Goal: Task Accomplishment & Management: Use online tool/utility

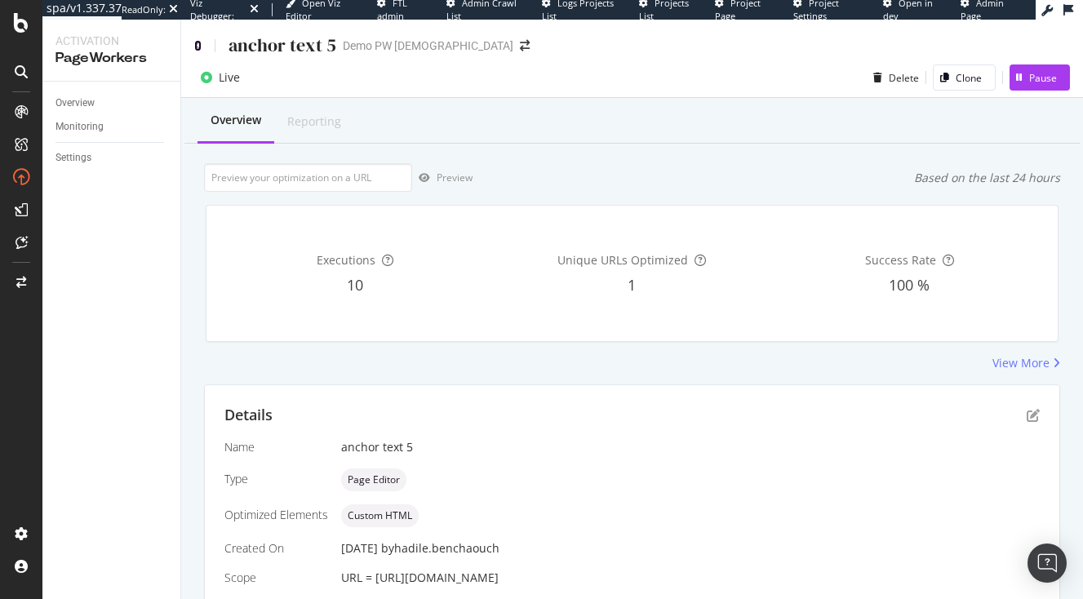
click at [196, 50] on icon at bounding box center [197, 45] width 7 height 11
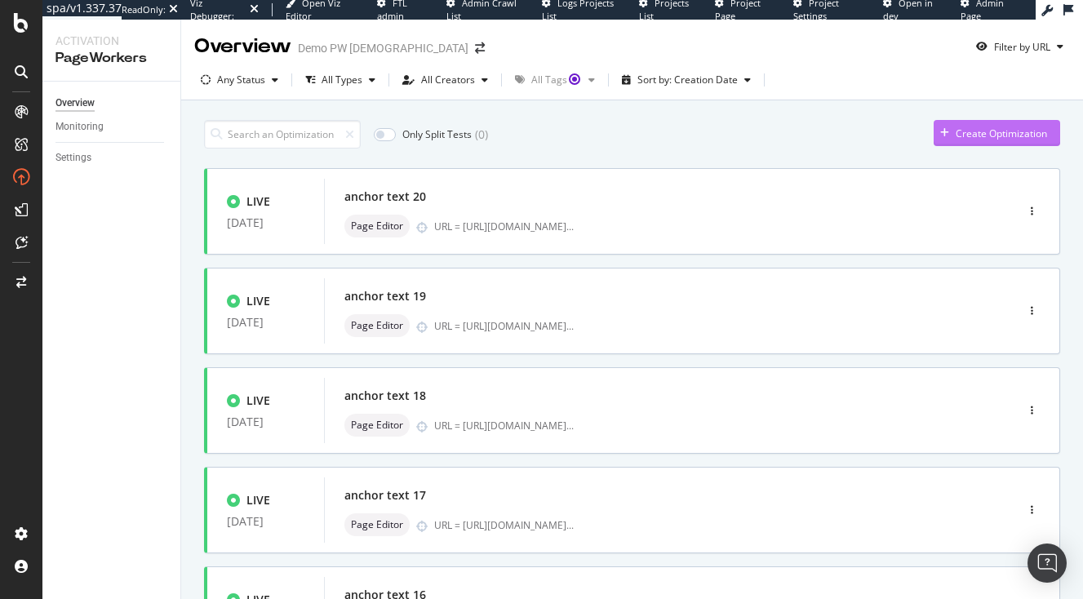
click at [963, 129] on div "Create Optimization" at bounding box center [1001, 134] width 91 height 14
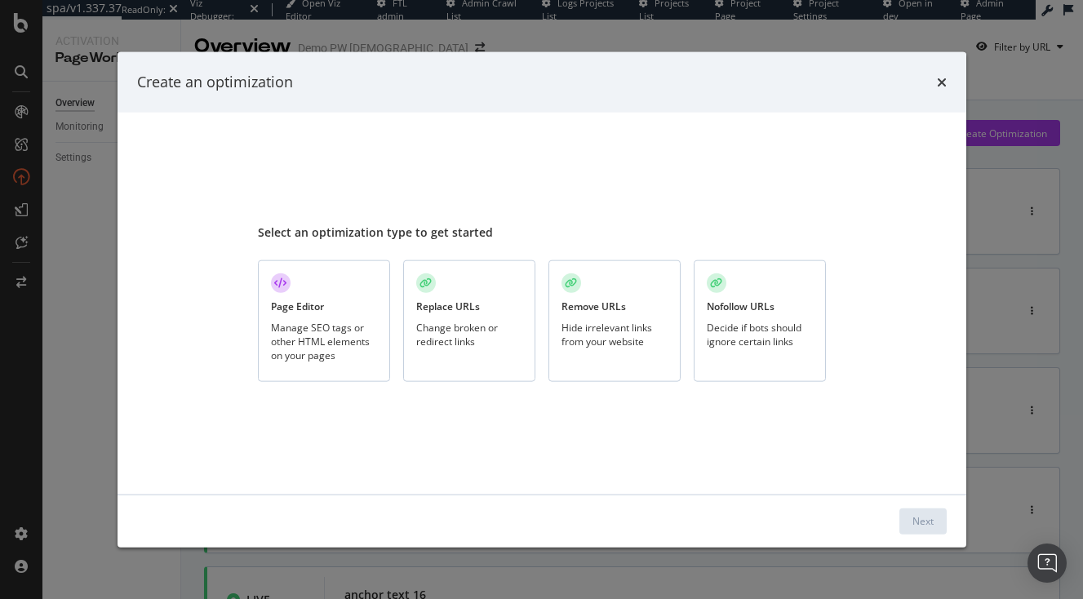
click at [296, 321] on div "Manage SEO tags or other HTML elements on your pages" at bounding box center [324, 341] width 106 height 42
click at [928, 514] on div "Next" at bounding box center [922, 520] width 21 height 24
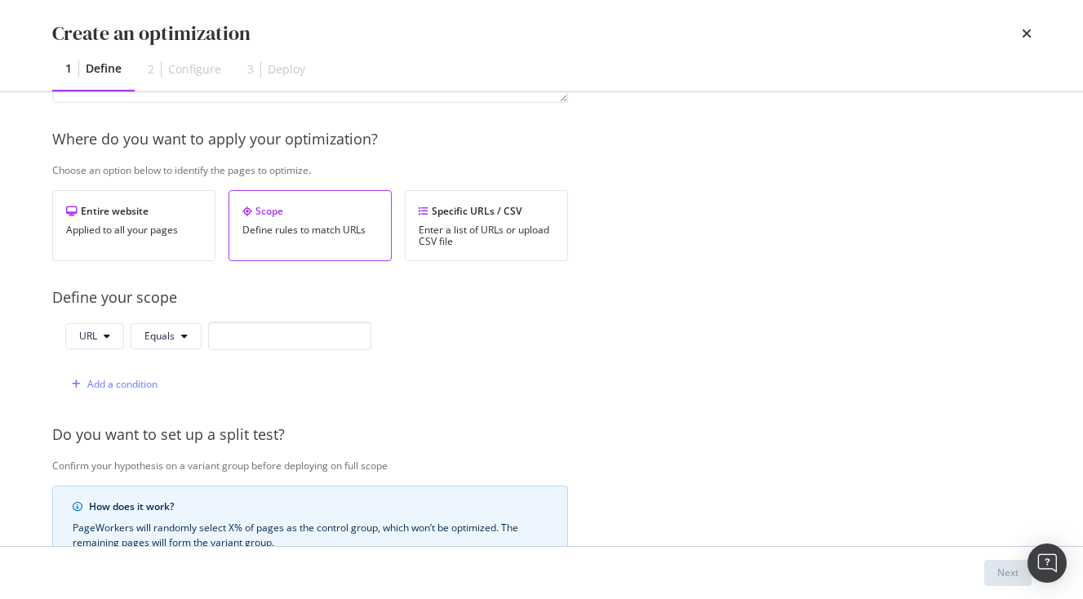
scroll to position [262, 0]
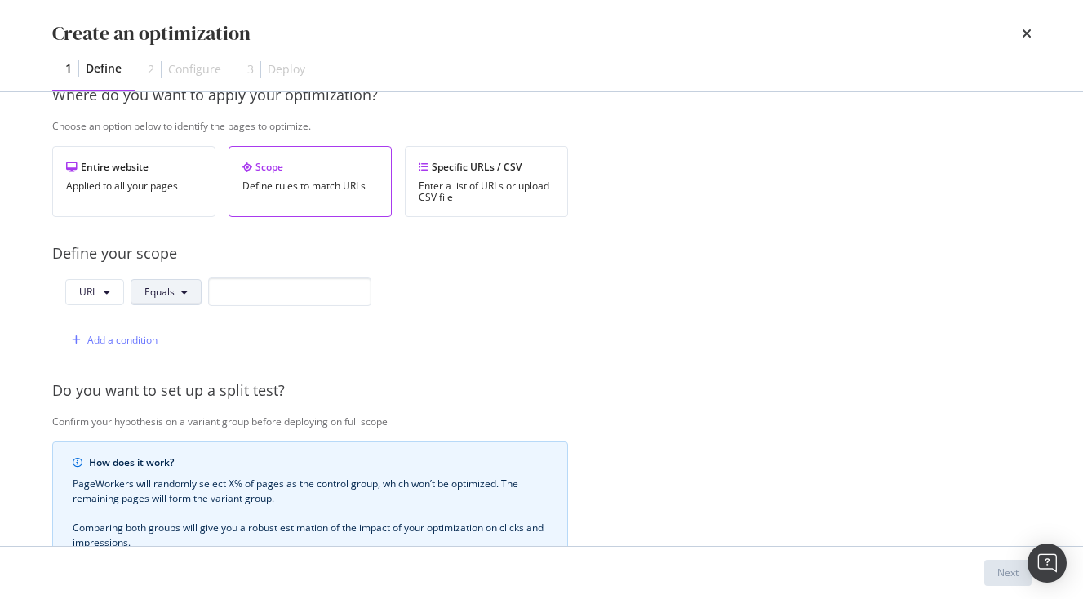
click at [182, 292] on icon "modal" at bounding box center [184, 292] width 7 height 10
click at [100, 295] on button "URL" at bounding box center [94, 292] width 59 height 26
click at [100, 406] on div "Path" at bounding box center [107, 415] width 83 height 24
click at [171, 296] on span "Equals" at bounding box center [162, 292] width 30 height 14
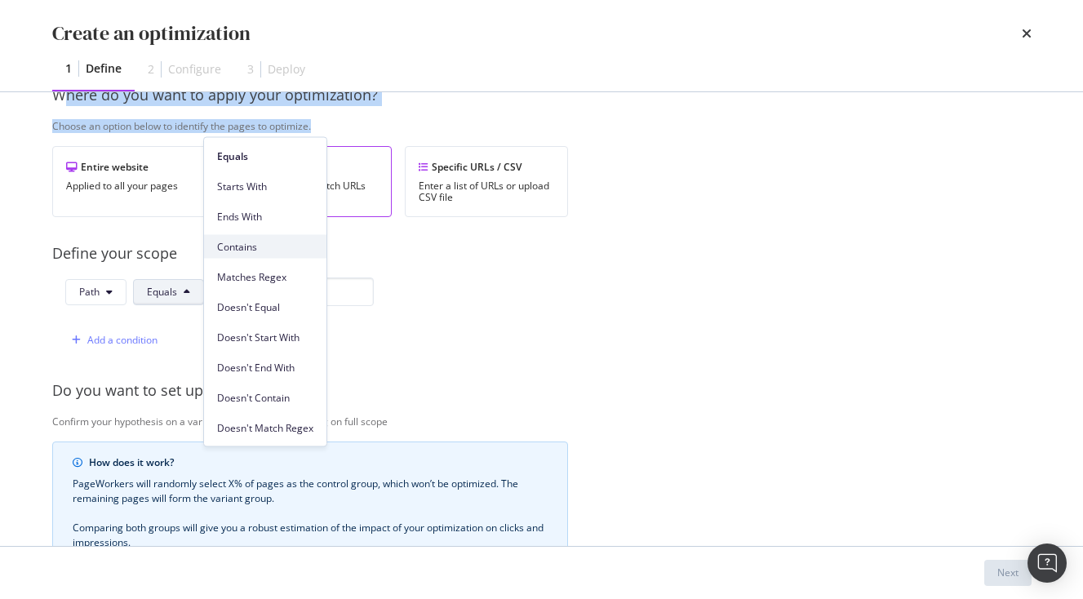
click at [266, 242] on span "Contains" at bounding box center [265, 246] width 96 height 15
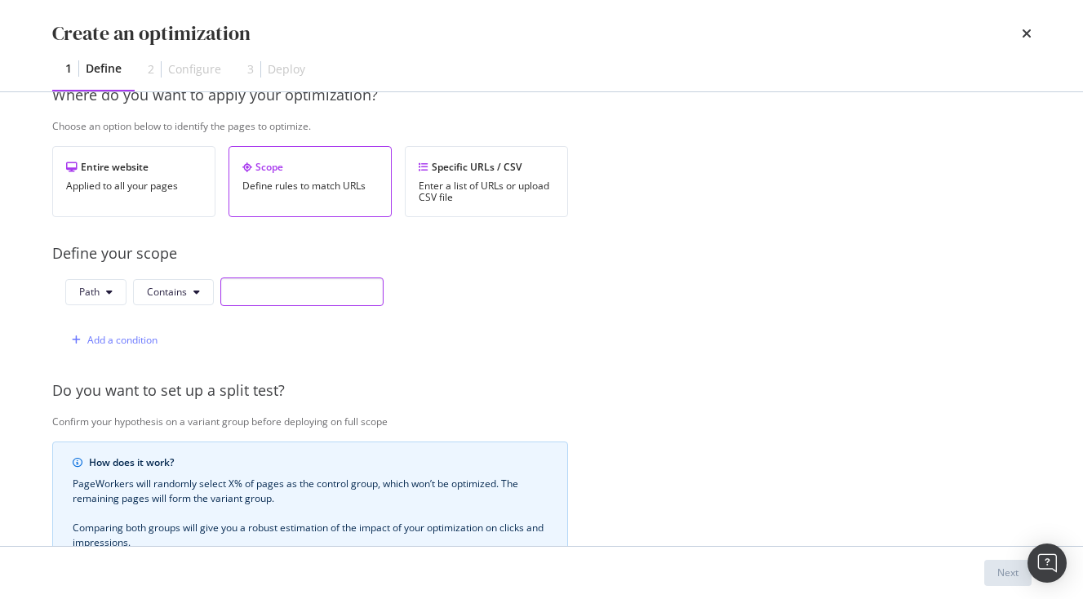
click at [264, 288] on input "modal" at bounding box center [301, 291] width 163 height 29
type input ":"
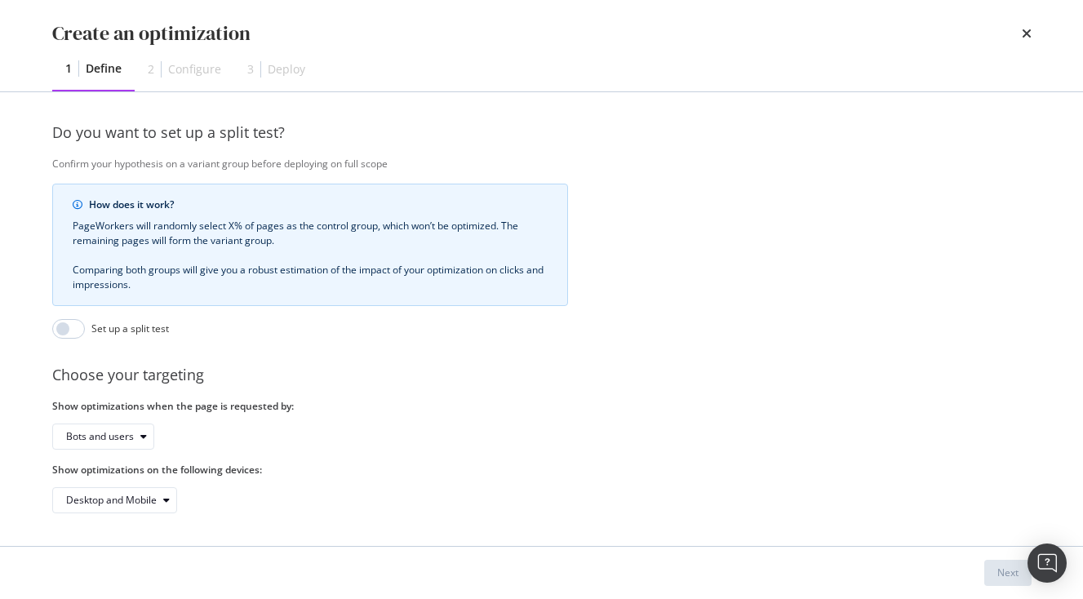
scroll to position [0, 0]
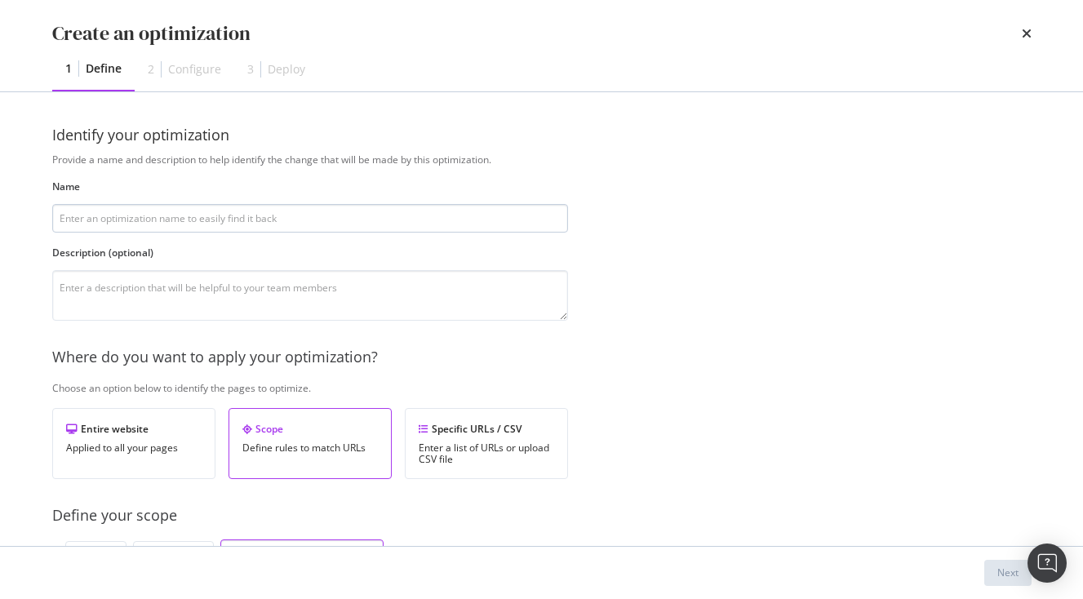
type input "/tours/"
click at [306, 223] on input "modal" at bounding box center [310, 218] width 516 height 29
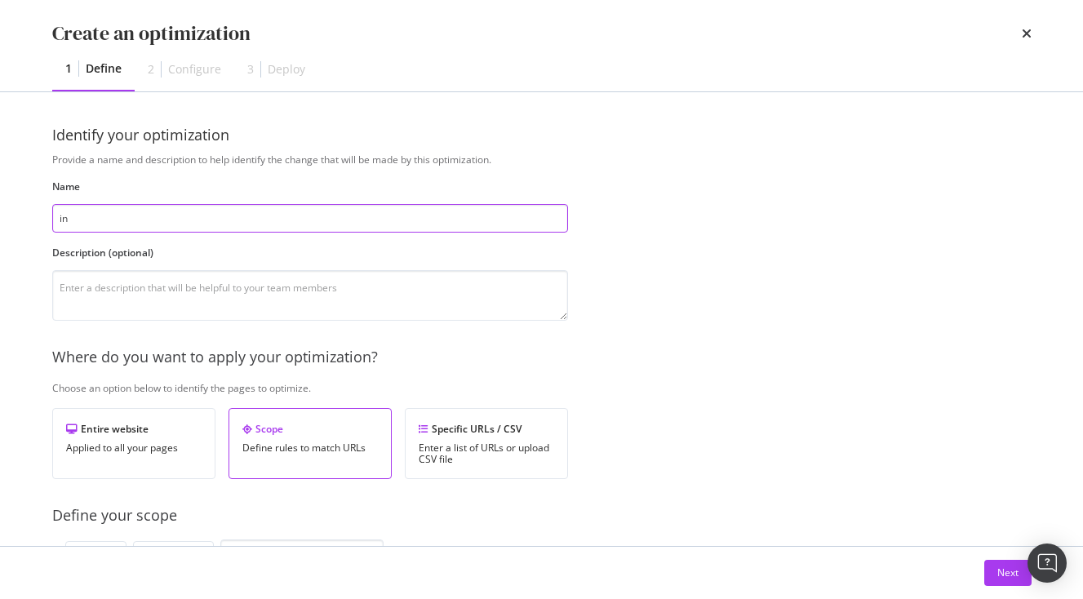
type input "i"
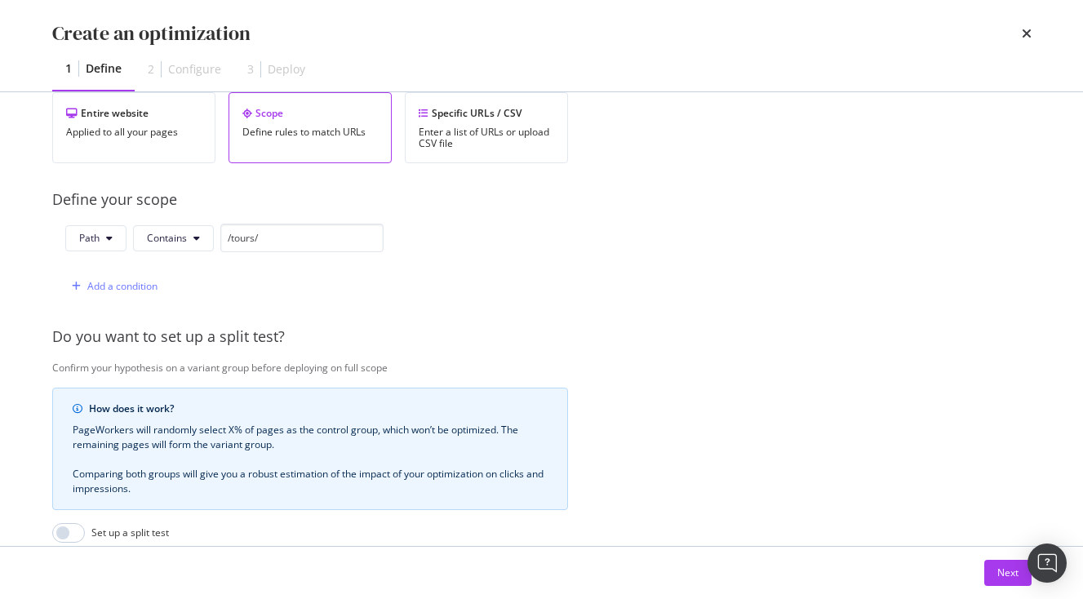
scroll to position [520, 0]
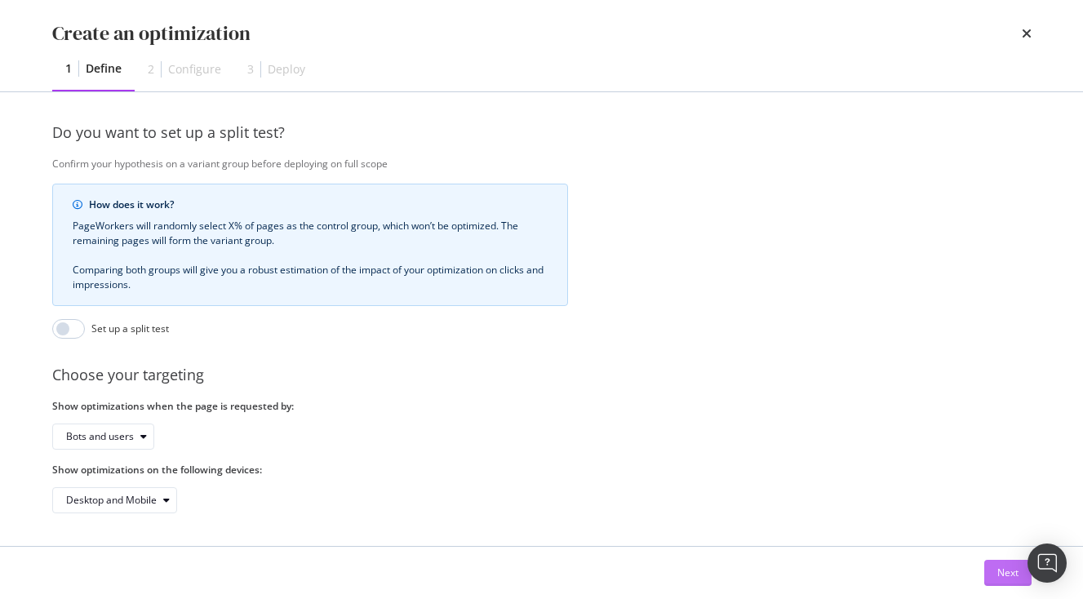
type input "linking remontant"
click at [1018, 564] on div "Next" at bounding box center [1007, 573] width 21 height 24
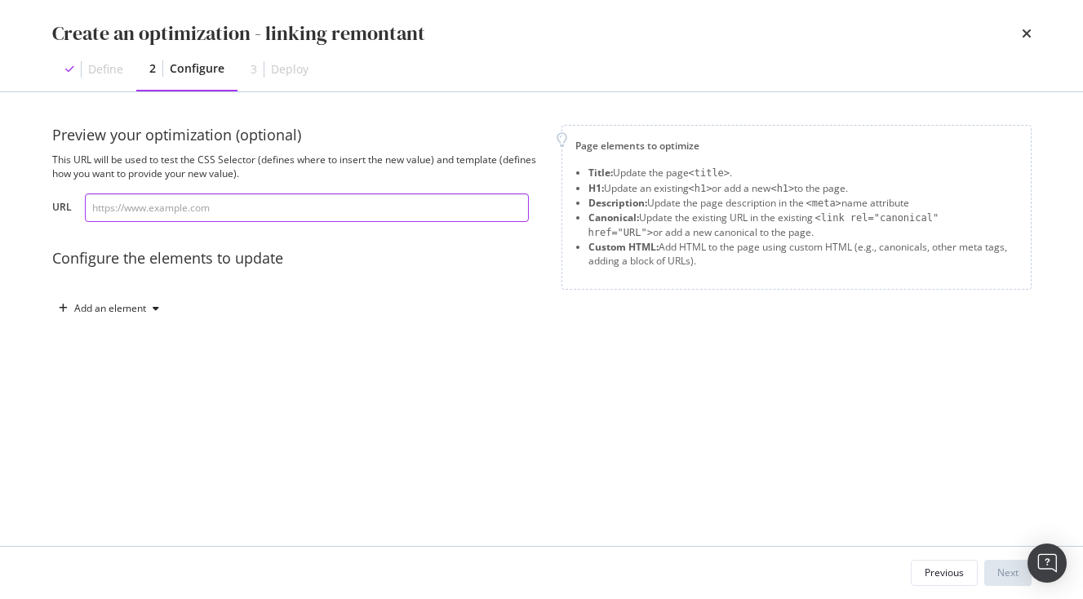
click at [439, 203] on input "modal" at bounding box center [307, 207] width 444 height 29
paste input "[URL][DOMAIN_NAME]."
type input "[URL][DOMAIN_NAME]."
click at [143, 310] on div "Add an element" at bounding box center [110, 309] width 72 height 10
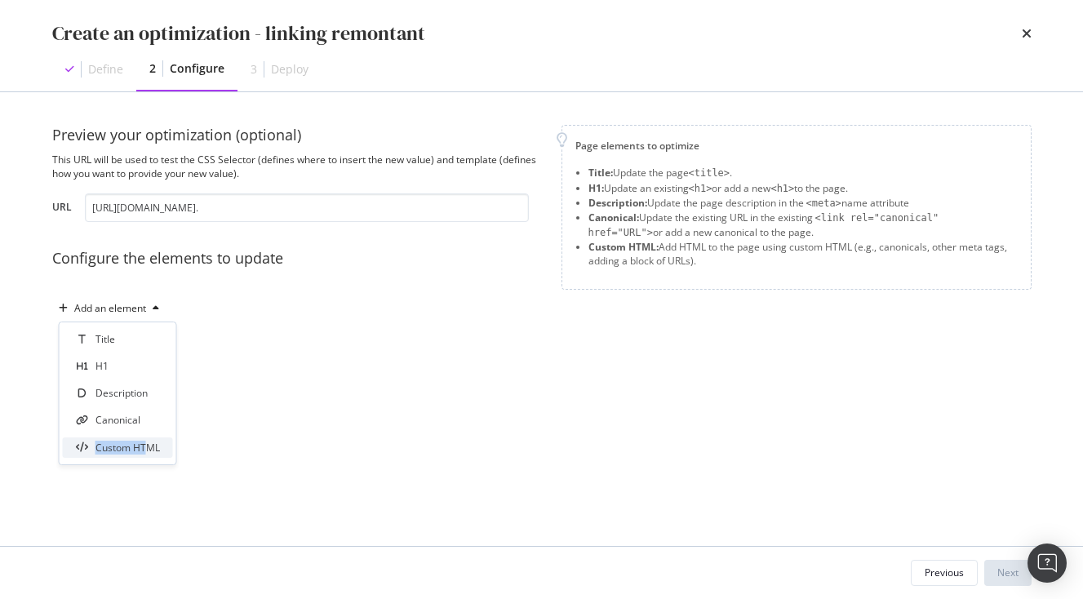
click at [149, 450] on div "Custom HTML" at bounding box center [127, 448] width 64 height 14
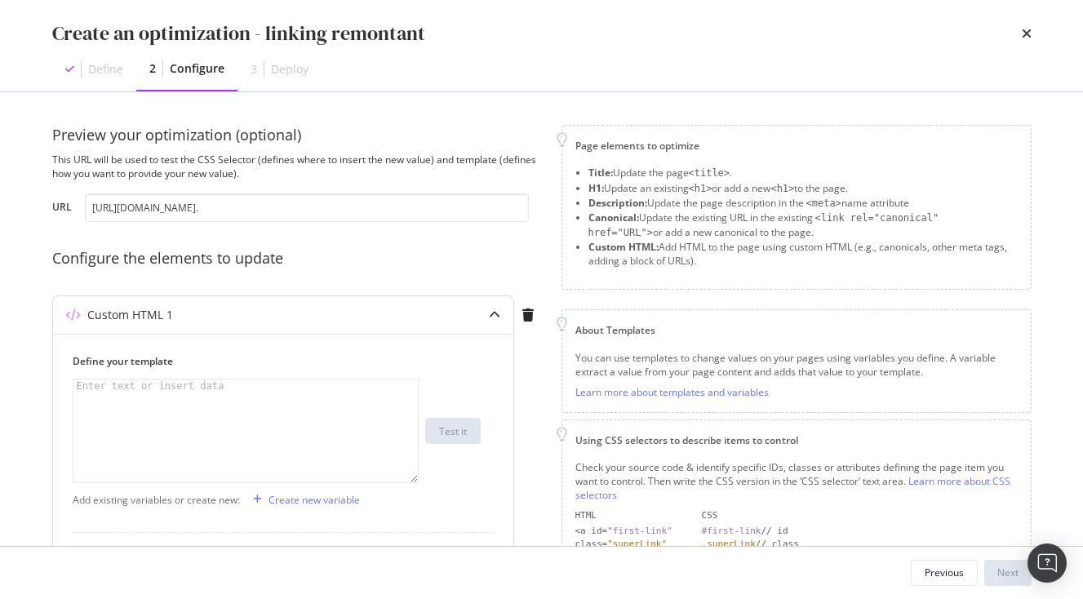
click at [162, 422] on div "modal" at bounding box center [245, 444] width 344 height 129
paste textarea "<a href="[URL][DOMAIN_NAME]." target="_blank" class="vlj-cta __secondary adviso…"
type textarea "<a href="[URL][DOMAIN_NAME]." target="_blank" class="vlj-cta __secondary adviso…"
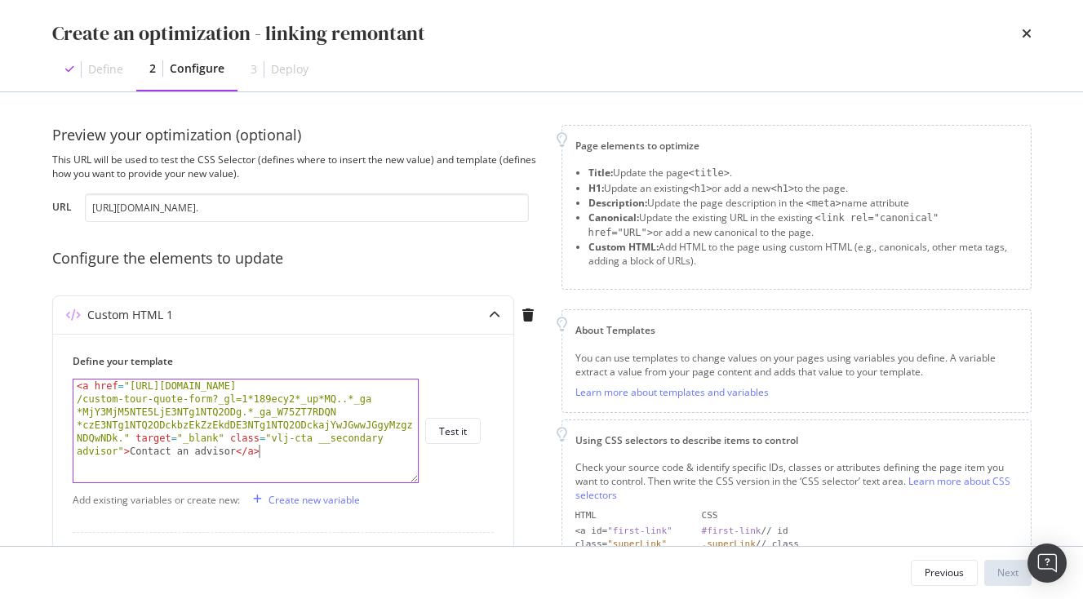
scroll to position [317, 0]
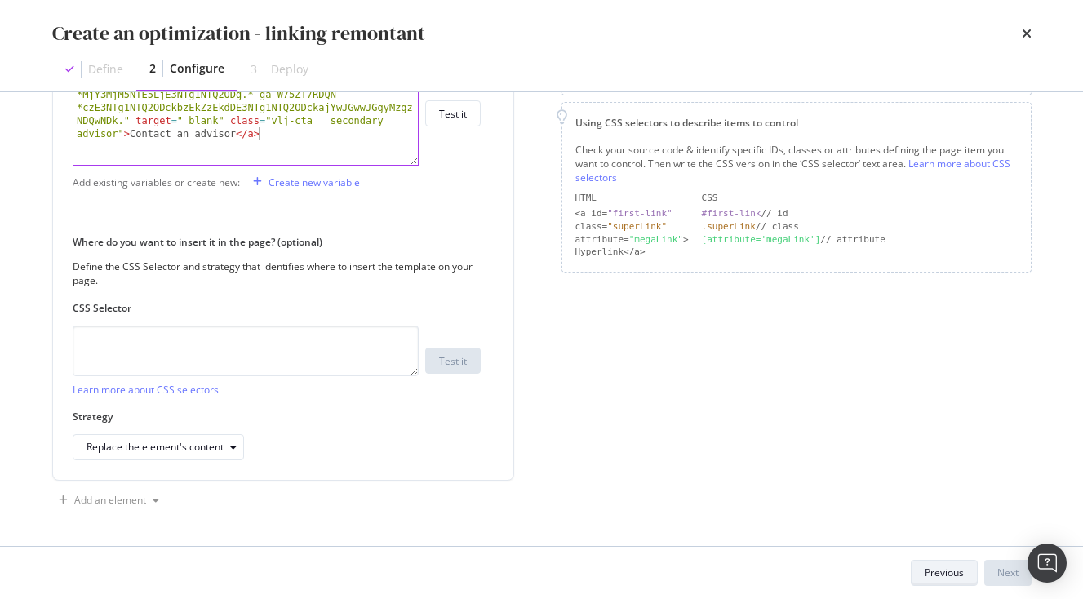
click at [933, 580] on div "Previous" at bounding box center [944, 573] width 39 height 23
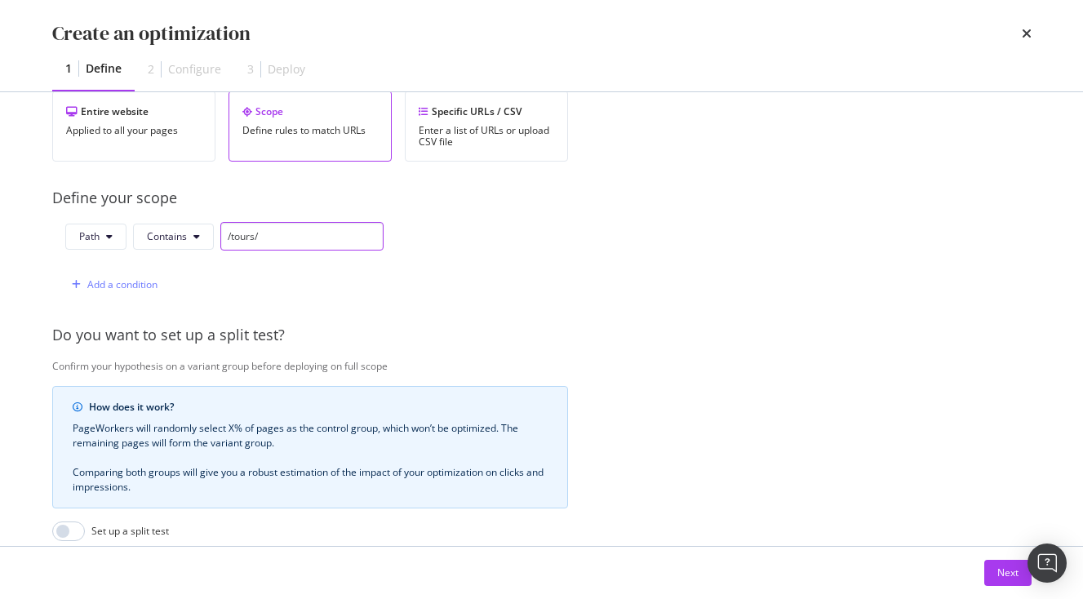
drag, startPoint x: 294, startPoint y: 233, endPoint x: 106, endPoint y: 242, distance: 187.9
click at [220, 242] on input "/tours/" at bounding box center [301, 236] width 163 height 29
paste input "self-guided"
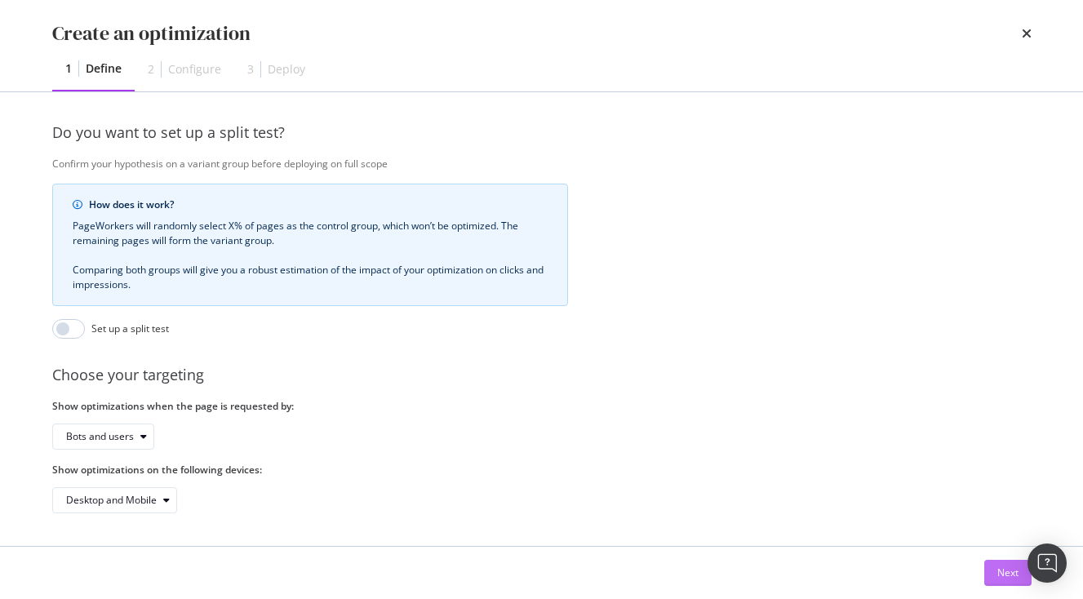
type input "/self-guided/"
click at [1013, 569] on div "Next" at bounding box center [1007, 573] width 21 height 14
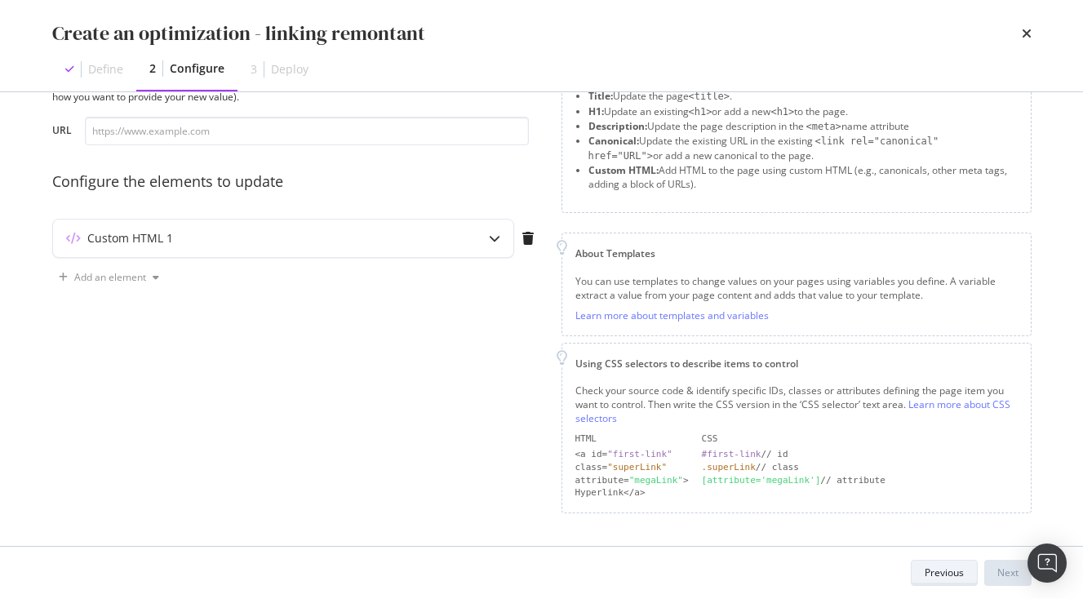
scroll to position [75, 0]
click at [438, 221] on div "Custom HTML 1" at bounding box center [283, 239] width 462 height 39
click at [443, 233] on div "Custom HTML 1" at bounding box center [283, 240] width 460 height 38
click at [439, 253] on div "Custom HTML 1" at bounding box center [283, 240] width 460 height 38
click at [493, 244] on icon "modal" at bounding box center [494, 239] width 11 height 11
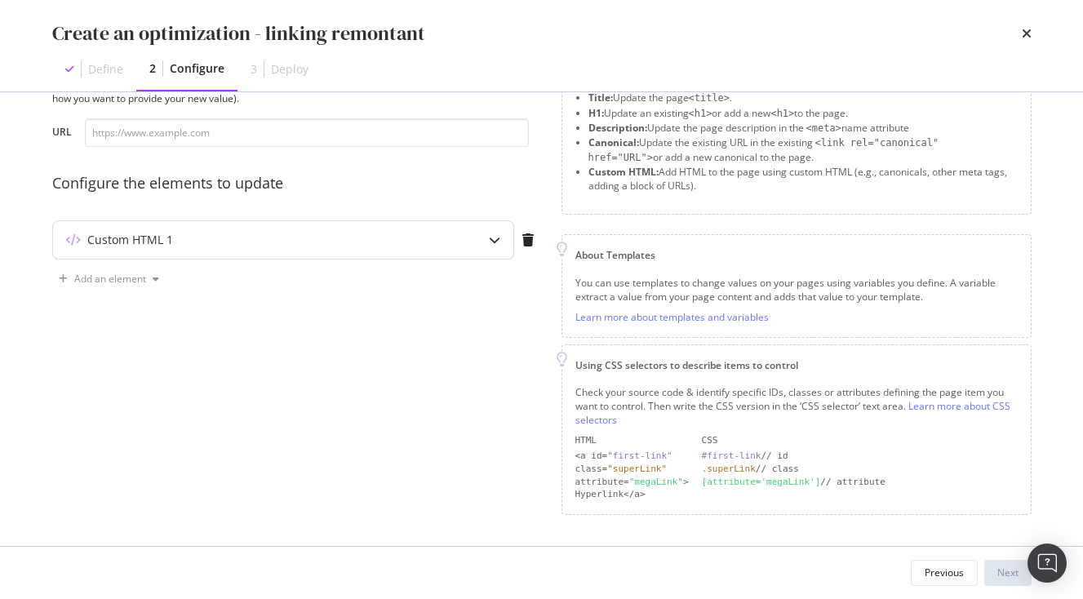
click at [494, 244] on icon "modal" at bounding box center [494, 239] width 11 height 11
click at [493, 244] on icon "modal" at bounding box center [494, 239] width 11 height 11
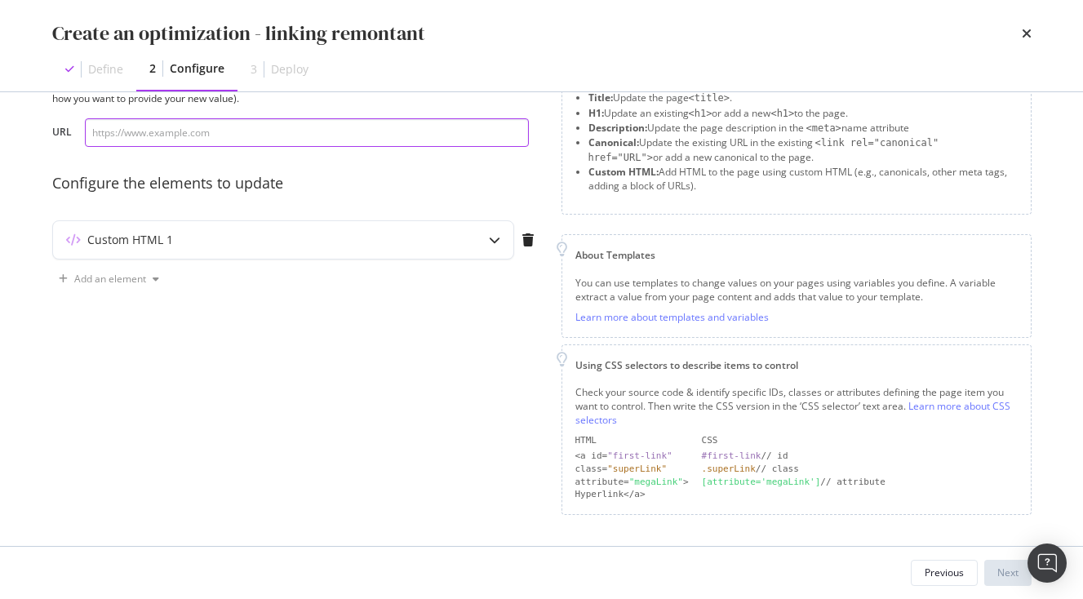
click at [187, 140] on input "modal" at bounding box center [307, 132] width 444 height 29
paste input "[URL][DOMAIN_NAME]."
type input "[URL][DOMAIN_NAME]."
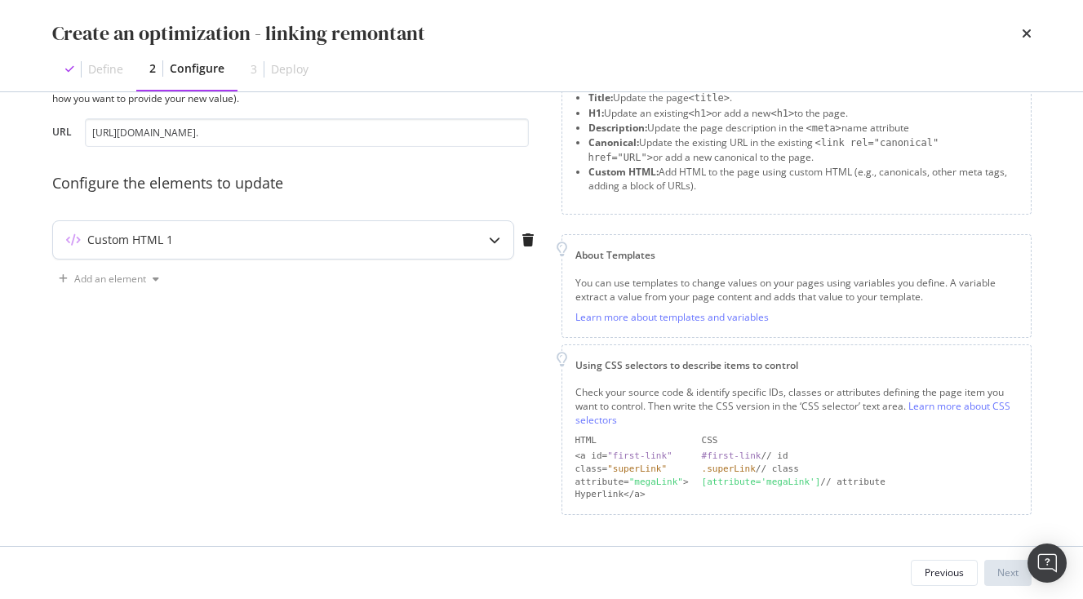
click at [262, 245] on div "Custom HTML 1" at bounding box center [251, 240] width 396 height 16
click at [495, 243] on icon "modal" at bounding box center [494, 239] width 11 height 11
click at [539, 243] on div "modal" at bounding box center [528, 239] width 28 height 13
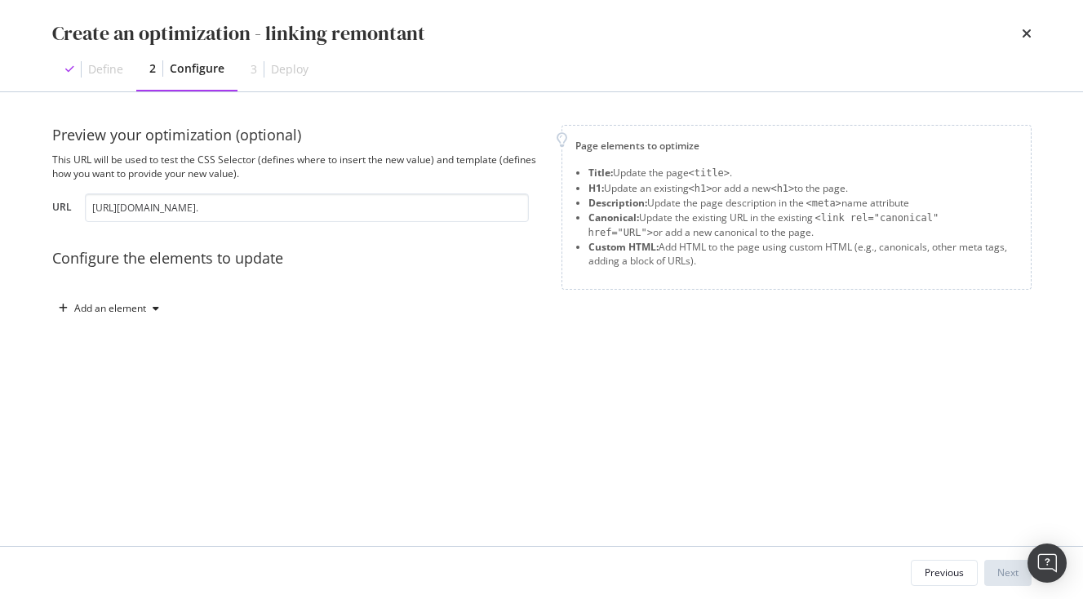
scroll to position [0, 0]
click at [134, 312] on div "Add an element" at bounding box center [110, 309] width 72 height 10
click at [142, 444] on div "Custom HTML" at bounding box center [127, 448] width 64 height 14
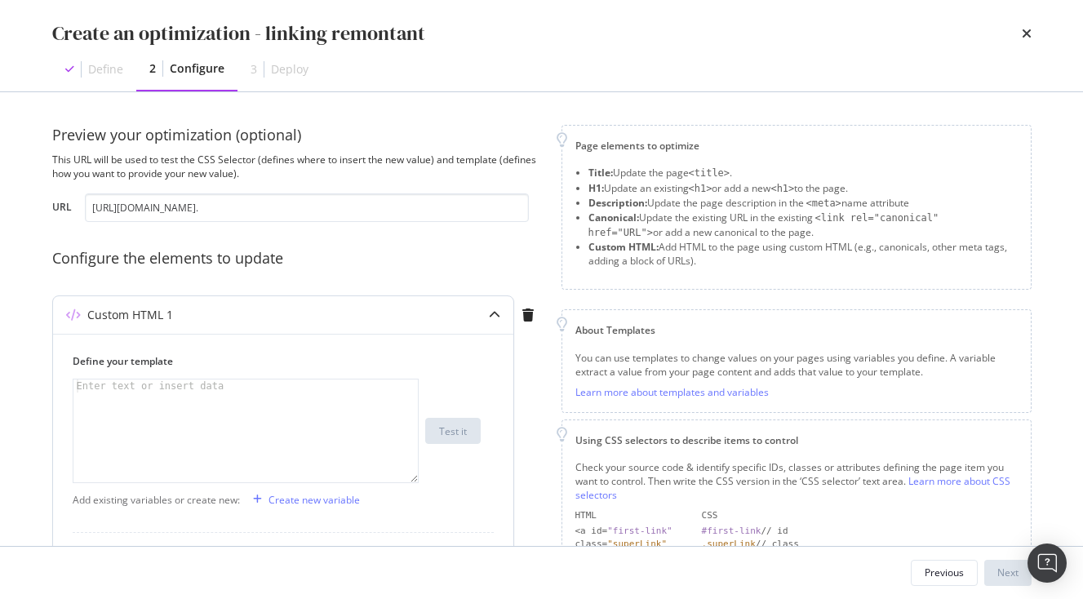
click at [226, 377] on div "Define your template 1 Enter text or insert data XXXXXXXXXXXXXXXXXXXXXXXXXXXXXX…" at bounding box center [277, 418] width 408 height 129
click at [170, 388] on div "Enter text or insert data" at bounding box center [150, 386] width 154 height 13
paste textarea "<a href="[URL][DOMAIN_NAME]." target="_blank" class="vlj-cta __secondary adviso…"
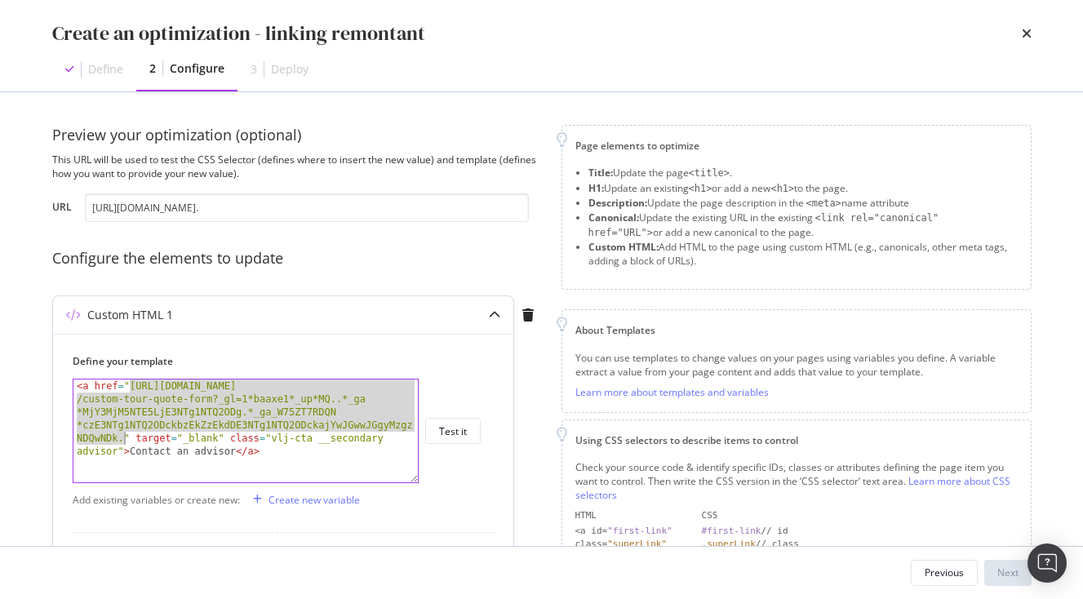
drag, startPoint x: 131, startPoint y: 388, endPoint x: 123, endPoint y: 438, distance: 51.1
click at [123, 438] on div "< a href = "[URL][DOMAIN_NAME] /custom-tour-quote-form?_gl=1*baaxe1*_up*MQ..*_g…" at bounding box center [245, 510] width 344 height 260
paste textarea "[DOMAIN_NAME][URL]"
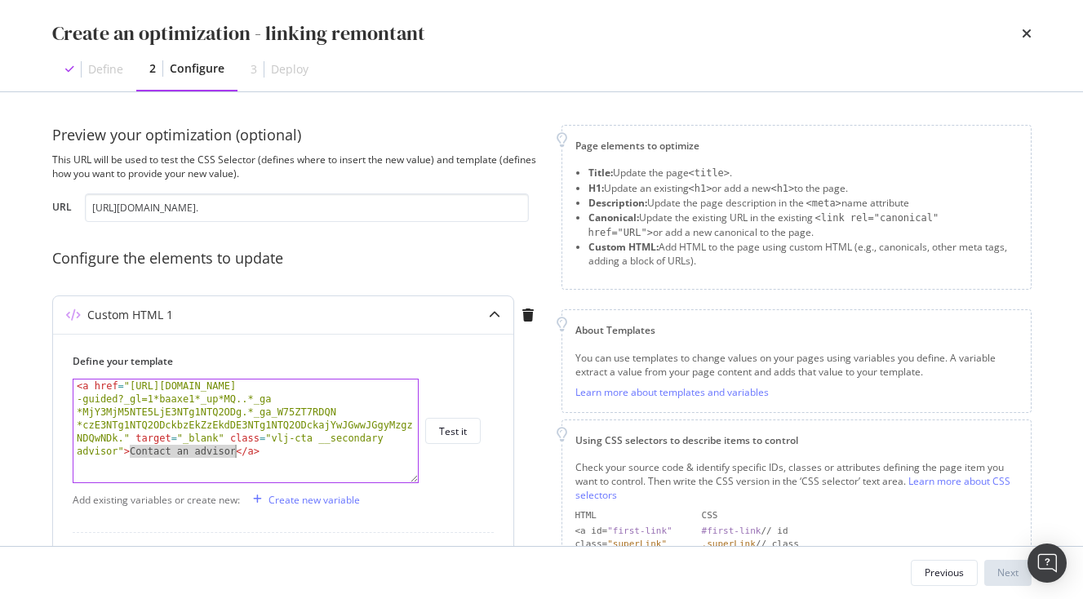
drag, startPoint x: 130, startPoint y: 453, endPoint x: 233, endPoint y: 452, distance: 103.7
click at [233, 452] on div "< a href = "[URL][DOMAIN_NAME] -guided?_gl=1*baaxe1*_up*MQ..*_ga *MjY3MjM5NTE5L…" at bounding box center [245, 510] width 344 height 260
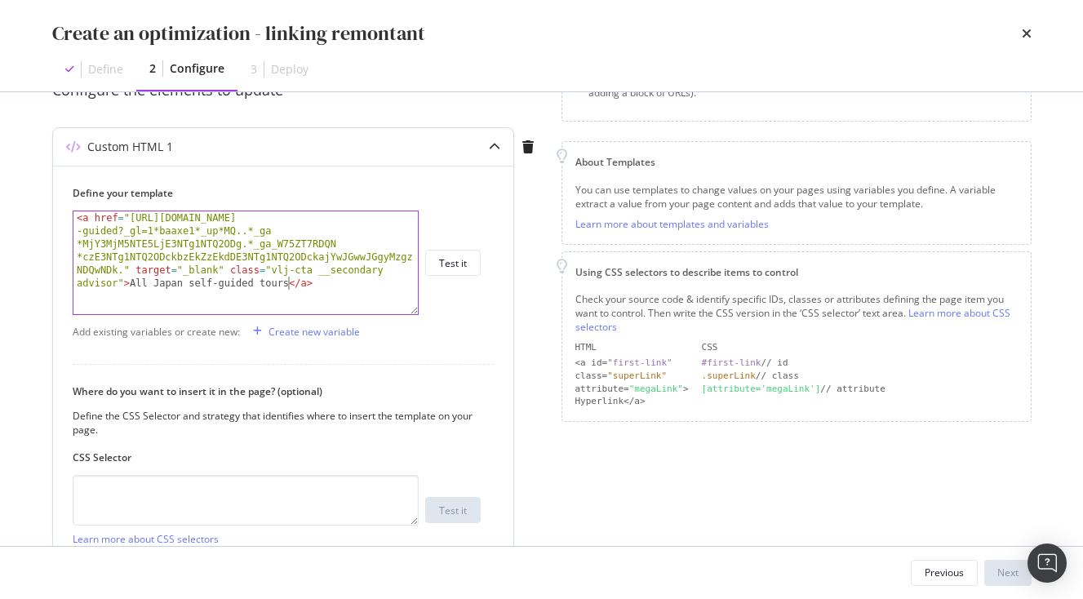
scroll to position [216, 0]
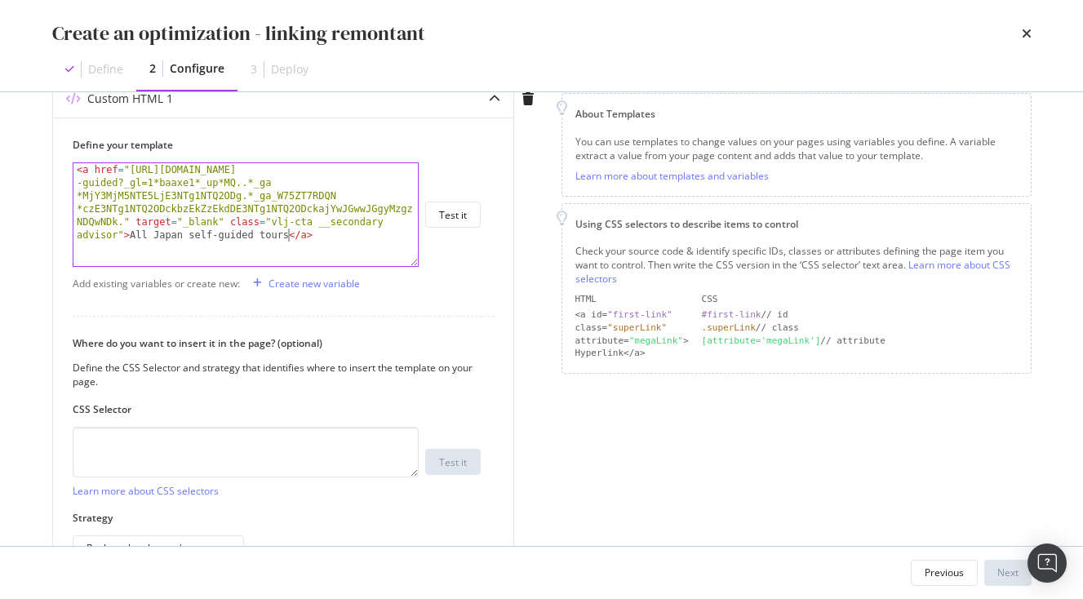
type textarea "<a href="[URL][DOMAIN_NAME]." target="_blank" class="vlj-cta __secondary adviso…"
click at [172, 447] on textarea "modal" at bounding box center [246, 452] width 346 height 51
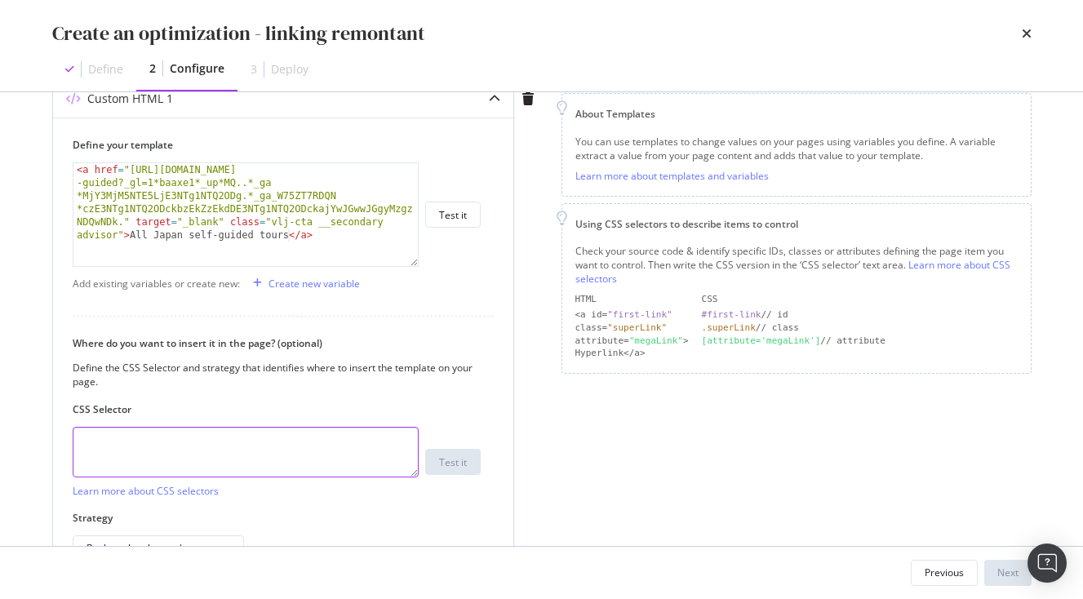
paste textarea "div.col-12:nth-child(9) > ul:nth-child(1) > li:nth-child(1) > div:nth-child(1) …"
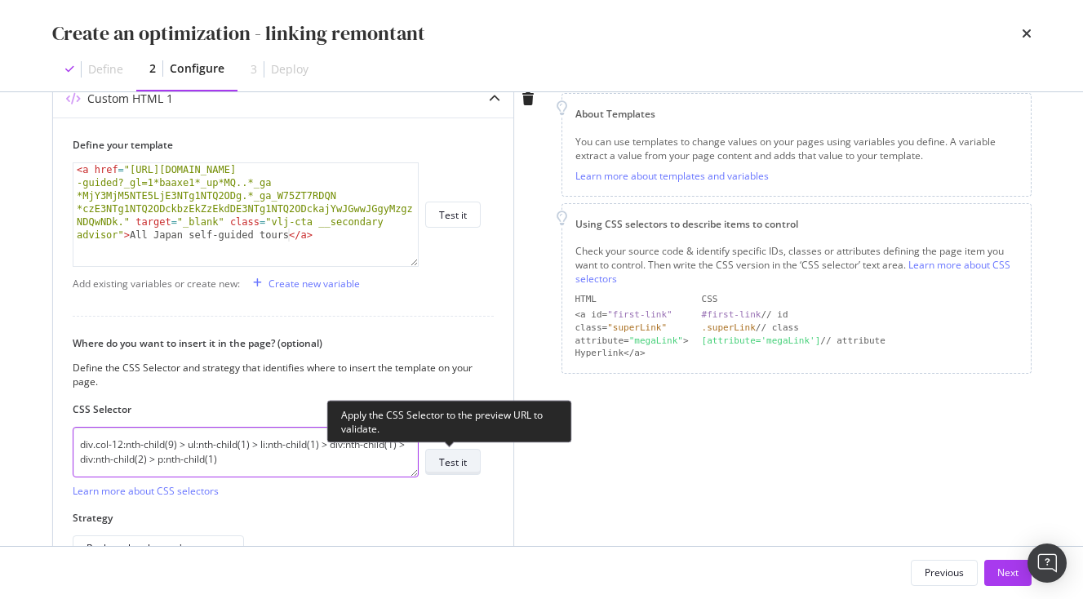
type textarea "div.col-12:nth-child(9) > ul:nth-child(1) > li:nth-child(1) > div:nth-child(1) …"
click at [452, 459] on div "Test it" at bounding box center [453, 462] width 28 height 14
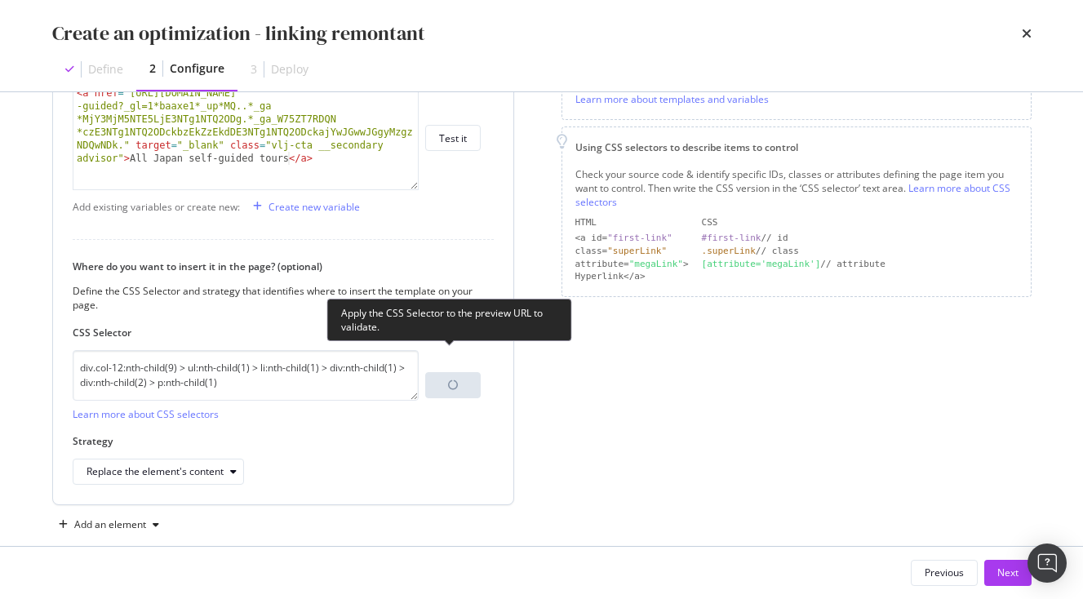
scroll to position [317, 0]
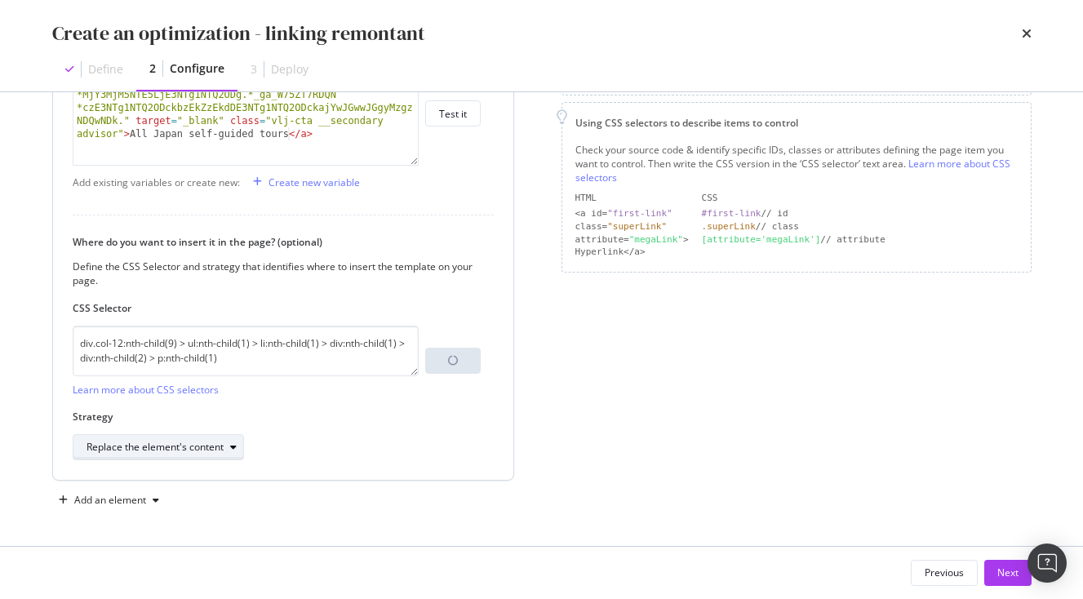
click at [206, 444] on div "Replace the element's content" at bounding box center [155, 447] width 137 height 10
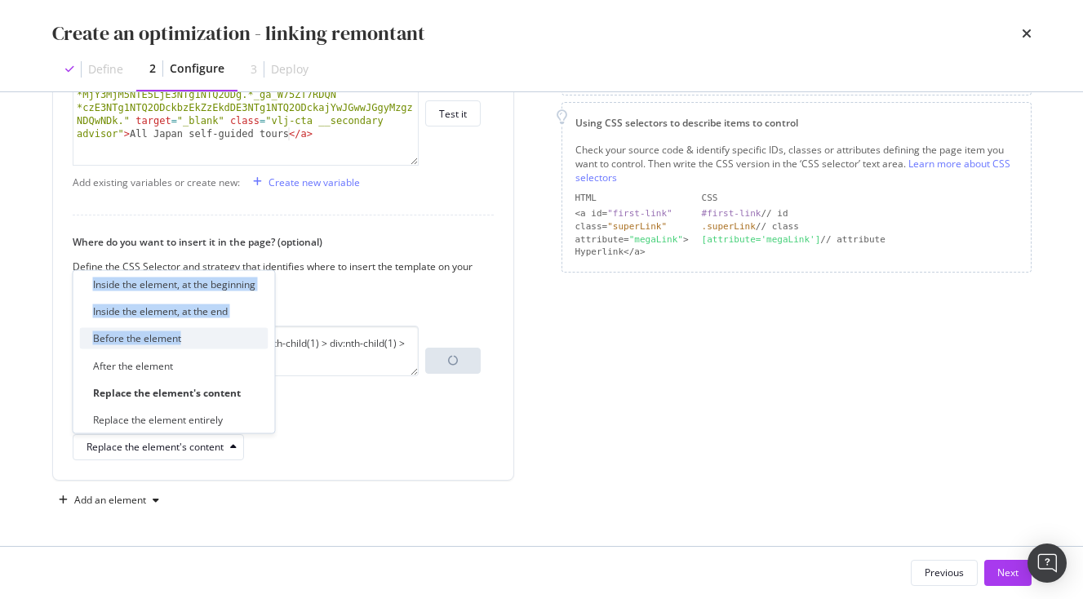
click at [194, 341] on div "Before the element" at bounding box center [174, 338] width 189 height 20
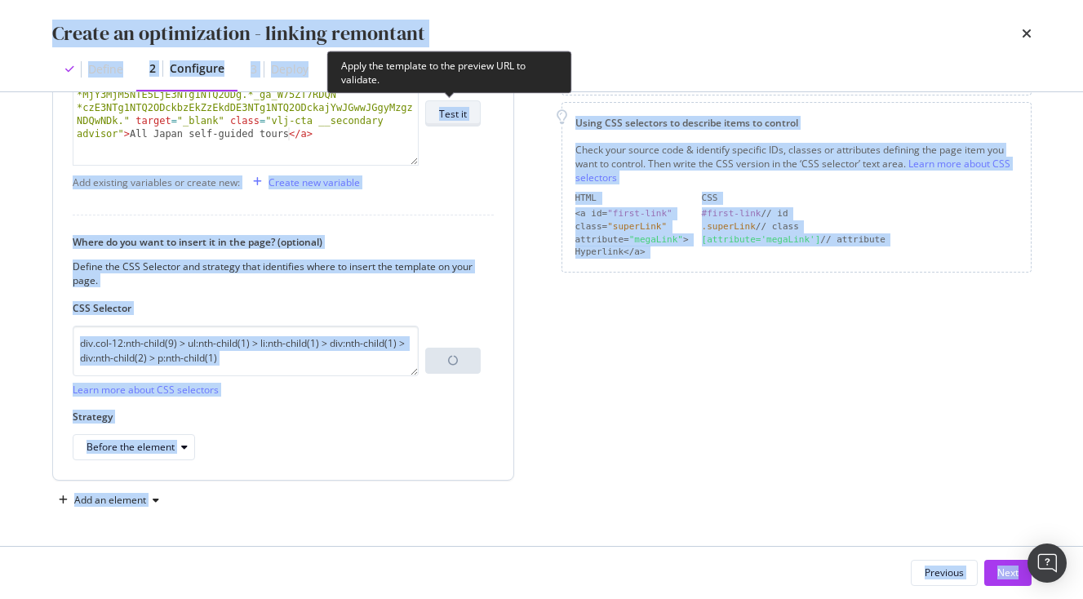
click at [452, 122] on div "Test it" at bounding box center [453, 113] width 28 height 23
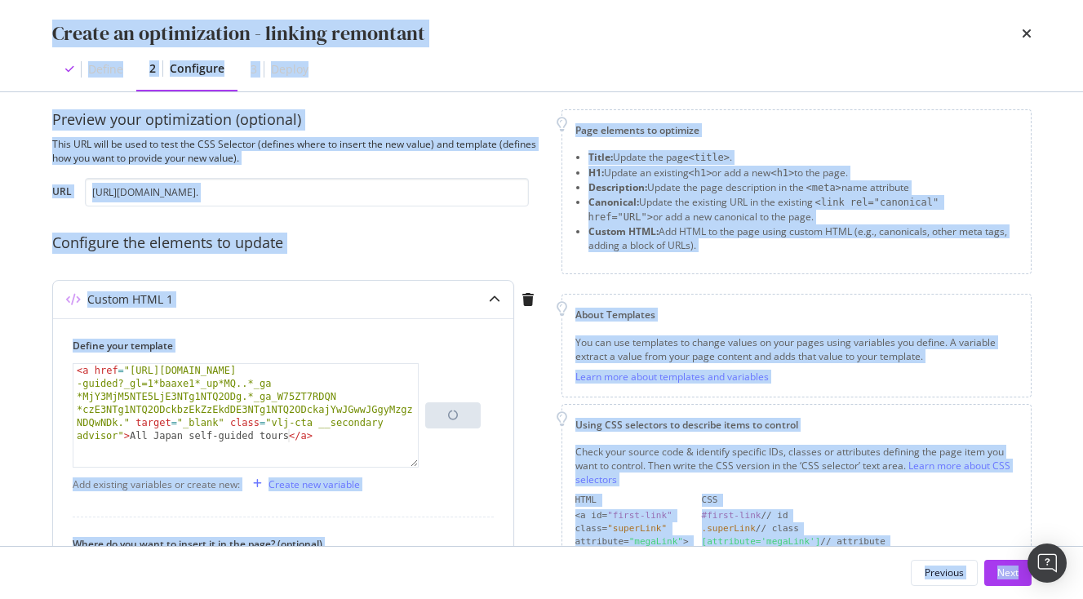
scroll to position [0, 0]
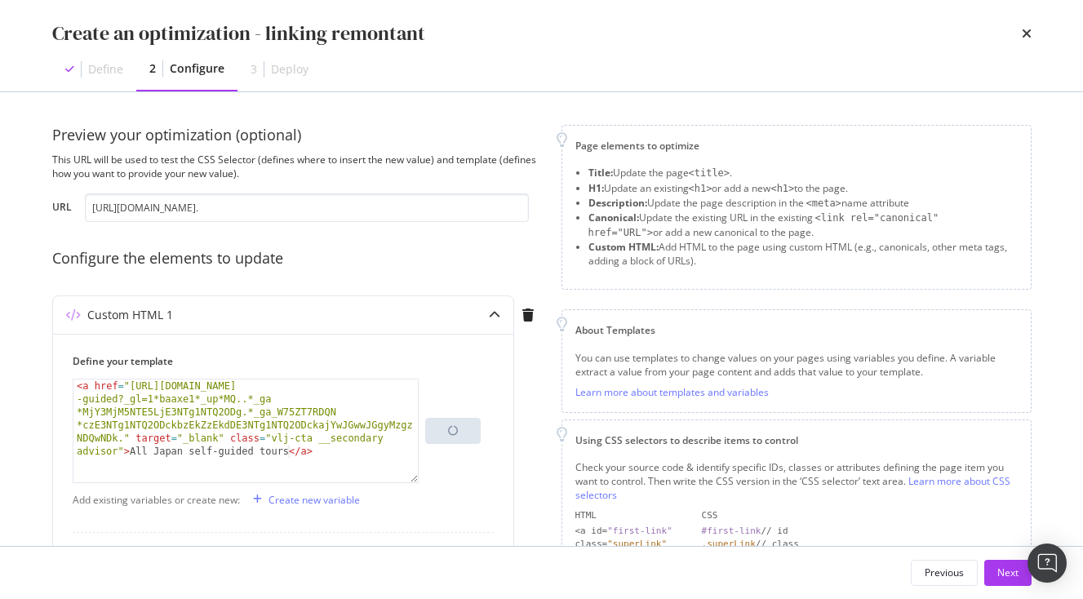
click at [618, 69] on div "Define 2 Configure 3 Deploy" at bounding box center [541, 69] width 979 height 44
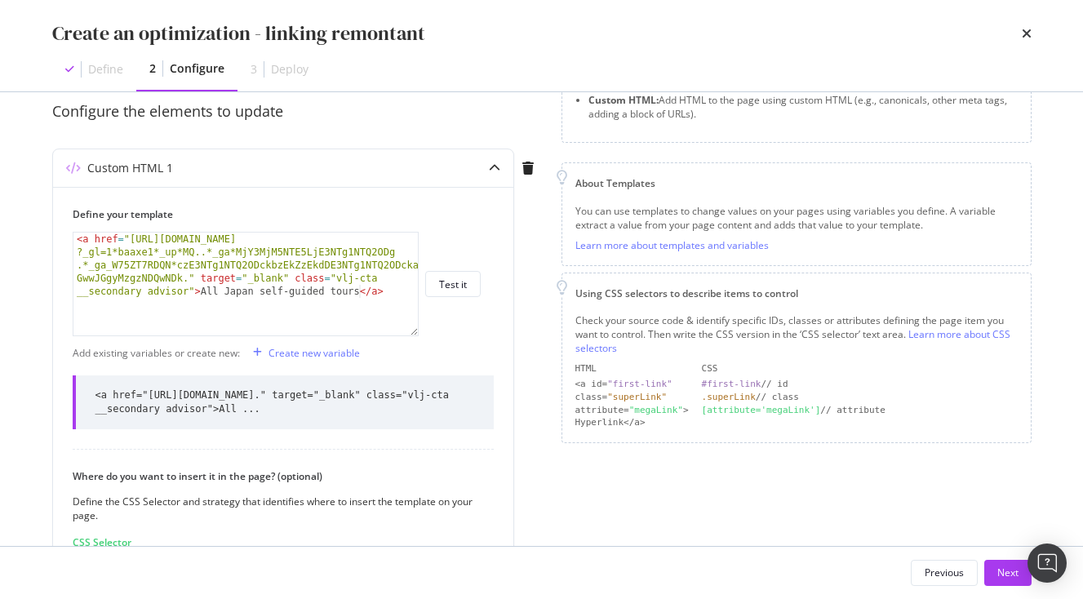
scroll to position [518, 0]
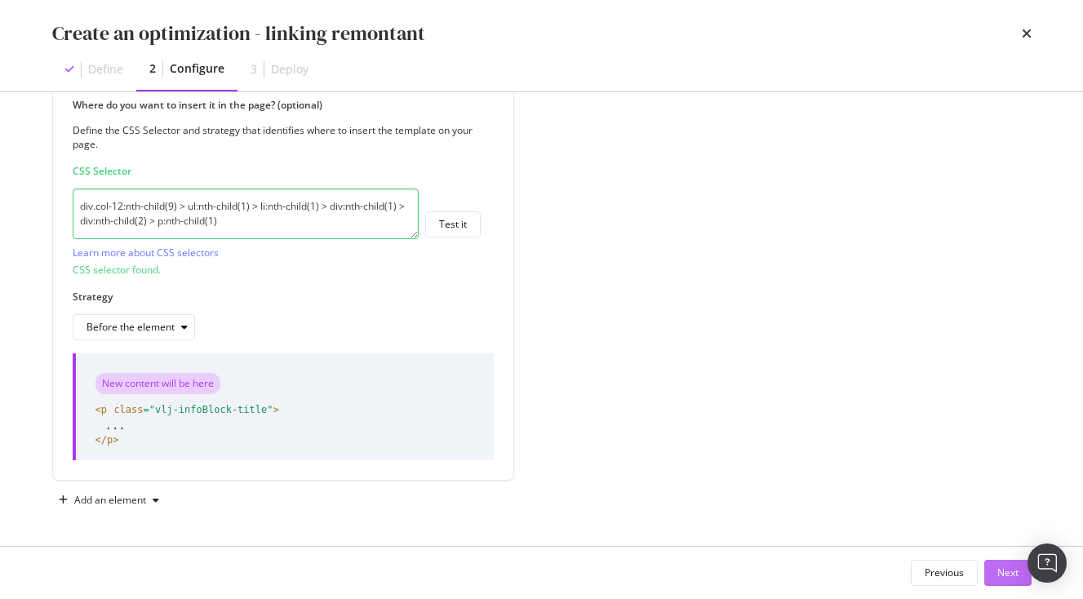
click at [1013, 570] on div "Next" at bounding box center [1007, 573] width 21 height 14
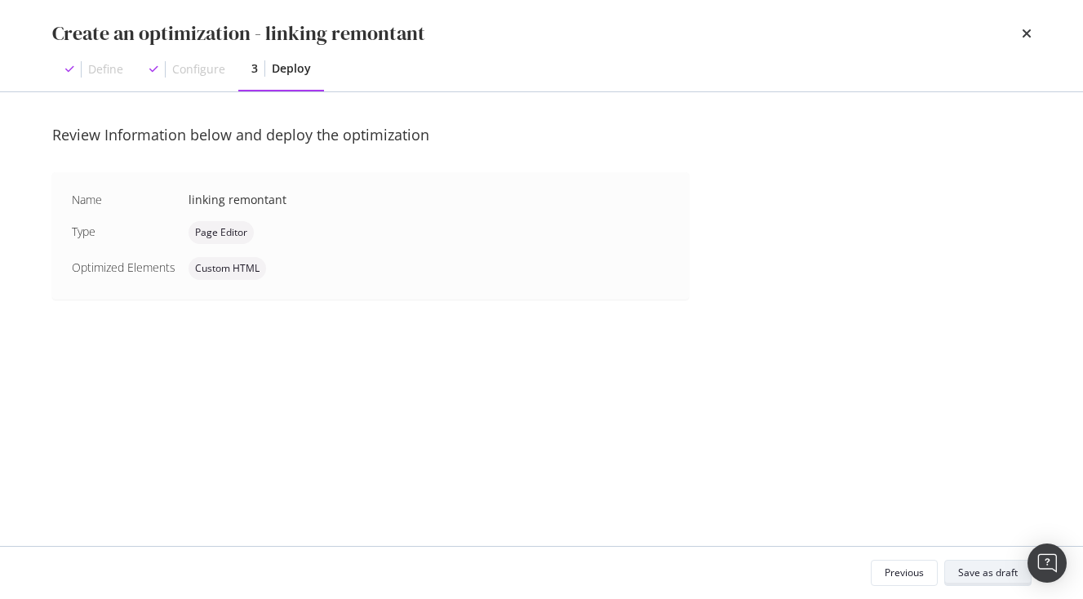
click at [1014, 570] on div "Save as draft" at bounding box center [988, 573] width 60 height 14
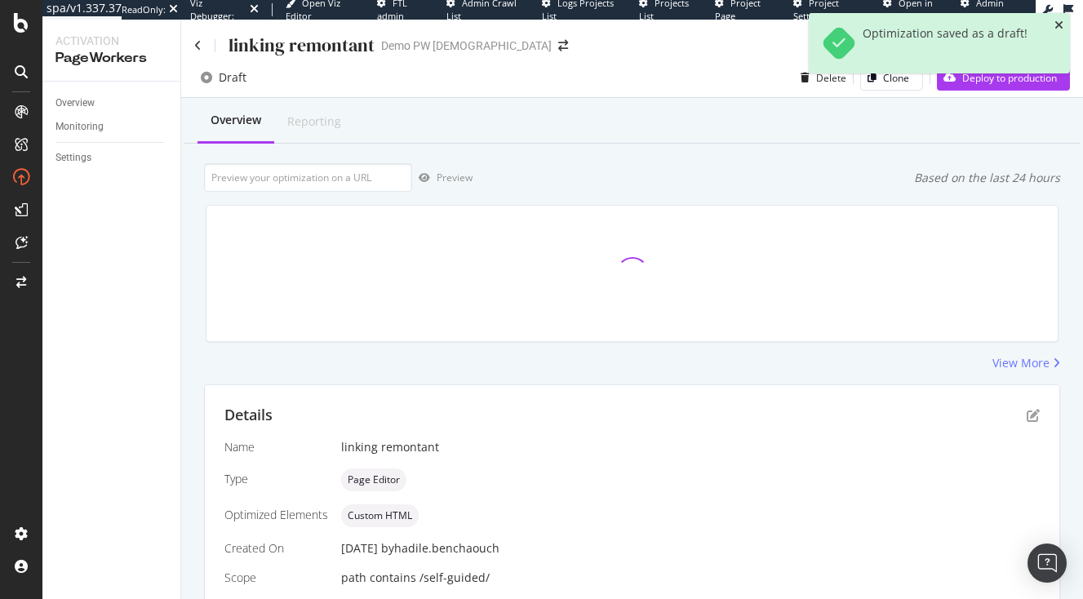
click at [1060, 26] on icon "close toast" at bounding box center [1058, 25] width 9 height 11
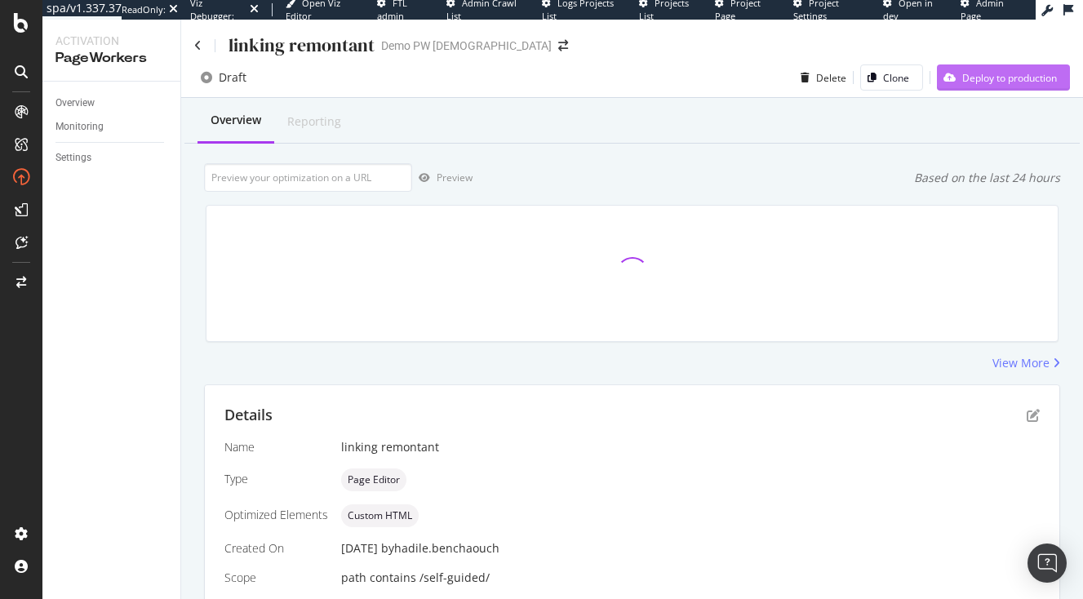
click at [1023, 77] on div "Deploy to production" at bounding box center [1009, 78] width 95 height 14
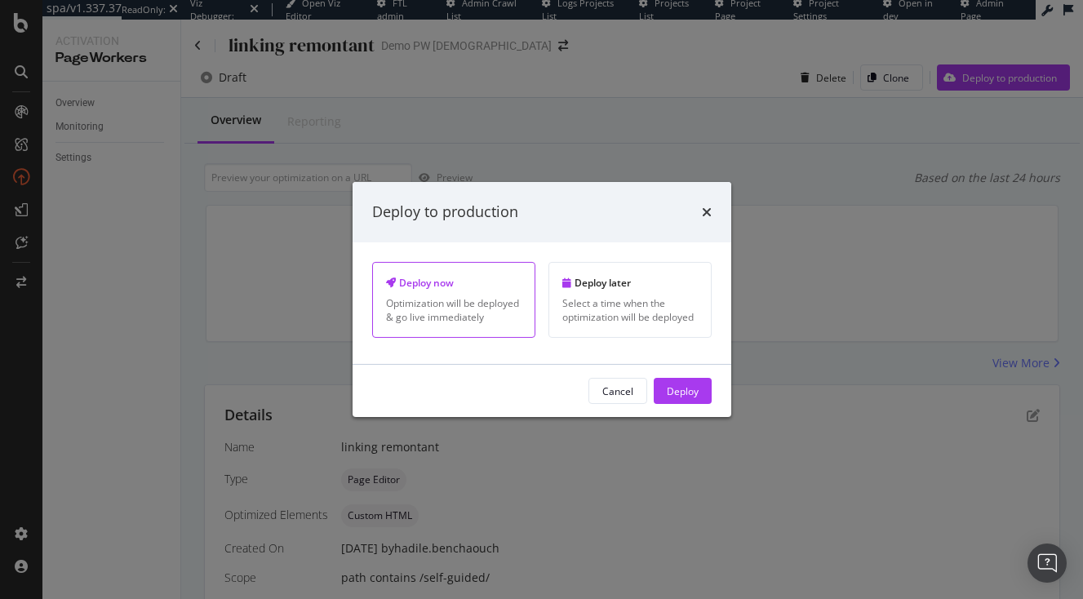
click at [687, 397] on div "Deploy" at bounding box center [683, 391] width 32 height 14
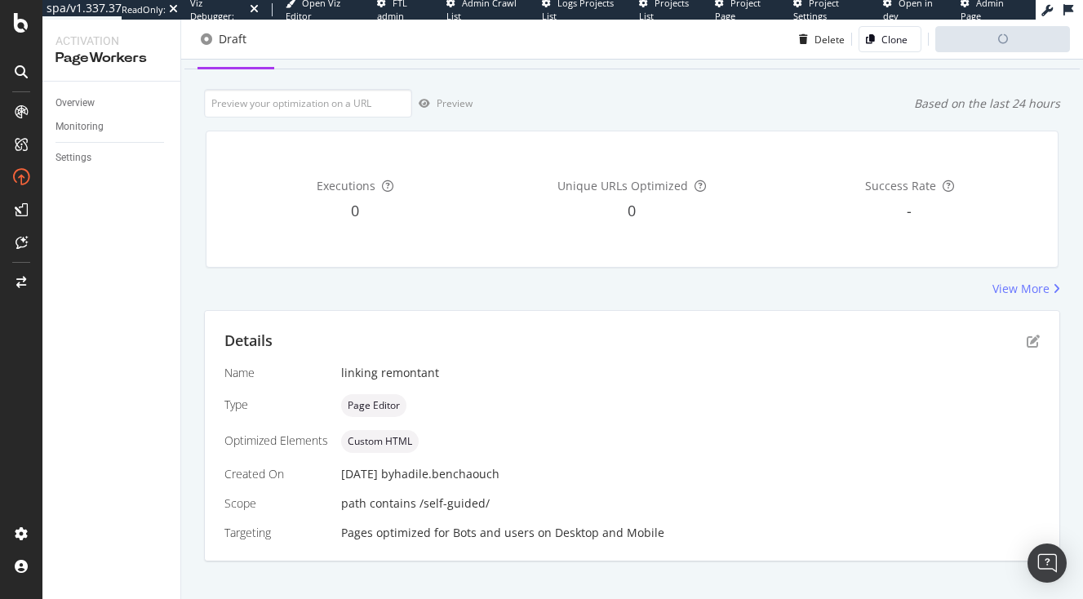
scroll to position [94, 0]
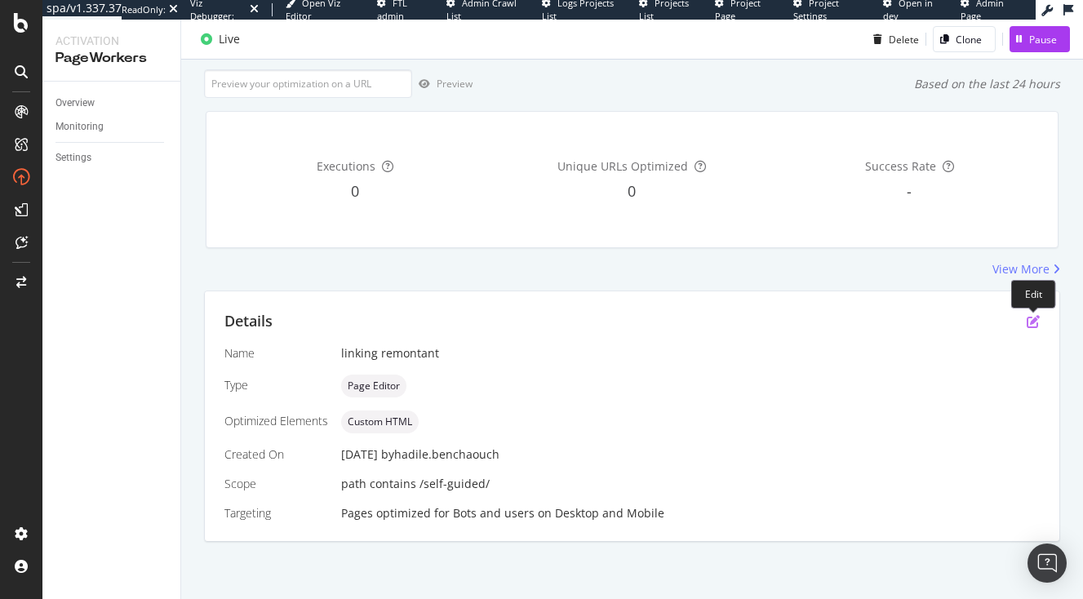
click at [1033, 325] on icon "pen-to-square" at bounding box center [1033, 321] width 13 height 13
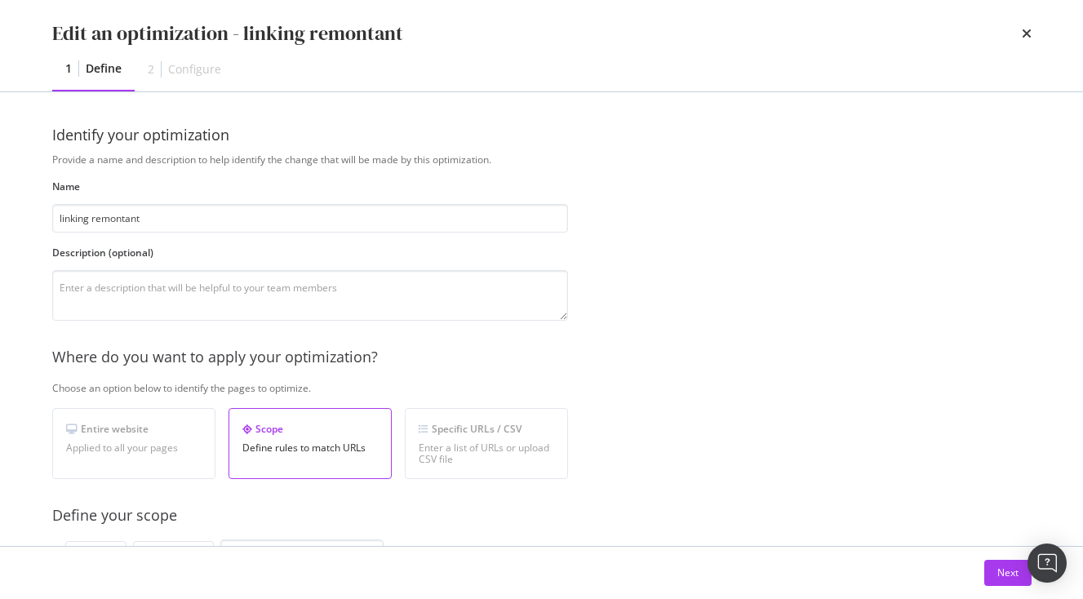
scroll to position [520, 0]
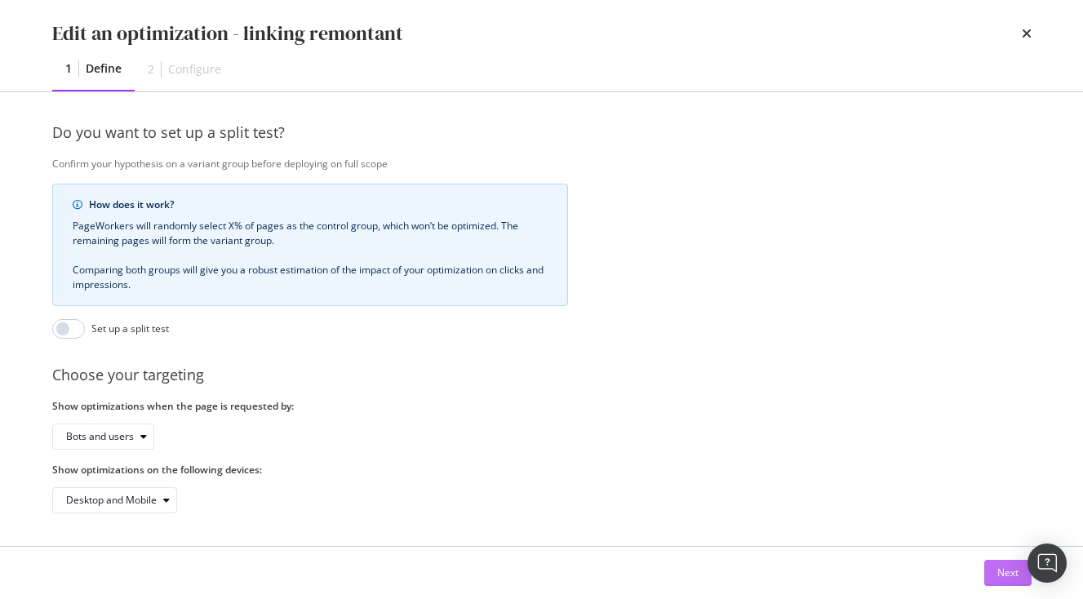
click at [1003, 570] on div "Next" at bounding box center [1007, 573] width 21 height 14
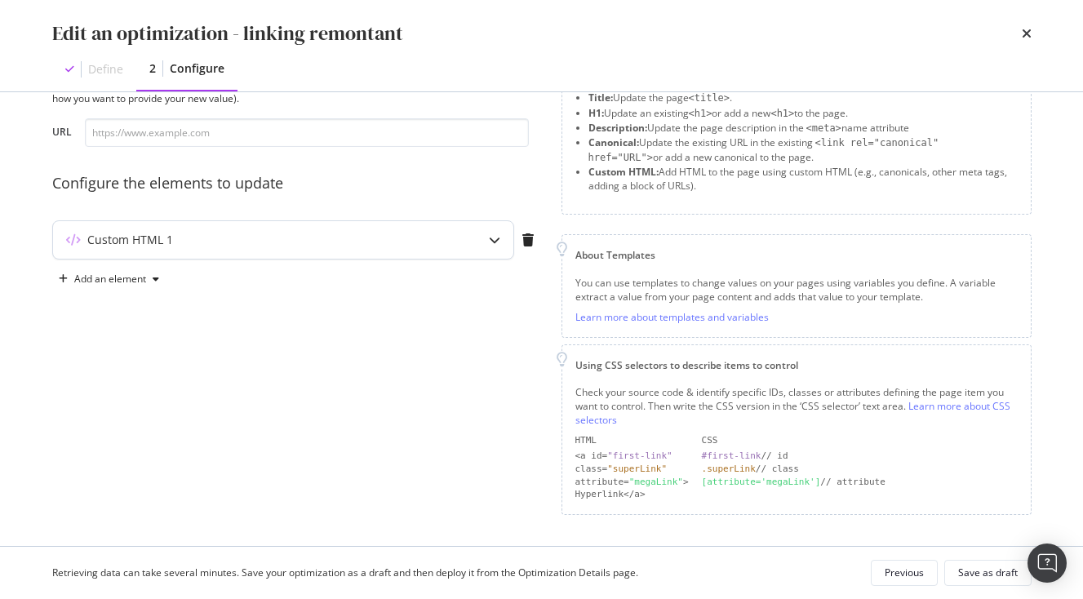
click at [330, 238] on div "Custom HTML 1" at bounding box center [251, 240] width 396 height 16
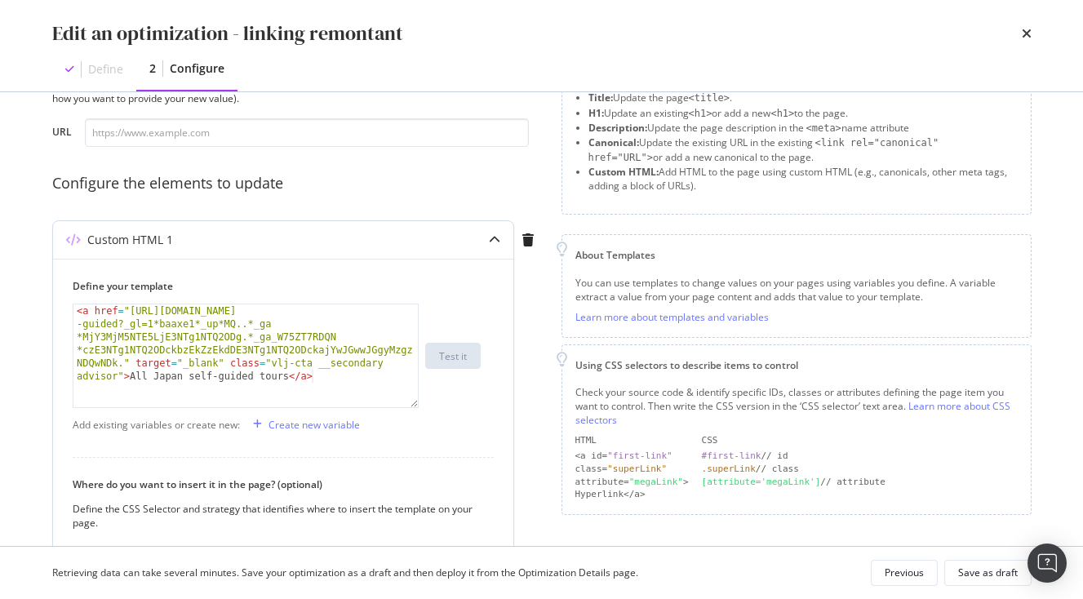
scroll to position [317, 0]
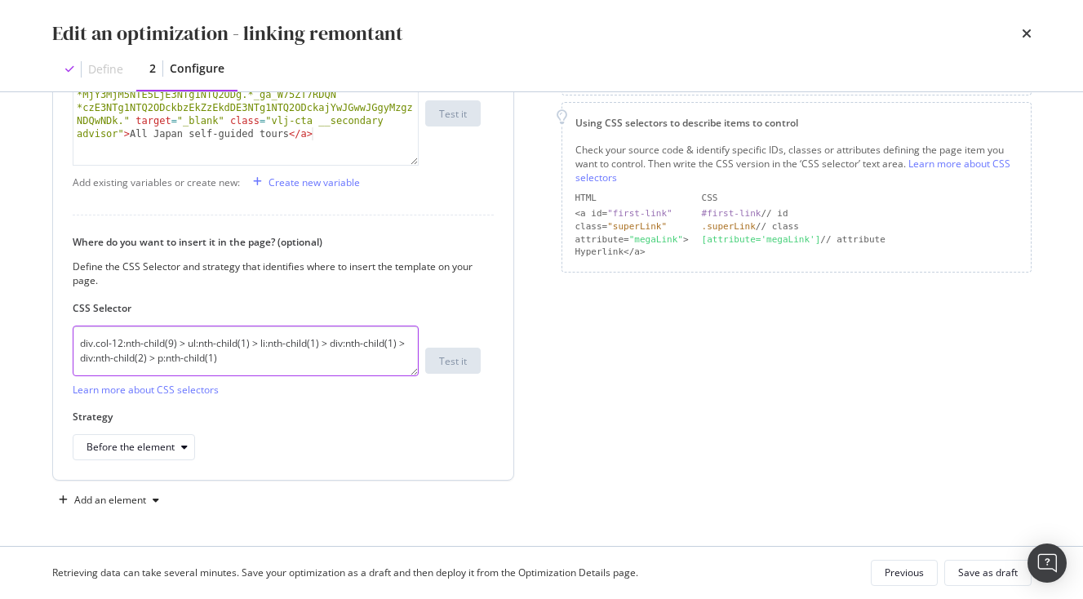
drag, startPoint x: 243, startPoint y: 366, endPoint x: 8, endPoint y: 313, distance: 241.1
click at [73, 326] on textarea "div.col-12:nth-child(9) > ul:nth-child(1) > li:nth-child(1) > div:nth-child(1) …" at bounding box center [246, 351] width 346 height 51
paste textarea "#prog_14 > div:nth-child(3) > p:nth-child(5"
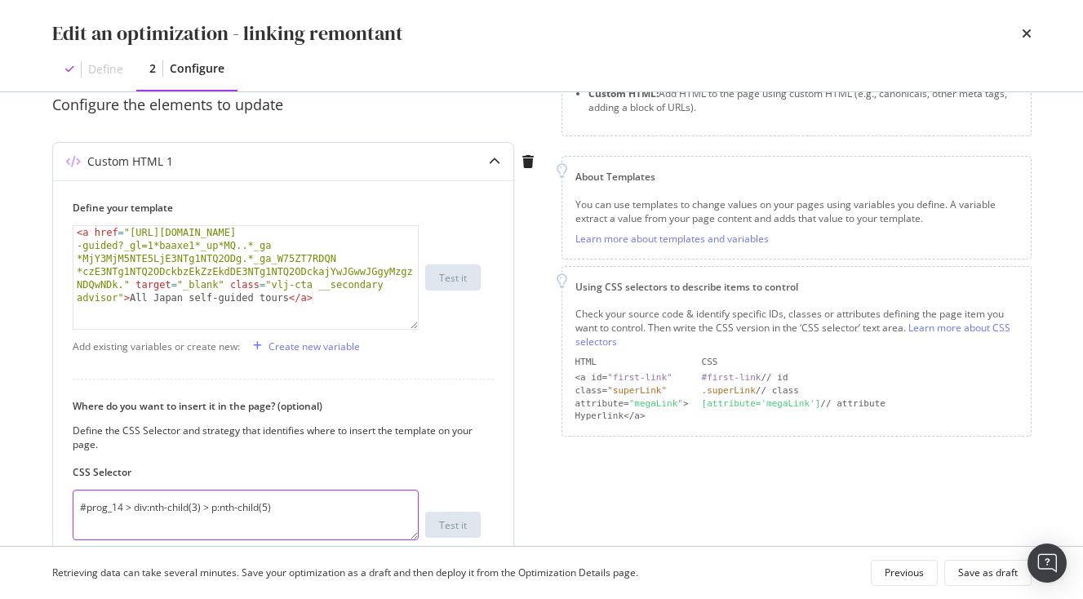
scroll to position [147, 0]
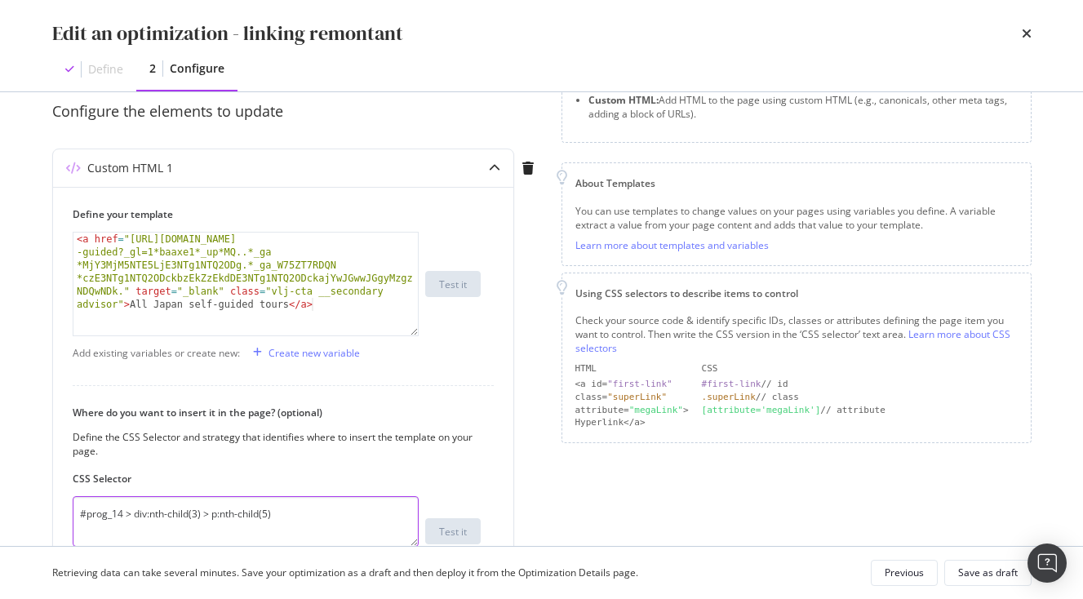
type textarea "#prog_14 > div:nth-child(3) > p:nth-child(5)"
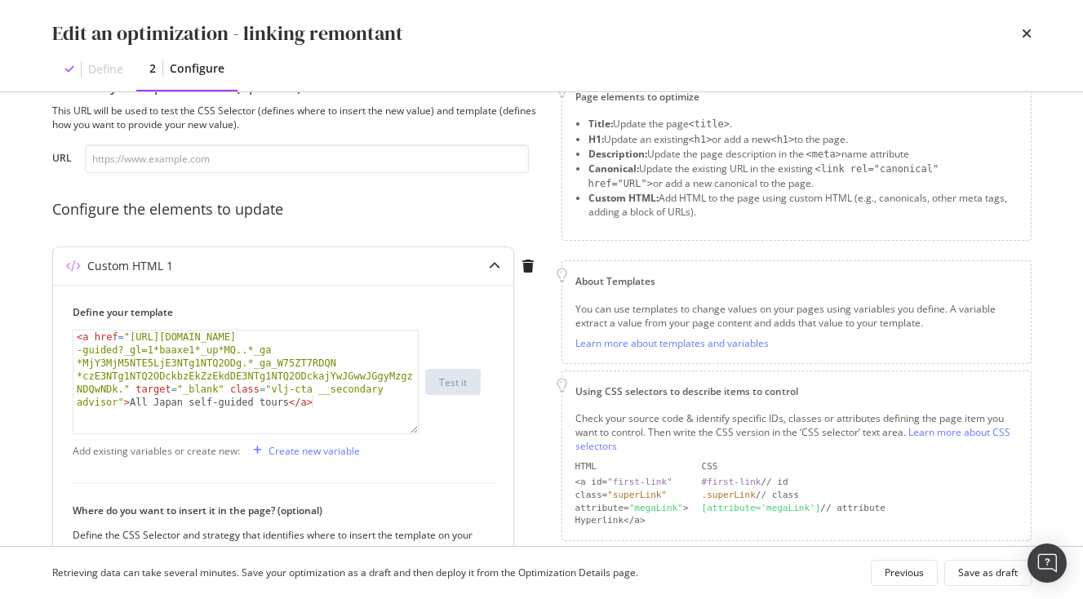
scroll to position [0, 0]
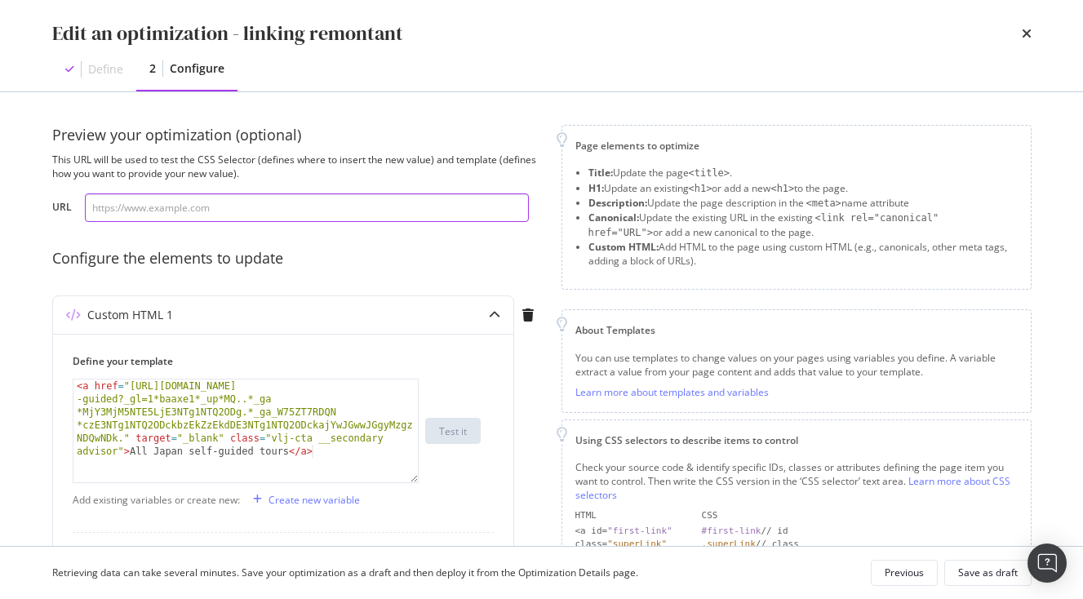
click at [207, 218] on input "modal" at bounding box center [307, 207] width 444 height 29
paste input "[URL][DOMAIN_NAME]."
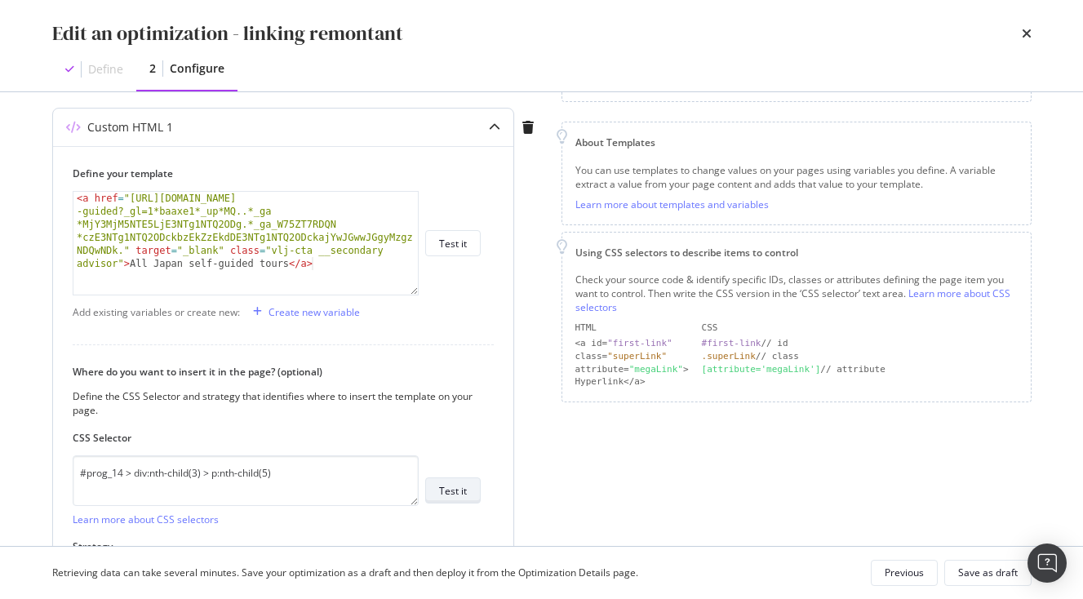
type input "[URL][DOMAIN_NAME]."
click at [467, 484] on button "Test it" at bounding box center [452, 490] width 55 height 26
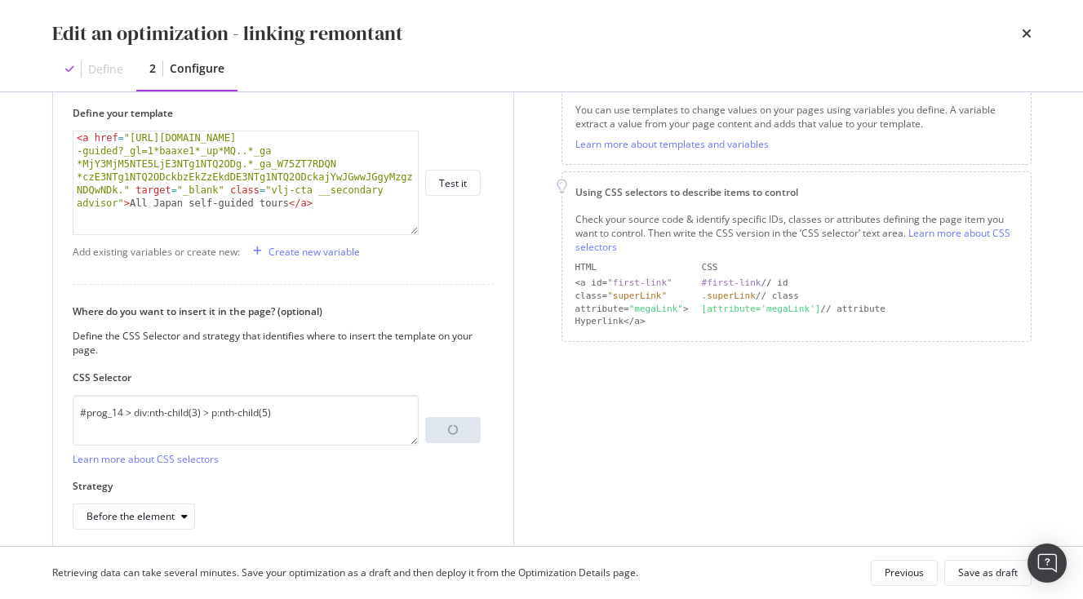
scroll to position [317, 0]
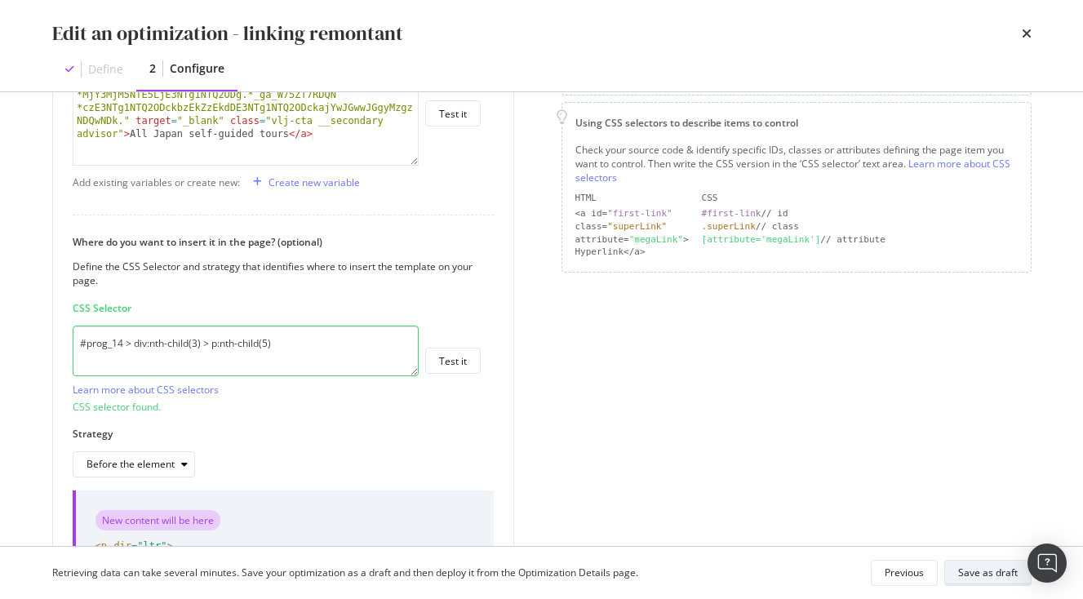
click at [983, 582] on div "Save as draft" at bounding box center [988, 573] width 60 height 23
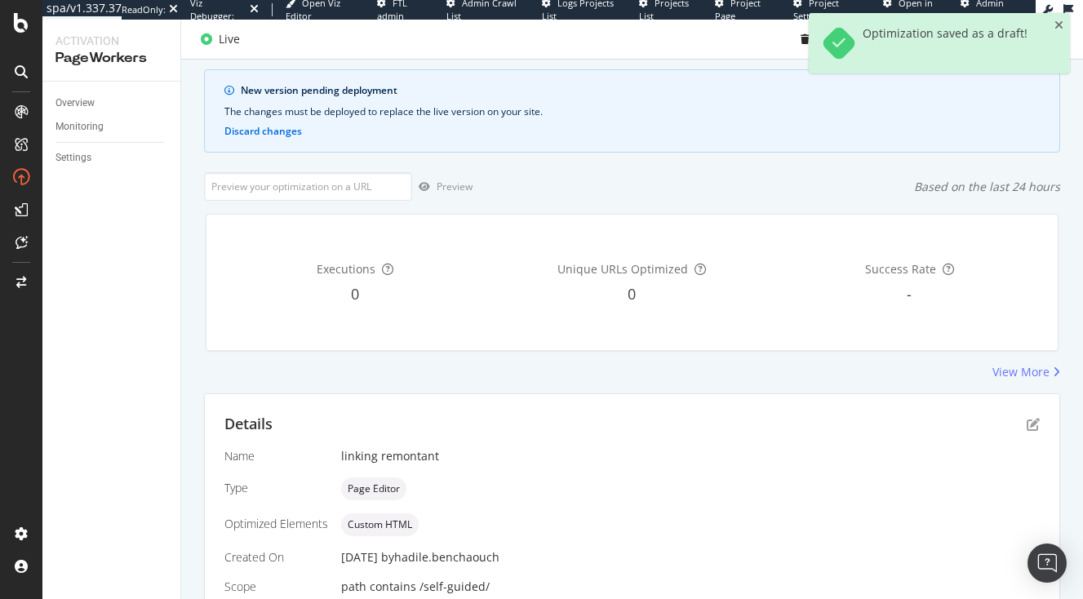
scroll to position [94, 0]
click at [1054, 30] on div "Optimization saved as a draft!" at bounding box center [939, 43] width 261 height 60
click at [1060, 27] on icon "close toast" at bounding box center [1058, 25] width 9 height 11
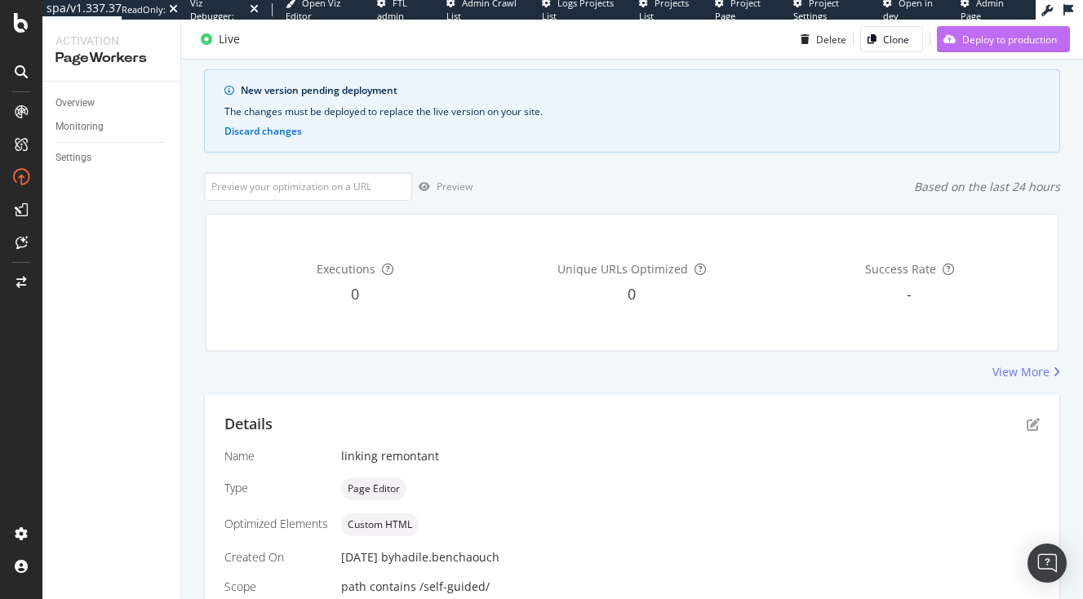
click at [1024, 50] on div "Deploy to production" at bounding box center [997, 39] width 120 height 24
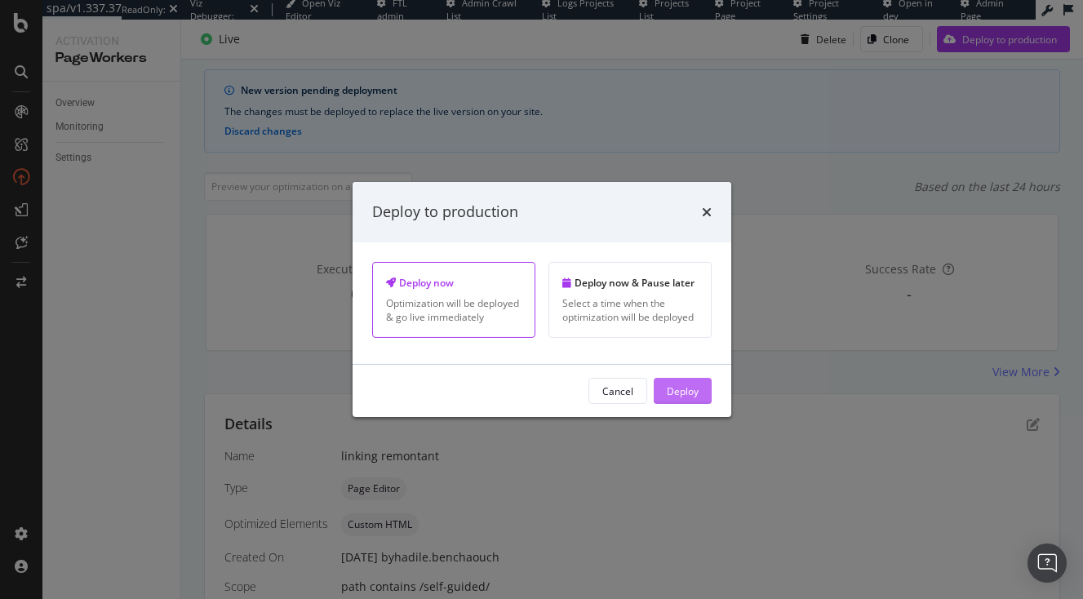
click at [689, 397] on div "Deploy" at bounding box center [683, 391] width 32 height 14
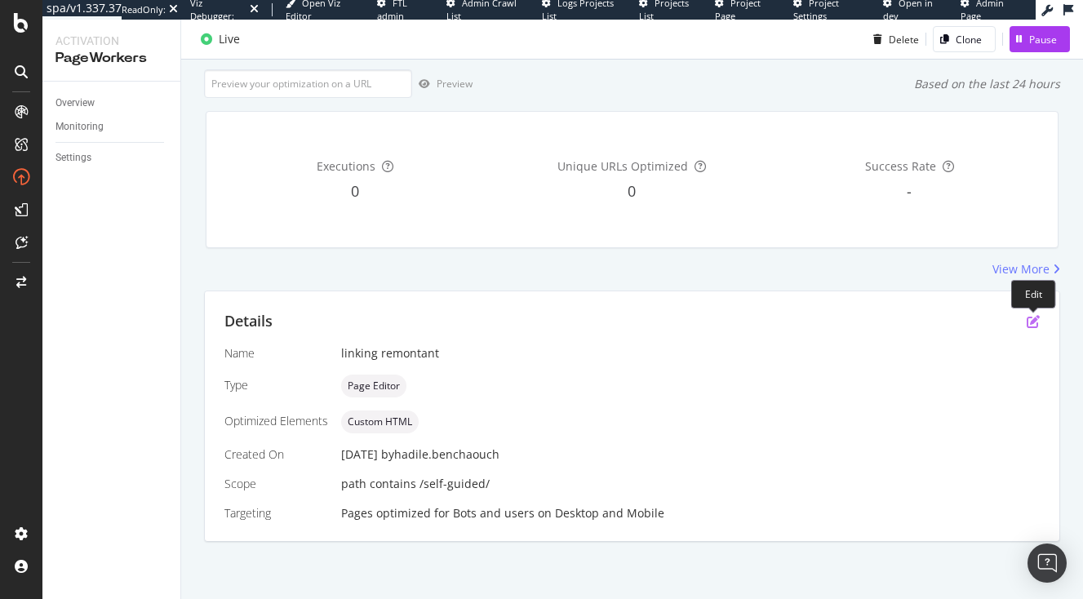
click at [1033, 318] on icon "pen-to-square" at bounding box center [1033, 321] width 13 height 13
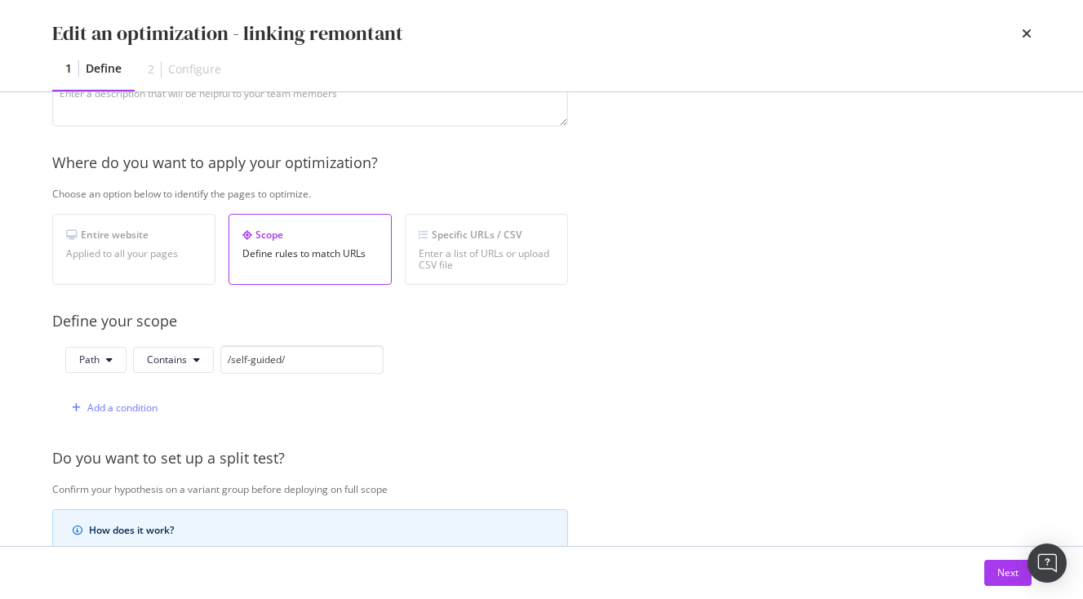
scroll to position [520, 0]
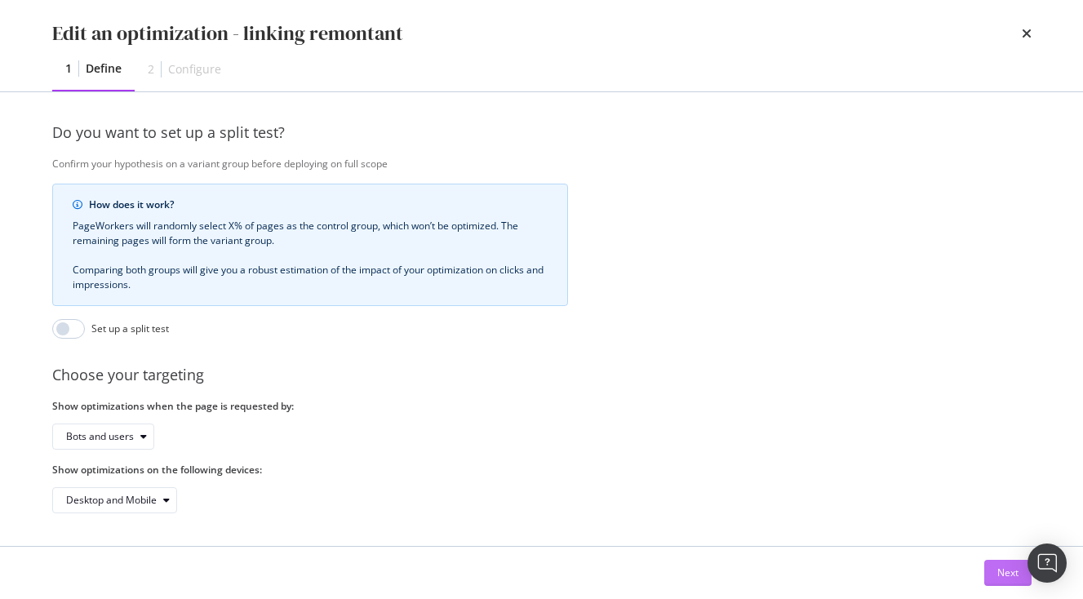
click at [1008, 579] on div "Next" at bounding box center [1007, 573] width 21 height 14
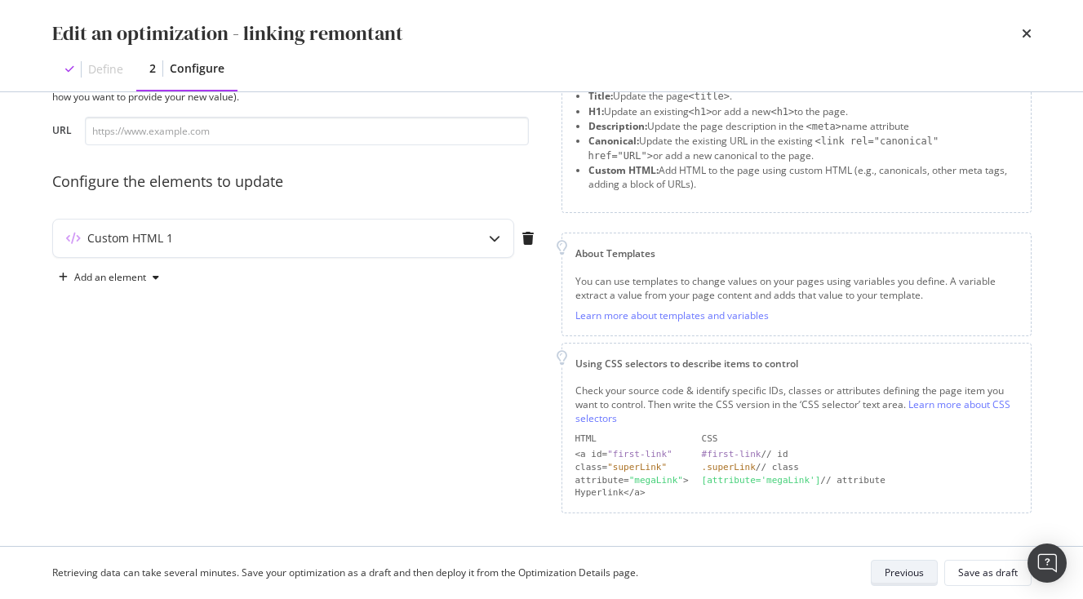
scroll to position [75, 0]
click at [366, 255] on div "Custom HTML 1" at bounding box center [283, 240] width 460 height 38
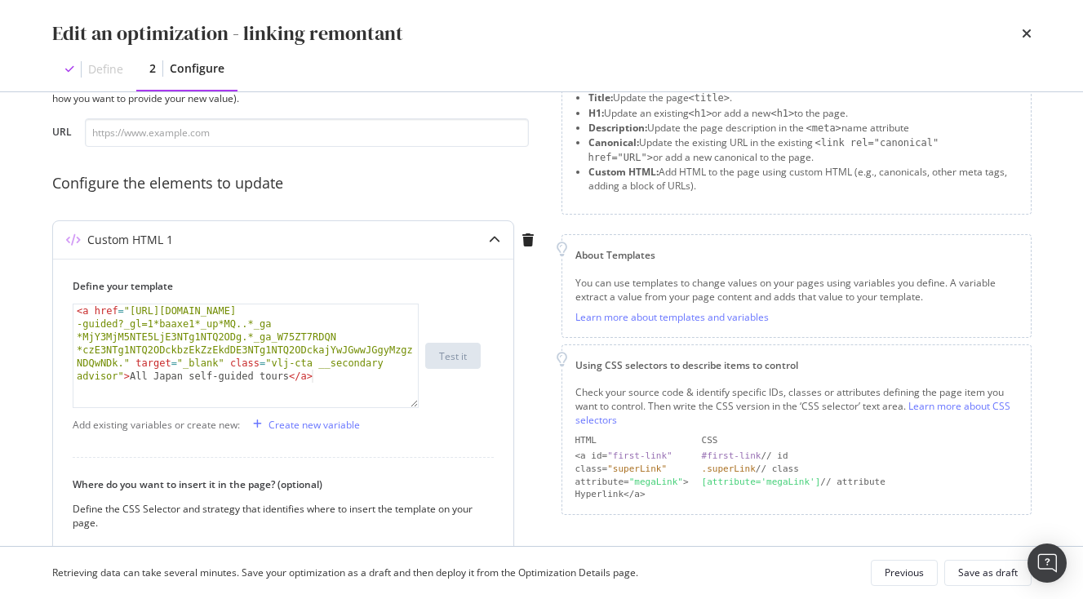
scroll to position [317, 0]
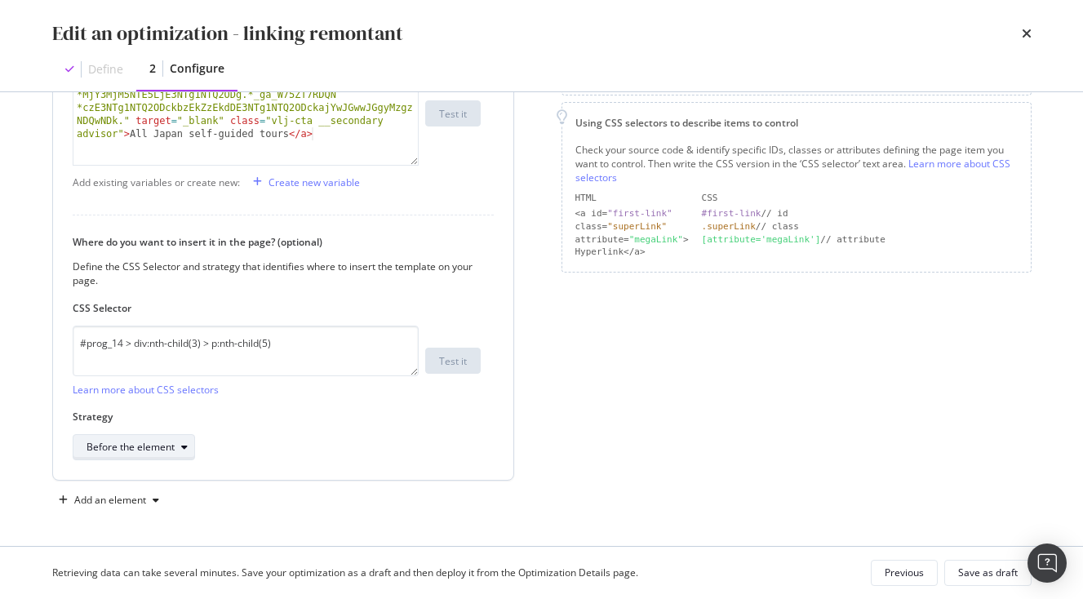
click at [170, 446] on div "Before the element" at bounding box center [131, 447] width 88 height 10
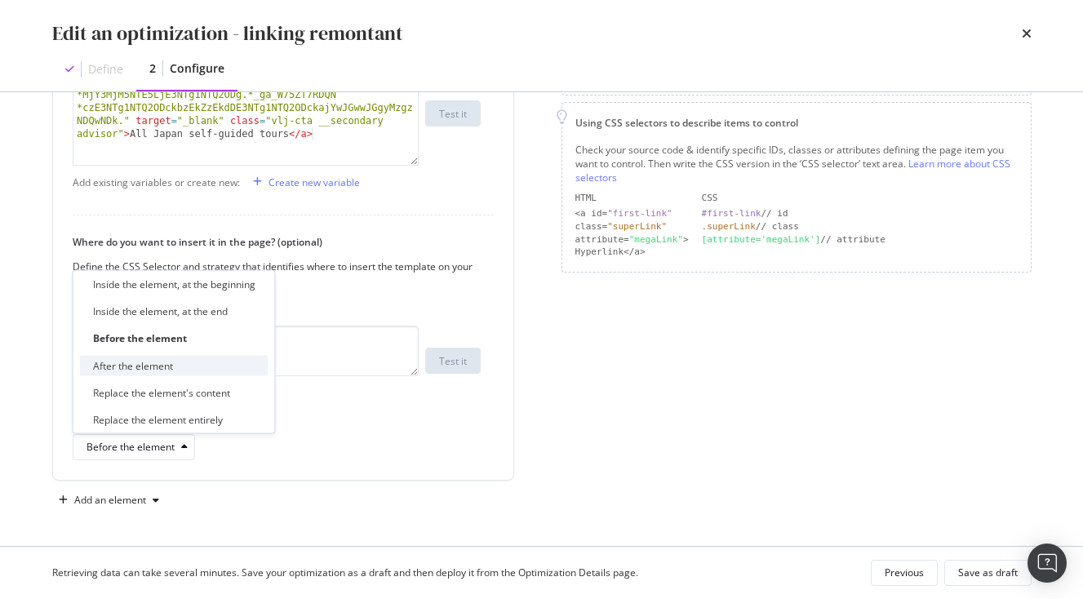
click at [164, 372] on div "After the element" at bounding box center [174, 365] width 189 height 20
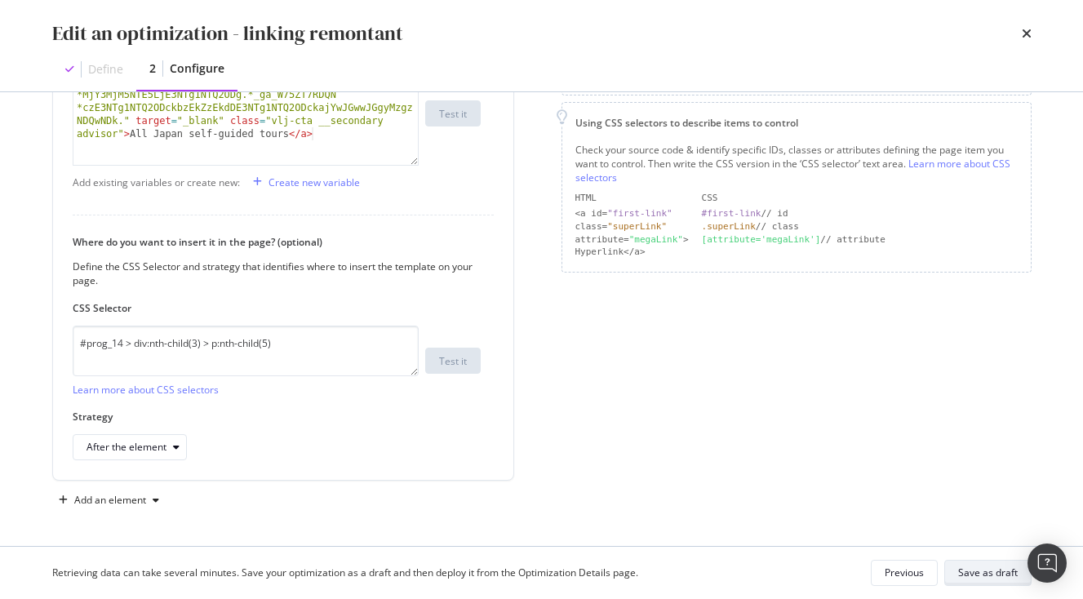
click at [991, 580] on div "Save as draft" at bounding box center [988, 573] width 60 height 23
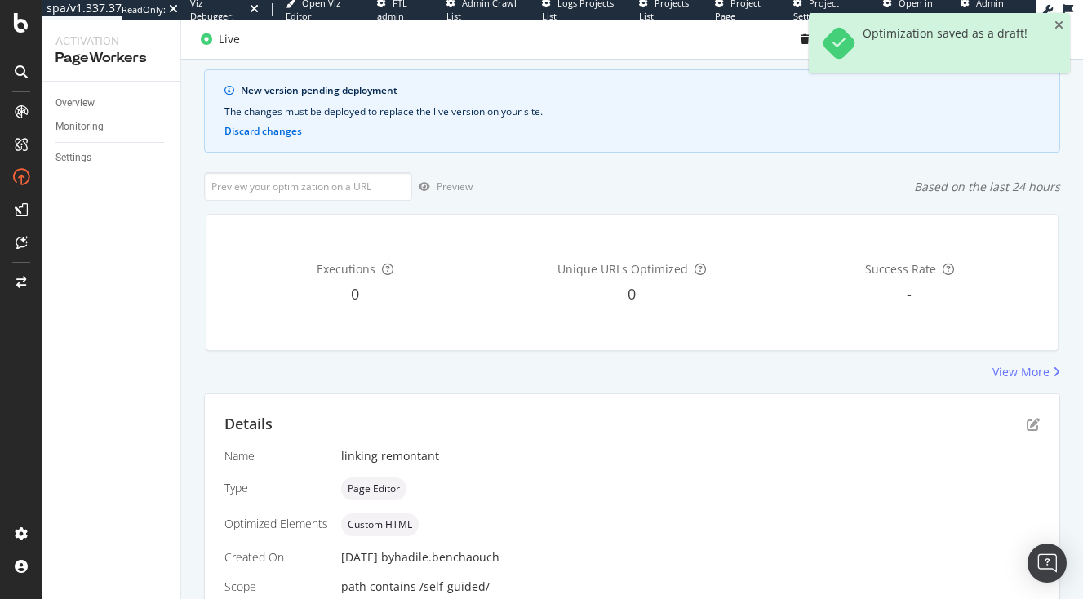
scroll to position [136, 0]
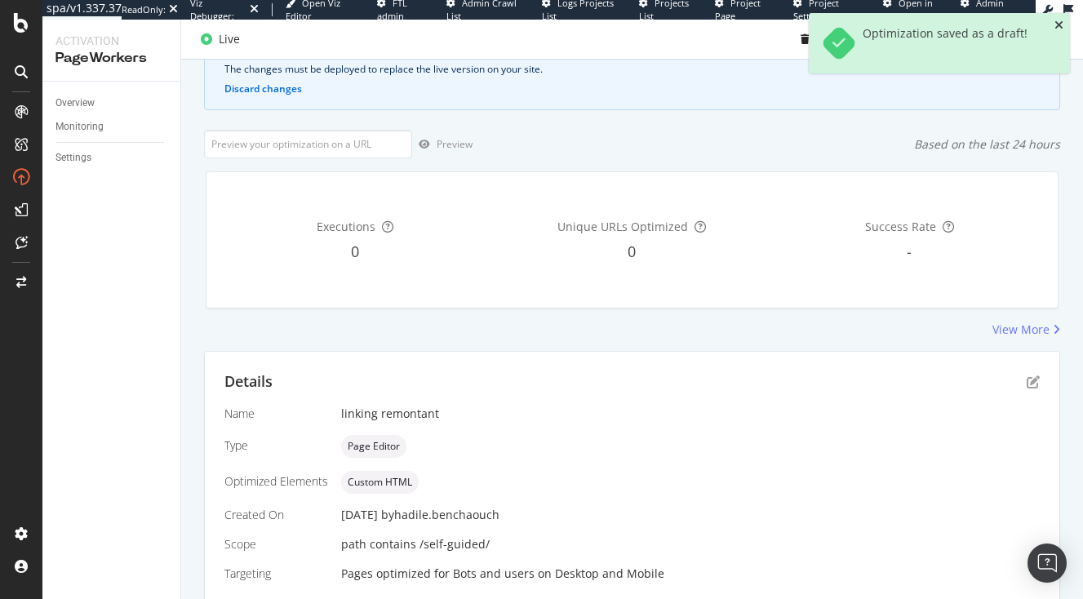
click at [1059, 27] on icon "close toast" at bounding box center [1058, 25] width 9 height 11
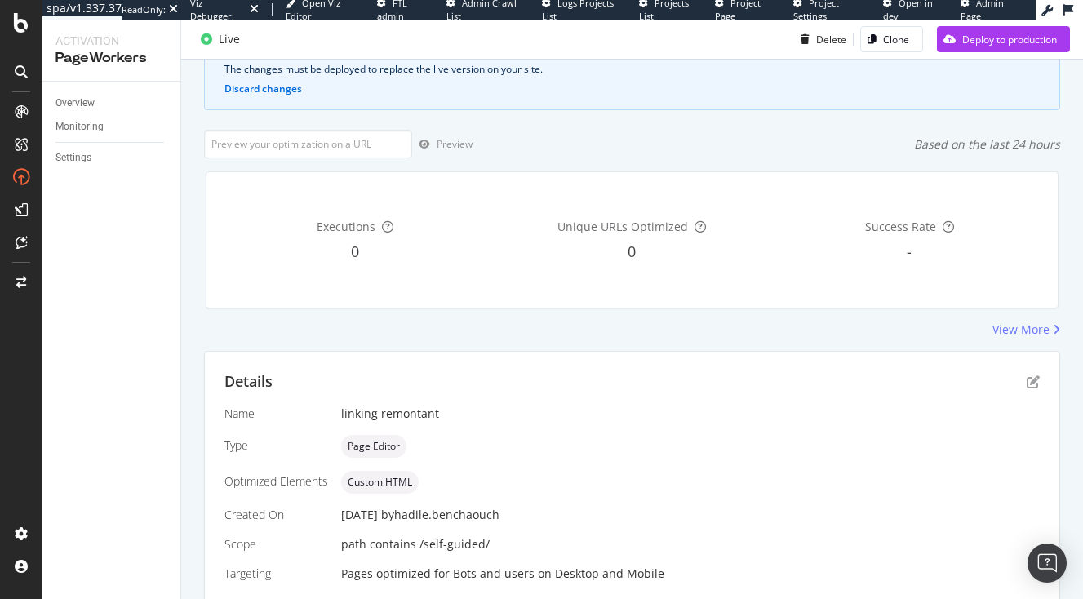
scroll to position [0, 0]
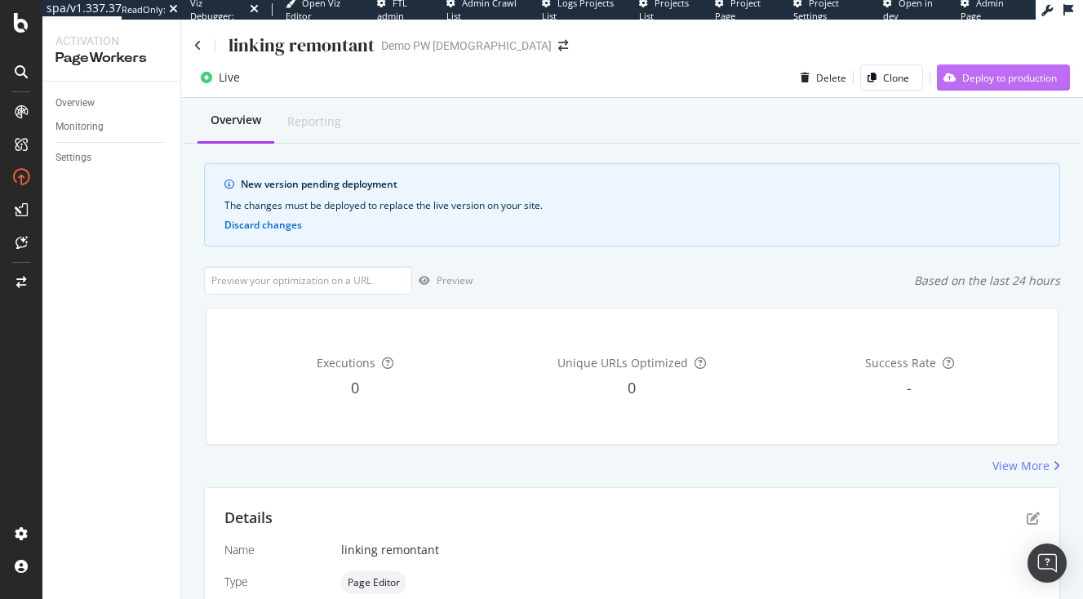
click at [996, 73] on div "Deploy to production" at bounding box center [1009, 78] width 95 height 14
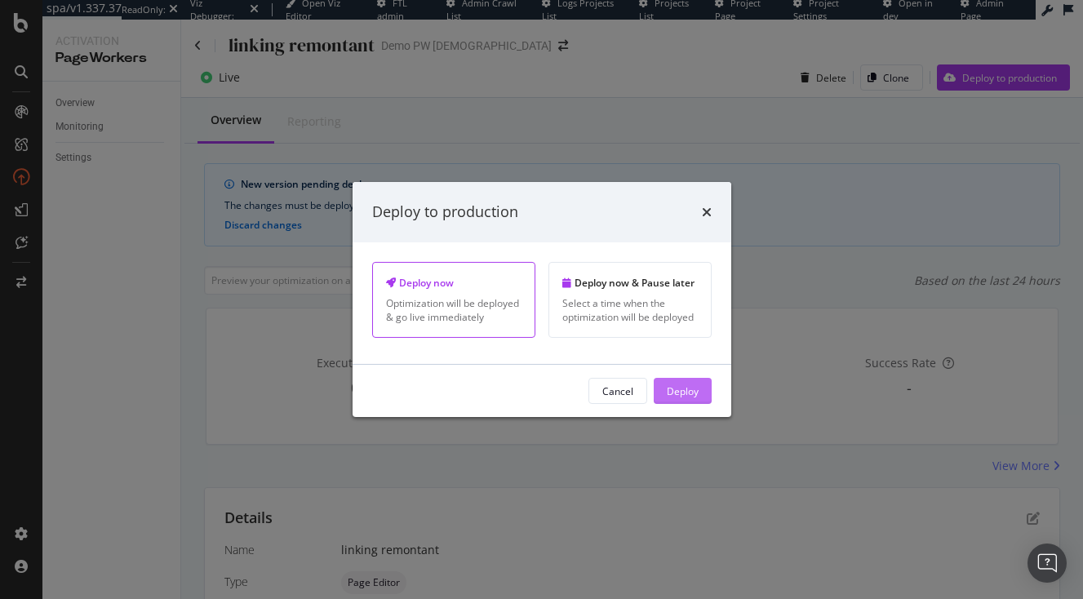
click at [695, 392] on div "Deploy" at bounding box center [683, 391] width 32 height 14
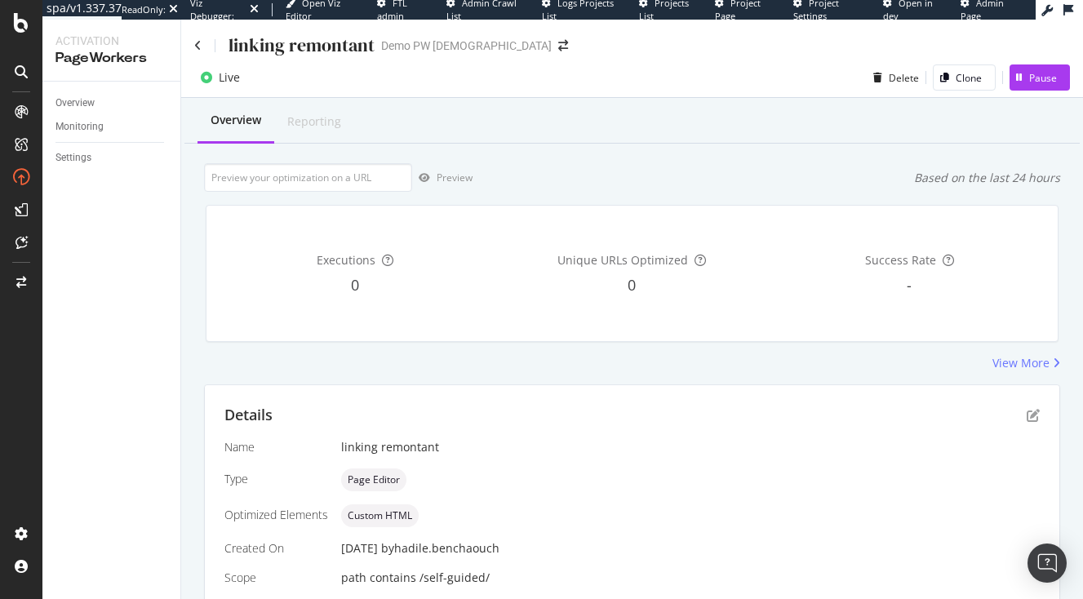
scroll to position [94, 0]
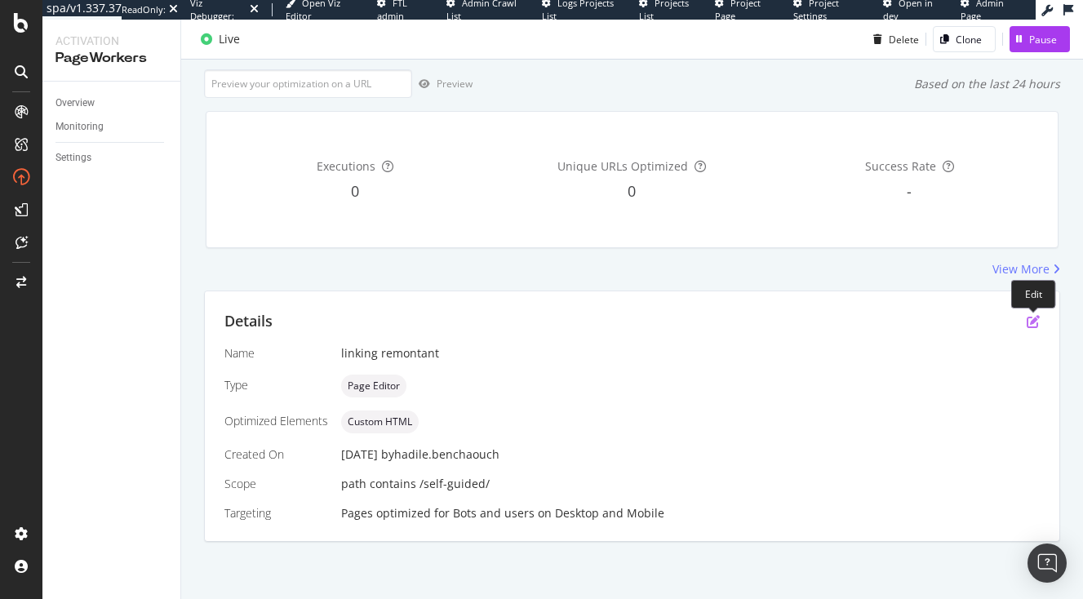
click at [1036, 319] on icon "pen-to-square" at bounding box center [1033, 321] width 13 height 13
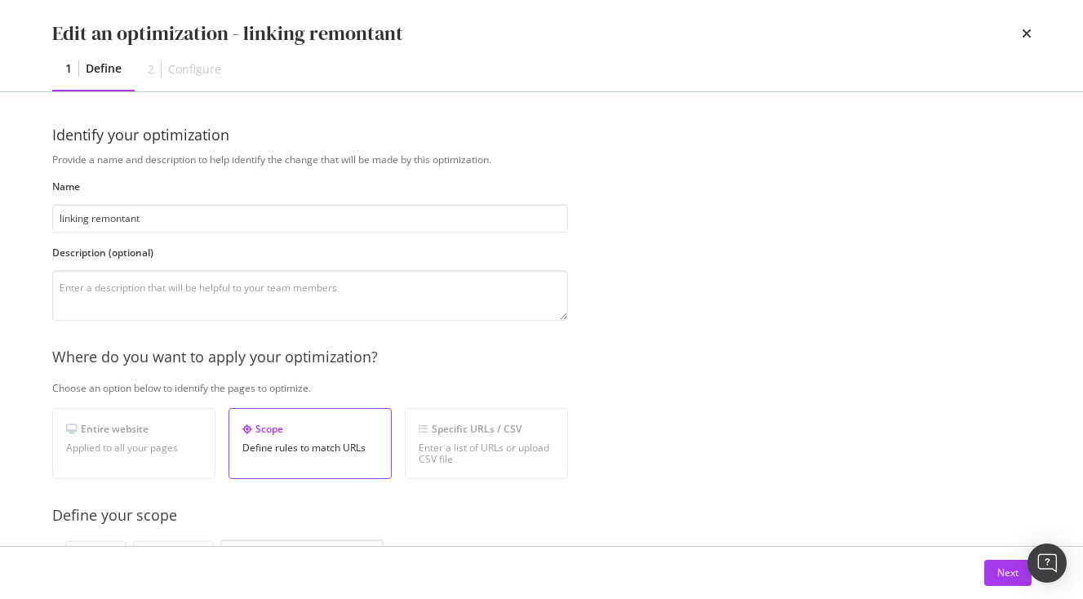
scroll to position [230, 0]
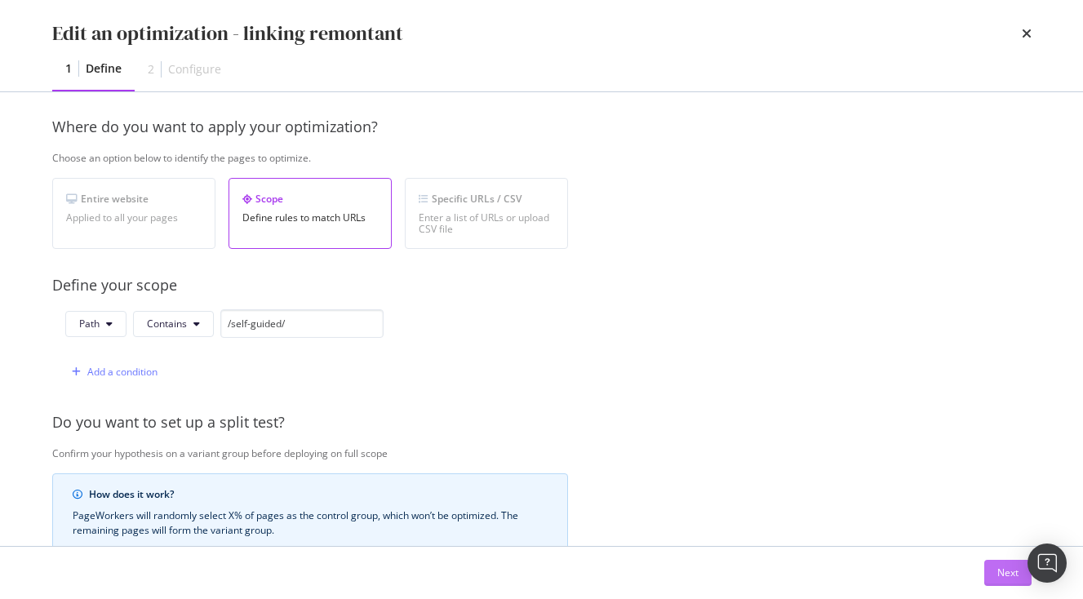
click at [1000, 582] on div "Next" at bounding box center [1007, 573] width 21 height 24
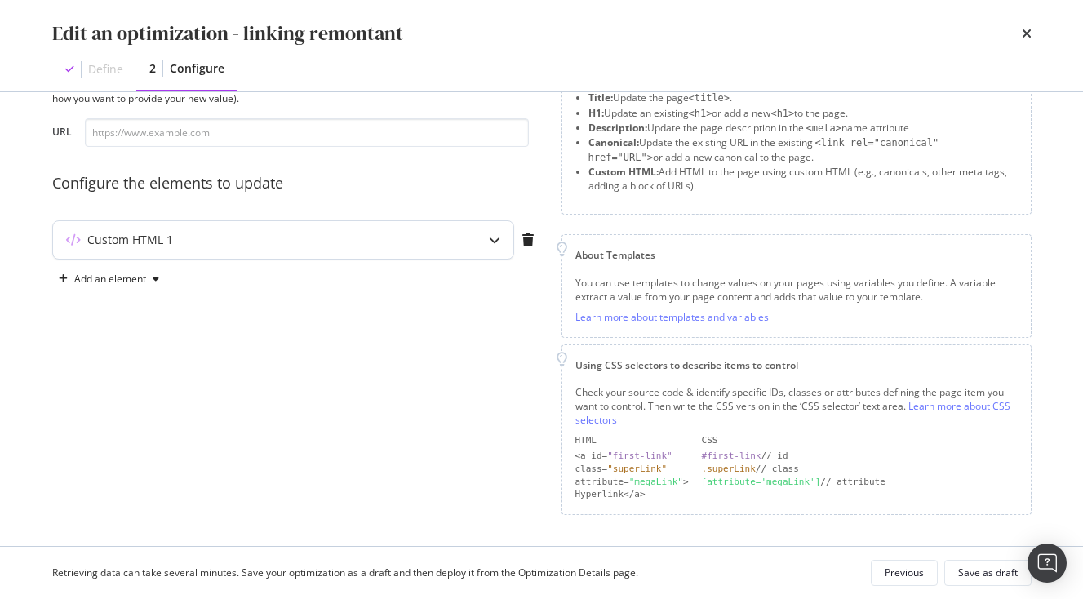
click at [427, 237] on div "Custom HTML 1" at bounding box center [251, 240] width 396 height 16
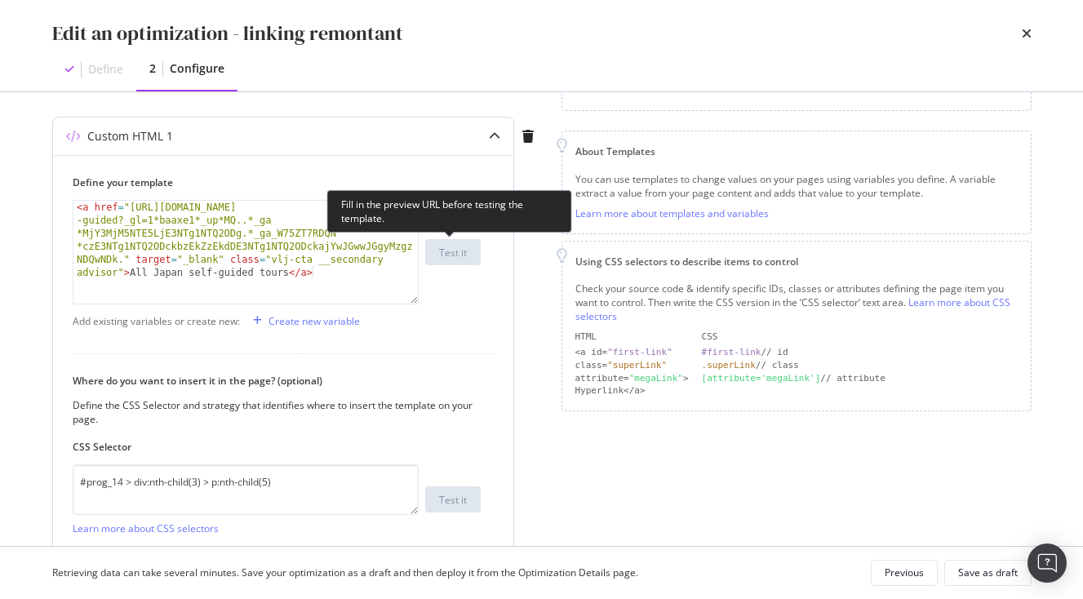
scroll to position [317, 0]
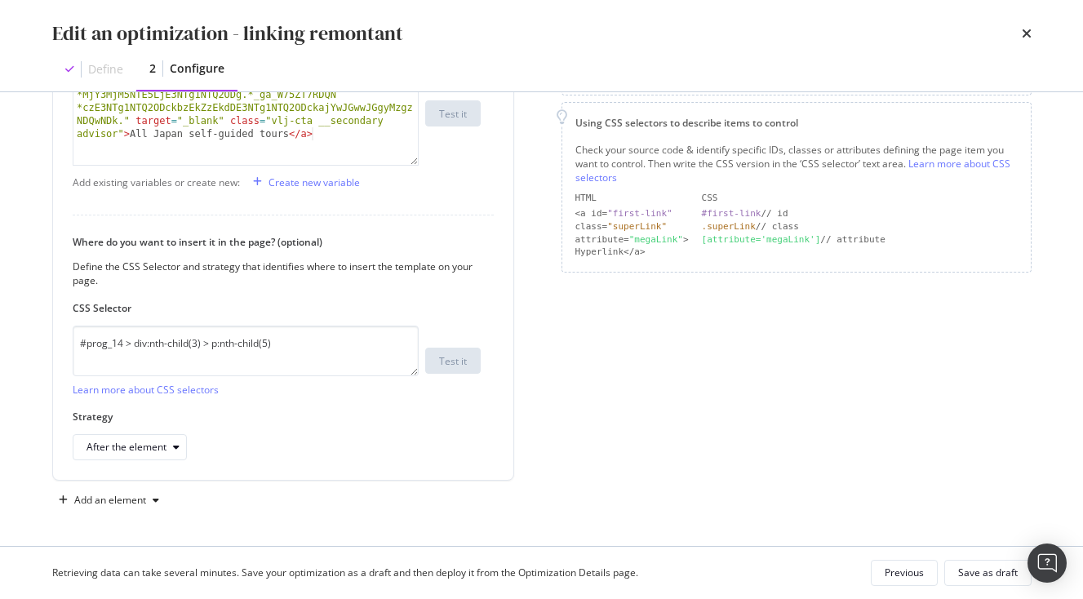
click at [1036, 33] on div "Edit an optimization - linking remontant Define 2 Configure" at bounding box center [542, 45] width 1045 height 91
click at [1023, 33] on icon "times" at bounding box center [1027, 33] width 10 height 13
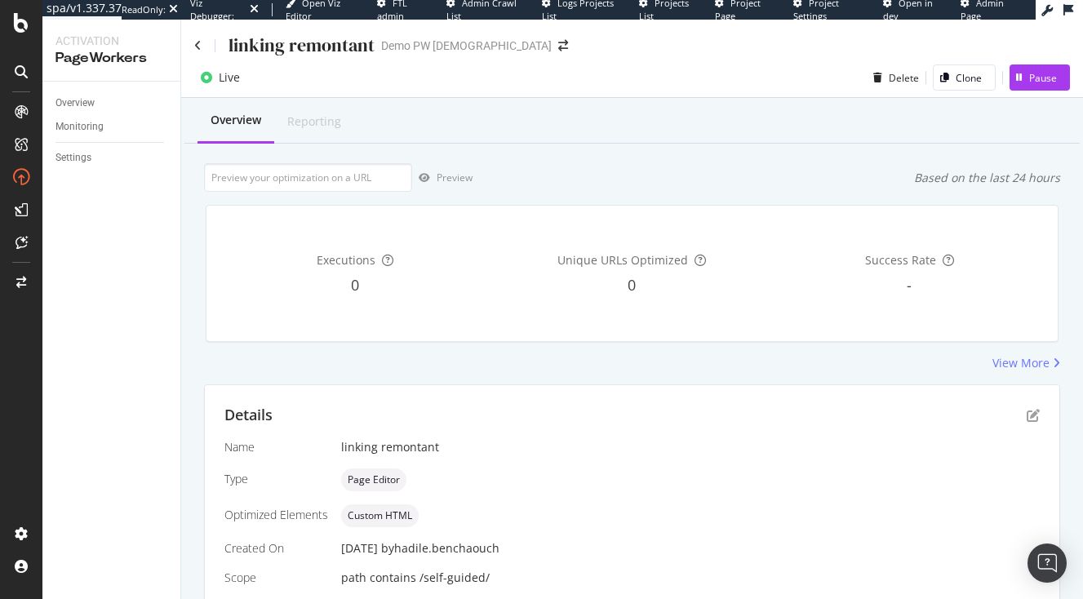
scroll to position [94, 0]
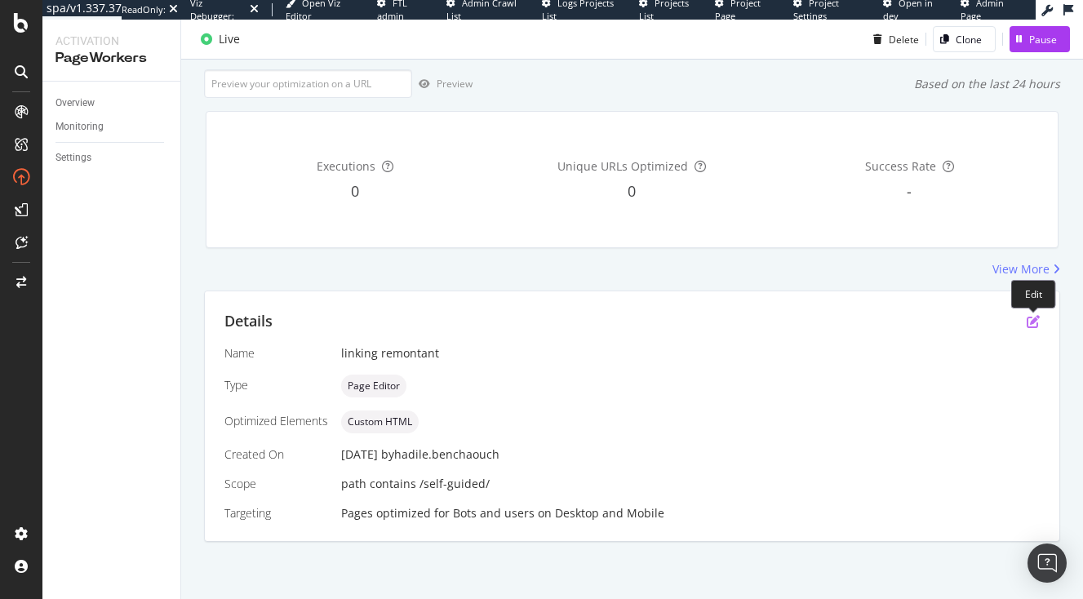
click at [1031, 324] on icon "pen-to-square" at bounding box center [1033, 321] width 13 height 13
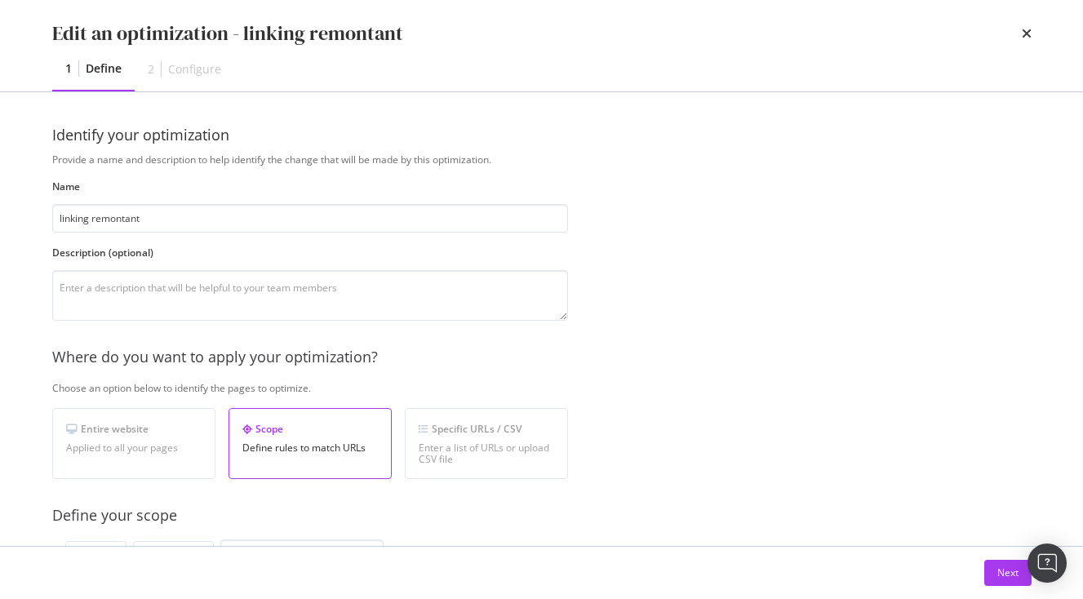
scroll to position [520, 0]
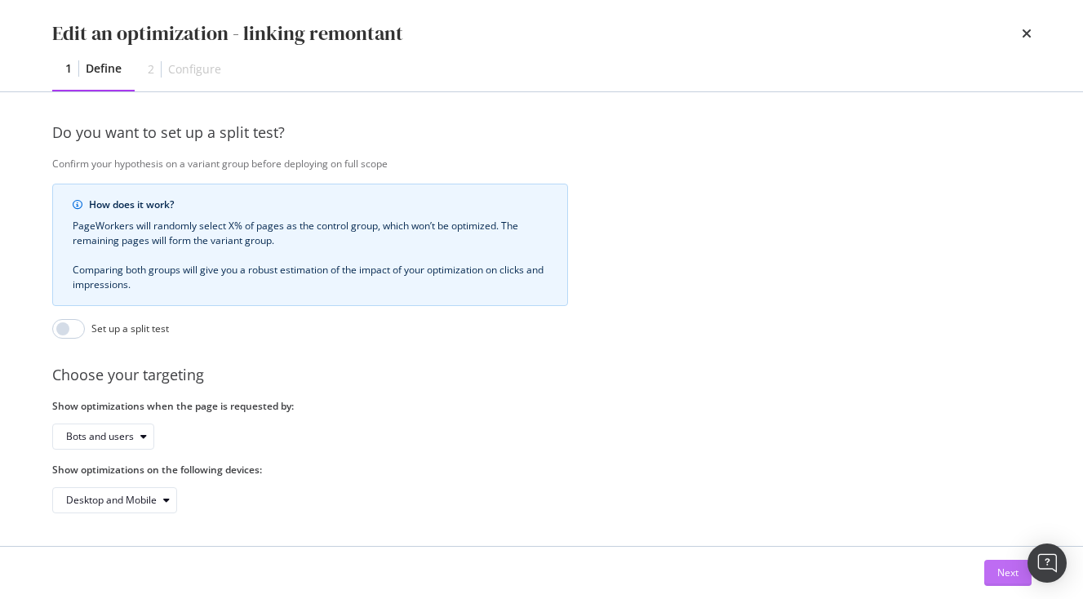
click at [1007, 579] on div "Next" at bounding box center [1007, 573] width 21 height 14
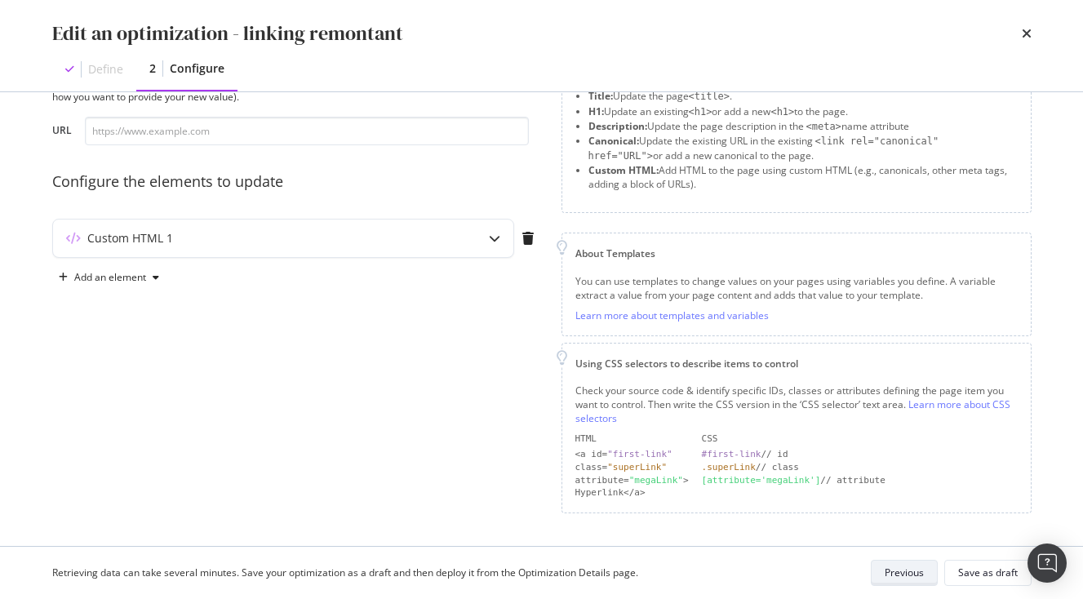
scroll to position [75, 0]
click at [413, 253] on div "Custom HTML 1" at bounding box center [283, 240] width 460 height 38
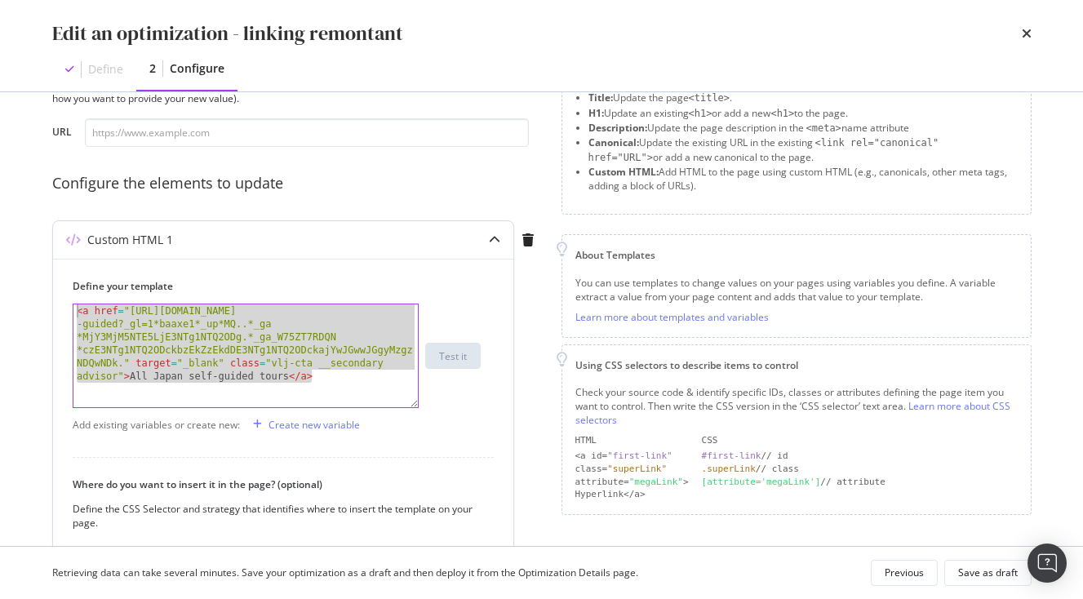
drag, startPoint x: 353, startPoint y: 385, endPoint x: 64, endPoint y: 264, distance: 313.1
click at [64, 264] on div "Define your template <a href="[URL][DOMAIN_NAME]." target="_blank" class="vlj-c…" at bounding box center [283, 491] width 460 height 464
click at [289, 366] on div "< a href = "[URL][DOMAIN_NAME] -guided?_gl=1*baaxe1*_up*MQ..*_ga *MjY3MjM5NTE5L…" at bounding box center [245, 434] width 344 height 260
drag, startPoint x: 346, startPoint y: 392, endPoint x: -69, endPoint y: 234, distance: 444.3
paste textarea "style="float: left; border: 3px solid black;""
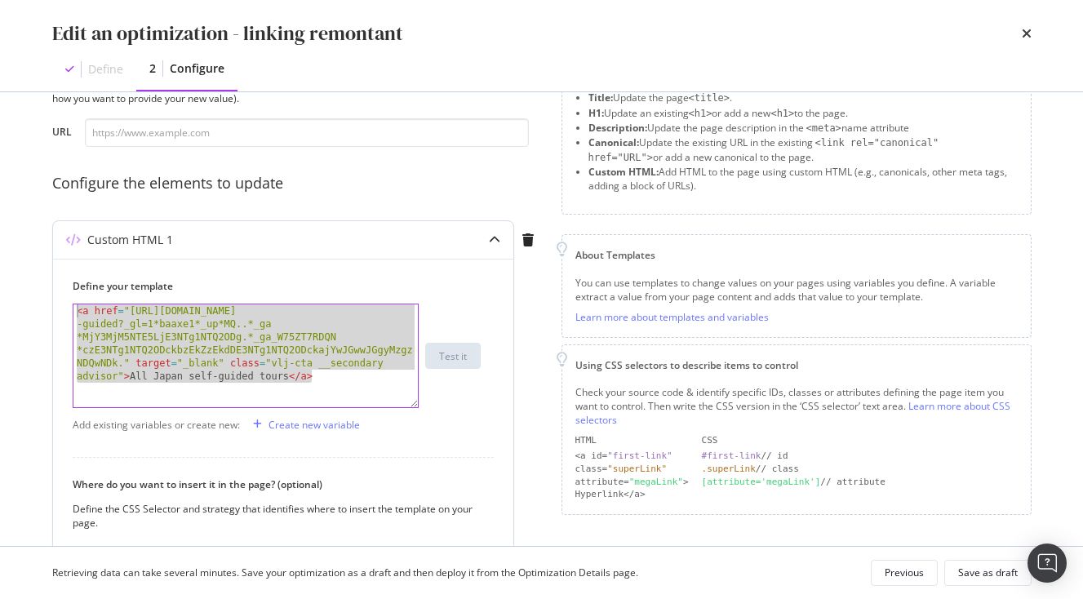
type textarea "<a href="[URL][DOMAIN_NAME]." target="_blank" class="vlj-cta __secondary adviso…"
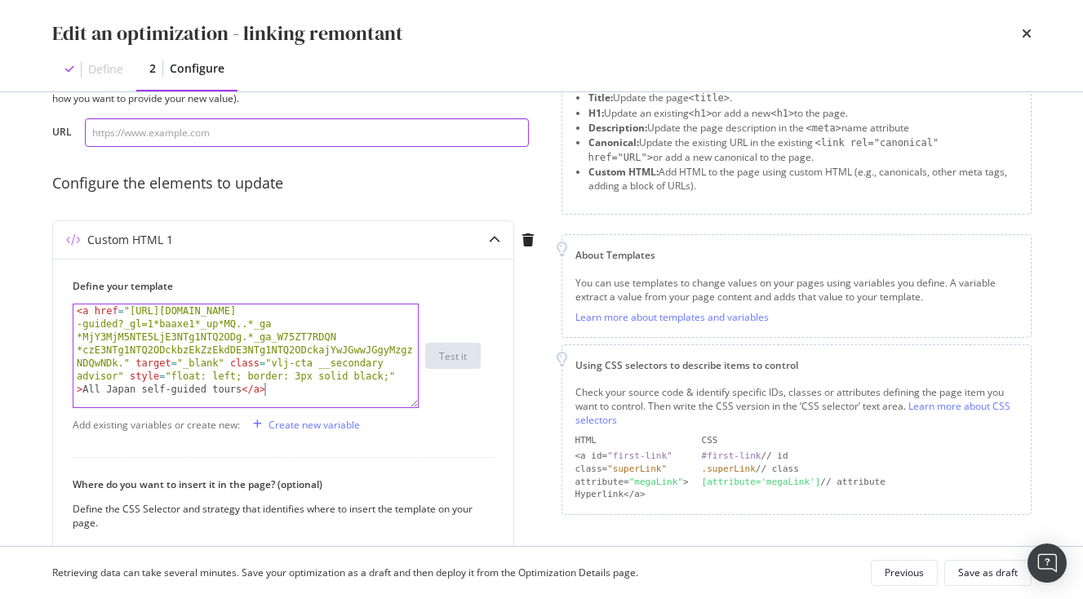
click at [228, 136] on input "modal" at bounding box center [307, 132] width 444 height 29
paste input "[URL][DOMAIN_NAME]."
type input "[URL][DOMAIN_NAME]."
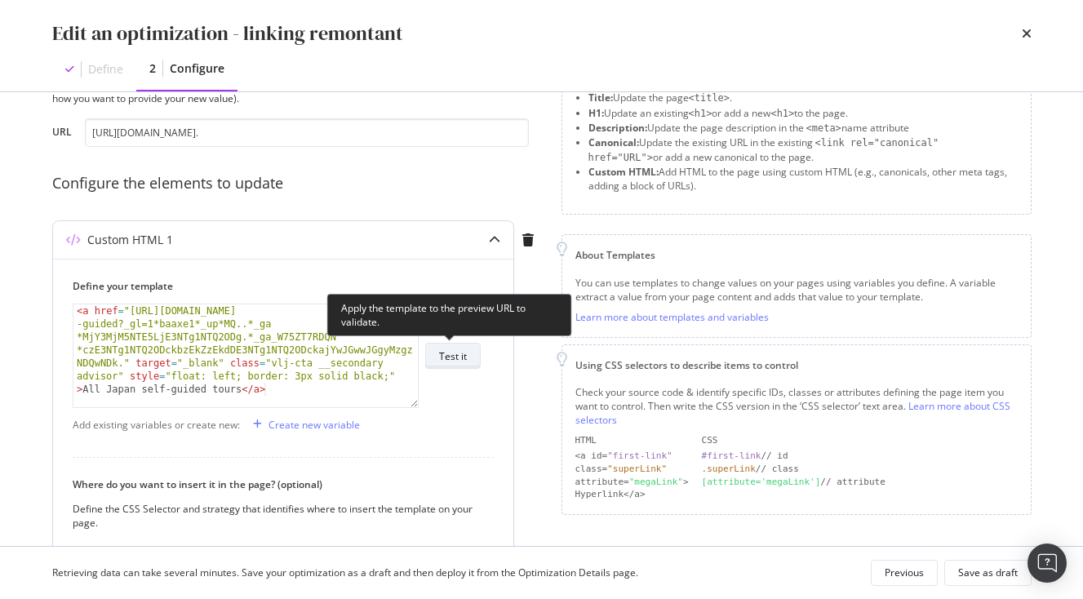
click at [471, 353] on button "Test it" at bounding box center [452, 356] width 55 height 26
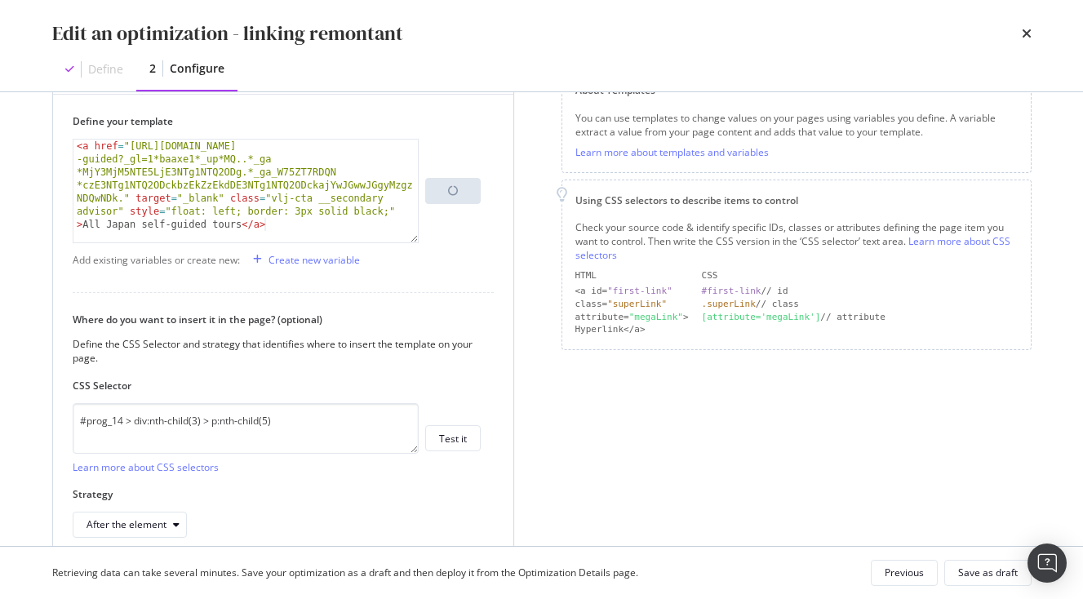
scroll to position [317, 0]
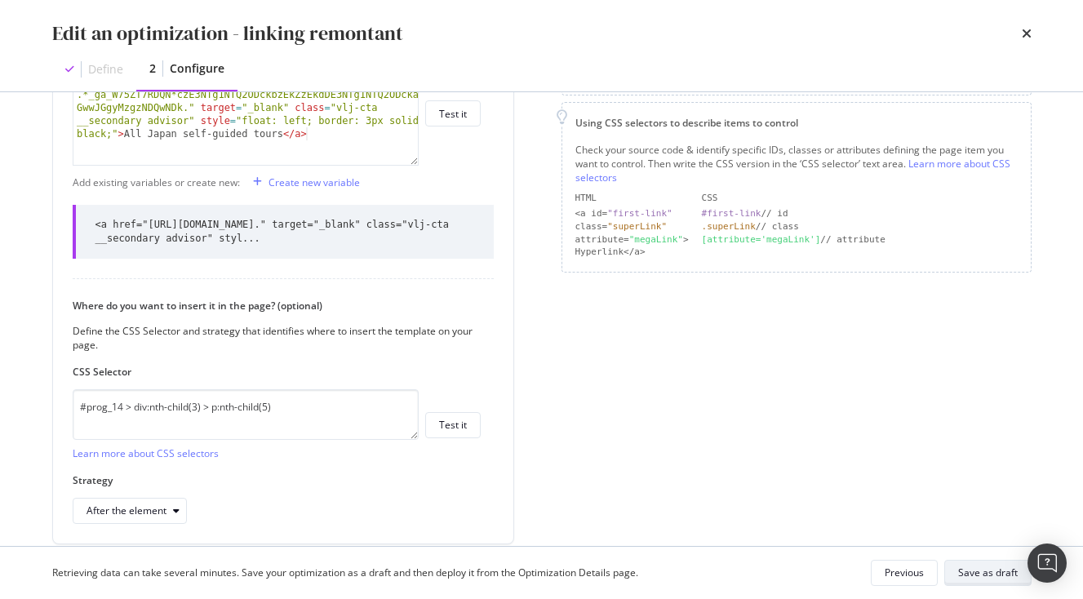
click at [1006, 568] on div "Save as draft" at bounding box center [988, 573] width 60 height 14
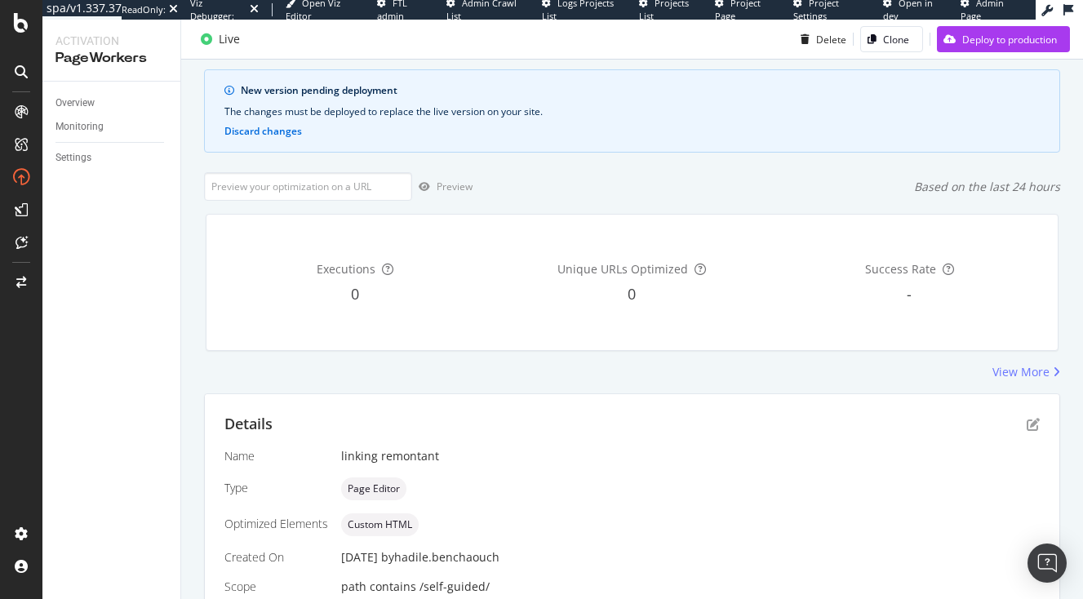
scroll to position [197, 0]
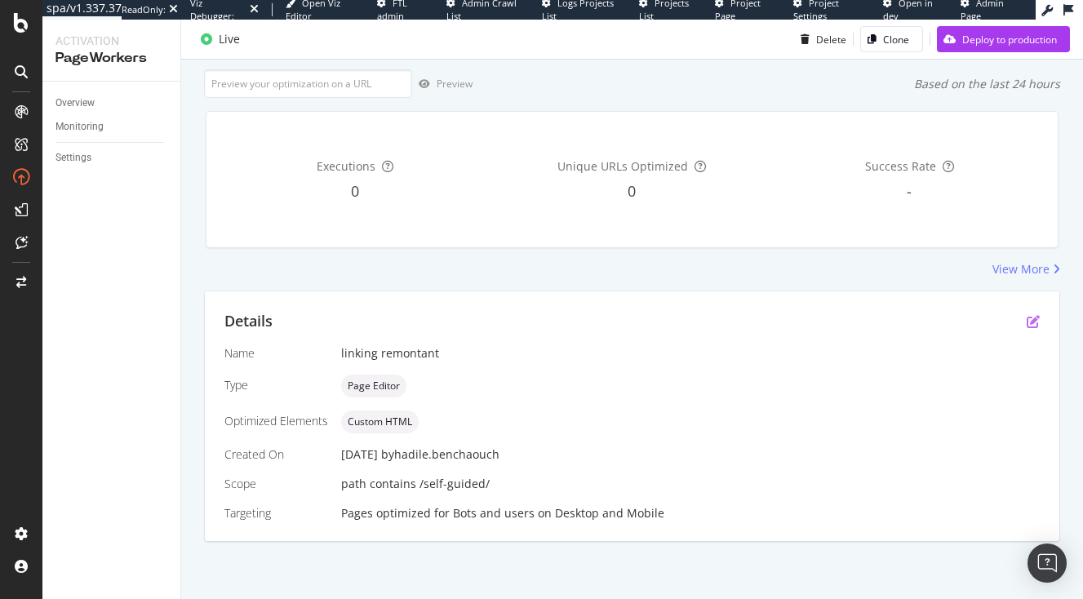
click at [1031, 320] on icon "pen-to-square" at bounding box center [1033, 321] width 13 height 13
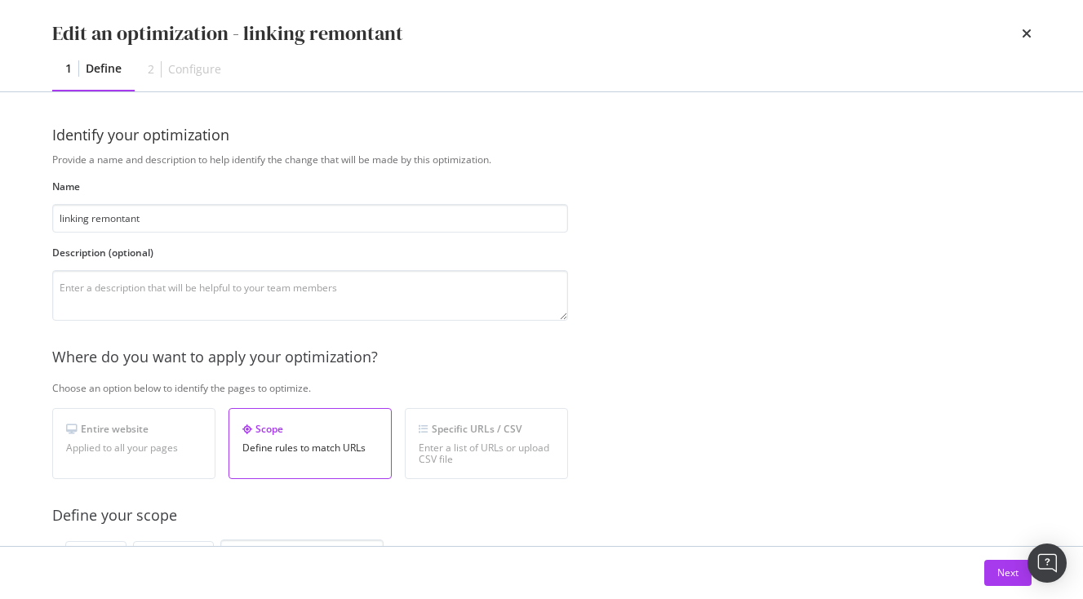
scroll to position [520, 0]
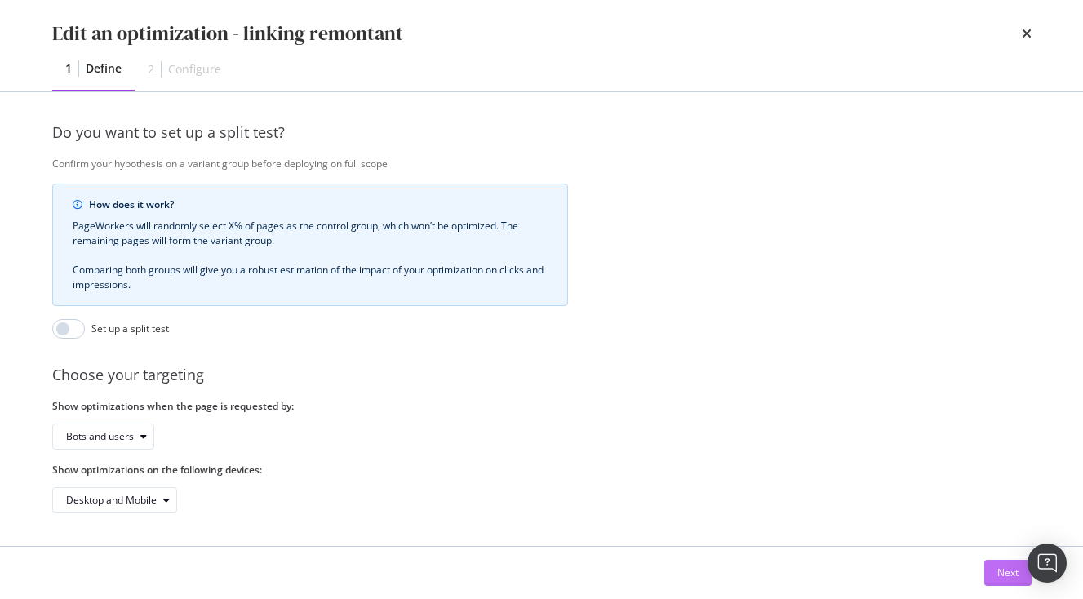
click at [1004, 565] on div "Next" at bounding box center [1007, 573] width 21 height 24
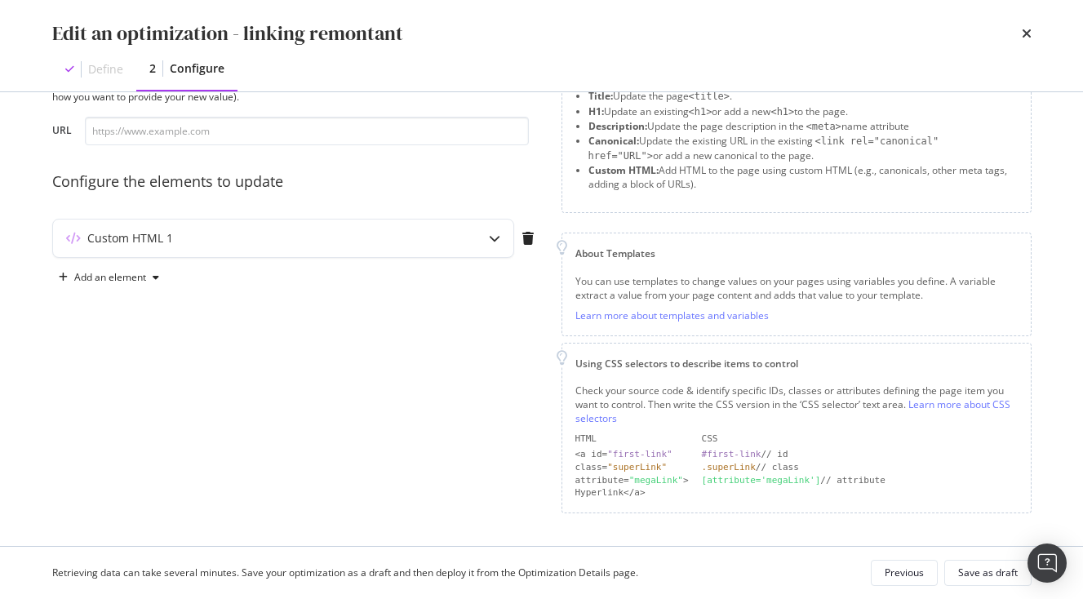
scroll to position [75, 0]
click at [354, 224] on div "Custom HTML 1" at bounding box center [283, 240] width 460 height 38
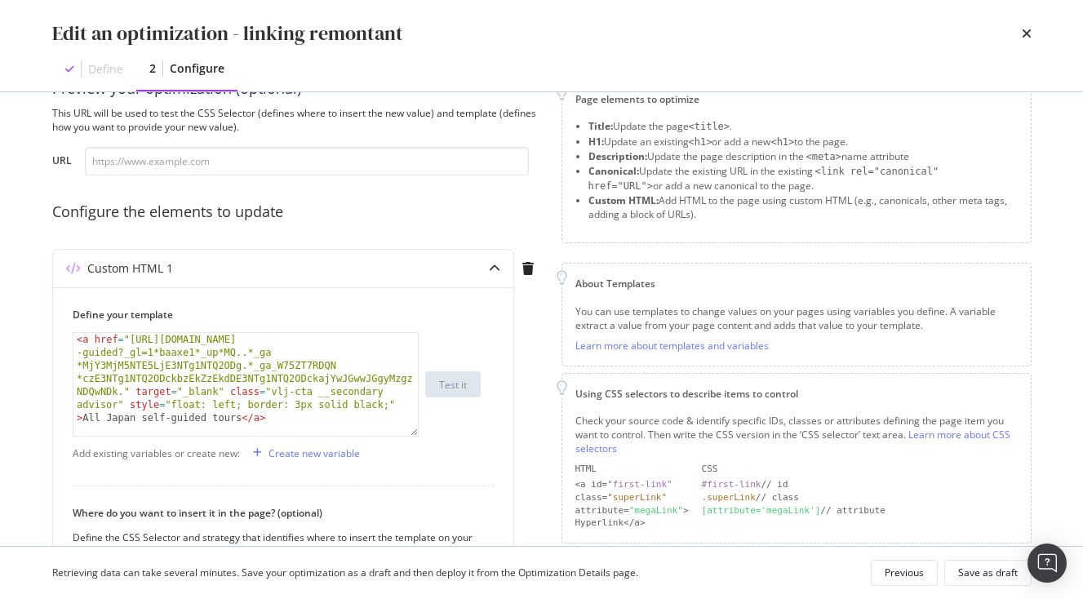
scroll to position [47, 0]
click at [1032, 38] on div "Edit an optimization - linking remontant Define 2 Configure" at bounding box center [542, 45] width 1045 height 91
click at [1026, 34] on icon "times" at bounding box center [1027, 33] width 10 height 13
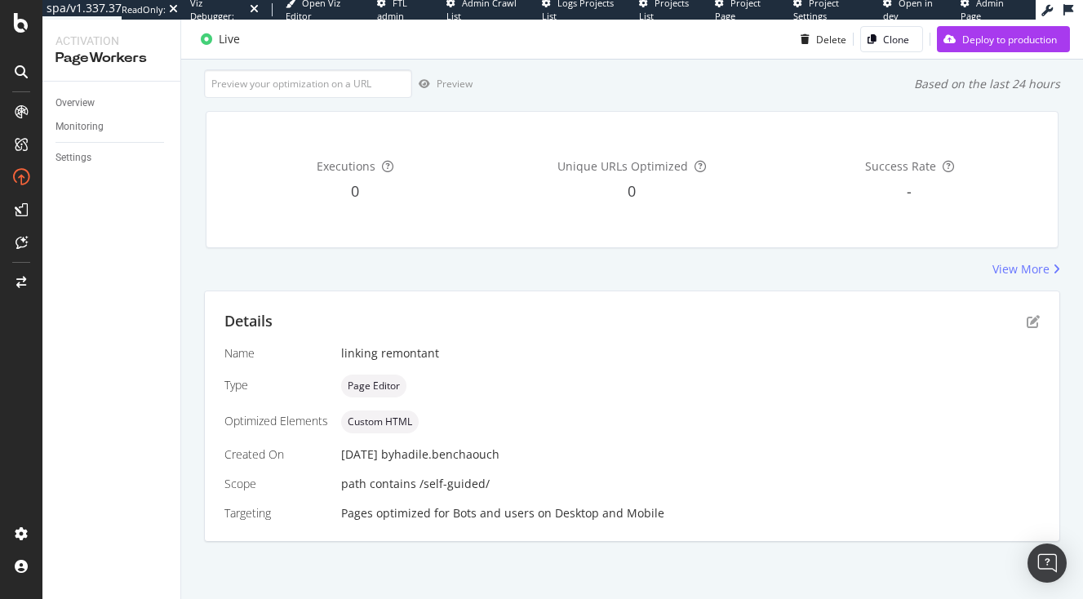
scroll to position [197, 0]
click at [1017, 317] on div "Details" at bounding box center [631, 321] width 815 height 21
click at [1038, 321] on icon "pen-to-square" at bounding box center [1033, 321] width 13 height 13
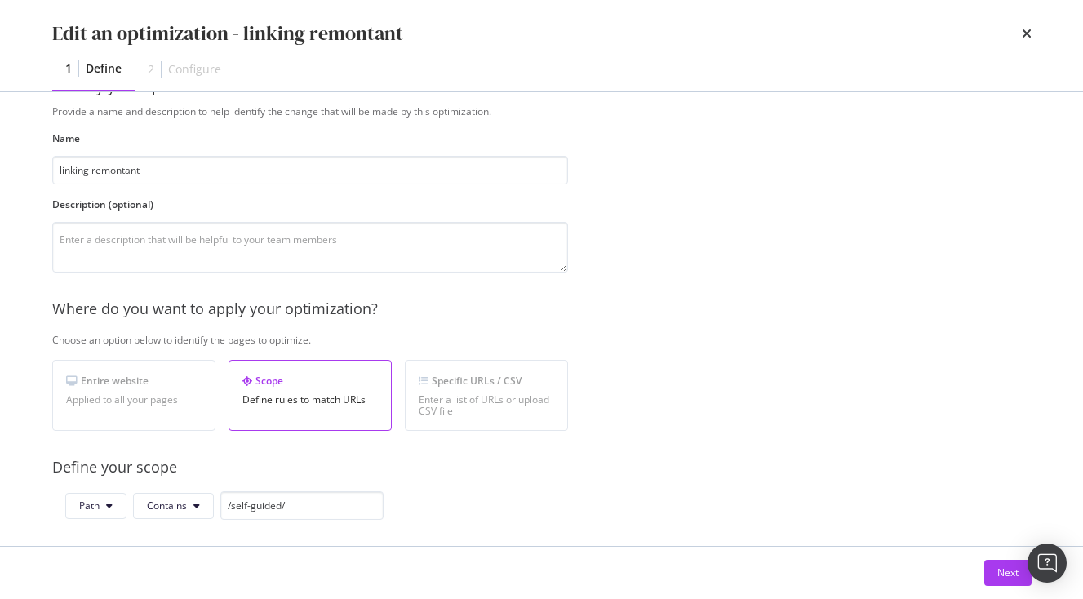
scroll to position [50, 0]
click at [1008, 566] on div "Next" at bounding box center [1007, 573] width 21 height 14
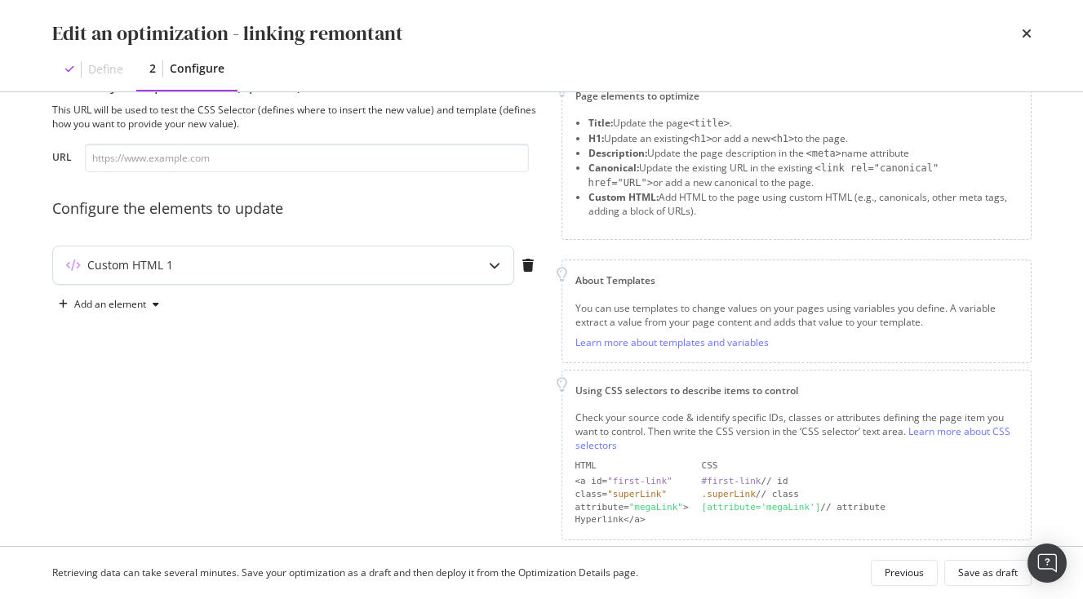
click at [287, 254] on div "Custom HTML 1" at bounding box center [283, 265] width 460 height 38
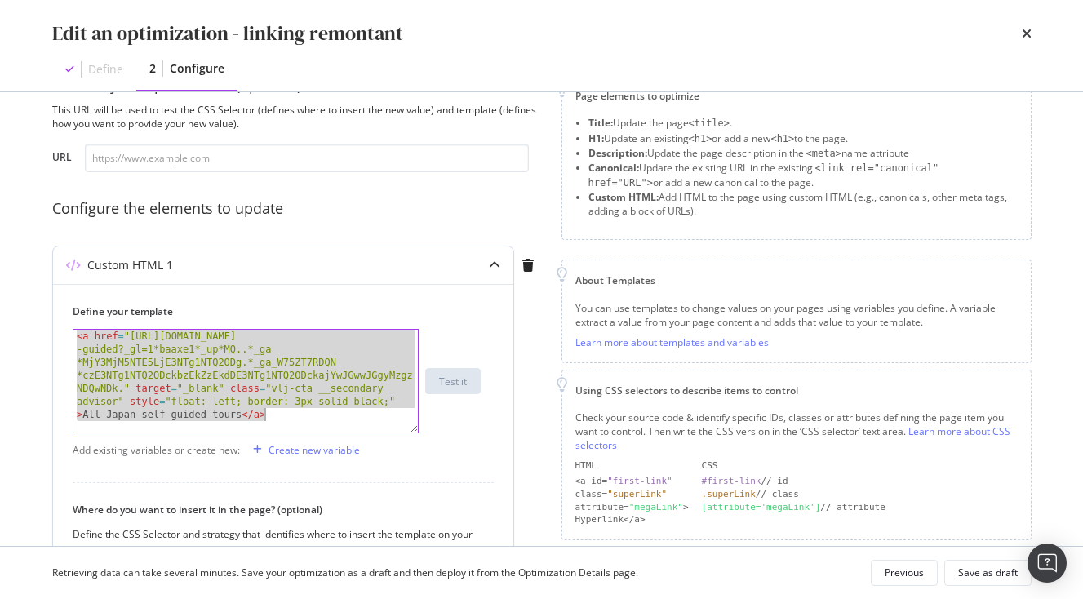
drag, startPoint x: 77, startPoint y: 341, endPoint x: 181, endPoint y: 499, distance: 189.0
click at [183, 500] on div "Define your template <a href="[URL][DOMAIN_NAME]." target="_blank" class="vlj-c…" at bounding box center [283, 516] width 460 height 464
paste textarea "!important; border: 3px solid black !important"
type textarea "<a href="[URL][DOMAIN_NAME]." target="_blank" class="vlj-cta __secondary adviso…"
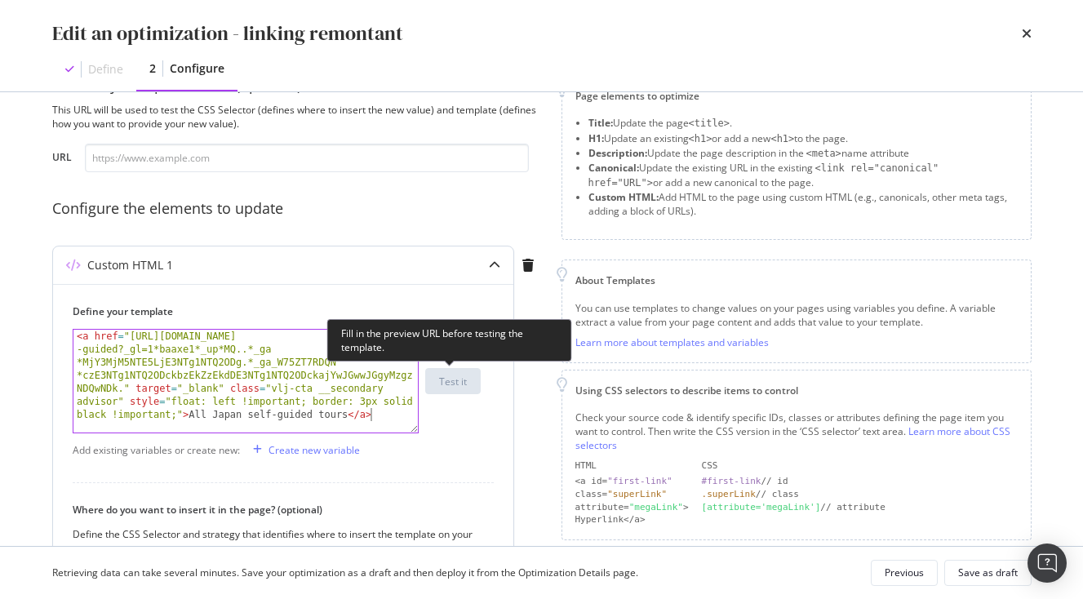
scroll to position [317, 0]
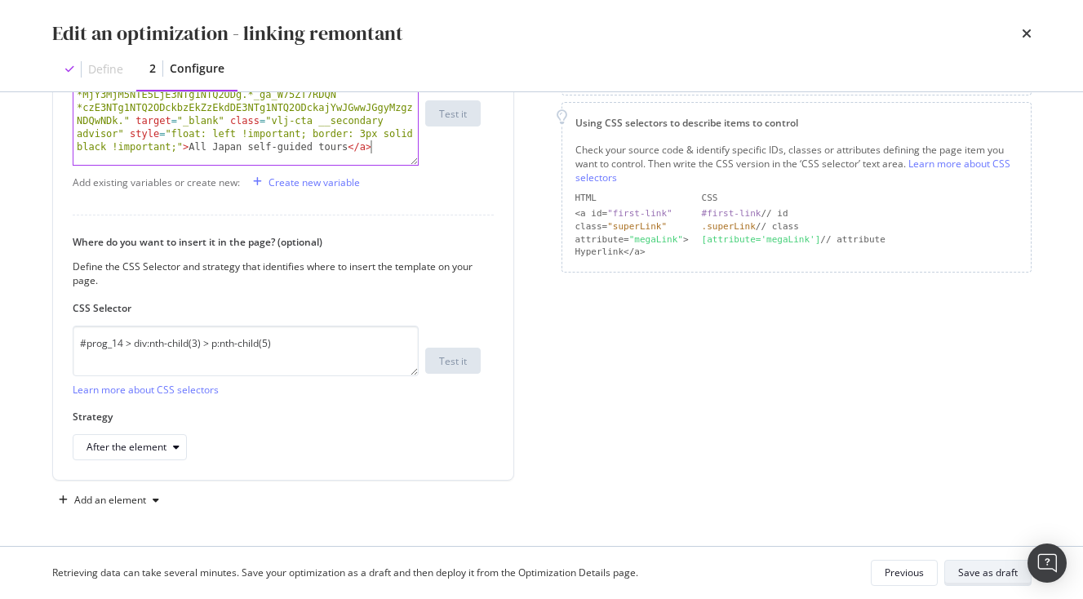
click at [1001, 568] on div "Save as draft" at bounding box center [988, 573] width 60 height 14
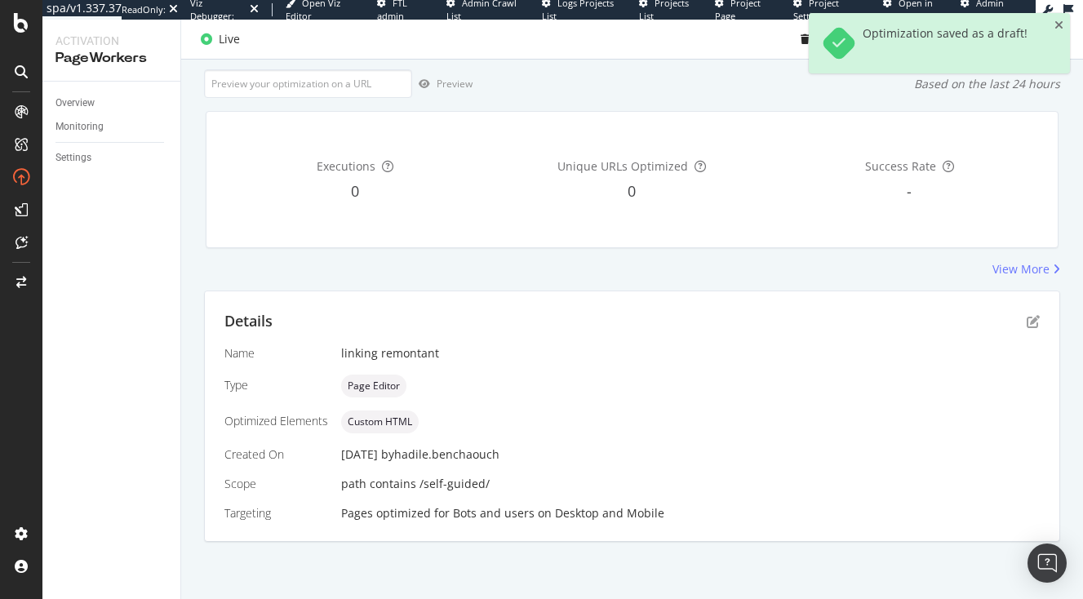
scroll to position [197, 0]
click at [1060, 27] on icon "close toast" at bounding box center [1058, 25] width 9 height 11
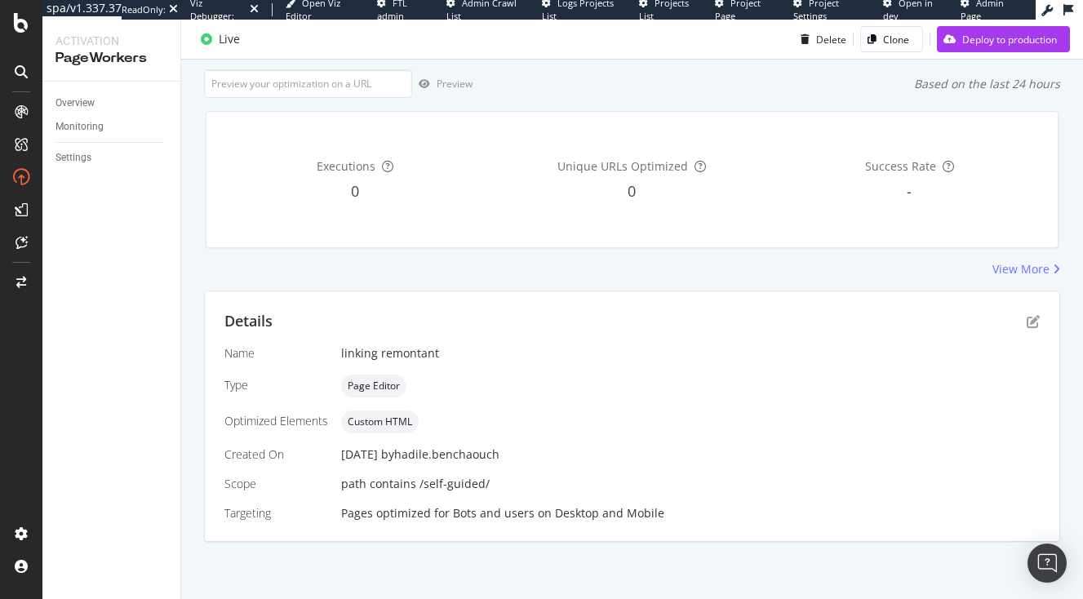
scroll to position [0, 0]
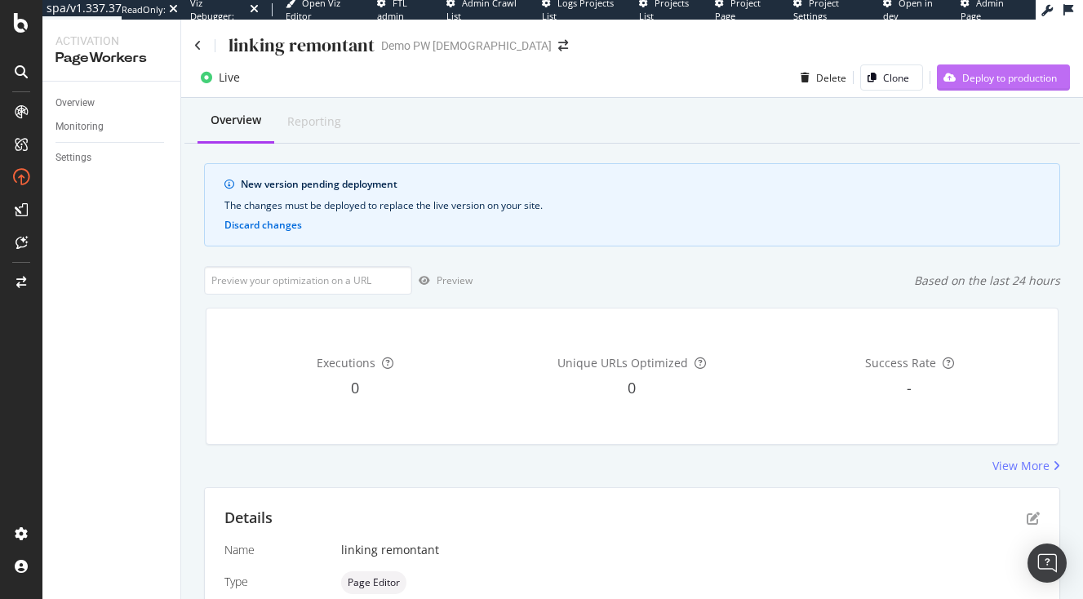
click at [962, 90] on div "Deploy to production" at bounding box center [997, 77] width 120 height 24
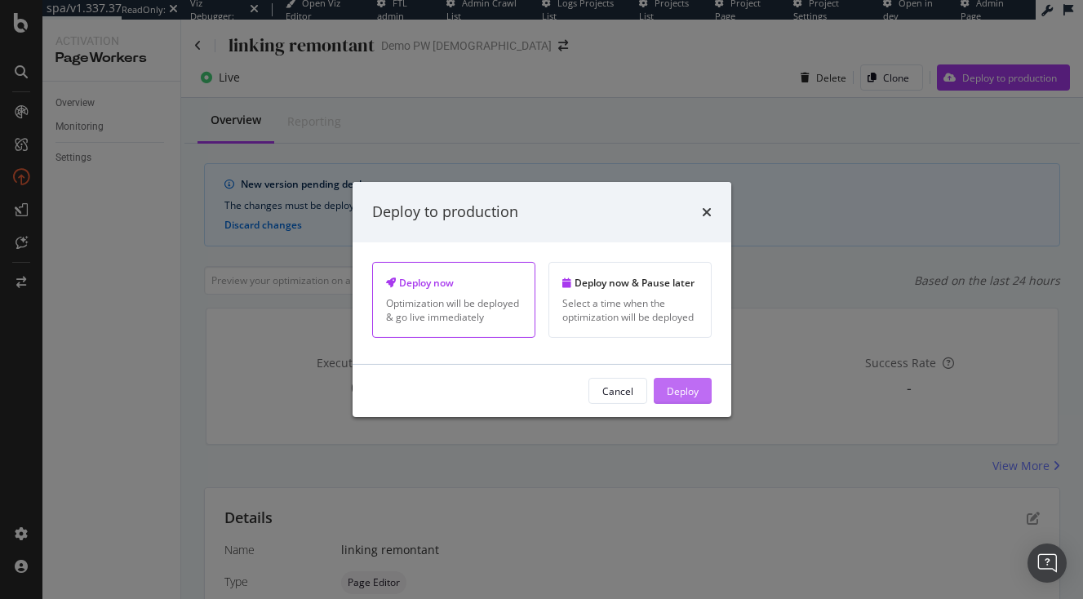
click at [698, 388] on button "Deploy" at bounding box center [683, 391] width 58 height 26
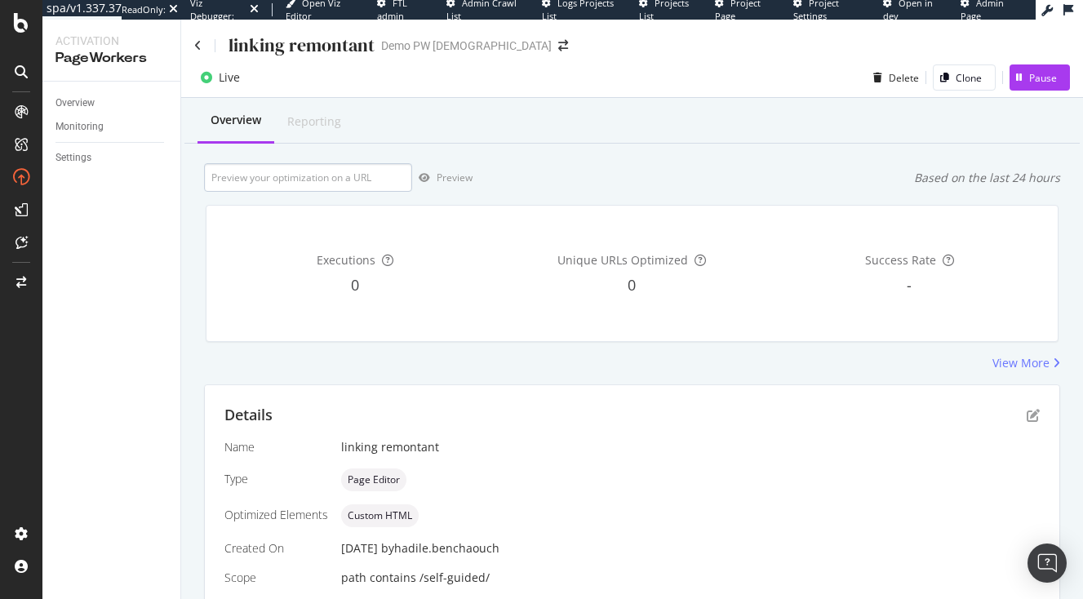
scroll to position [94, 0]
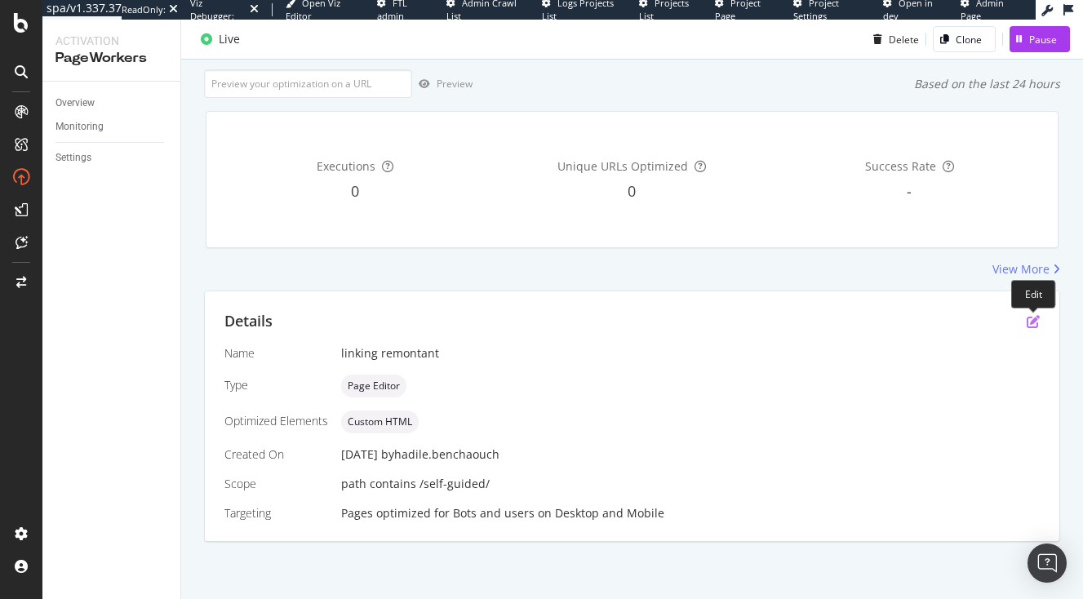
click at [1039, 326] on icon "pen-to-square" at bounding box center [1033, 321] width 13 height 13
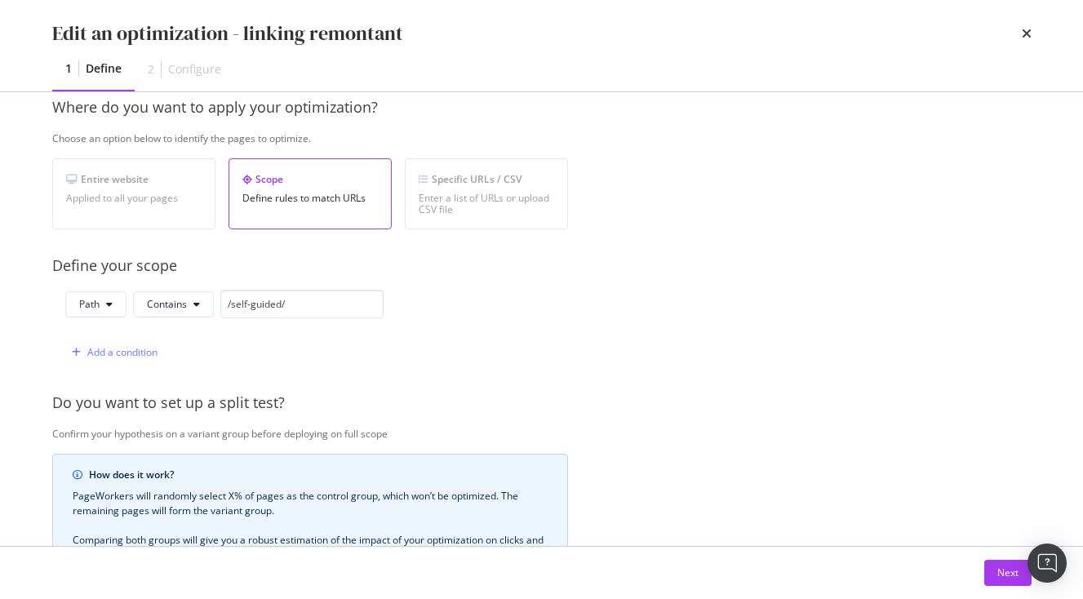
scroll to position [221, 0]
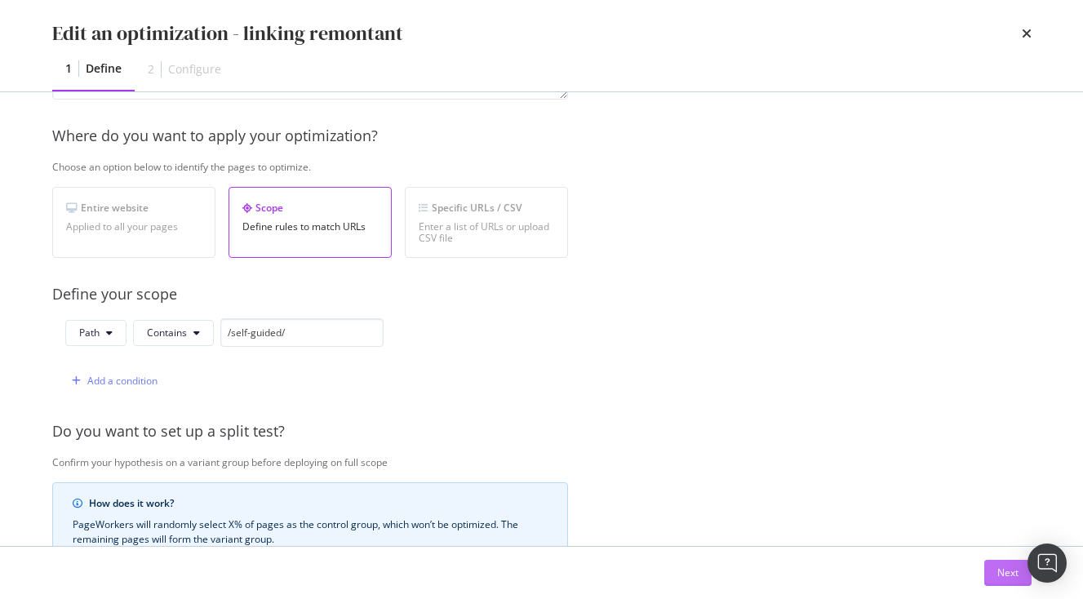
click at [993, 570] on button "Next" at bounding box center [1007, 573] width 47 height 26
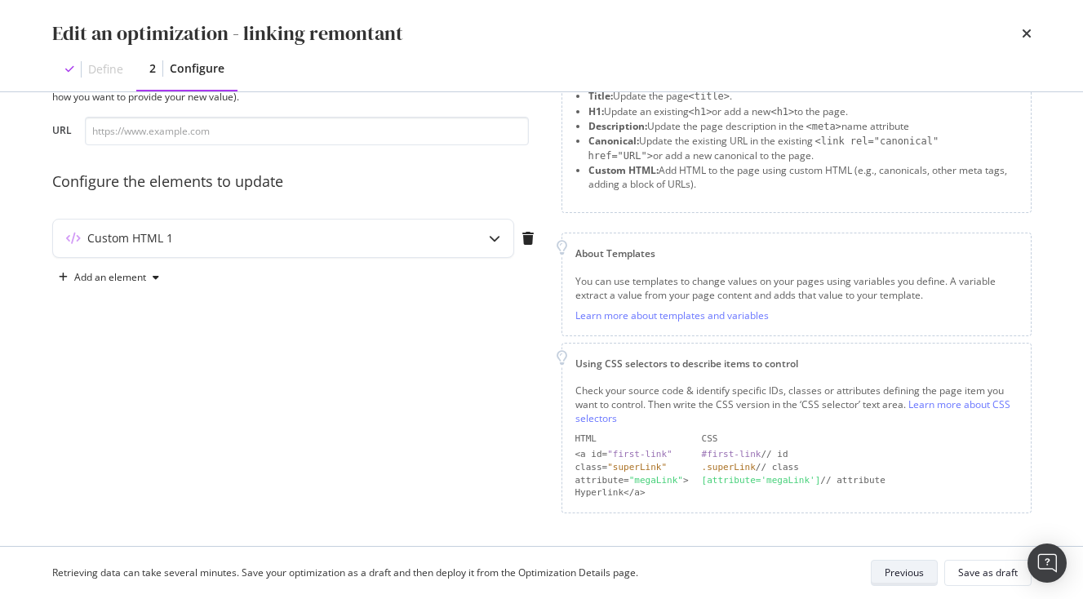
scroll to position [75, 0]
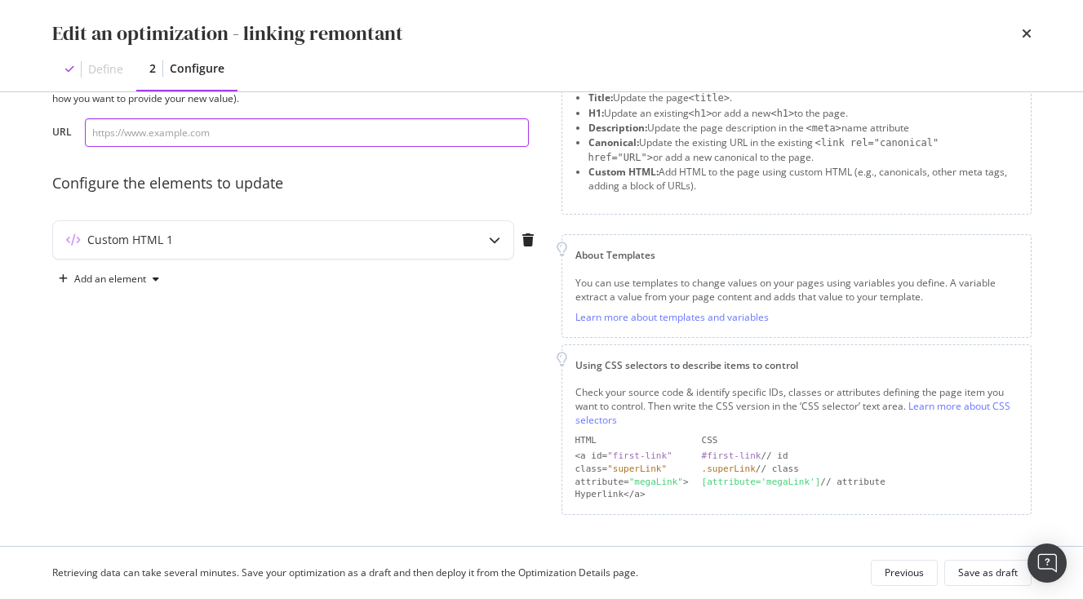
click at [209, 140] on input "modal" at bounding box center [307, 132] width 444 height 29
paste input "[URL][DOMAIN_NAME]."
type input "[URL][DOMAIN_NAME]."
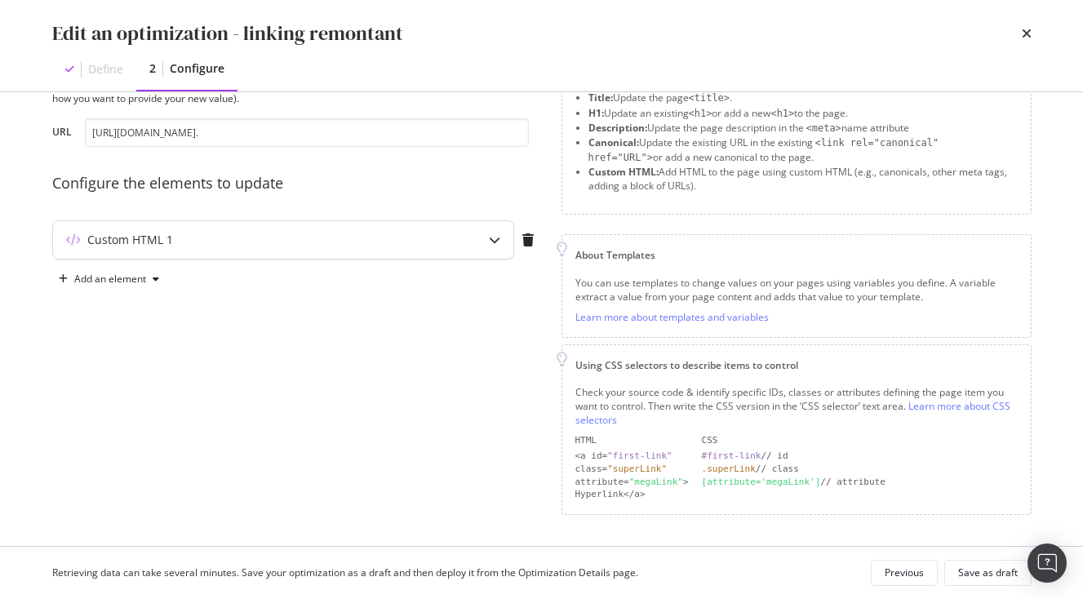
click at [437, 259] on div "Custom HTML 1" at bounding box center [283, 240] width 460 height 38
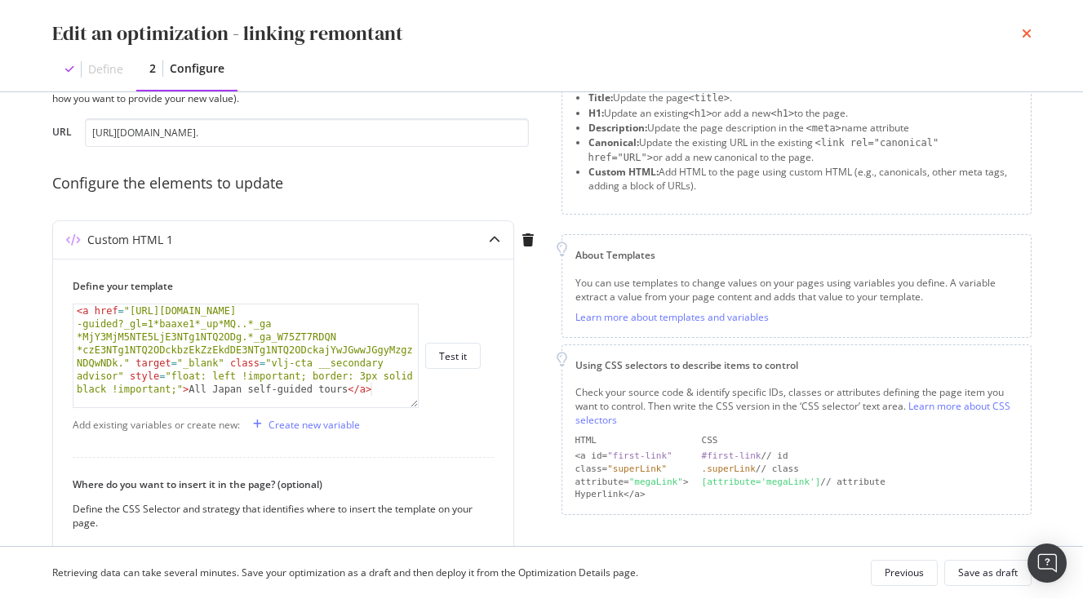
click at [1029, 34] on icon "times" at bounding box center [1027, 33] width 10 height 13
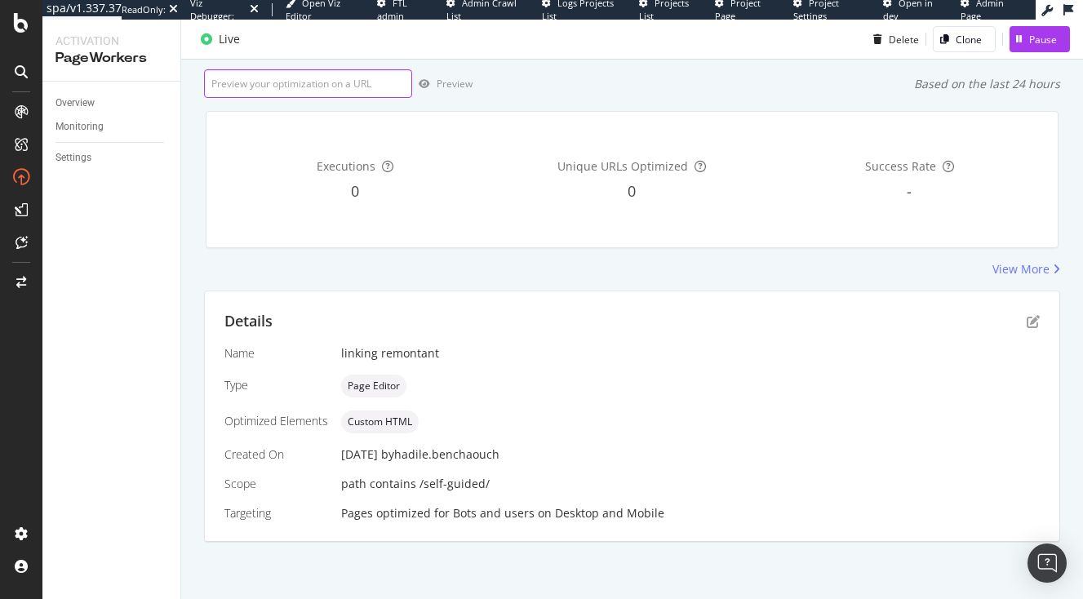
click at [329, 75] on input "url" at bounding box center [308, 83] width 208 height 29
paste input "[URL][DOMAIN_NAME]."
type input "[URL][DOMAIN_NAME]."
click at [425, 85] on icon "button" at bounding box center [424, 84] width 11 height 10
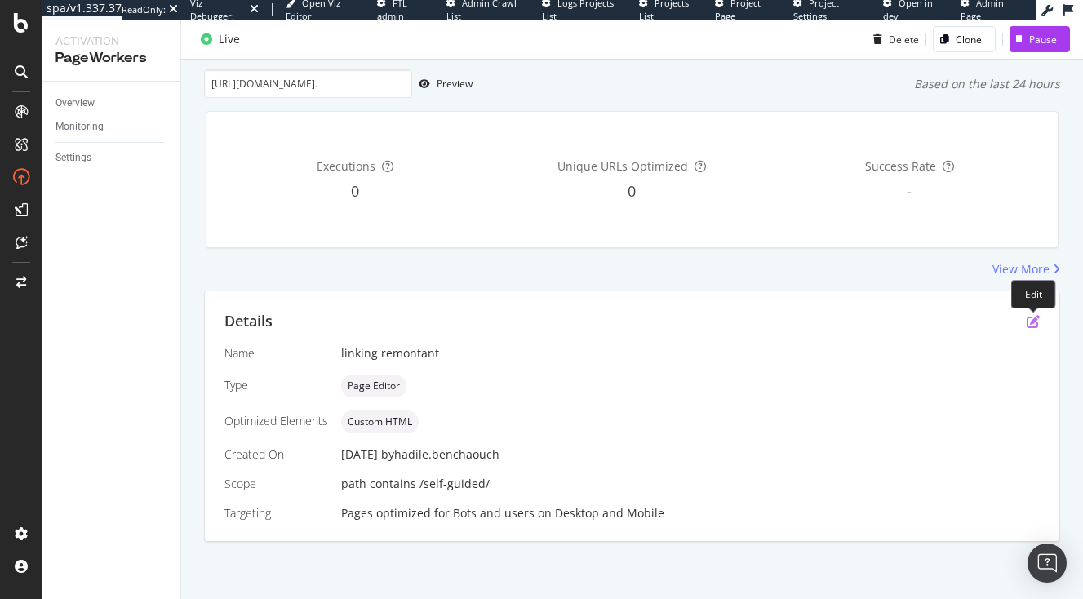
click at [1037, 321] on icon "pen-to-square" at bounding box center [1033, 321] width 13 height 13
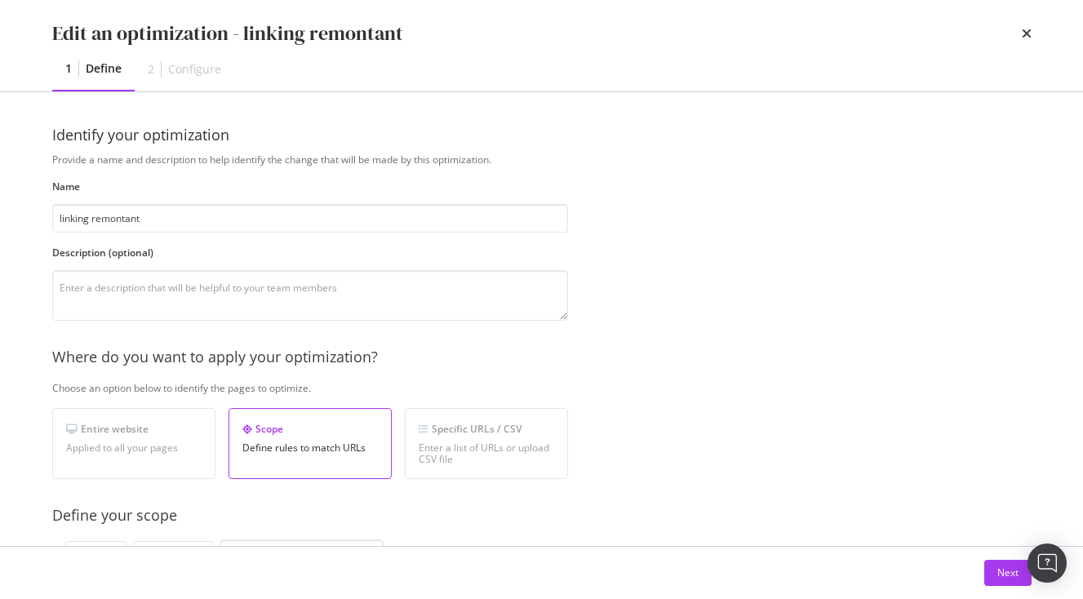
scroll to position [75, 0]
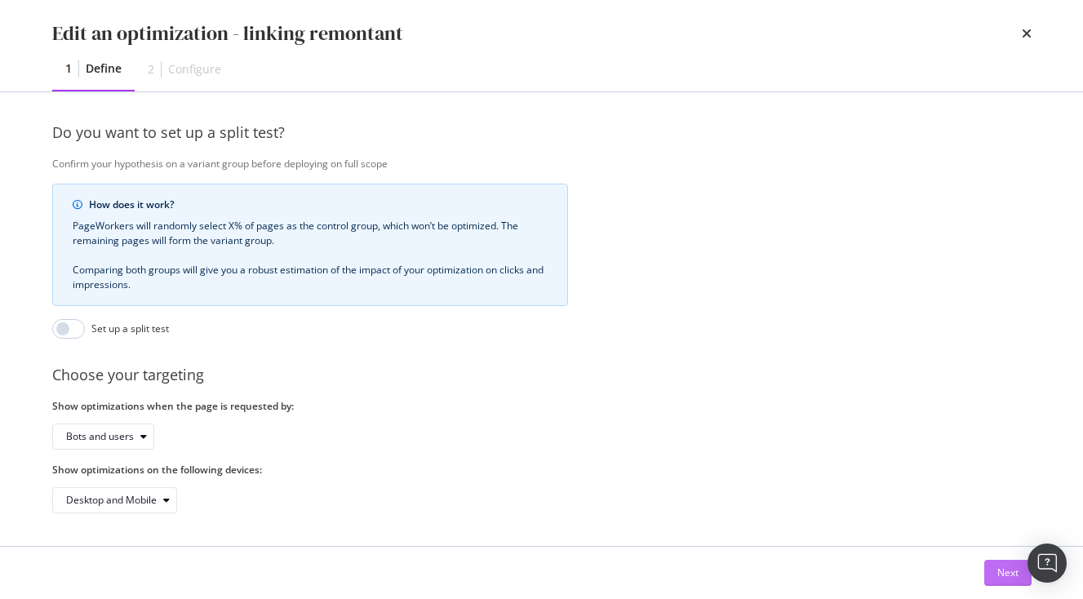
click at [993, 577] on button "Next" at bounding box center [1007, 573] width 47 height 26
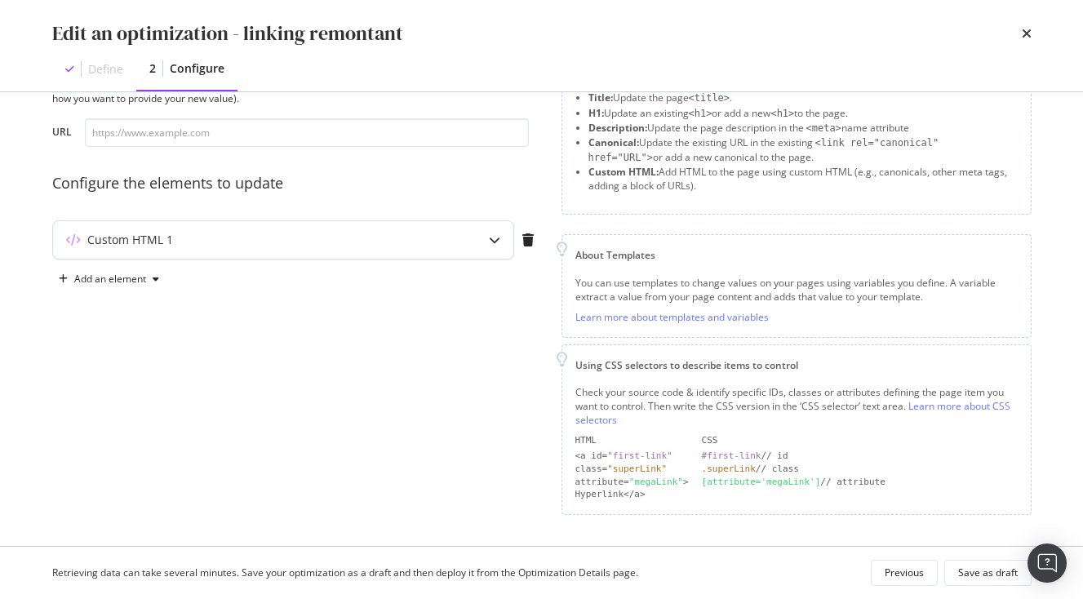
click at [362, 233] on div "Custom HTML 1" at bounding box center [251, 240] width 396 height 16
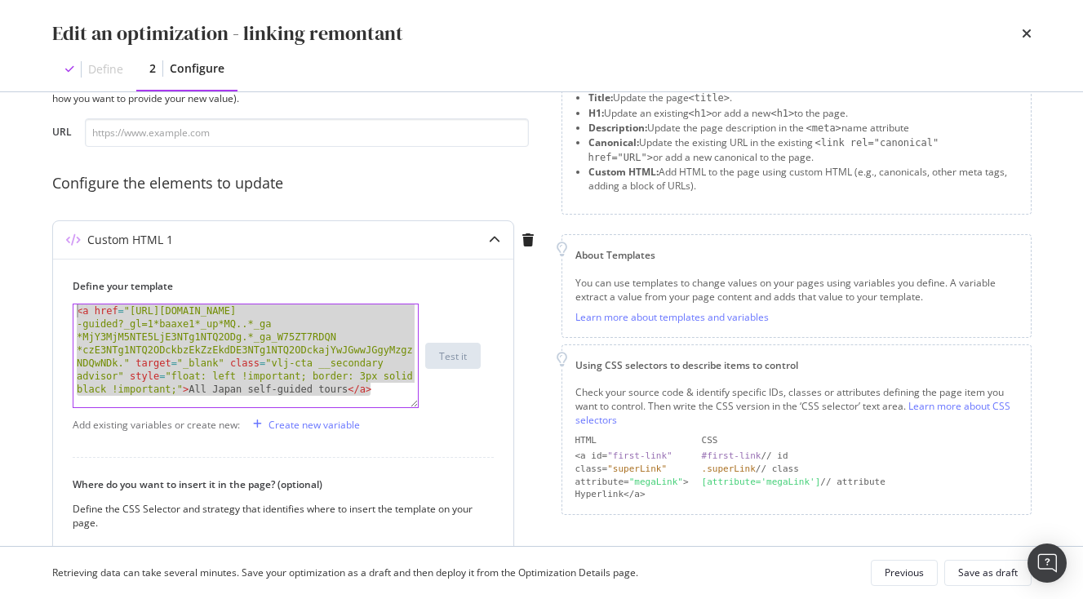
drag, startPoint x: 377, startPoint y: 389, endPoint x: -49, endPoint y: 294, distance: 436.6
paste textarea "display: block !important; margin-left: 0 !important; border: 4"
type textarea "<a href="[URL][DOMAIN_NAME]." target="_blank" class="vlj-cta __secondary adviso…"
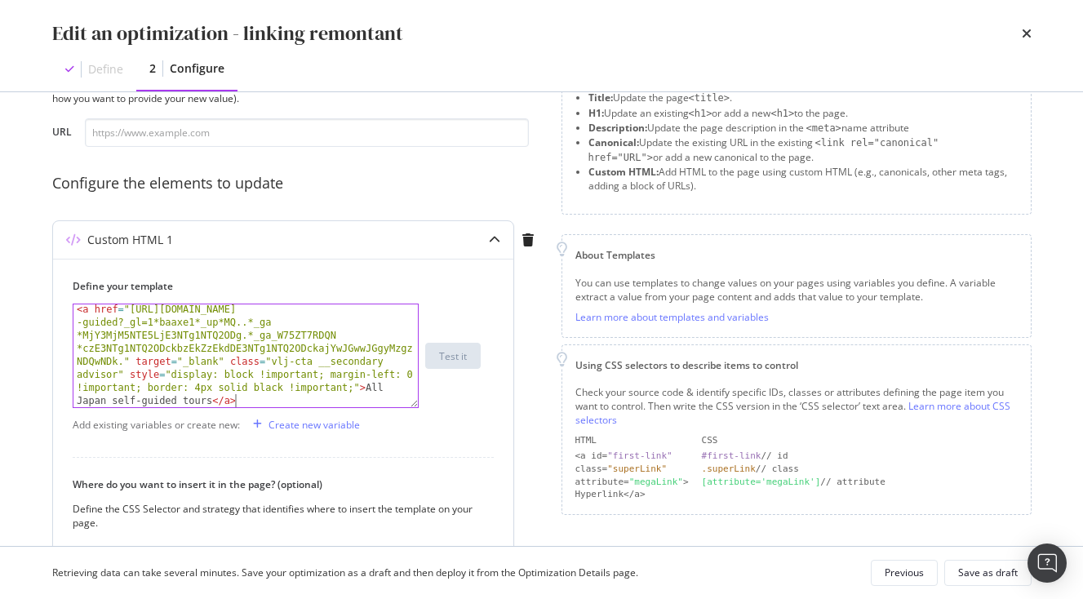
scroll to position [317, 0]
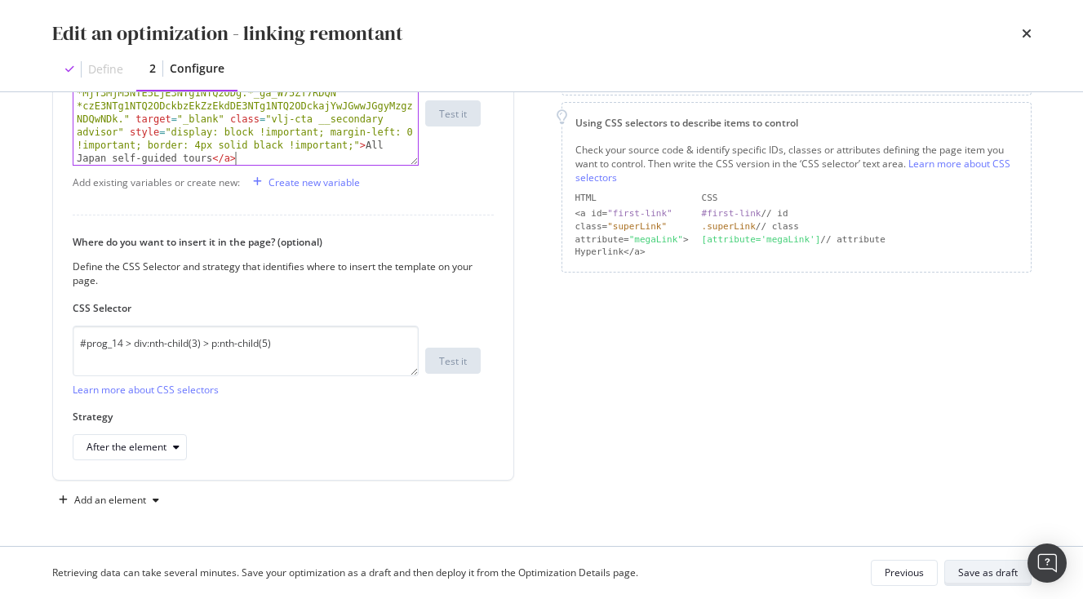
click at [981, 567] on div "Save as draft" at bounding box center [988, 573] width 60 height 14
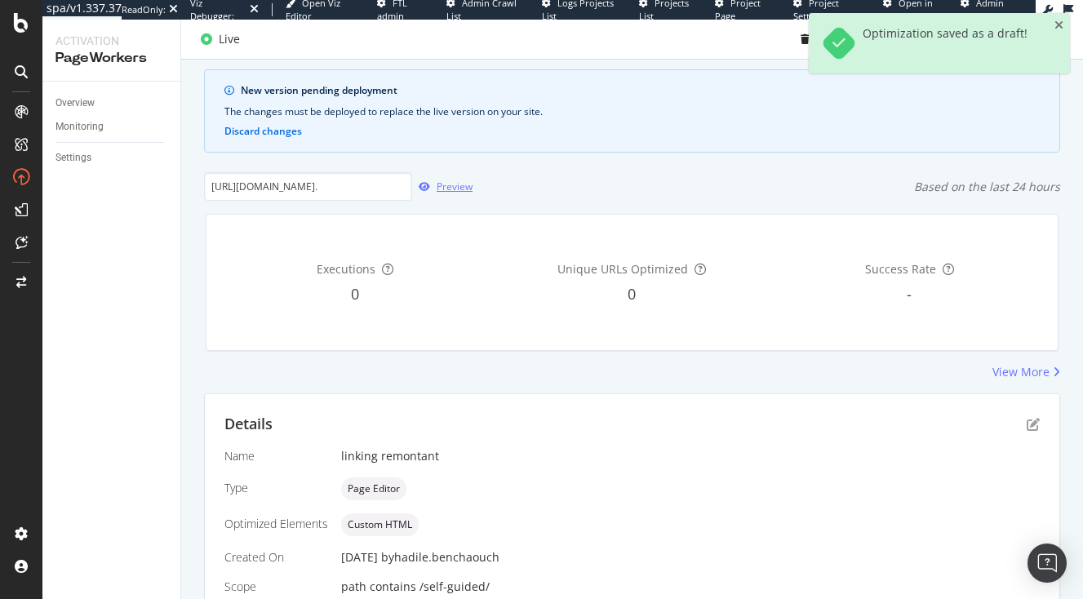
click at [432, 191] on div "button" at bounding box center [424, 187] width 24 height 10
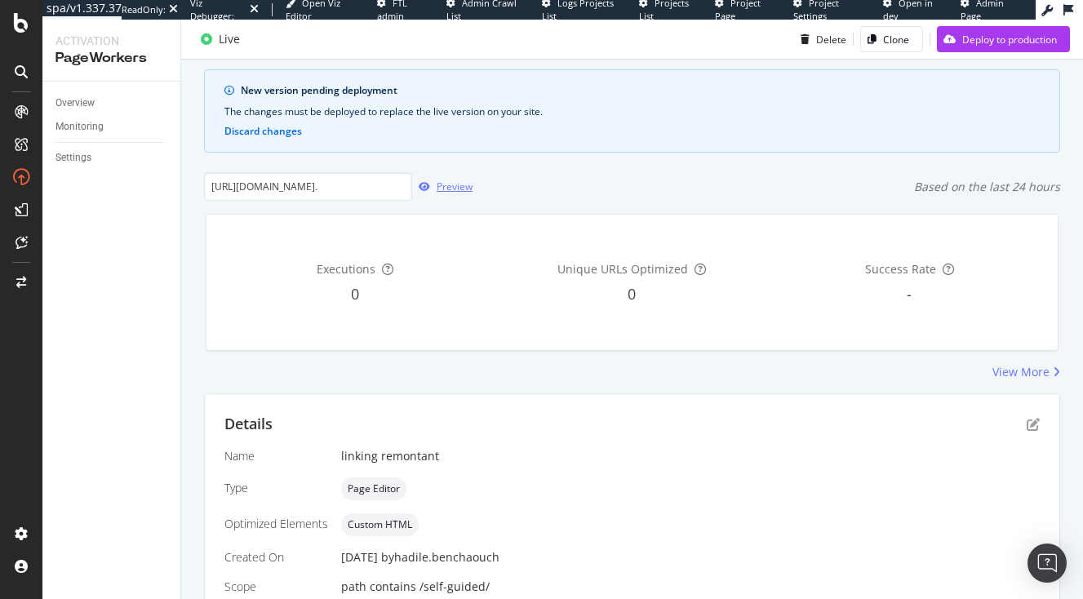
click at [429, 185] on icon "button" at bounding box center [424, 187] width 11 height 10
click at [1032, 421] on icon "pen-to-square" at bounding box center [1033, 424] width 13 height 13
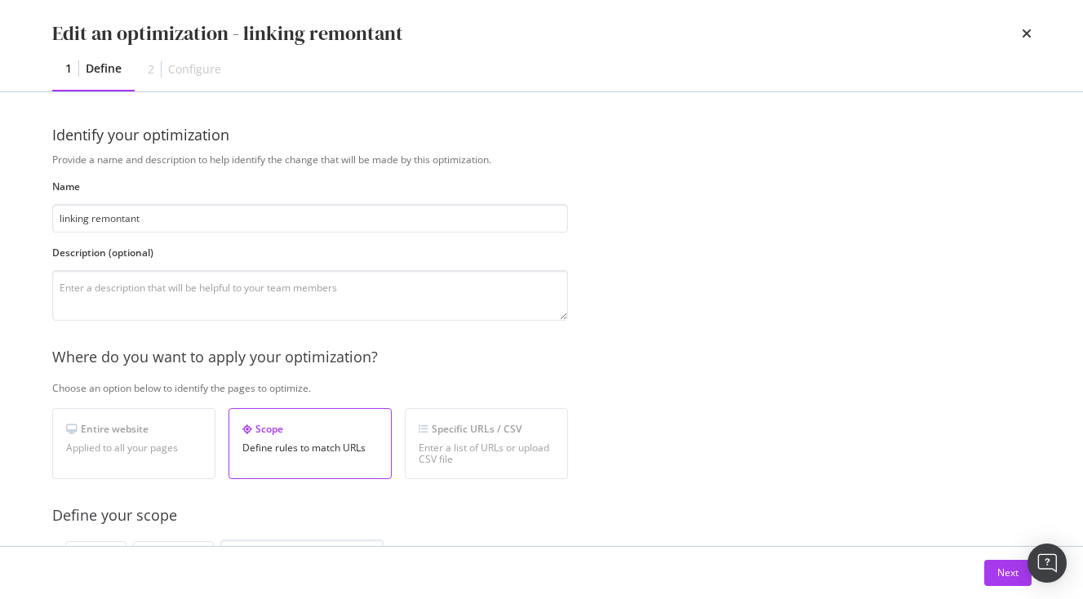
scroll to position [520, 0]
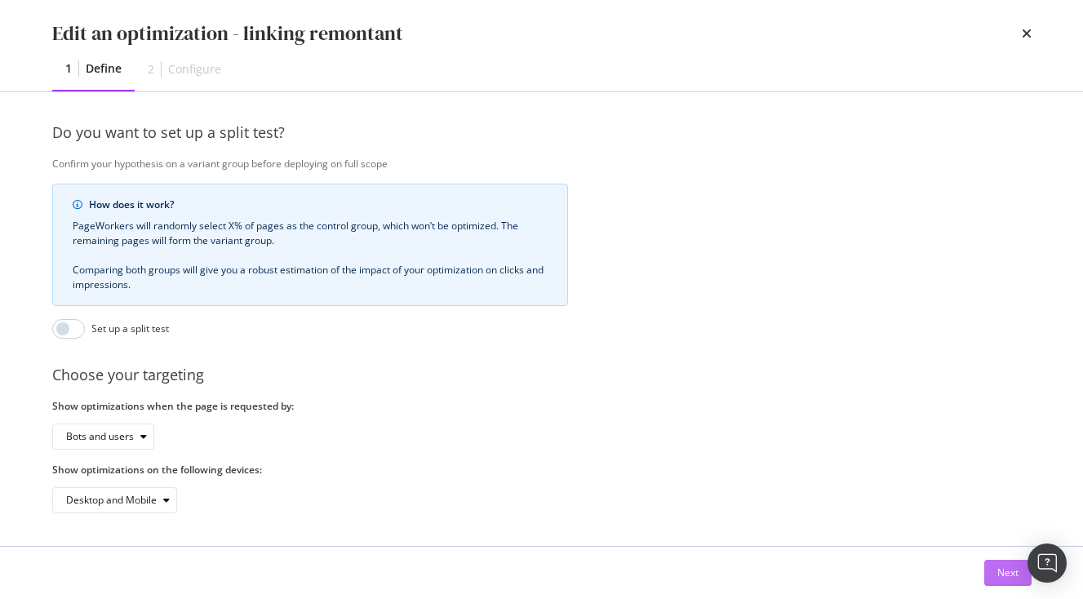
click at [1005, 578] on div "Next" at bounding box center [1007, 573] width 21 height 14
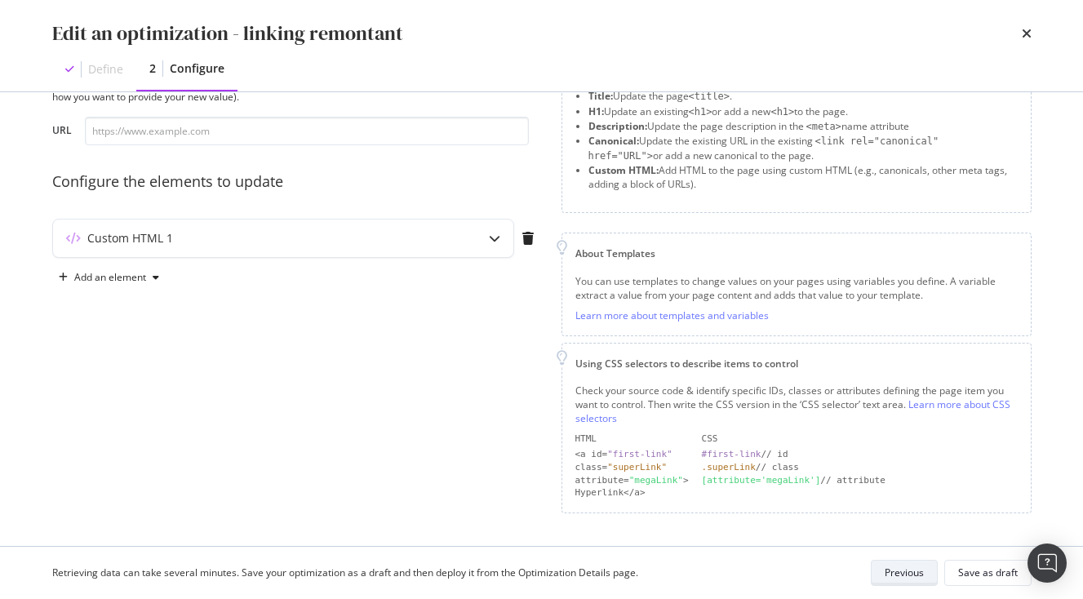
scroll to position [75, 0]
click at [406, 228] on div "Custom HTML 1" at bounding box center [283, 240] width 460 height 38
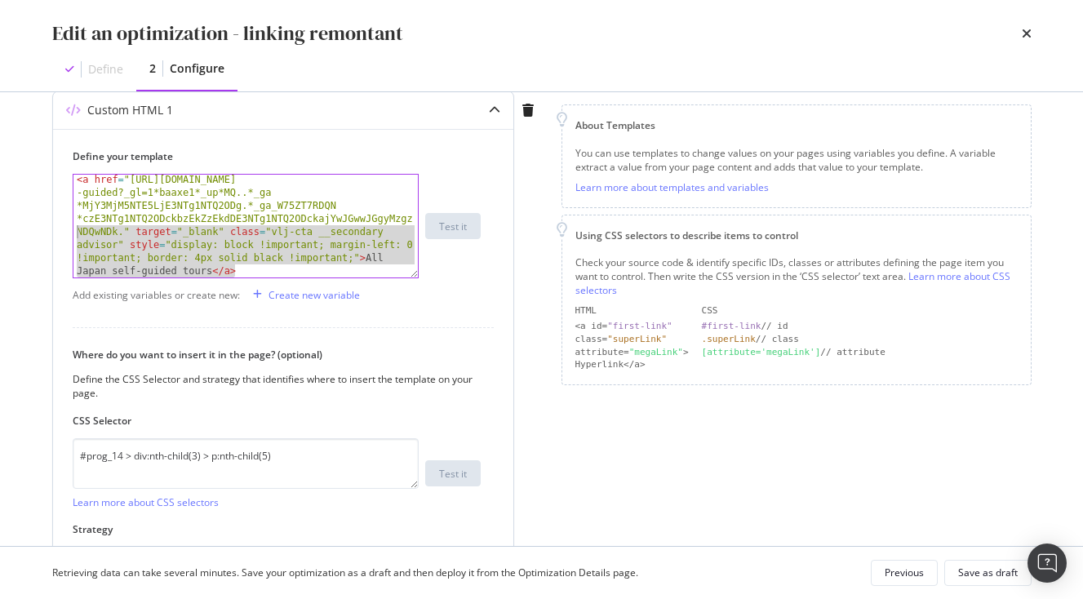
scroll to position [0, 0]
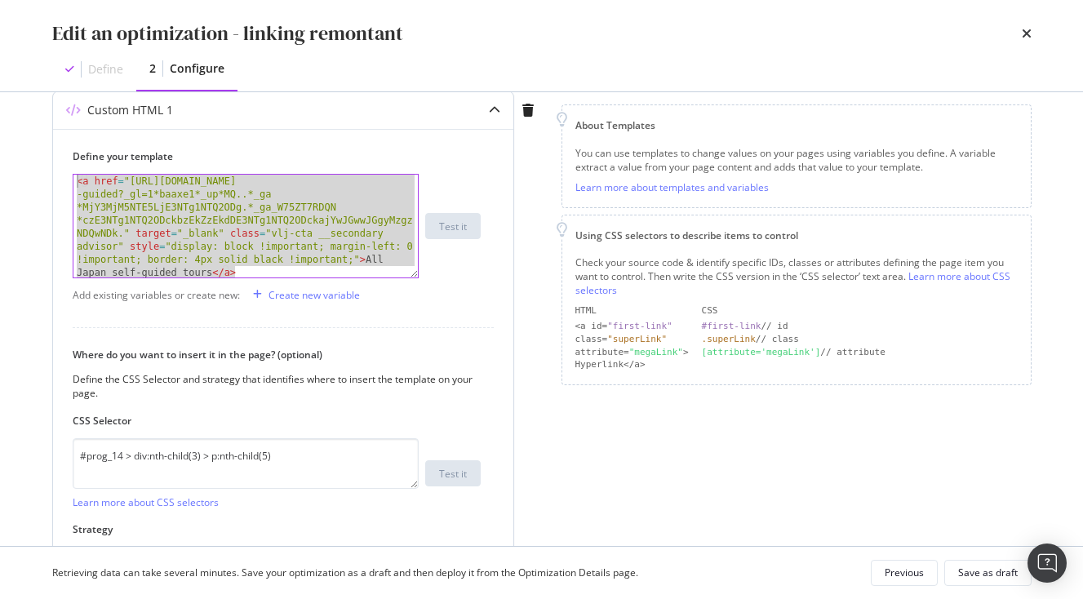
drag, startPoint x: 258, startPoint y: 277, endPoint x: -36, endPoint y: 122, distance: 331.8
paste textarea "class="vlj-cta center u-width-full u-text-base u-text-line-height" onclick="dat…"
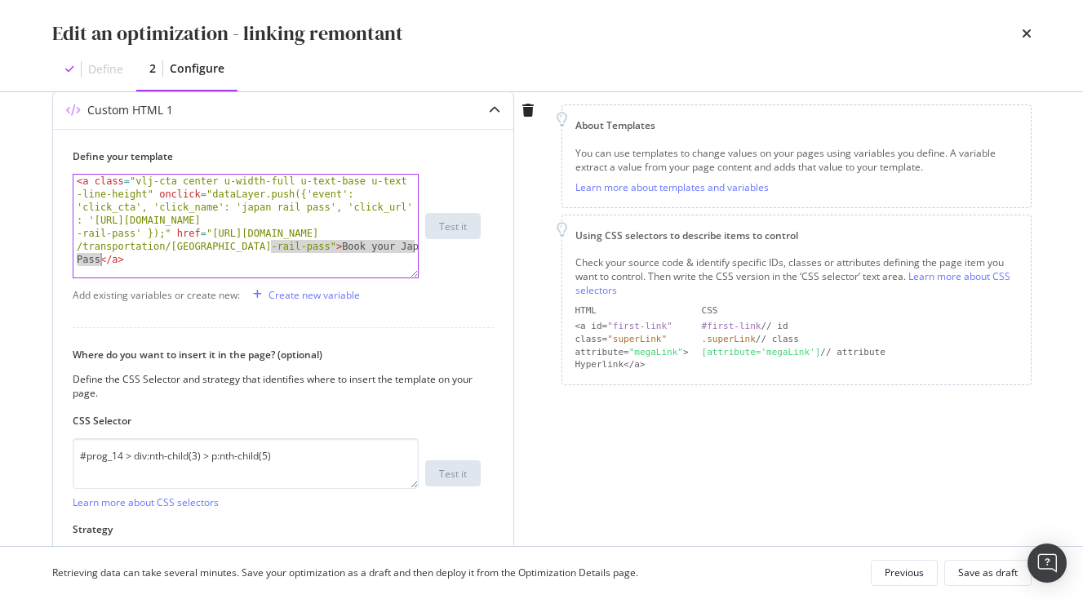
drag, startPoint x: 270, startPoint y: 246, endPoint x: 98, endPoint y: 262, distance: 172.9
click at [98, 262] on div "< a class = "vlj-cta center u-width-full u-text-base u-text -line-height" oncli…" at bounding box center [245, 318] width 344 height 286
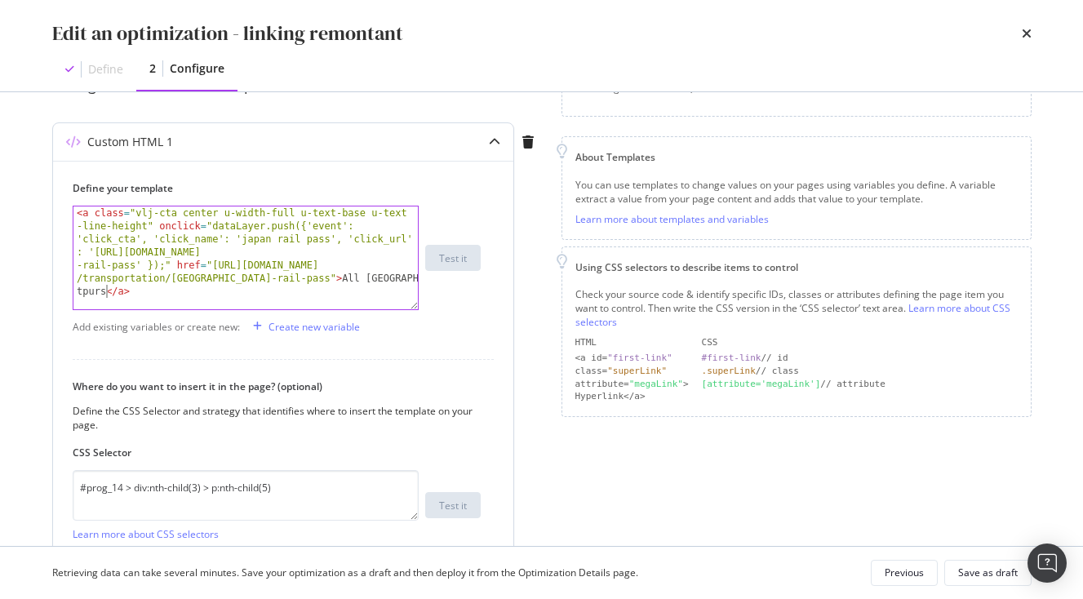
scroll to position [171, 0]
drag, startPoint x: 95, startPoint y: 254, endPoint x: 198, endPoint y: 267, distance: 103.7
click at [198, 267] on div "< a class = "vlj-cta center u-width-full u-text-base u-text -line-height" oncli…" at bounding box center [245, 351] width 344 height 286
click at [226, 281] on div "< a class = "vlj-cta center u-width-full u-text-base u-text -line-height" oncli…" at bounding box center [245, 351] width 344 height 286
drag, startPoint x: 95, startPoint y: 257, endPoint x: 136, endPoint y: 265, distance: 41.6
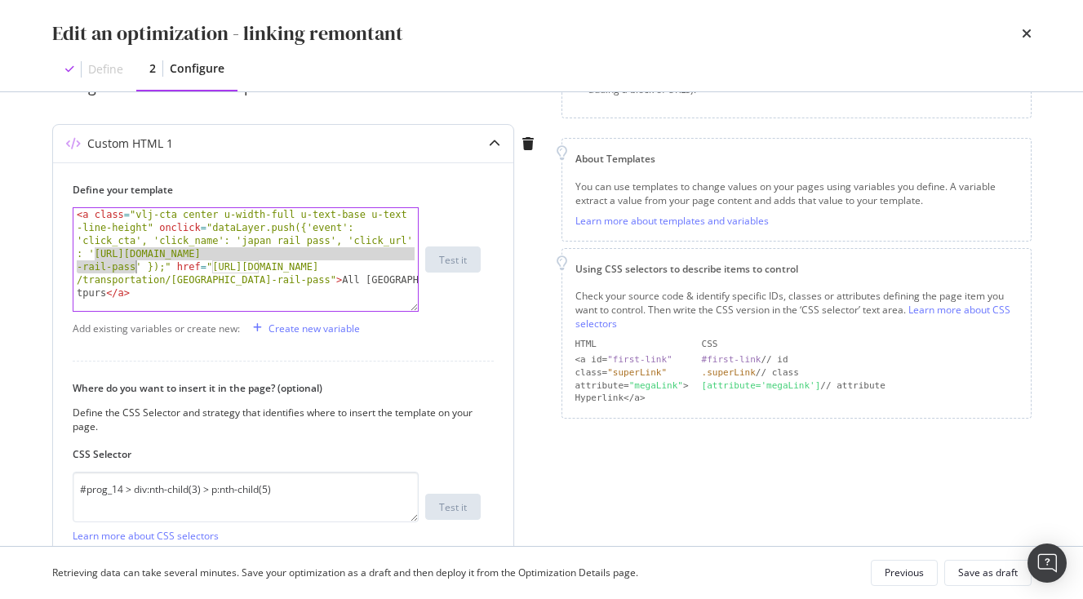
click at [136, 265] on div "< a class = "vlj-cta center u-width-full u-text-base u-text -line-height" oncli…" at bounding box center [245, 351] width 344 height 286
paste textarea "?_gl=1*1webpfa*_up*MQ..*_ga*NDQzMjQ0NDk4LjE3NTg1NTU2MTc.*_ga_W75ZT7RDQN*czE3NTg…"
type textarea "<a class="vlj-cta center u-width-full u-text-base u-text-line-height" onclick="…"
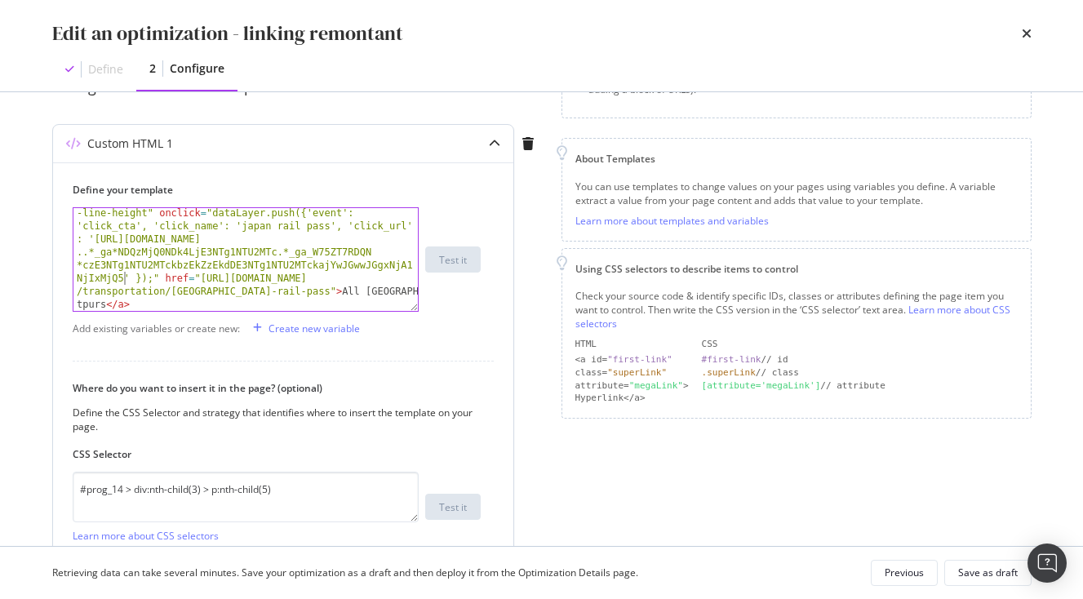
scroll to position [15, 0]
drag, startPoint x: 202, startPoint y: 277, endPoint x: 256, endPoint y: 288, distance: 55.7
click at [256, 288] on div "< a class = "vlj-cta center u-width-full u-text-base u-text -line-height" oncli…" at bounding box center [245, 362] width 344 height 338
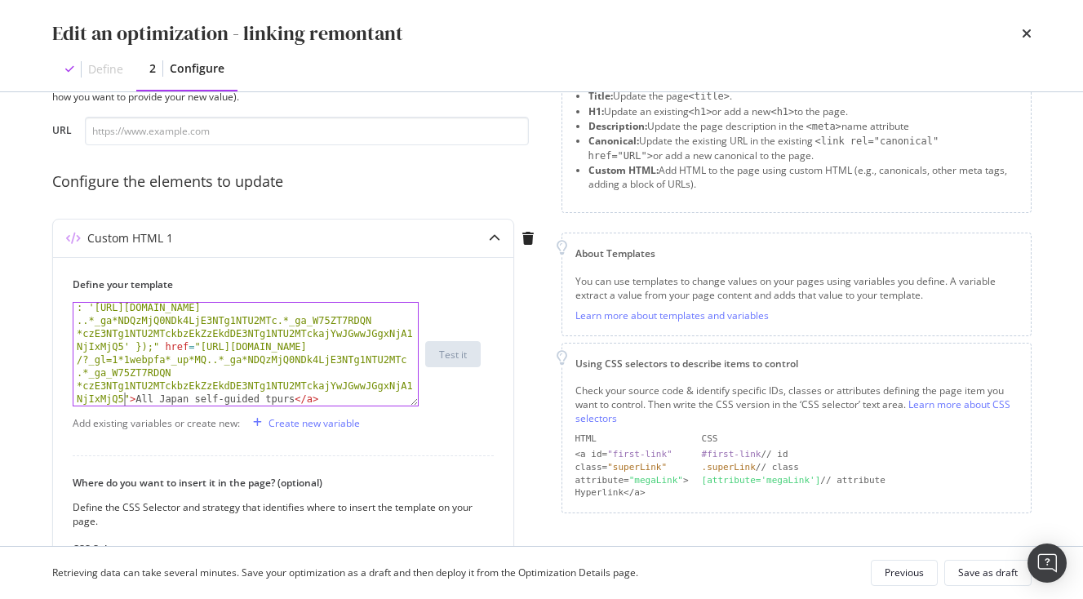
scroll to position [65, 0]
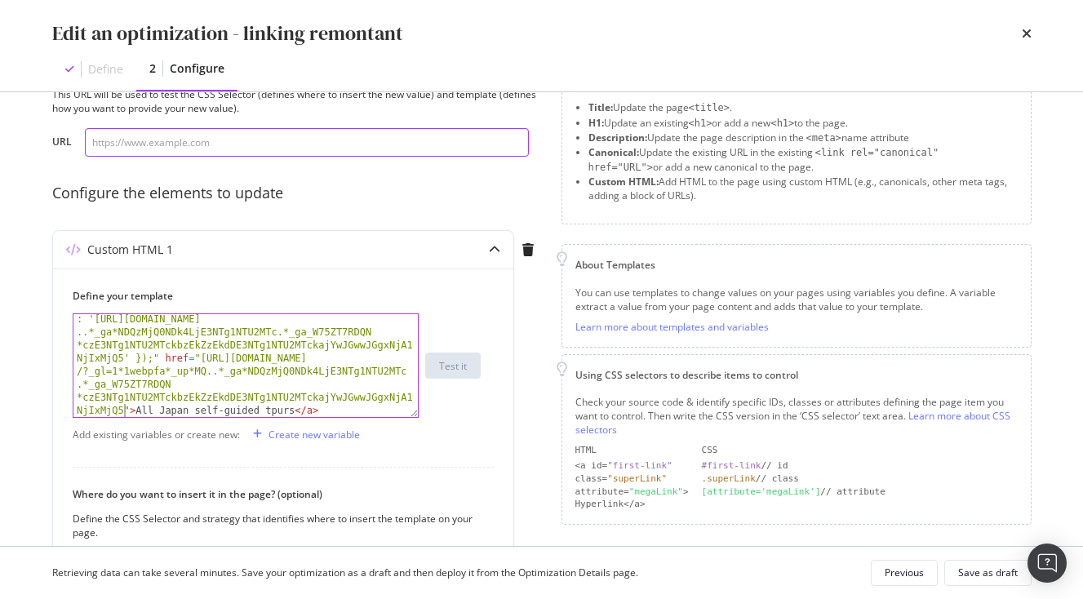
click at [228, 151] on input "modal" at bounding box center [307, 142] width 444 height 29
paste input "[URL][DOMAIN_NAME]"
type input "[URL][DOMAIN_NAME]"
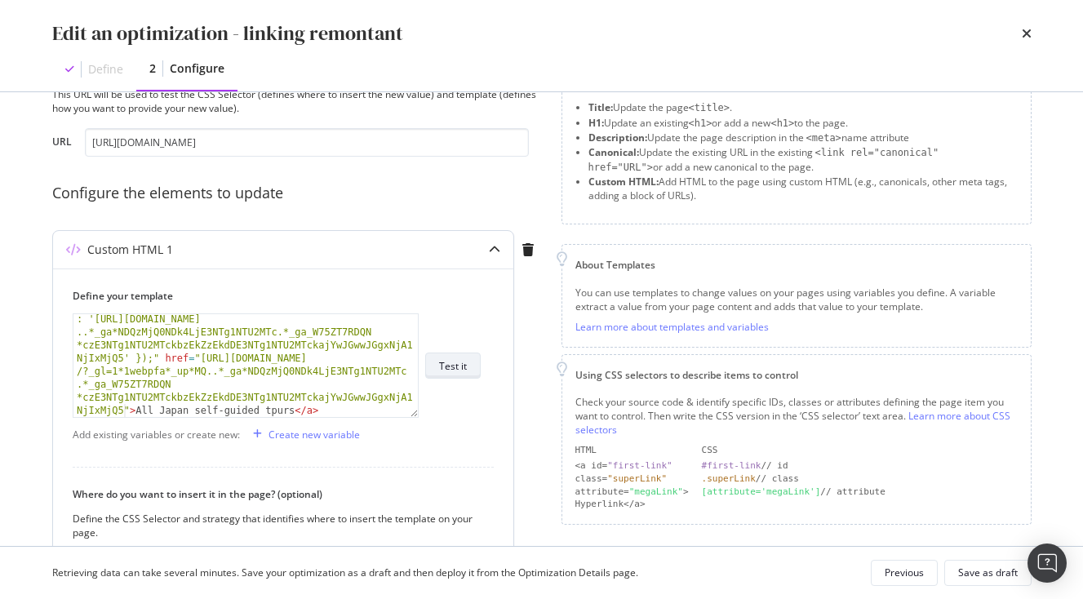
click at [445, 358] on div "Test it" at bounding box center [453, 365] width 28 height 23
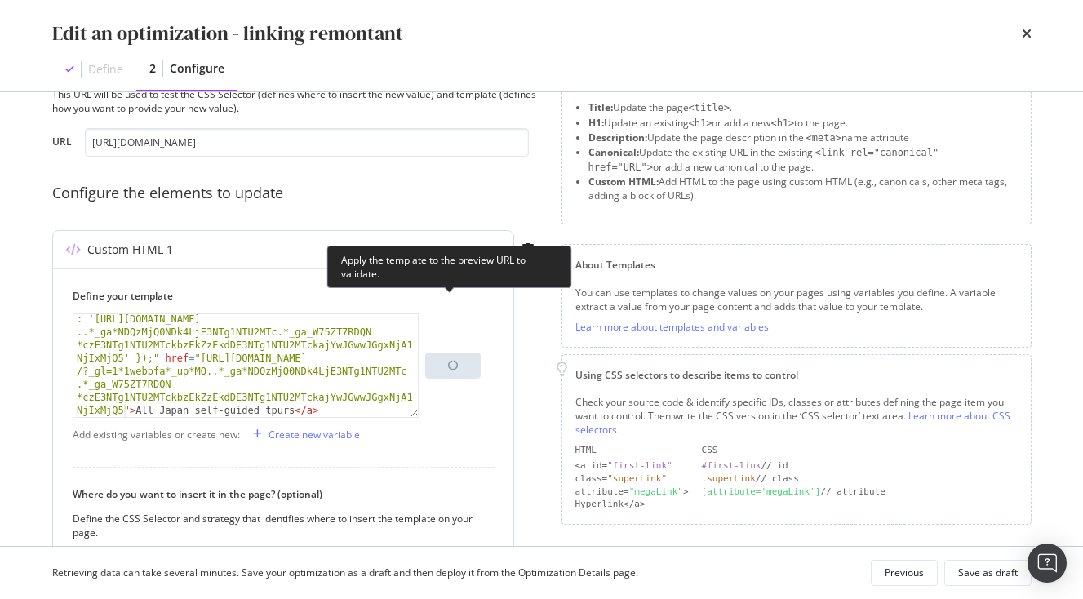
scroll to position [317, 0]
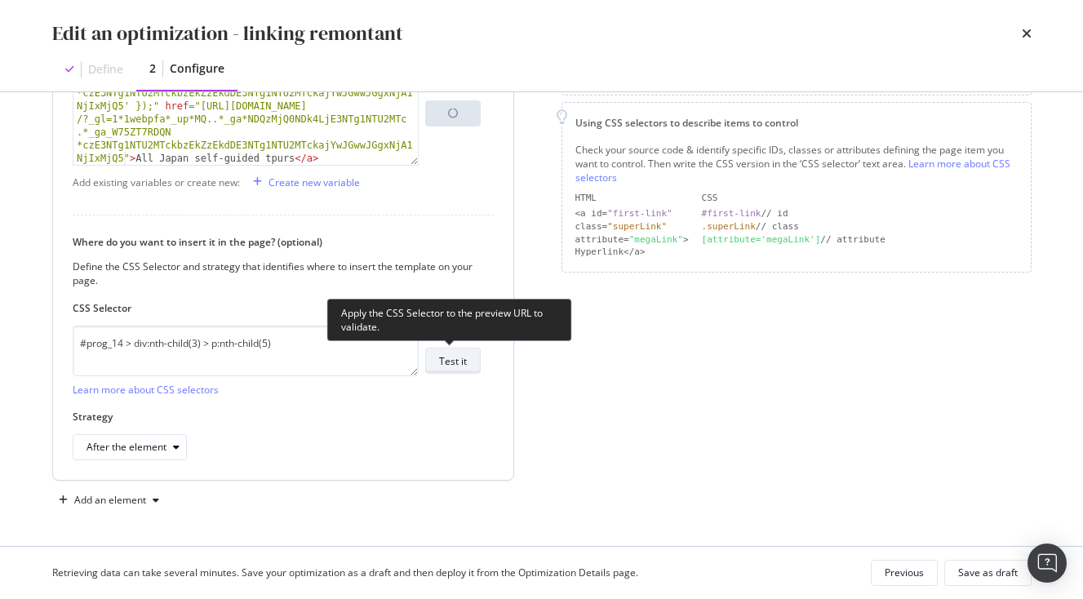
click at [455, 359] on div "Test it" at bounding box center [453, 361] width 28 height 14
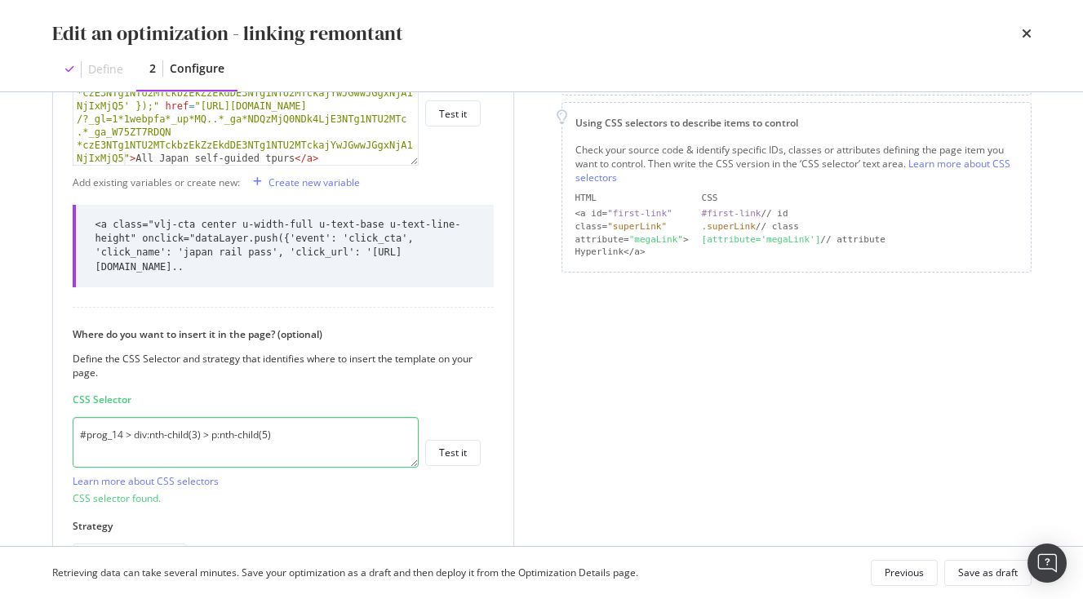
scroll to position [561, 0]
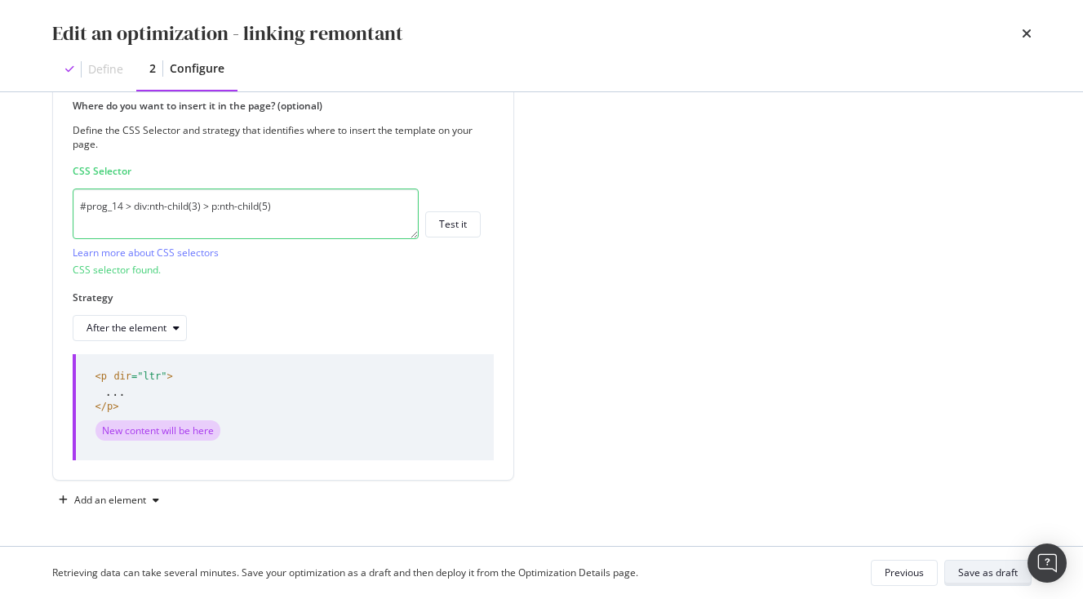
click at [1008, 568] on div "Save as draft" at bounding box center [988, 573] width 60 height 14
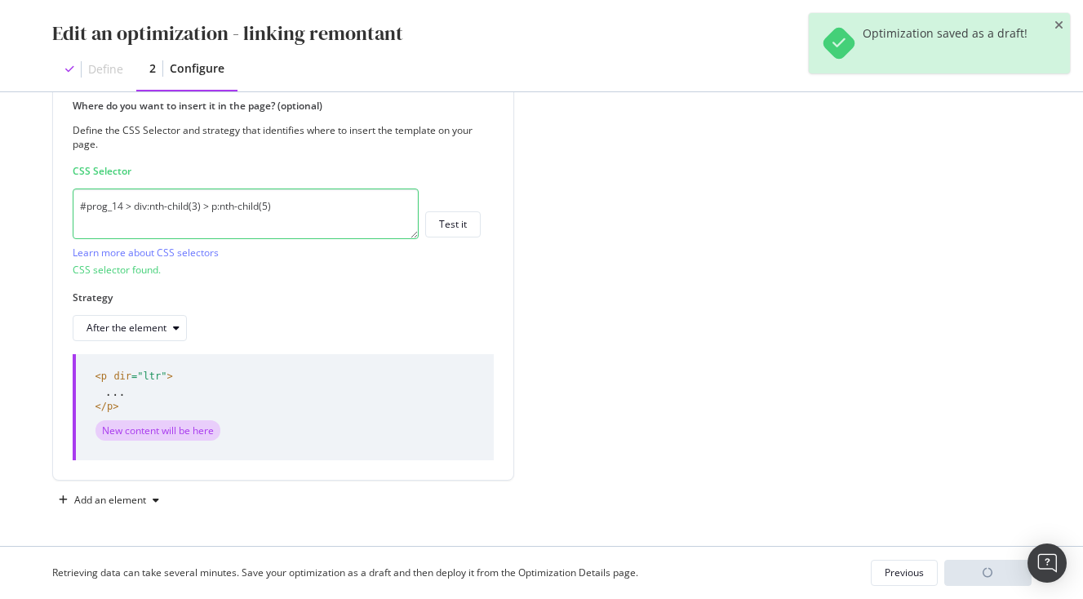
scroll to position [94, 0]
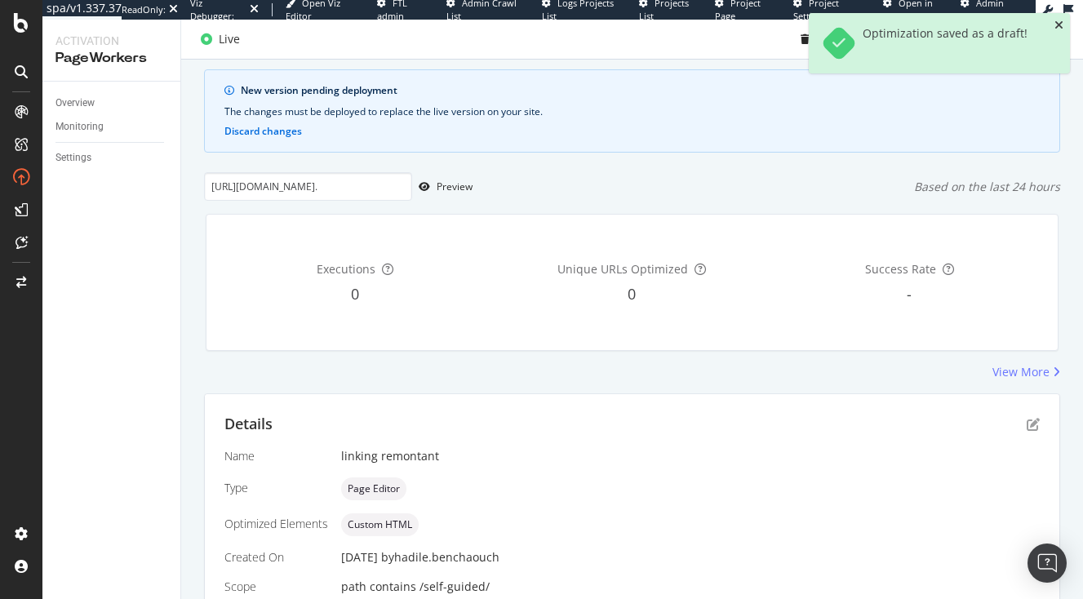
click at [1059, 28] on icon "close toast" at bounding box center [1058, 25] width 9 height 11
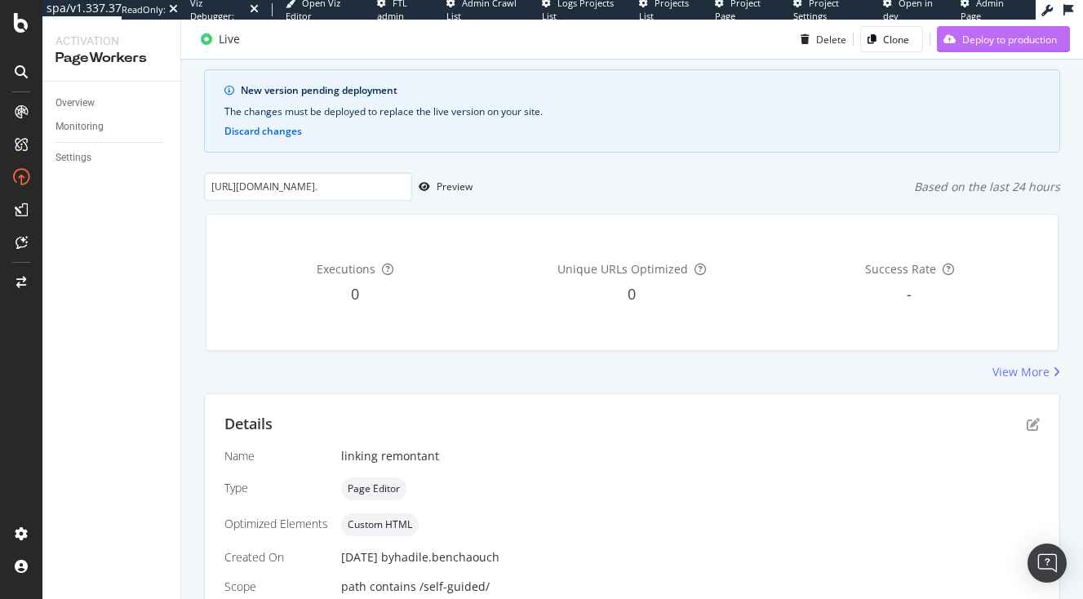
click at [973, 33] on div "Deploy to production" at bounding box center [1009, 39] width 95 height 14
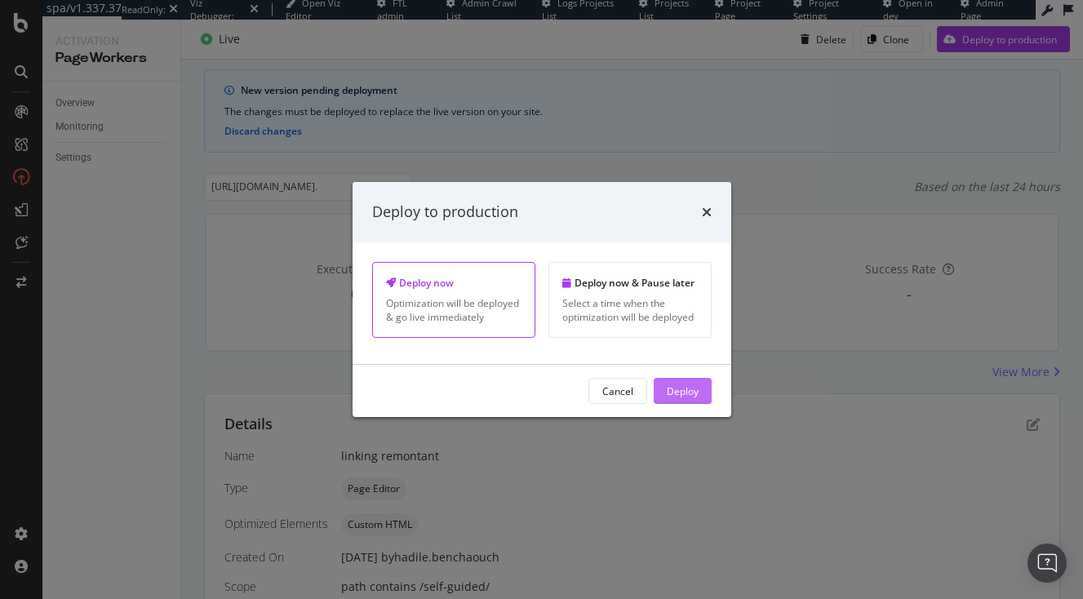
click at [686, 392] on div "Deploy" at bounding box center [683, 391] width 32 height 14
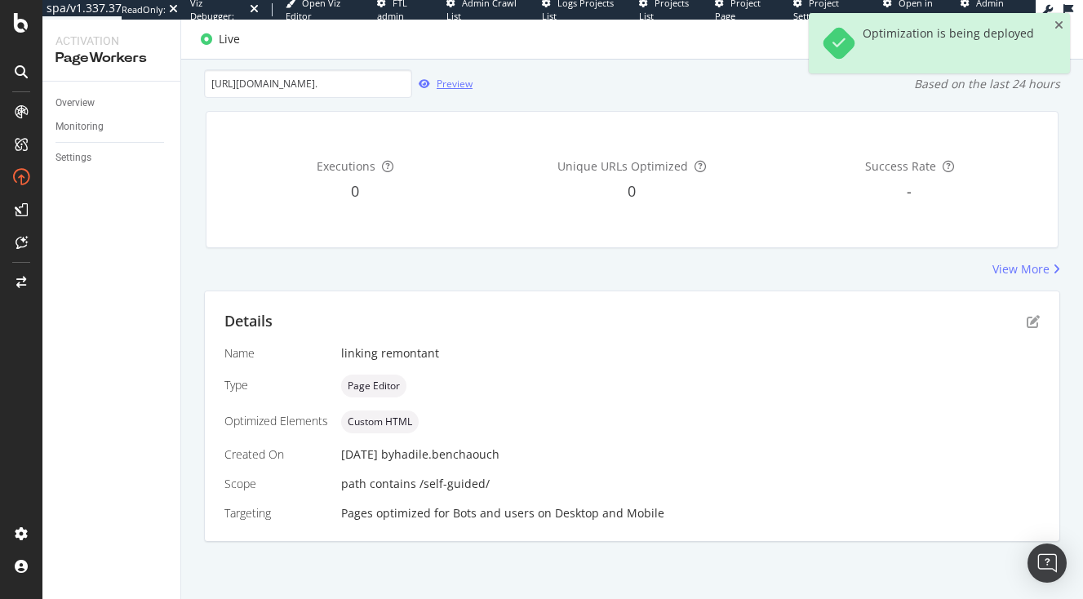
click at [420, 91] on div "Preview" at bounding box center [442, 84] width 60 height 24
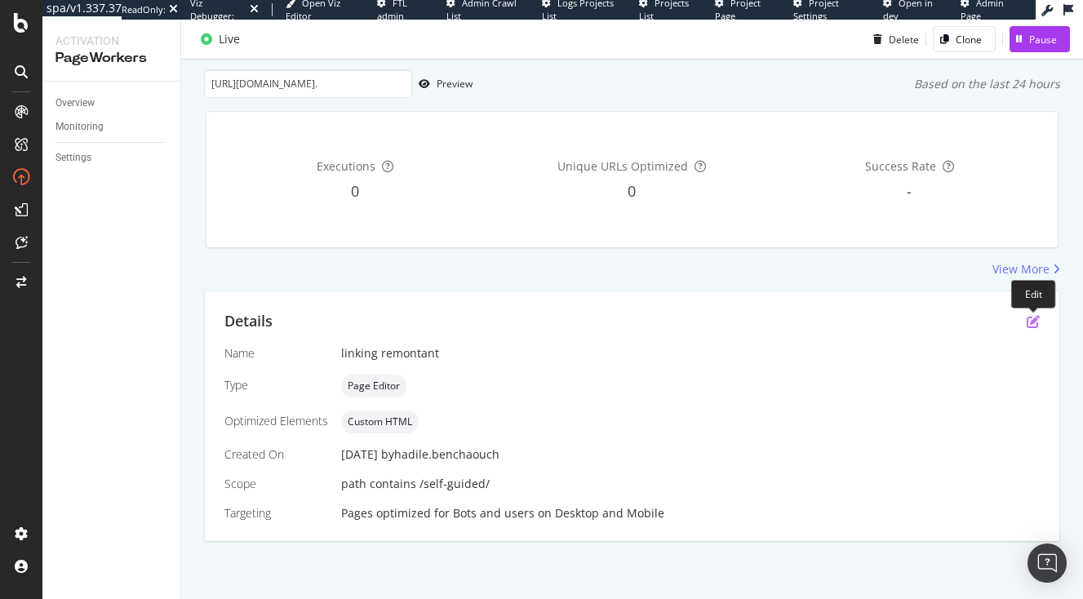
click at [1034, 320] on icon "pen-to-square" at bounding box center [1033, 321] width 13 height 13
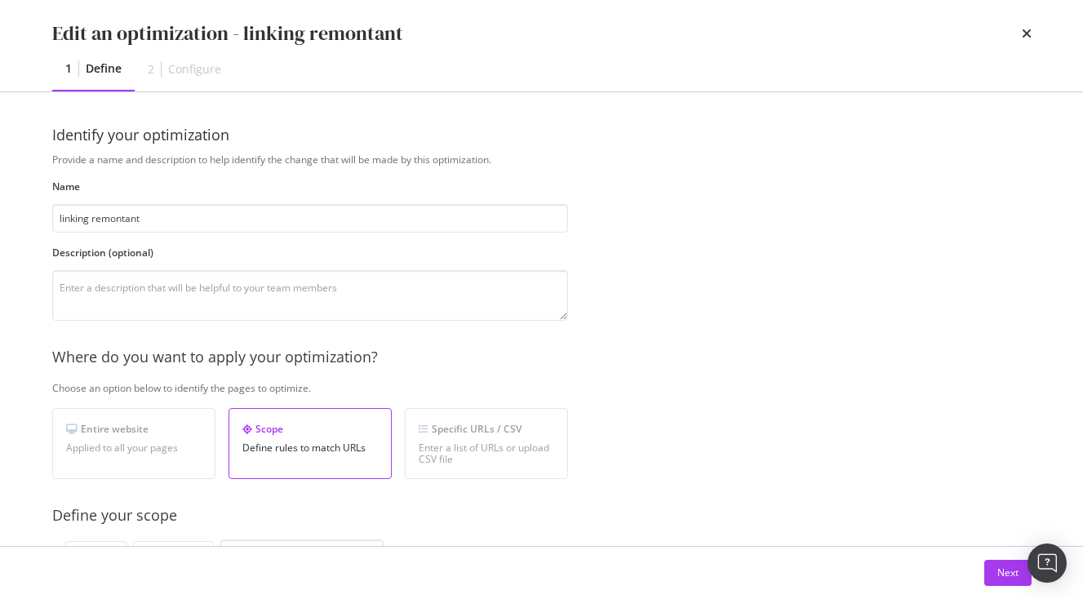
scroll to position [520, 0]
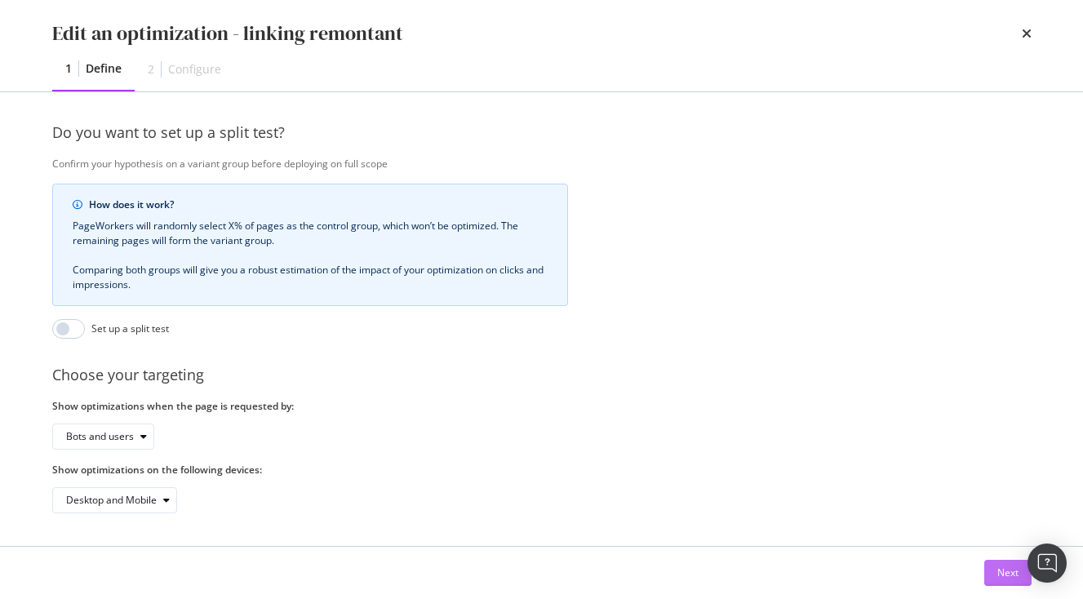
click at [993, 573] on button "Next" at bounding box center [1007, 573] width 47 height 26
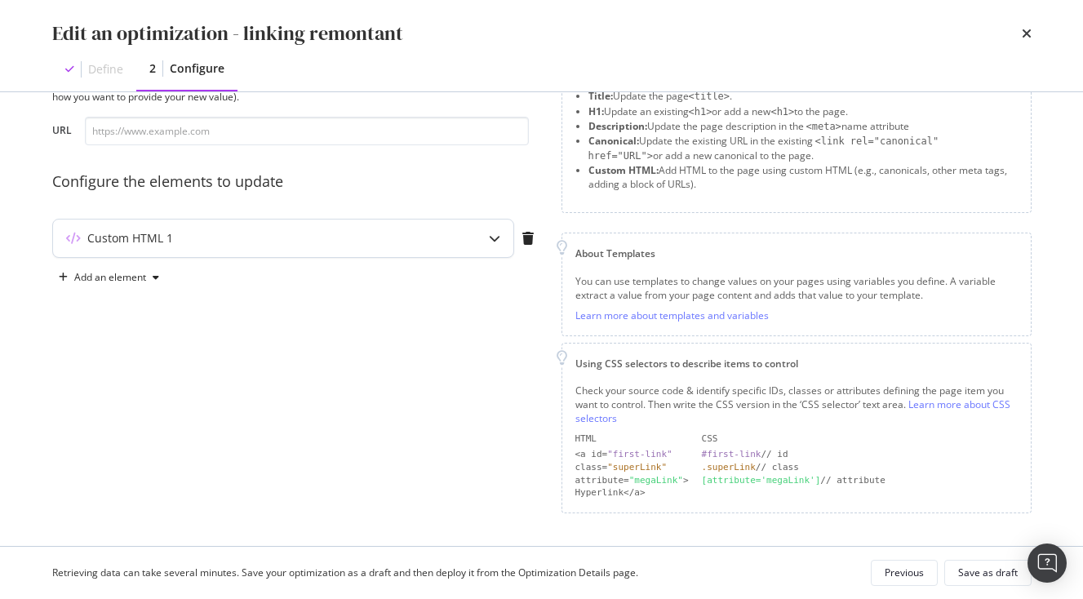
scroll to position [75, 0]
click at [269, 237] on div "Custom HTML 1" at bounding box center [251, 240] width 396 height 16
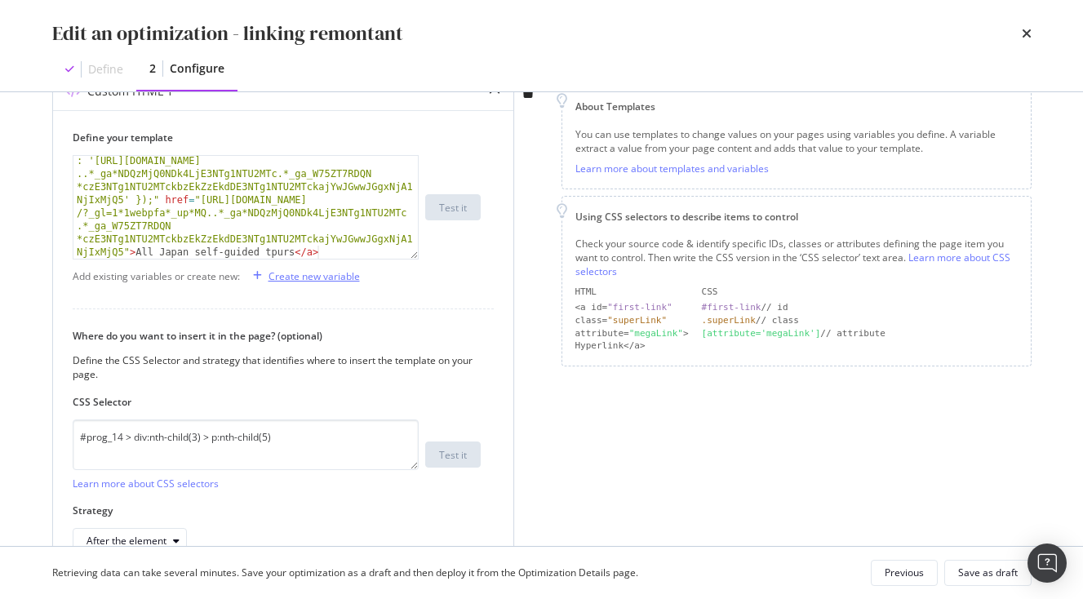
scroll to position [215, 0]
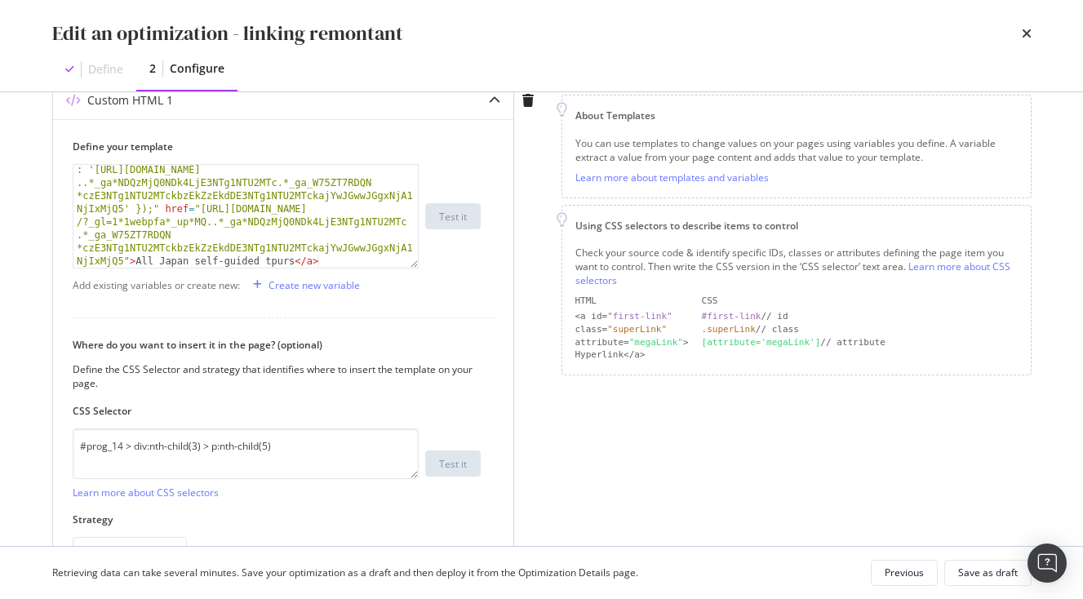
click at [275, 264] on div "< a class = "vlj-cta center u-width-full u-text-base u-text -line-height" oncli…" at bounding box center [245, 319] width 344 height 390
type textarea "o"
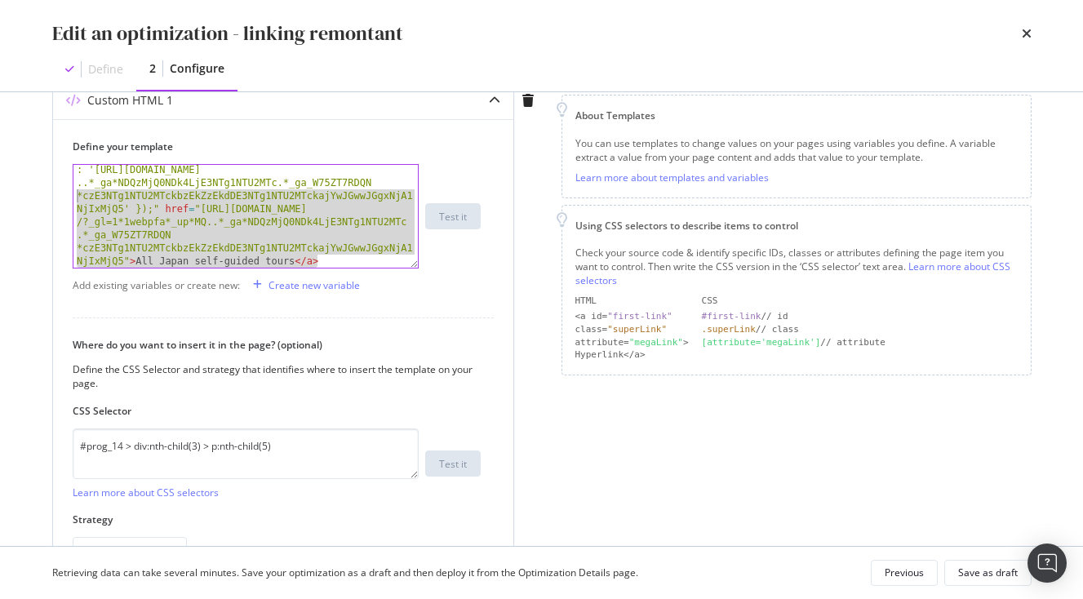
scroll to position [0, 0]
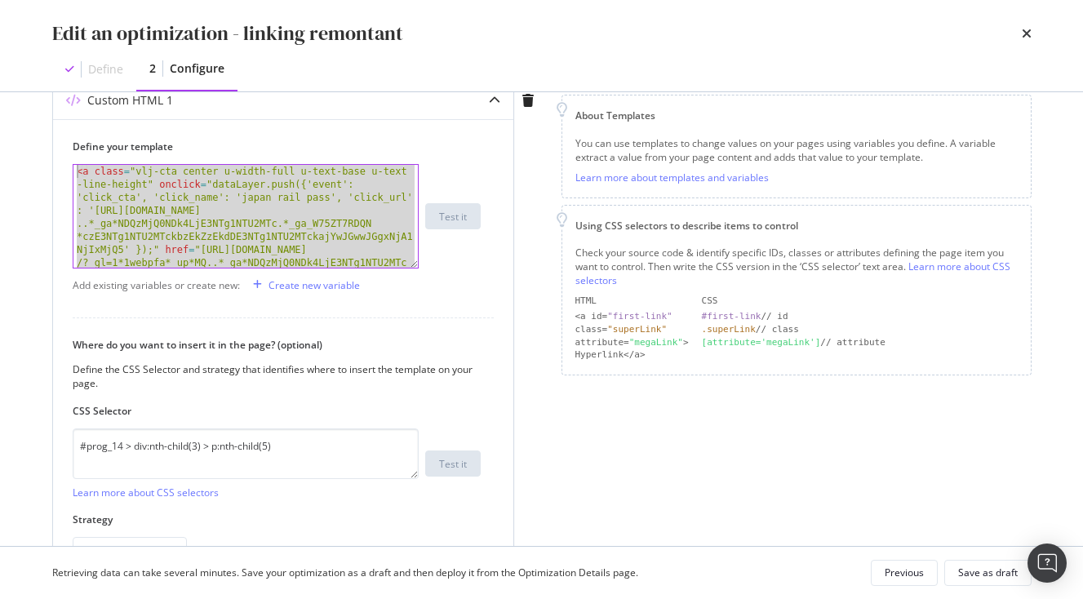
drag, startPoint x: 330, startPoint y: 260, endPoint x: -47, endPoint y: 120, distance: 401.3
click at [317, 224] on div "< a class = "vlj-cta center u-width-full u-text-base u-text -line-height" oncli…" at bounding box center [245, 360] width 344 height 390
type textarea "<a class="vlj-cta center u-width-full u-text-base u-text-line-height" onclick="…"
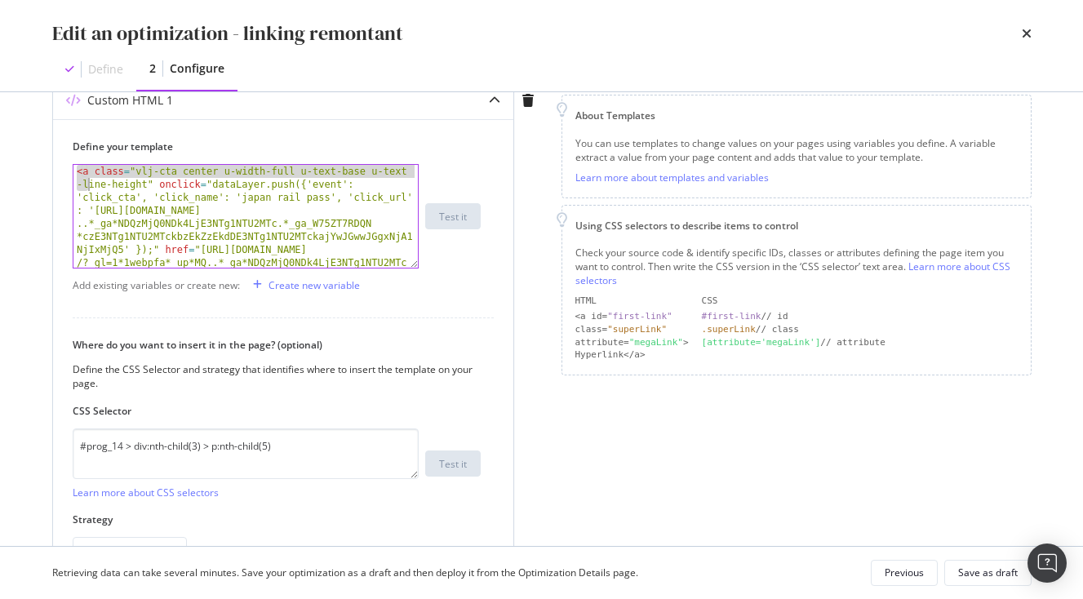
scroll to position [41, 0]
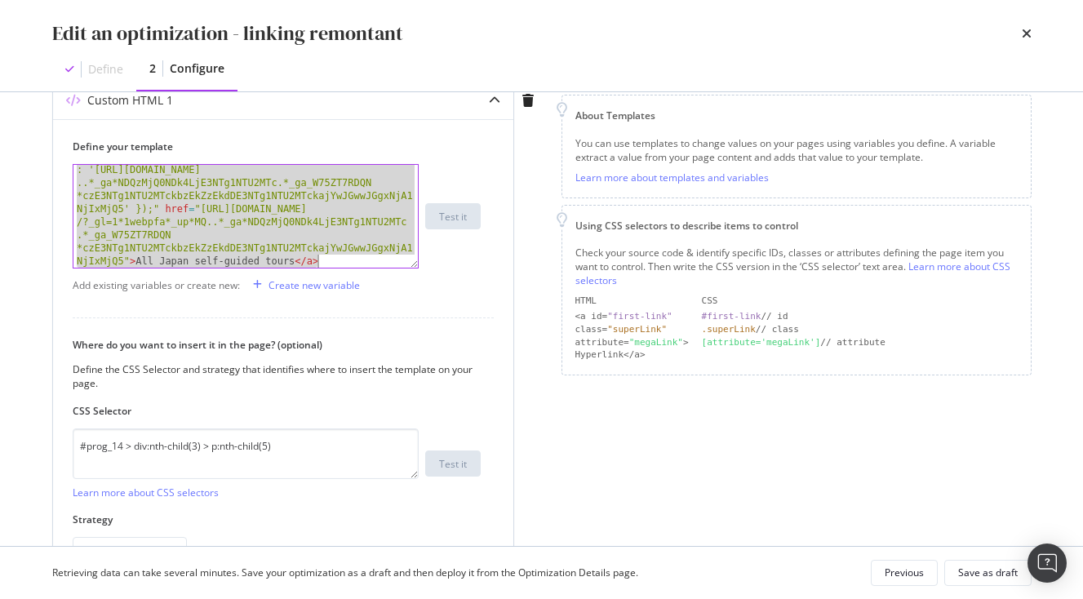
drag, startPoint x: 76, startPoint y: 173, endPoint x: 316, endPoint y: 405, distance: 333.6
click at [317, 406] on div "Define your template <a class="vlj-cta center u-width-full u-text-base u-text-l…" at bounding box center [283, 351] width 460 height 464
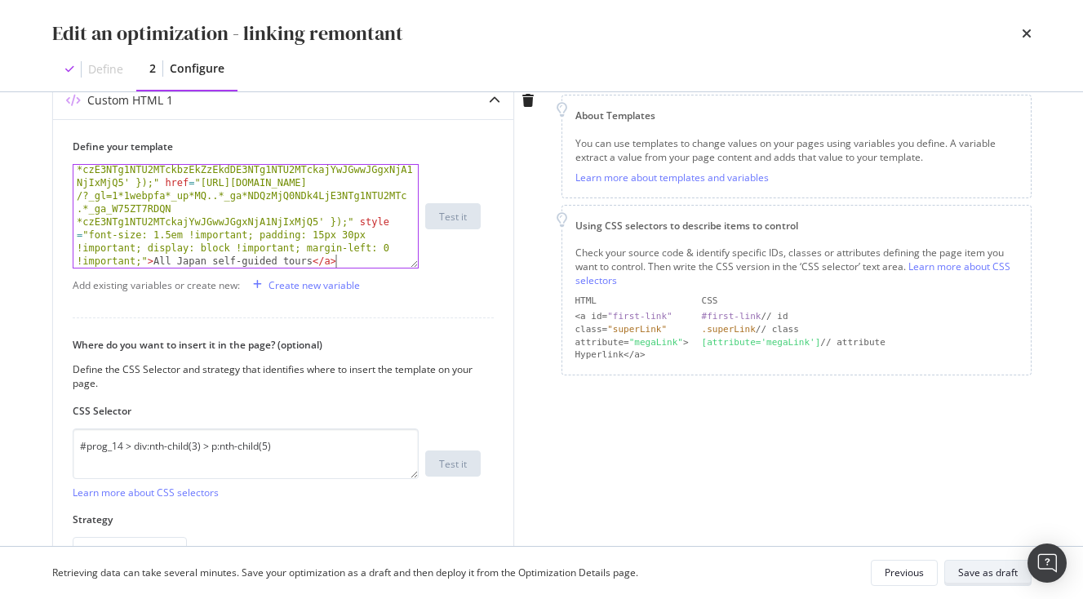
click at [997, 572] on div "Save as draft" at bounding box center [988, 573] width 60 height 14
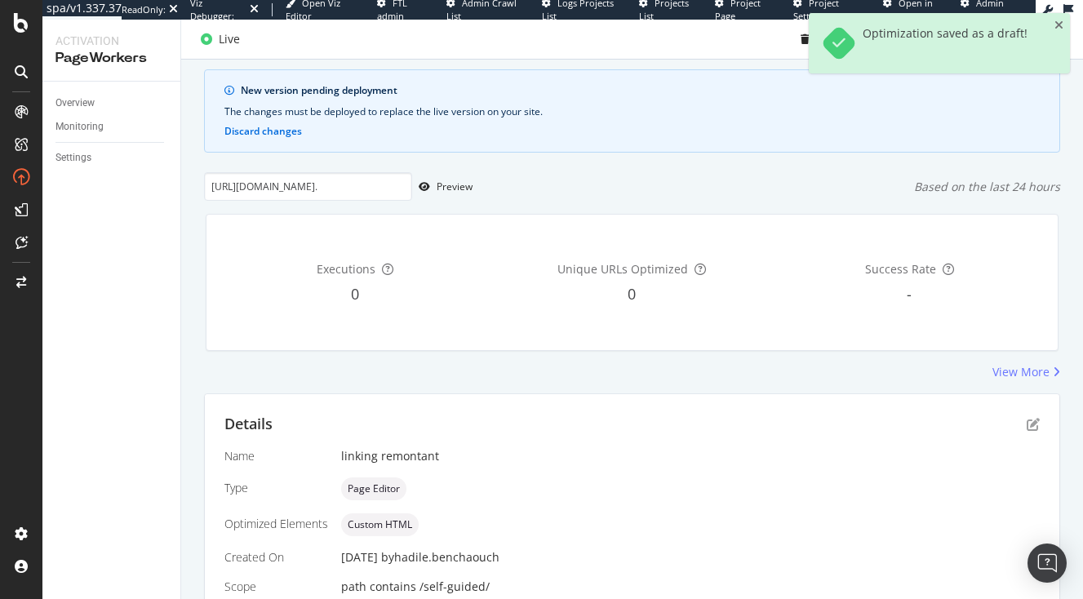
scroll to position [94, 0]
click at [1060, 31] on icon "close toast" at bounding box center [1058, 25] width 9 height 11
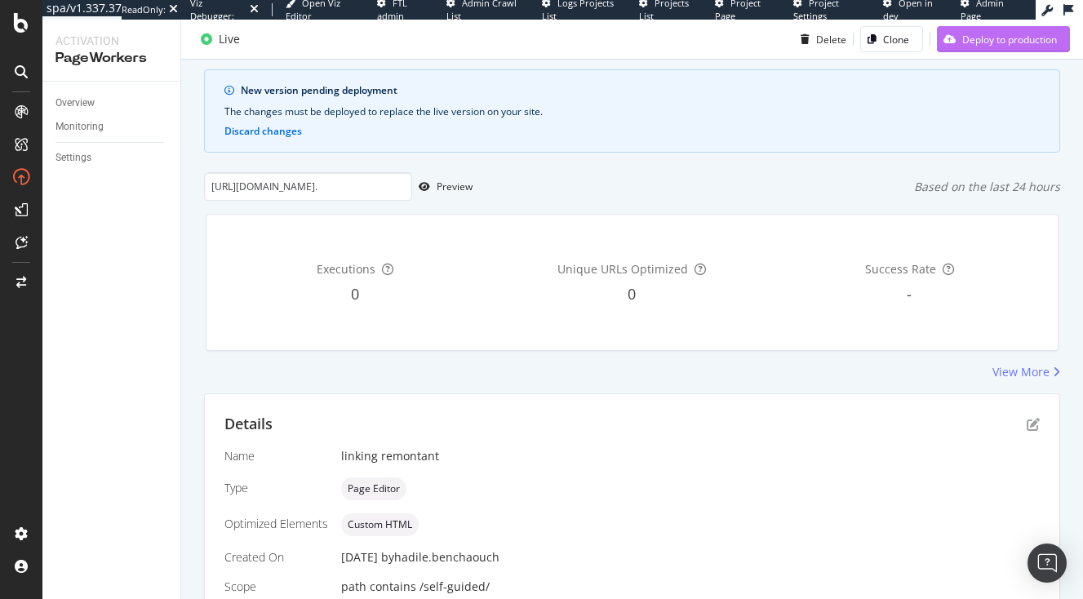
click at [1039, 46] on div "Deploy to production" at bounding box center [1009, 39] width 95 height 14
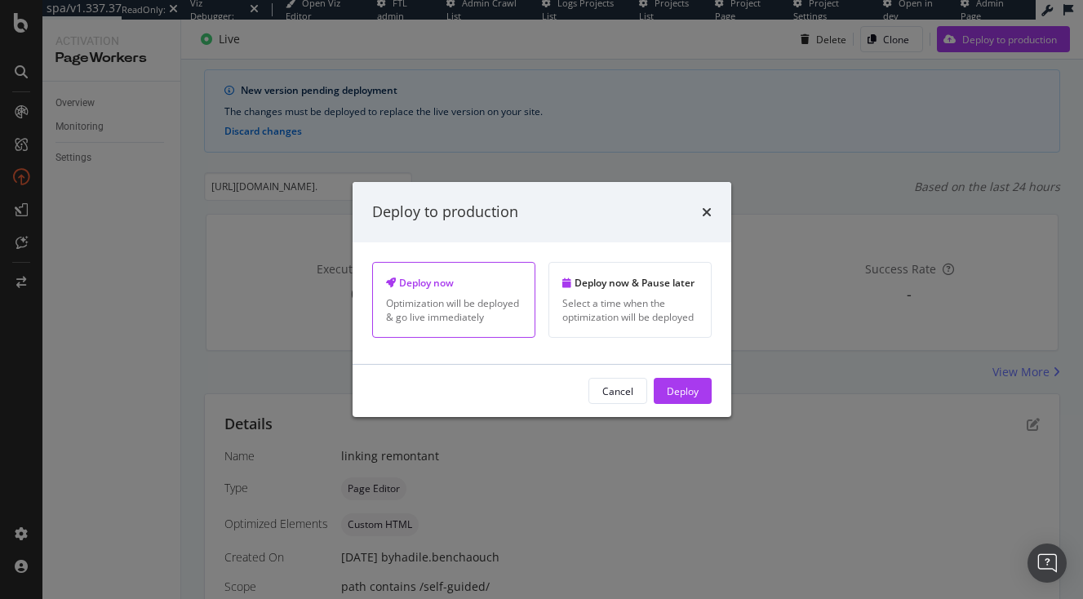
click at [694, 378] on div "Cancel Deploy" at bounding box center [542, 391] width 379 height 52
click at [692, 397] on div "Deploy" at bounding box center [683, 391] width 32 height 14
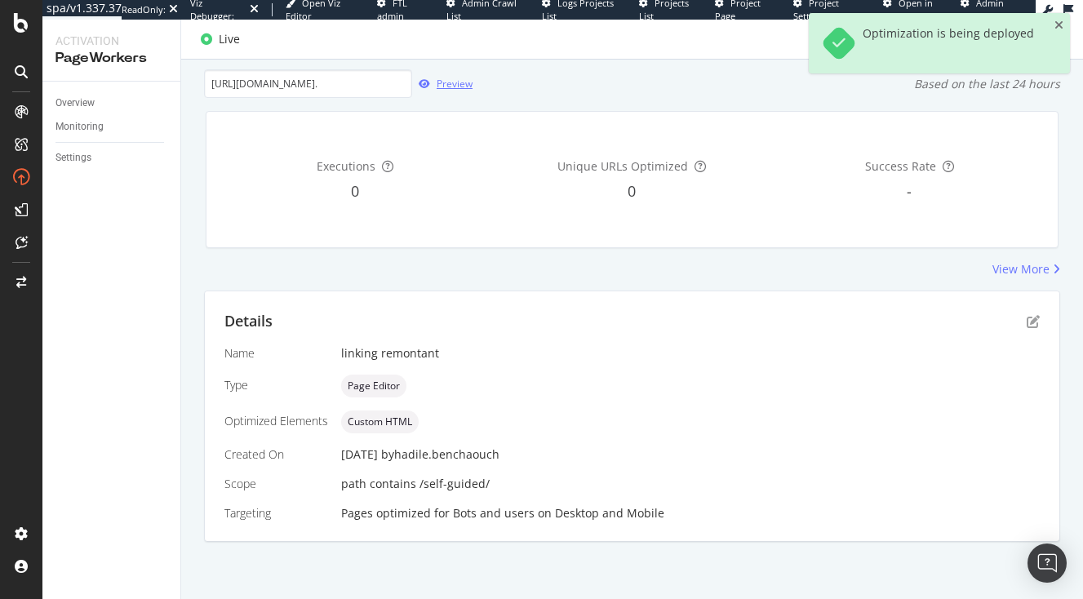
click at [427, 83] on icon "button" at bounding box center [424, 84] width 11 height 10
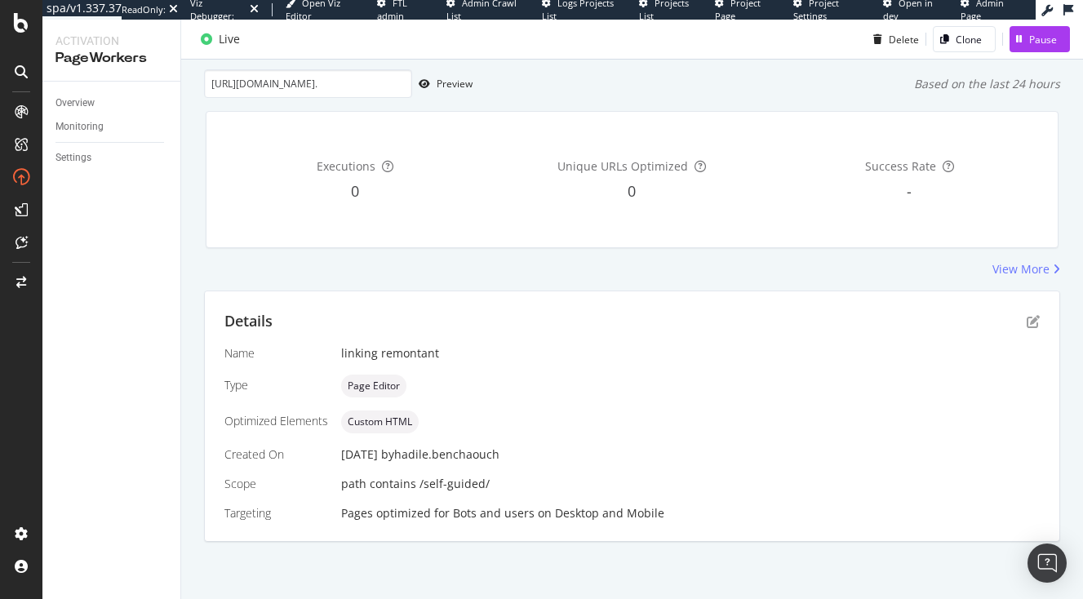
click at [1041, 327] on div "Details Name linking remontant Type Page Editor Optimized Elements Custom HTML …" at bounding box center [632, 416] width 854 height 250
click at [1032, 325] on icon "pen-to-square" at bounding box center [1033, 321] width 13 height 13
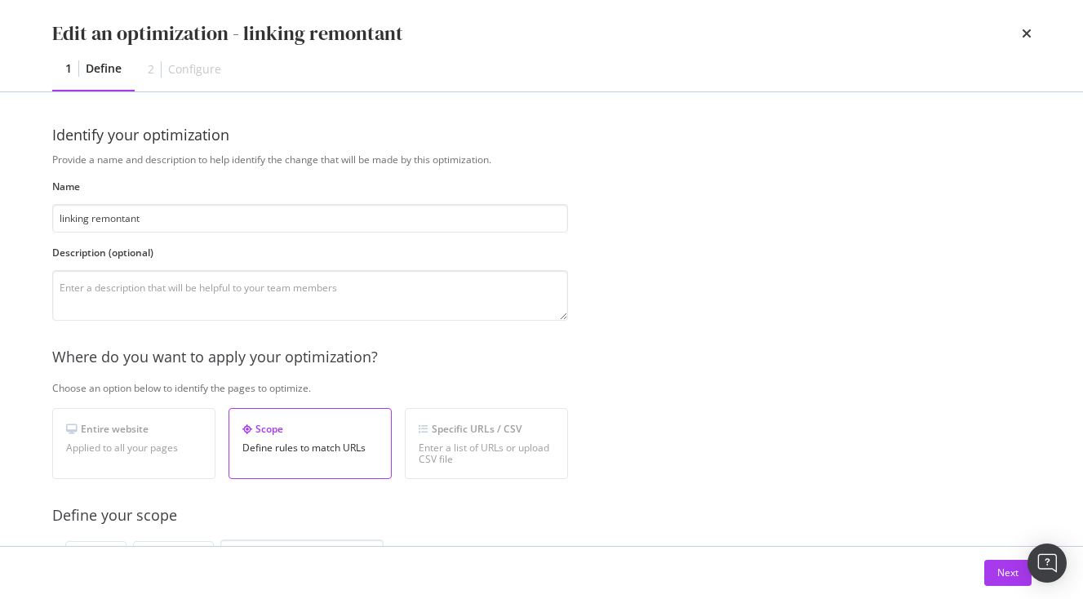
scroll to position [520, 0]
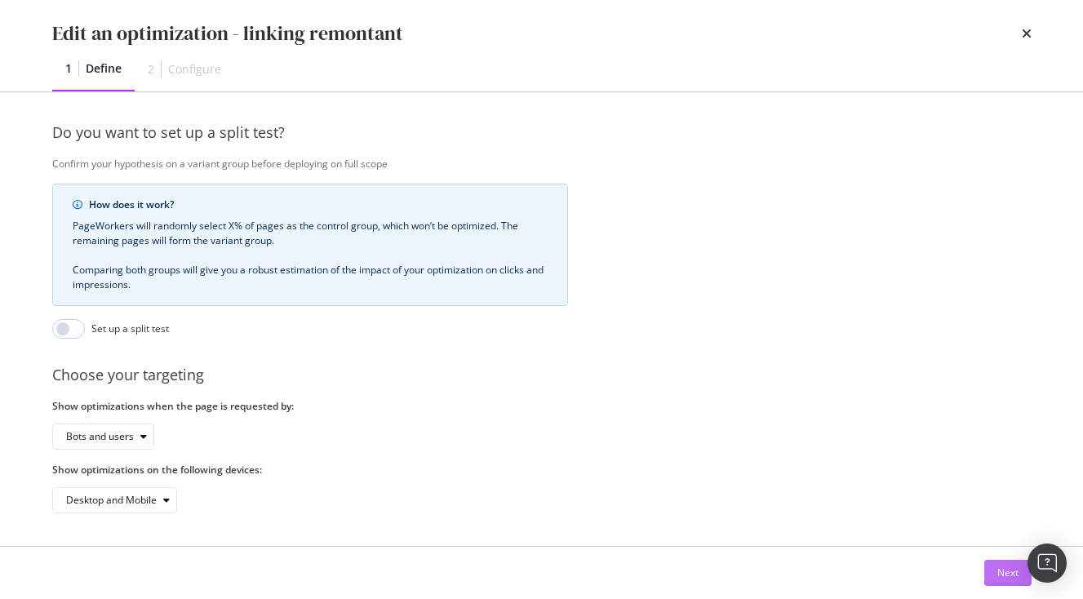
click at [1008, 570] on div "Next" at bounding box center [1007, 573] width 21 height 14
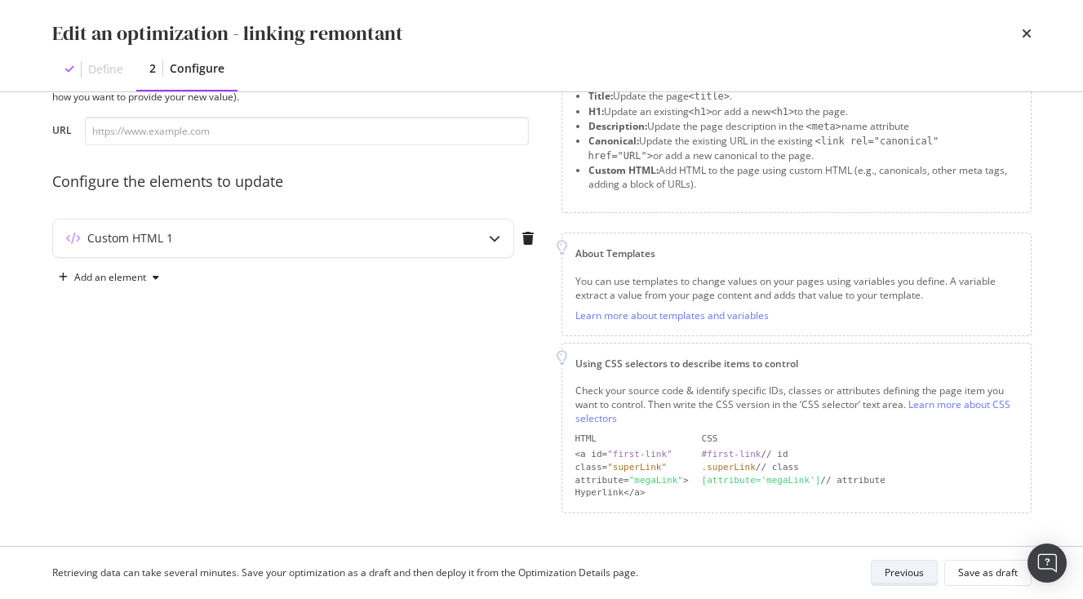
scroll to position [75, 0]
click at [362, 253] on div "Custom HTML 1" at bounding box center [283, 240] width 460 height 38
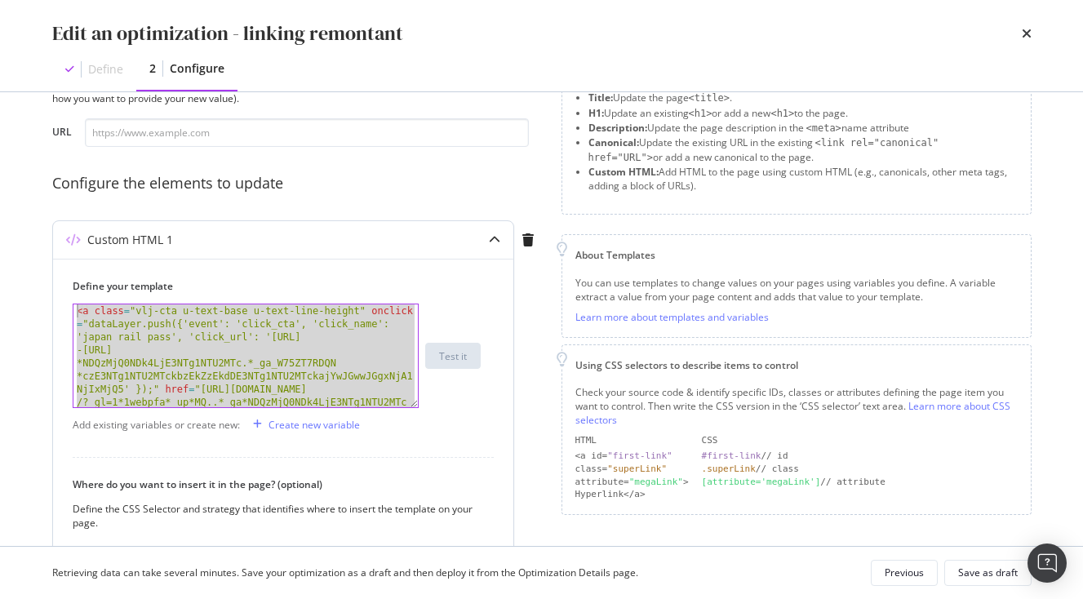
scroll to position [0, 0]
drag, startPoint x: 370, startPoint y: 402, endPoint x: -20, endPoint y: 249, distance: 418.4
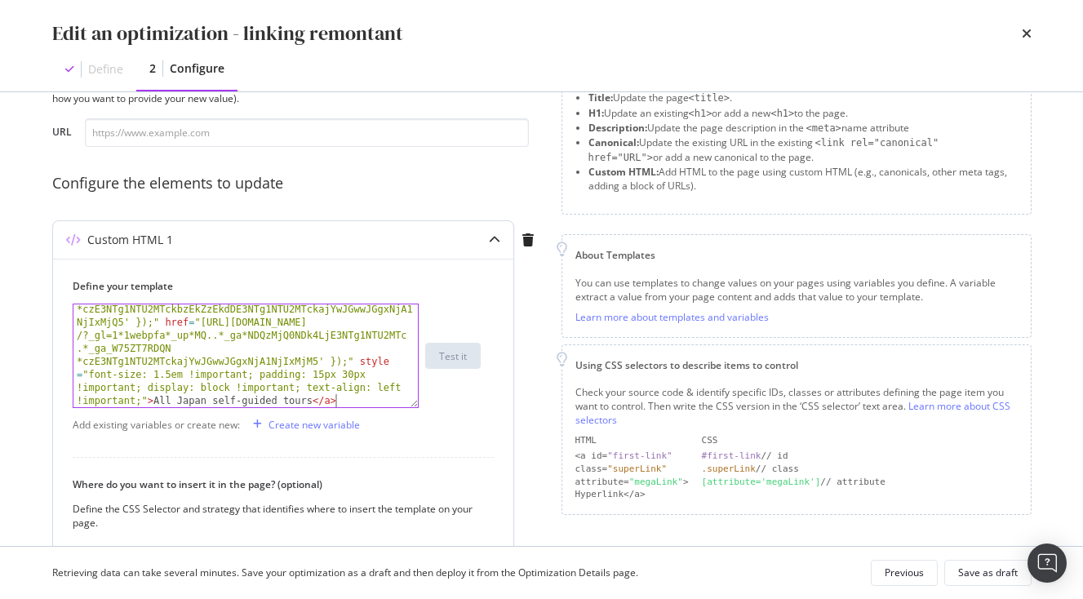
scroll to position [292, 0]
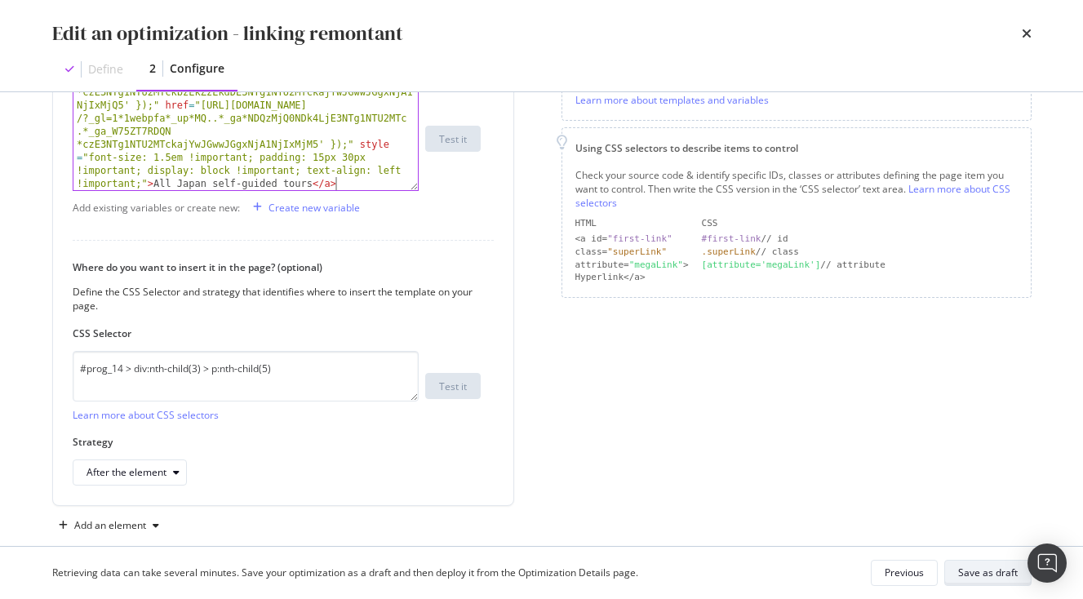
click at [1001, 570] on div "Save as draft" at bounding box center [988, 573] width 60 height 14
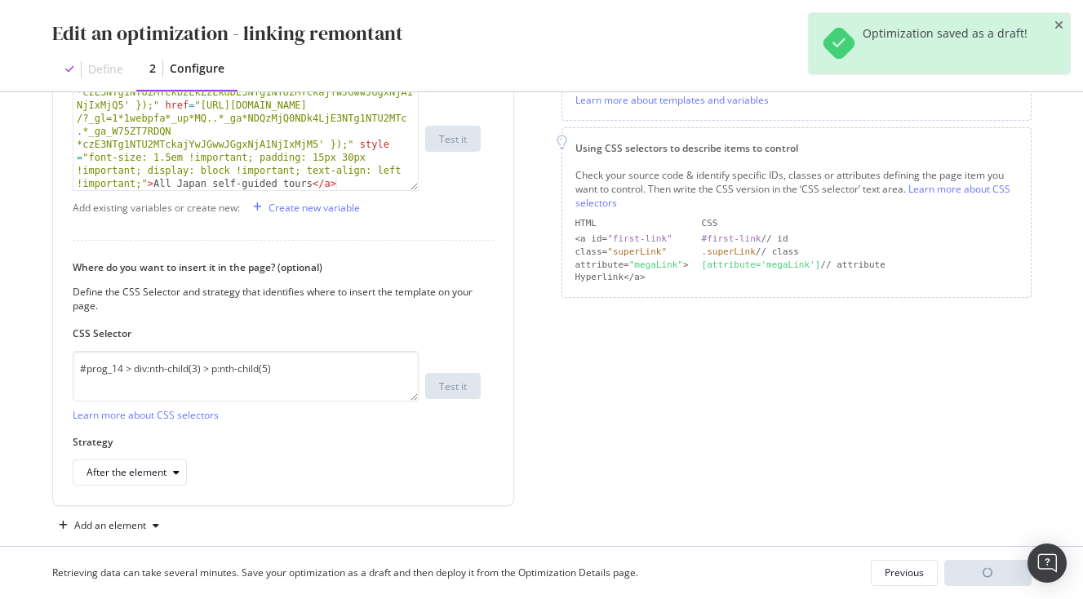
scroll to position [94, 0]
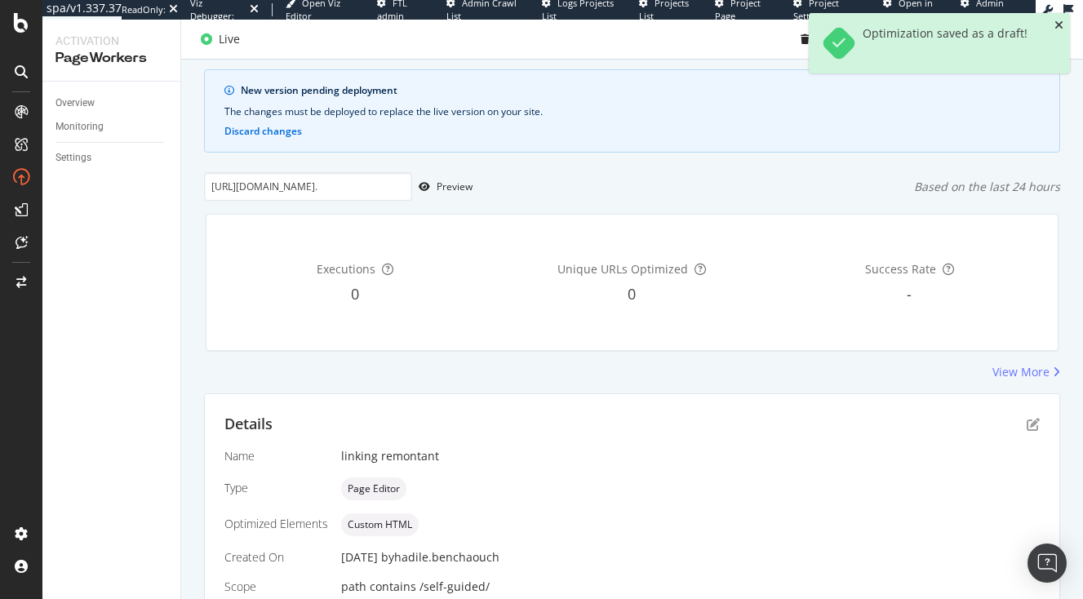
click at [1055, 25] on icon "close toast" at bounding box center [1058, 25] width 9 height 11
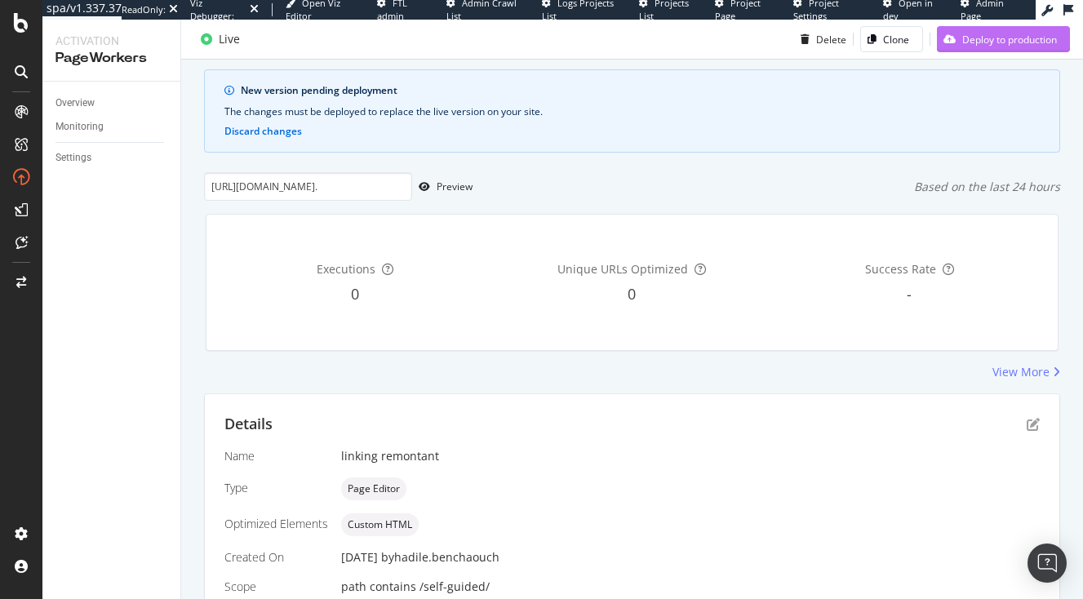
click at [1041, 51] on div "Deploy to production" at bounding box center [997, 39] width 120 height 24
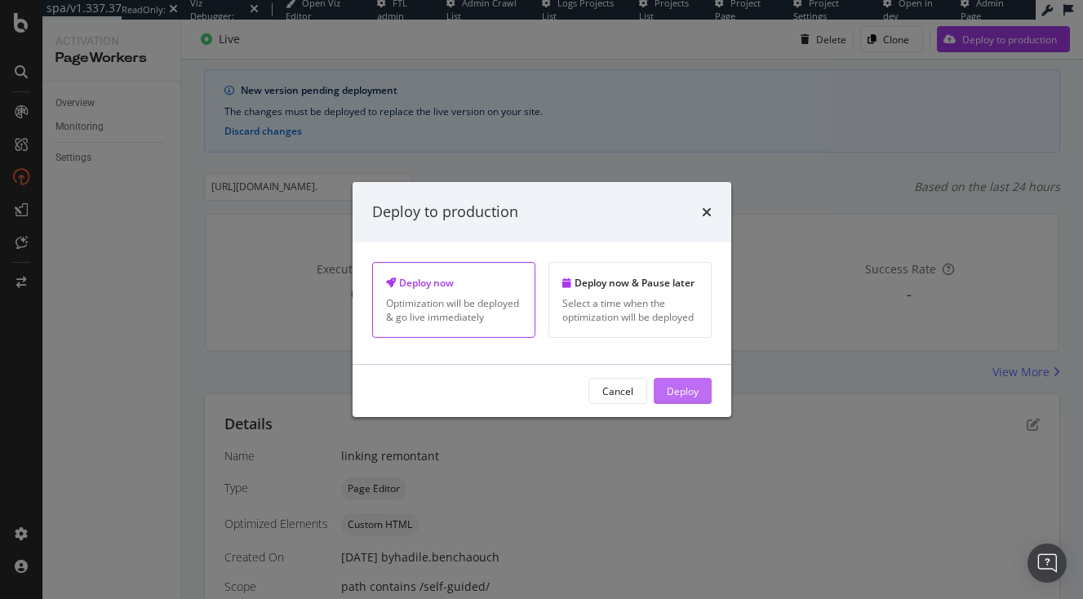
click at [673, 384] on div "Deploy" at bounding box center [683, 391] width 32 height 24
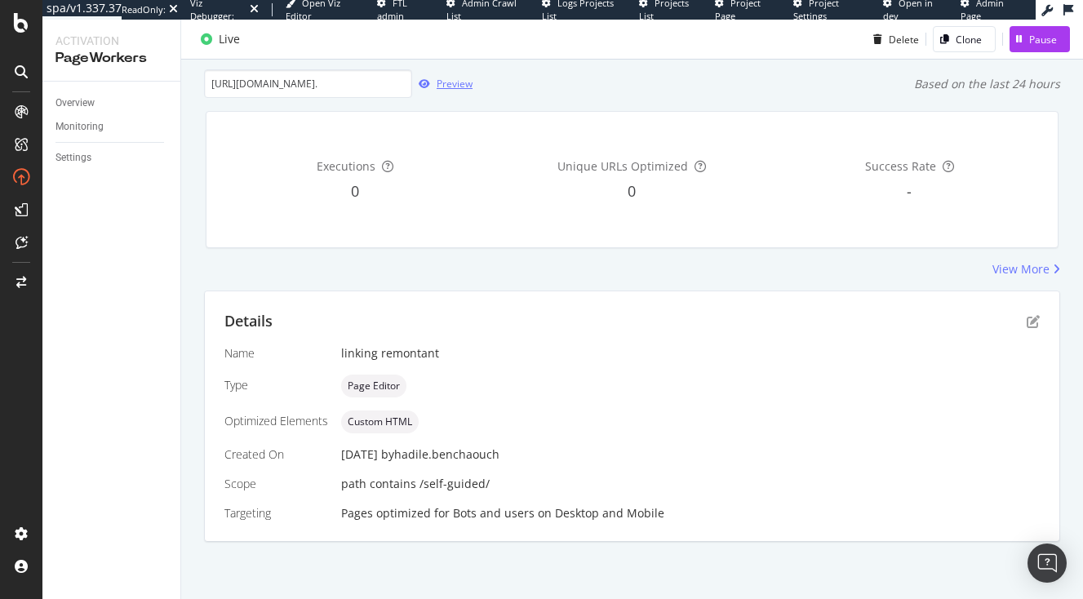
click at [423, 75] on div "Preview" at bounding box center [442, 84] width 60 height 24
click at [1032, 319] on icon "pen-to-square" at bounding box center [1033, 321] width 13 height 13
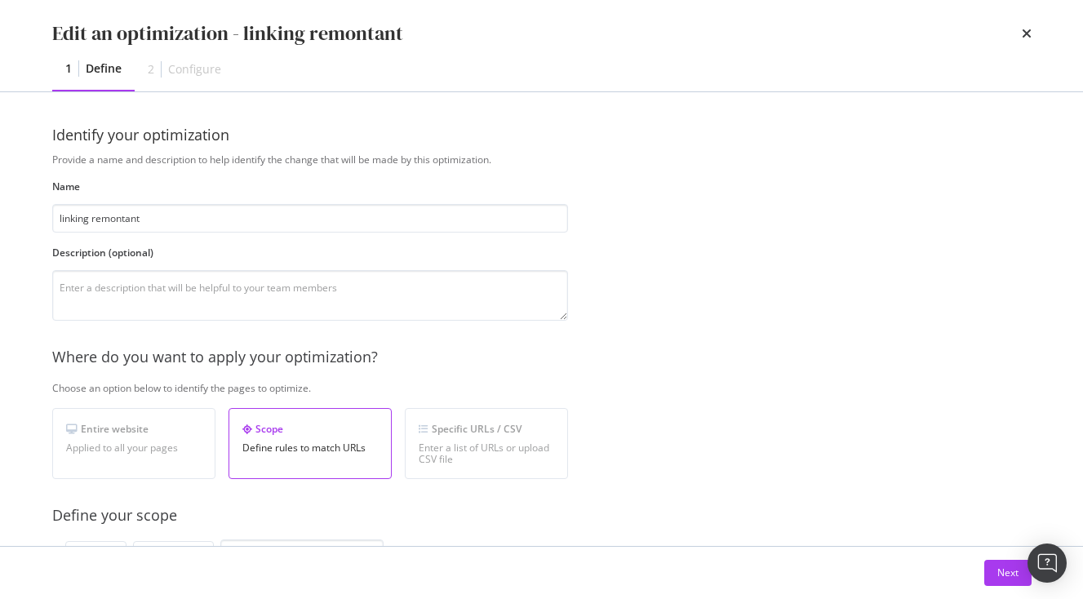
scroll to position [520, 0]
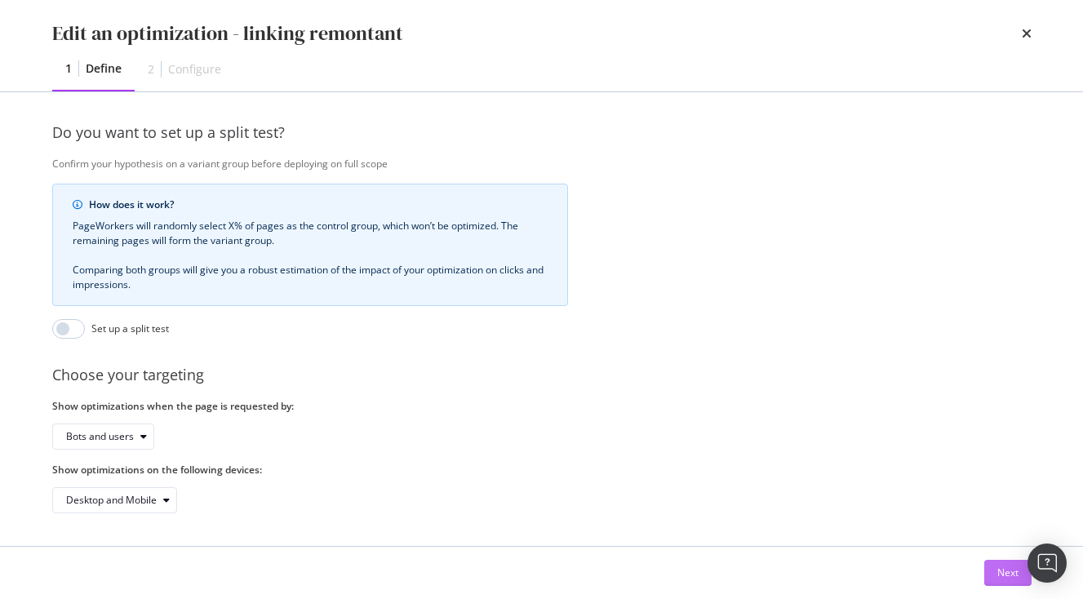
click at [992, 577] on button "Next" at bounding box center [1007, 573] width 47 height 26
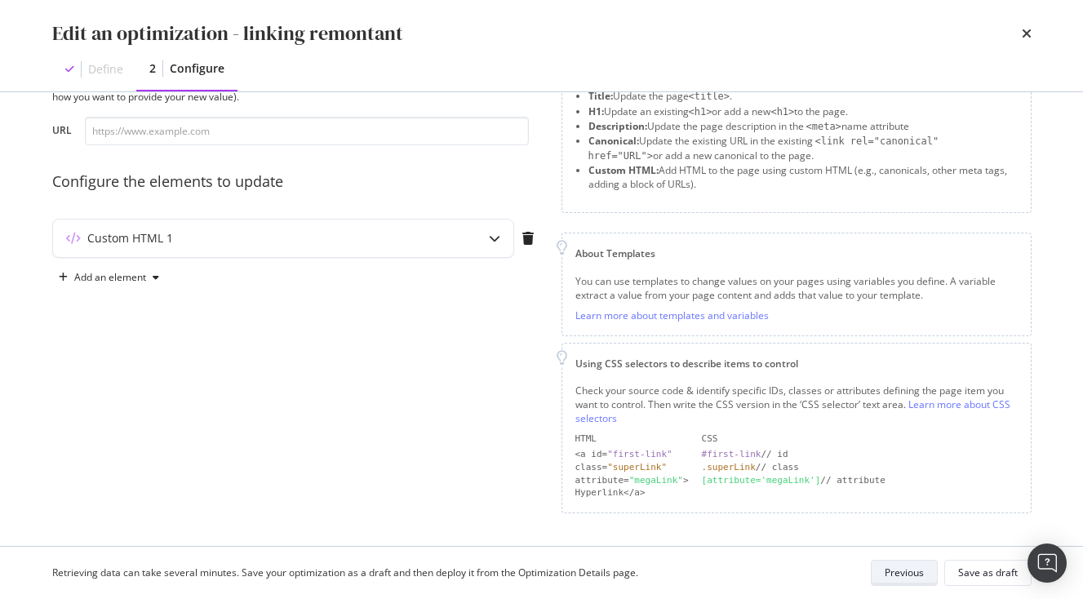
scroll to position [75, 0]
click at [465, 240] on div "Custom HTML 1" at bounding box center [283, 240] width 460 height 38
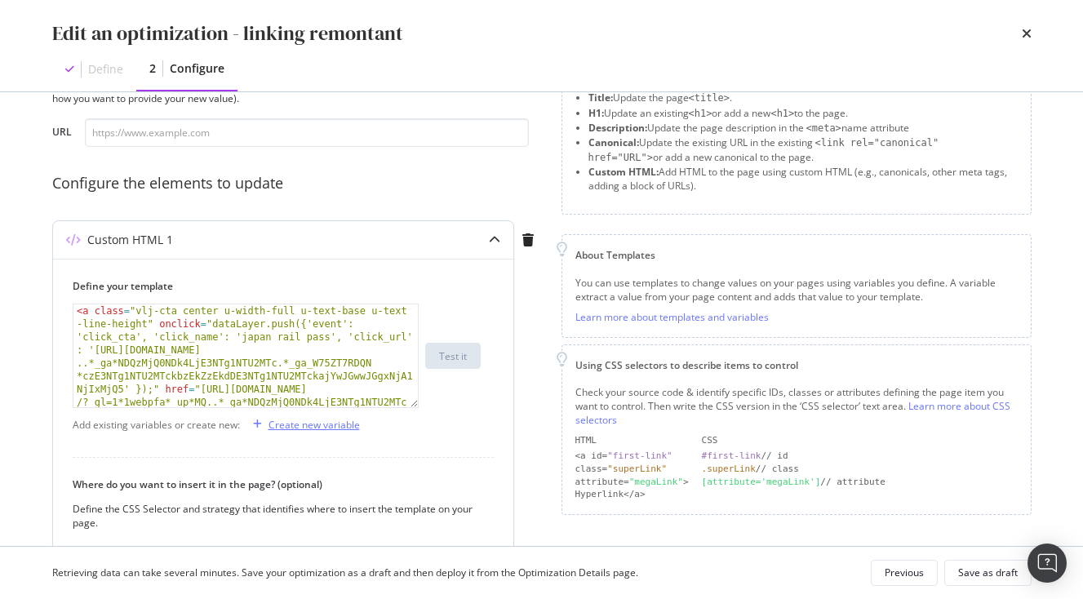
scroll to position [317, 0]
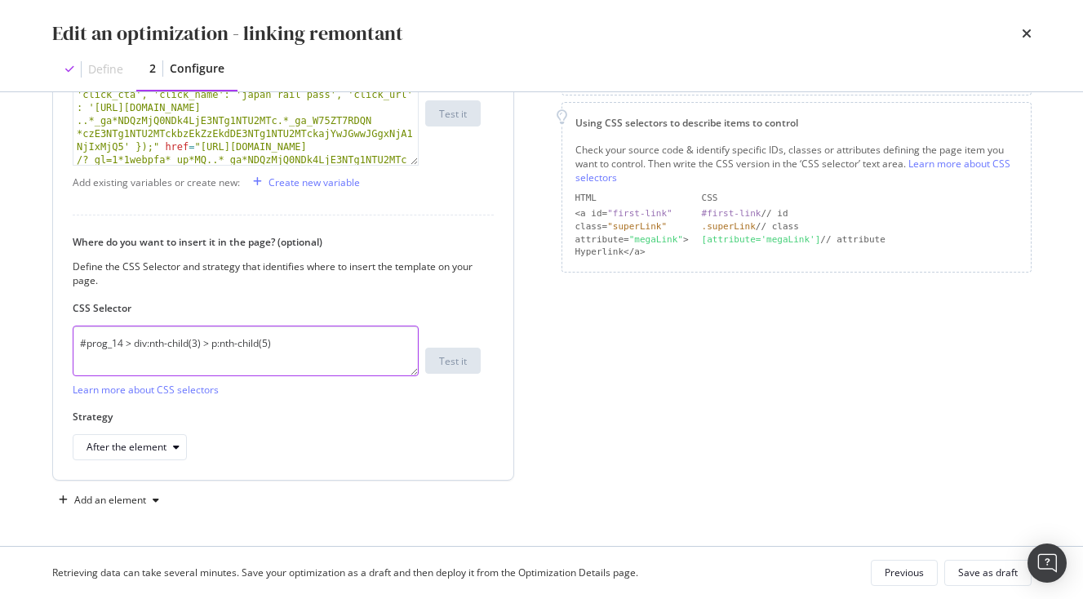
drag, startPoint x: 316, startPoint y: 345, endPoint x: -24, endPoint y: 345, distance: 339.5
click at [73, 345] on textarea "#prog_14 > div:nth-child(3) > p:nth-child(5)" at bounding box center [246, 351] width 346 height 51
paste textarea "div.col-12:nth-child(9) > ul:nth-child(1) > li:nth-child(1) > div:nth-child(1) …"
type textarea "div.col-12:nth-child(9) > ul:nth-child(1) > li:nth-child(1) > div:nth-child(1) …"
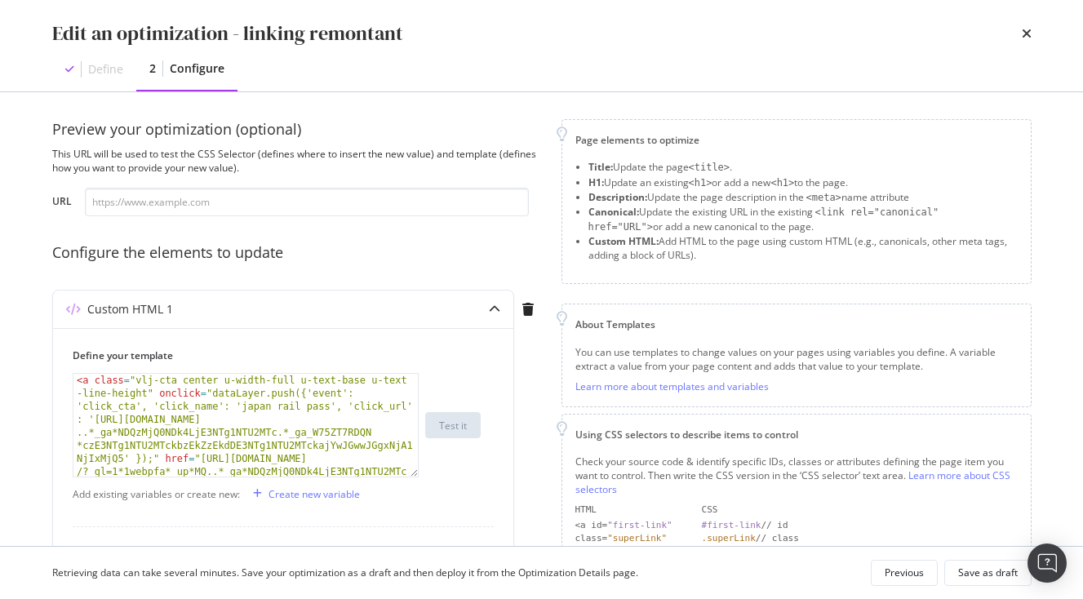
scroll to position [0, 0]
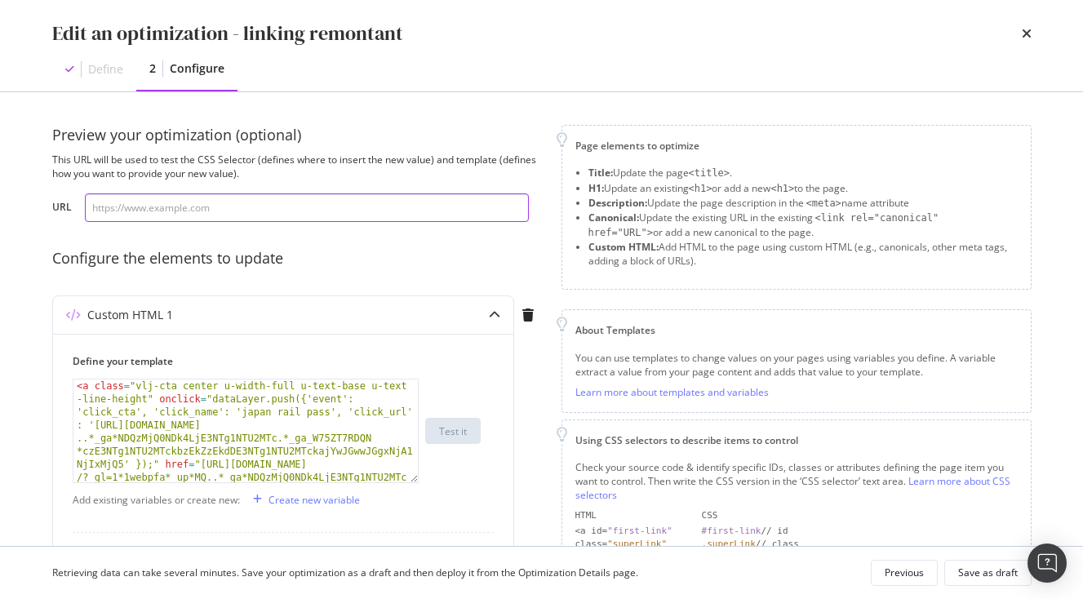
click at [235, 219] on input "modal" at bounding box center [307, 207] width 444 height 29
paste input "[URL][DOMAIN_NAME]"
type input "[URL][DOMAIN_NAME]"
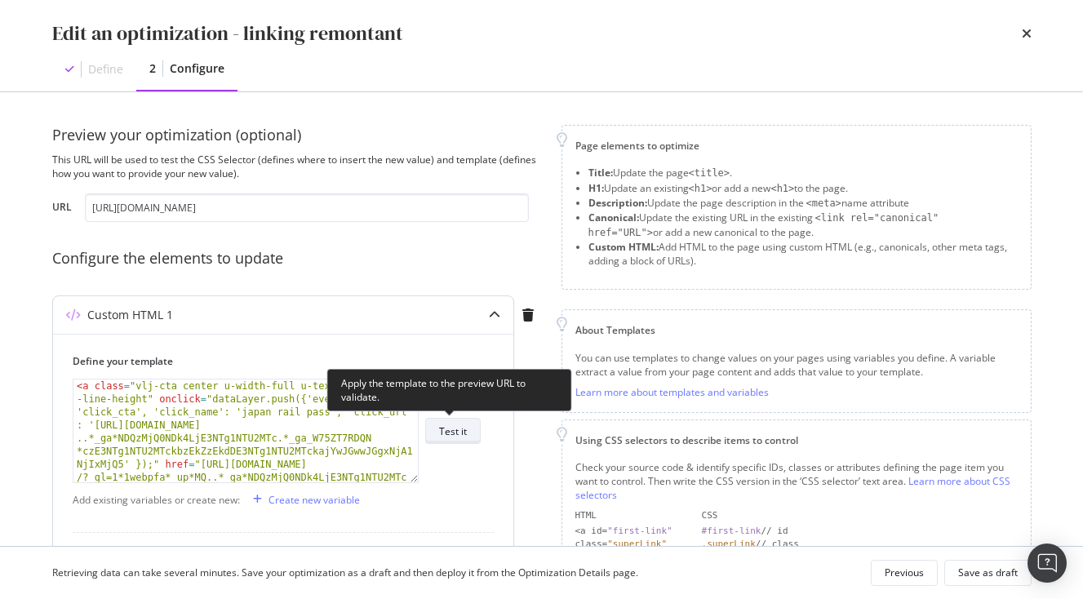
click at [451, 435] on div "Test it" at bounding box center [453, 431] width 28 height 14
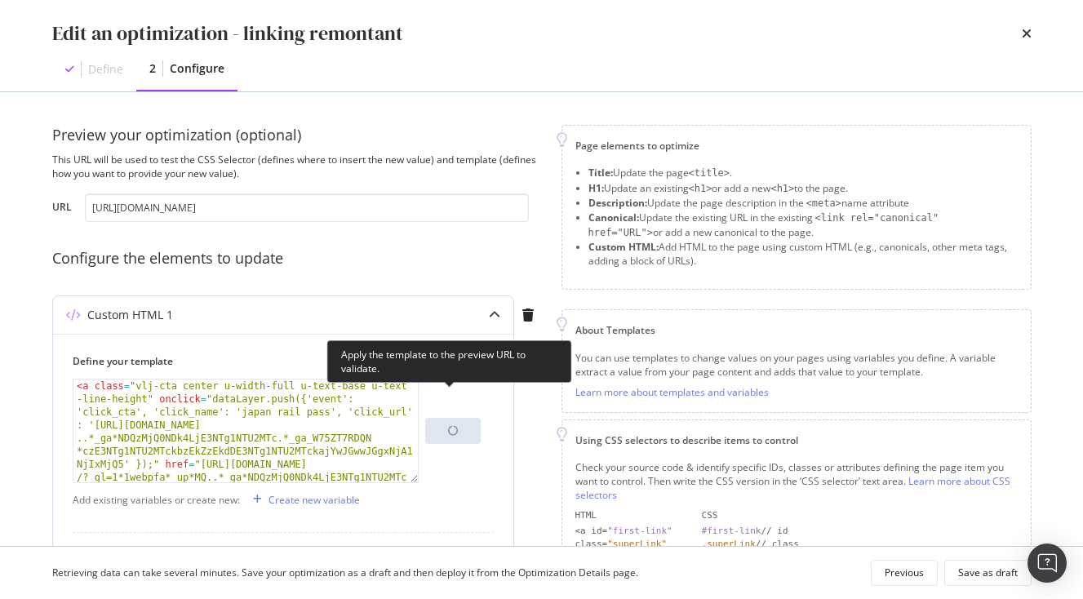
scroll to position [229, 0]
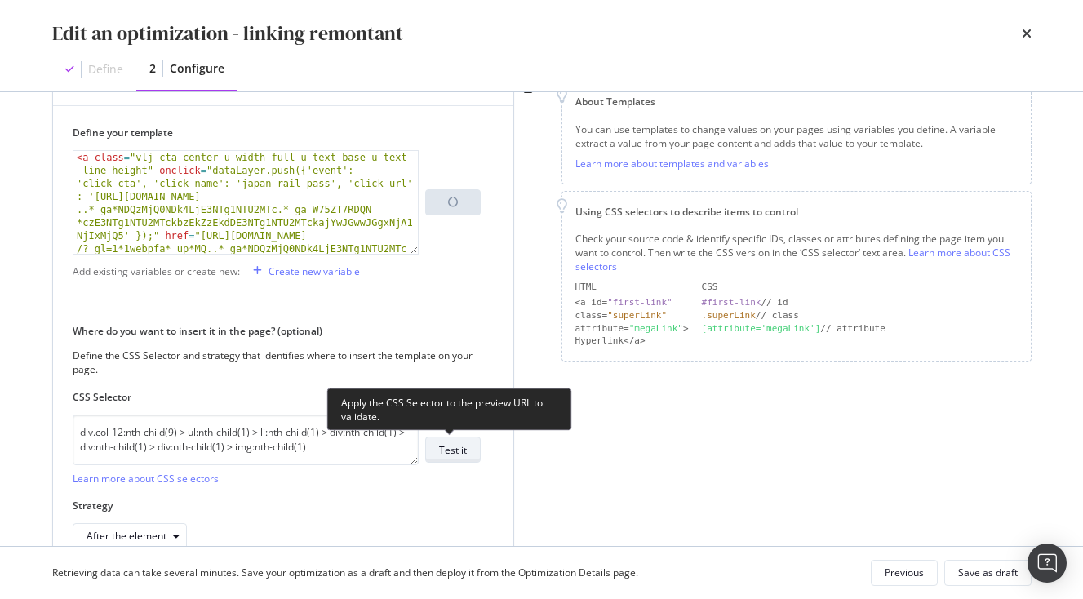
click at [464, 447] on div "Test it" at bounding box center [453, 450] width 28 height 14
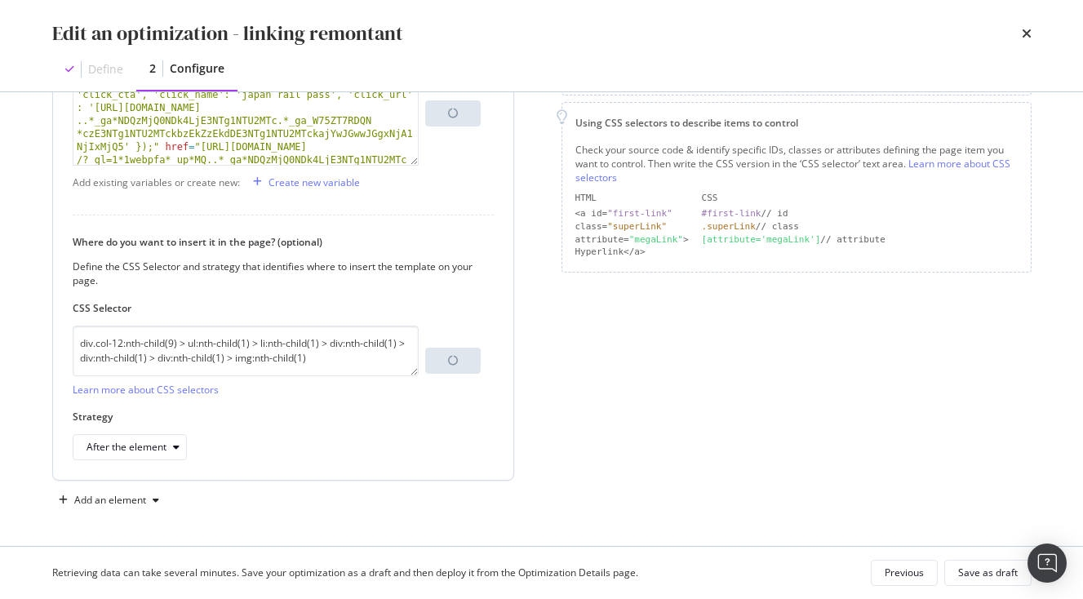
scroll to position [318, 0]
click at [149, 447] on div "Strategy After the element" at bounding box center [277, 435] width 408 height 51
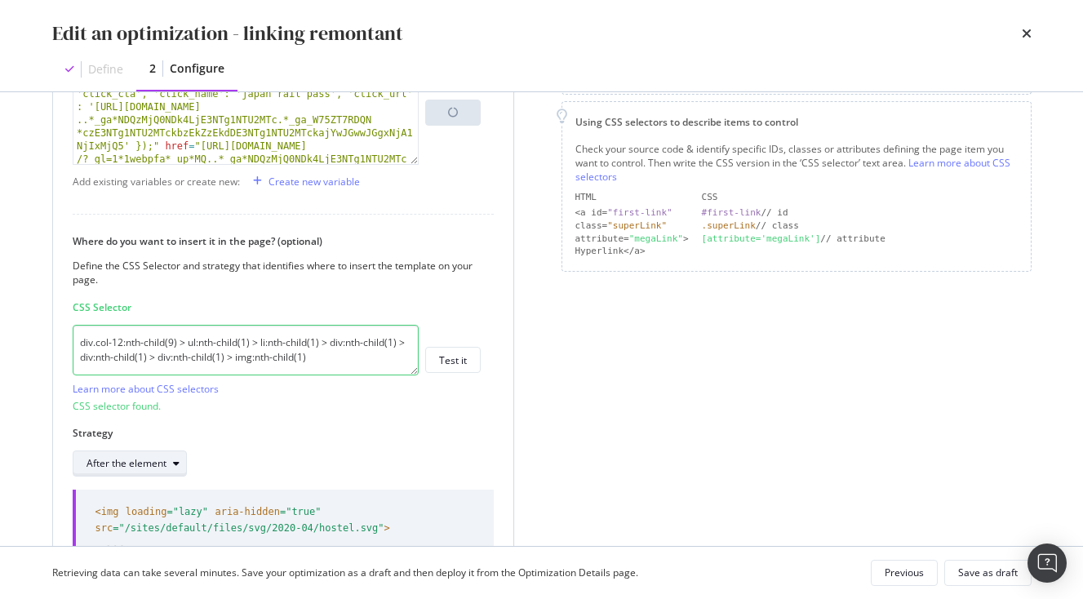
click at [153, 459] on div "After the element" at bounding box center [127, 464] width 80 height 10
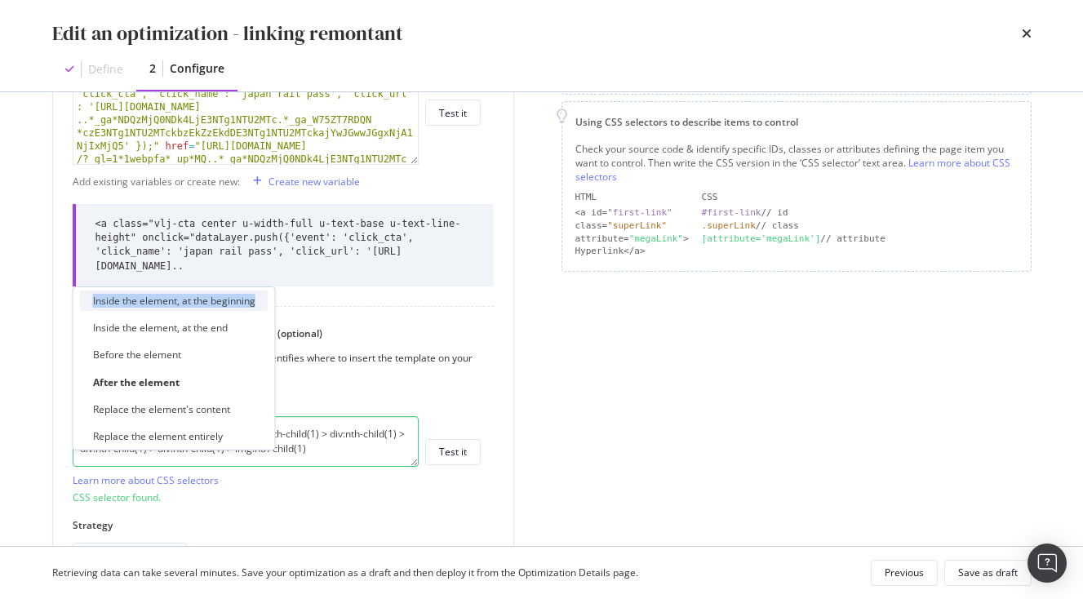
click at [147, 354] on div "Inside the element, at the beginning Inside the element, at the end Before the …" at bounding box center [174, 369] width 189 height 156
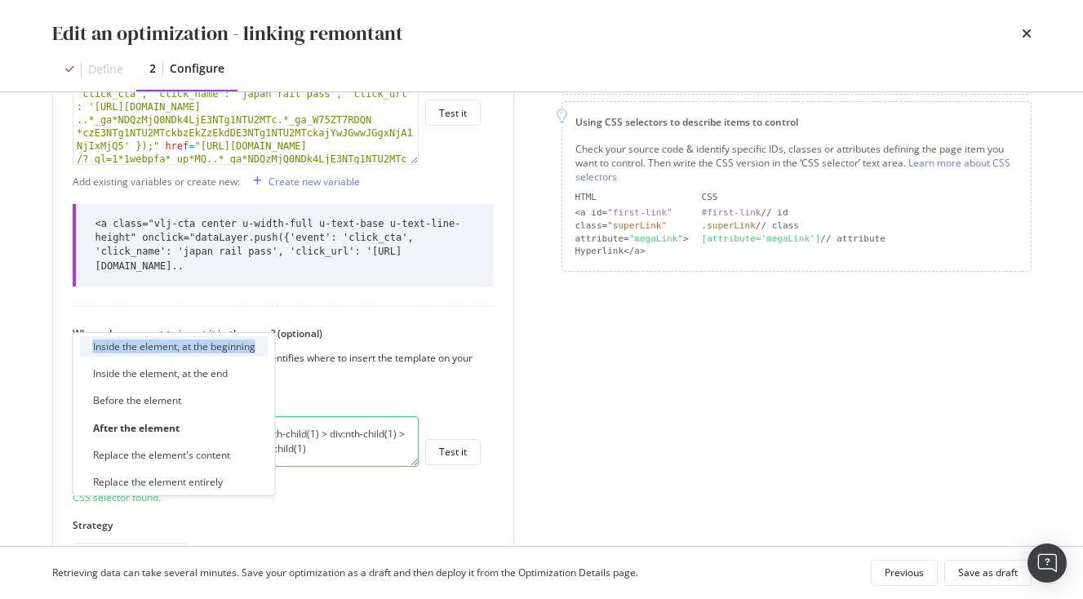
scroll to position [569, 0]
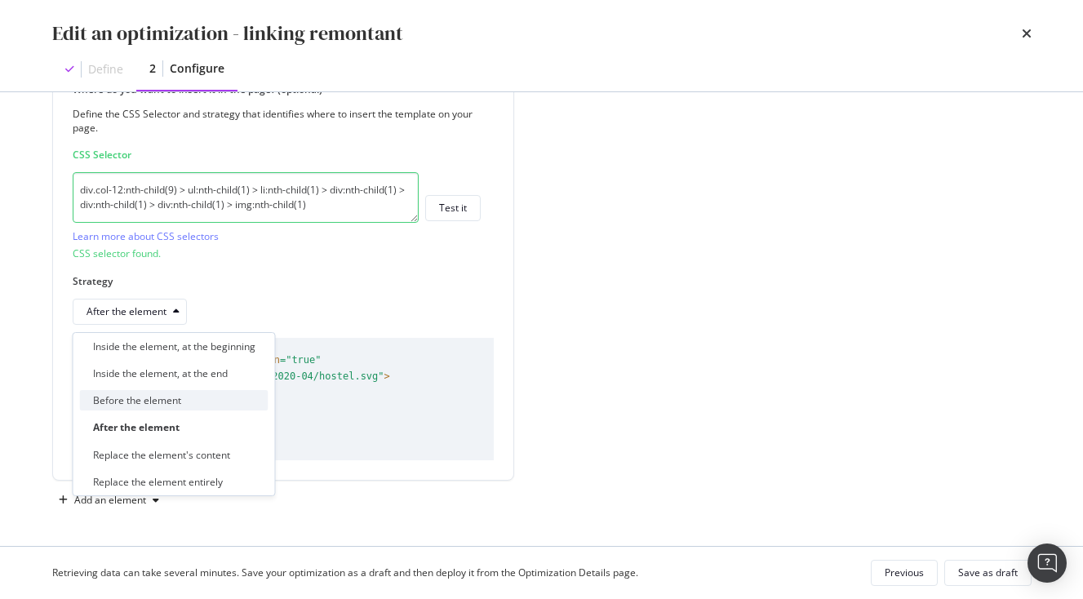
click at [165, 406] on div "Before the element" at bounding box center [137, 400] width 88 height 14
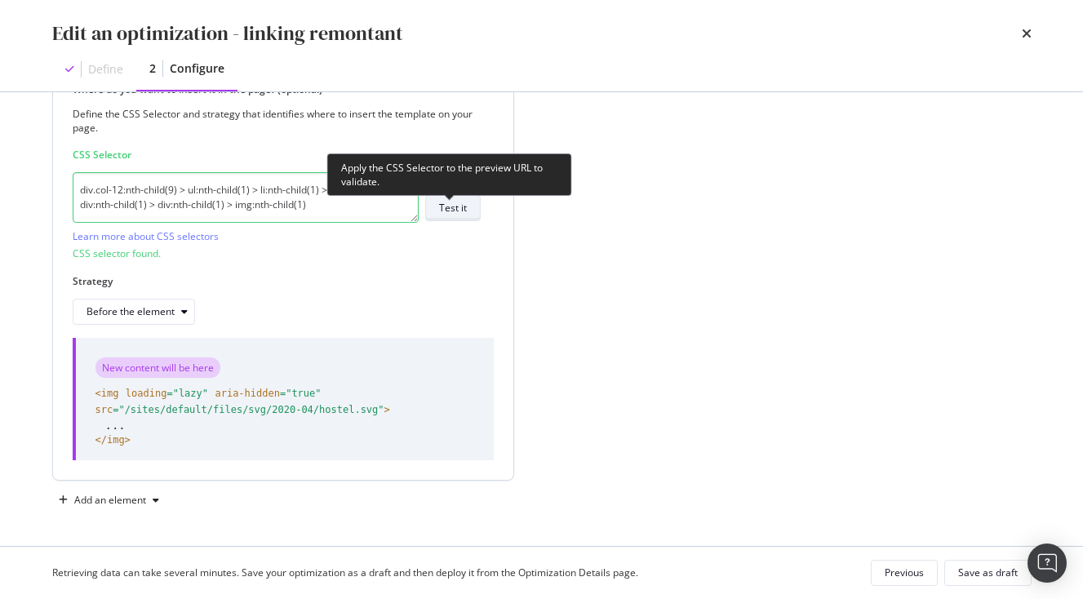
click at [454, 215] on div "Test it" at bounding box center [453, 208] width 28 height 14
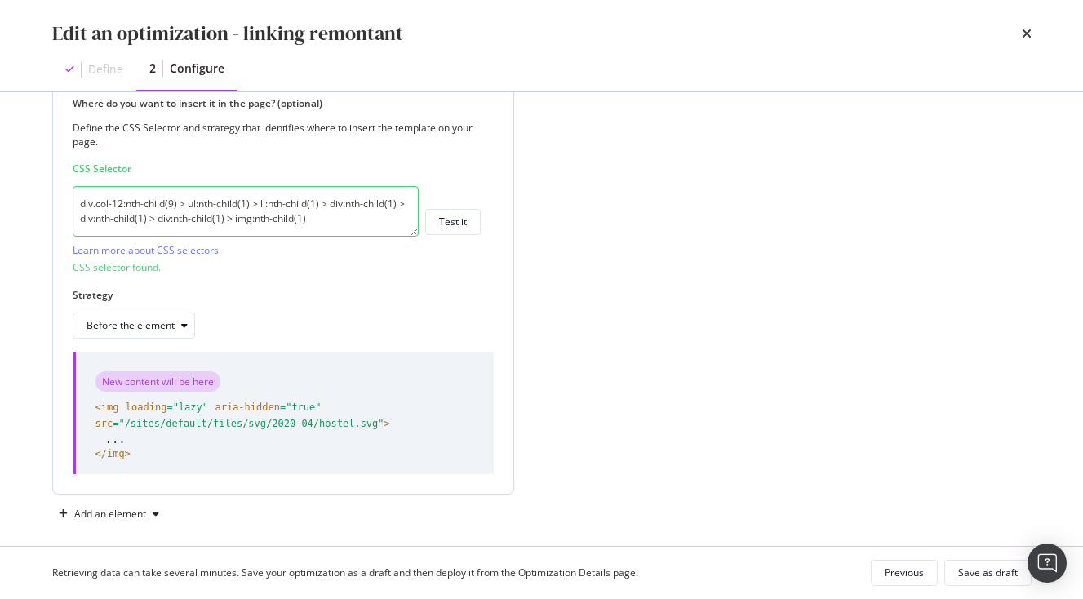
scroll to position [550, 0]
click at [976, 570] on div "Save as draft" at bounding box center [988, 573] width 60 height 14
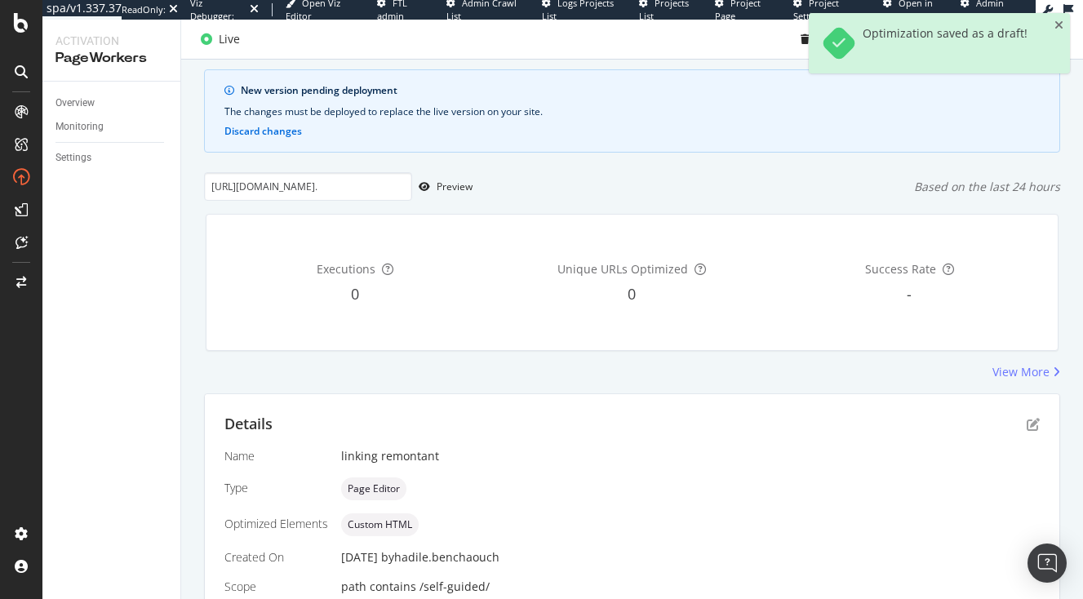
scroll to position [94, 0]
click at [1059, 30] on icon "close toast" at bounding box center [1058, 25] width 9 height 11
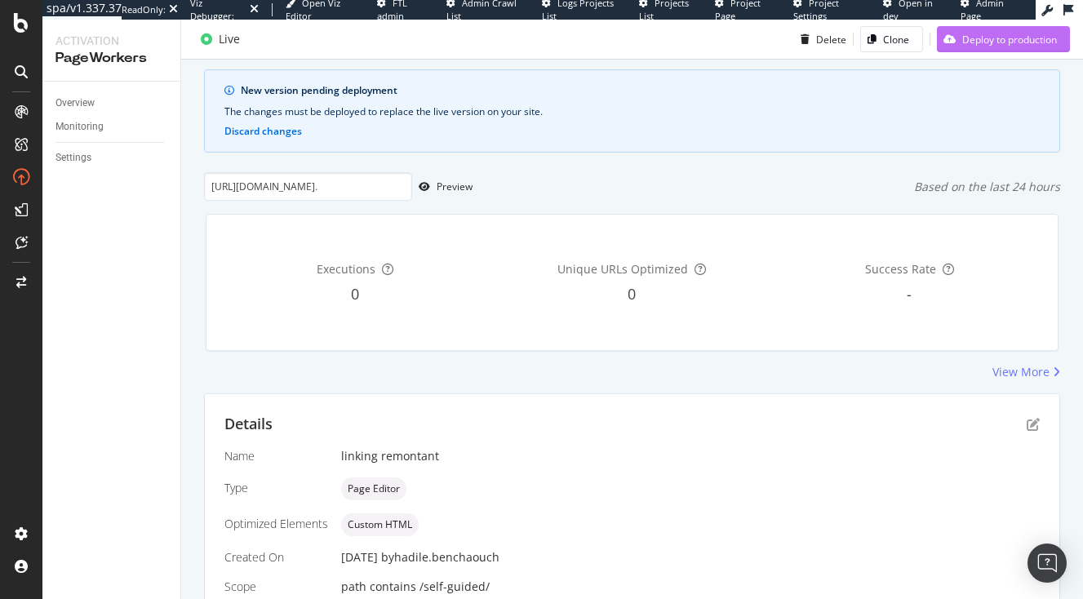
click at [1032, 44] on div "Deploy to production" at bounding box center [1009, 39] width 95 height 14
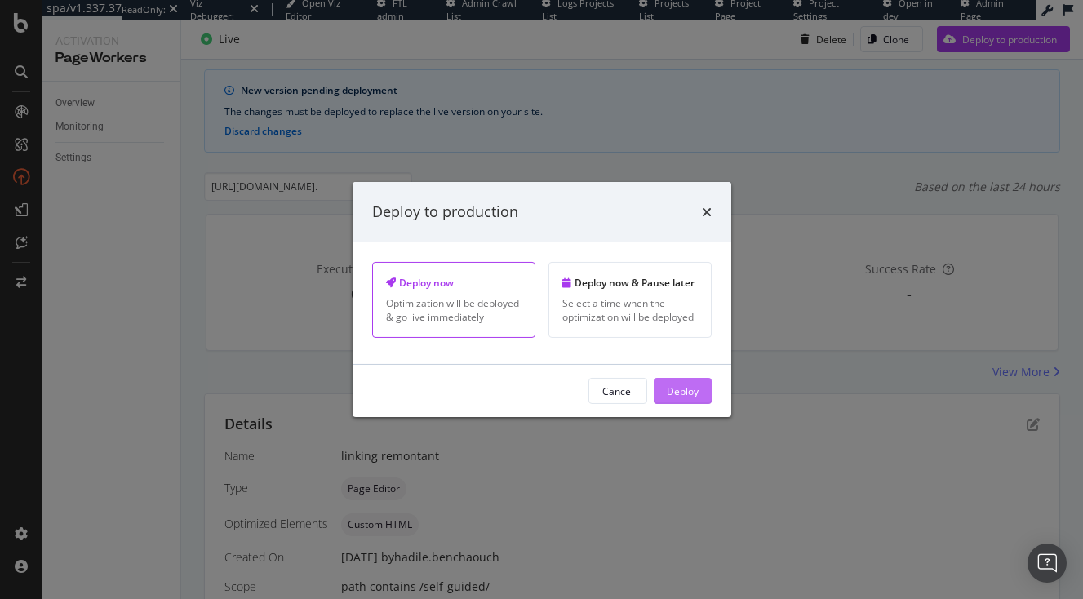
click at [682, 397] on div "Deploy" at bounding box center [683, 391] width 32 height 14
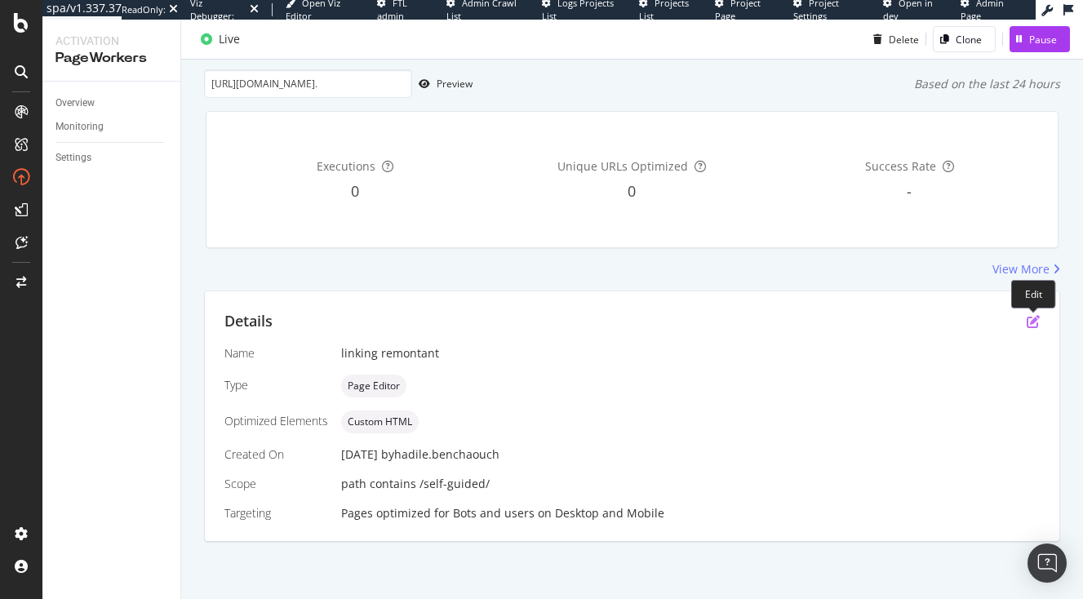
click at [1036, 318] on icon "pen-to-square" at bounding box center [1033, 321] width 13 height 13
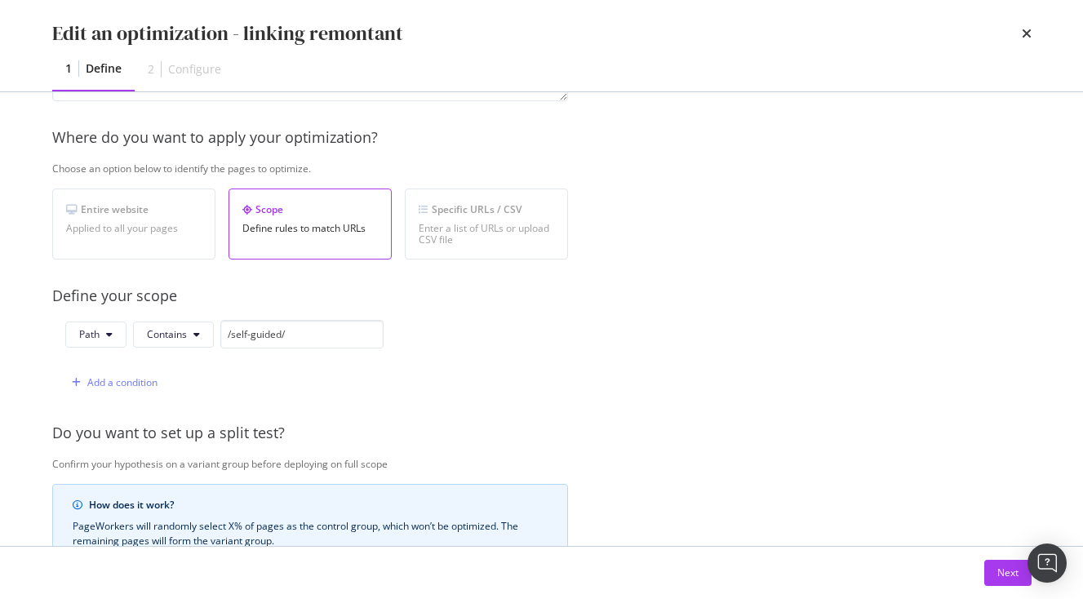
scroll to position [520, 0]
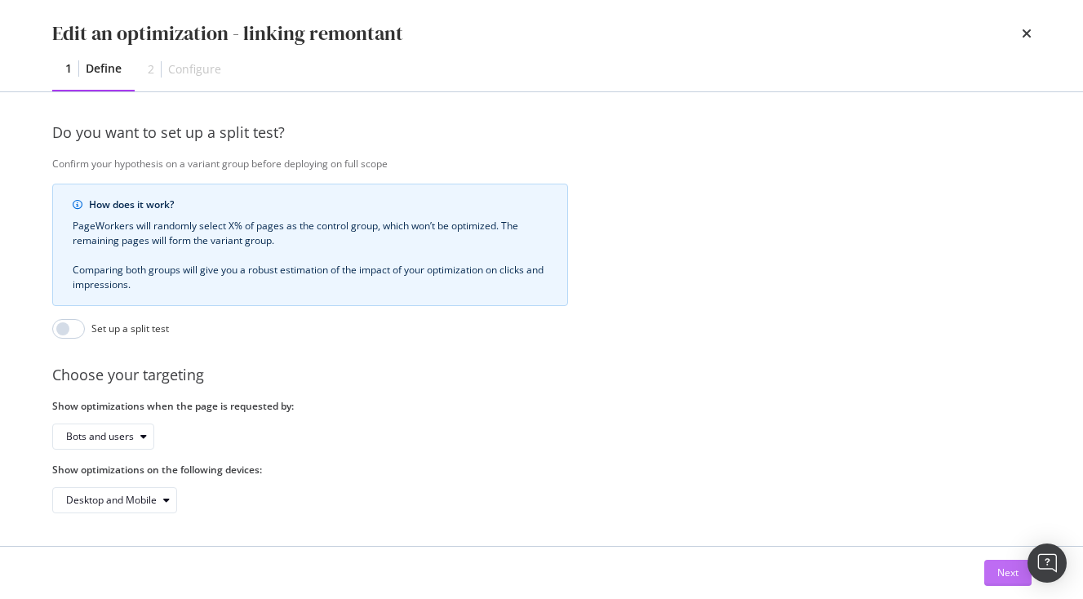
click at [989, 562] on button "Next" at bounding box center [1007, 573] width 47 height 26
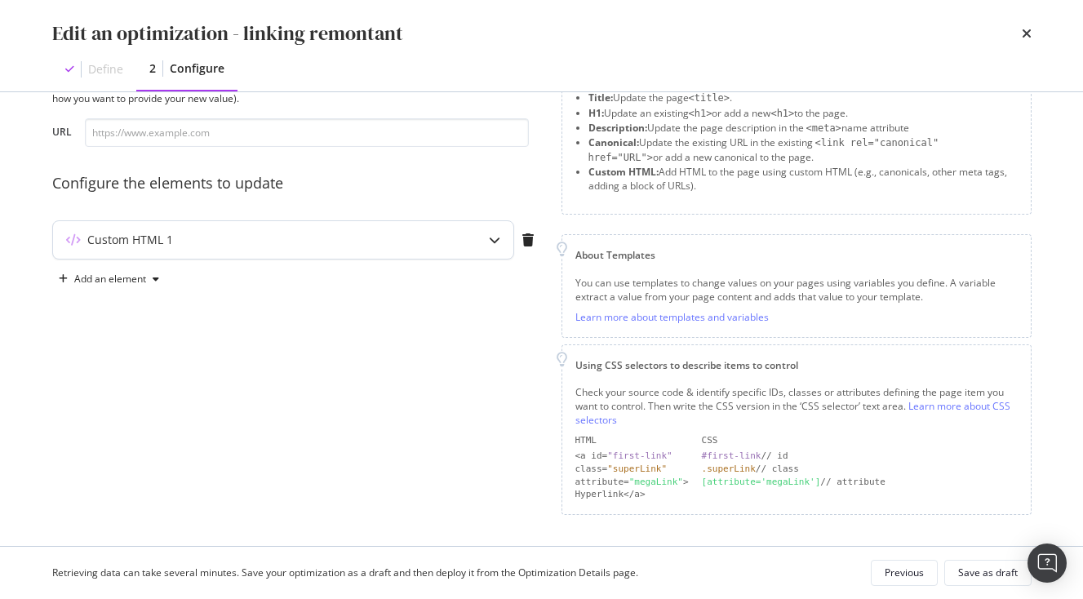
click at [241, 242] on div "Custom HTML 1" at bounding box center [251, 240] width 396 height 16
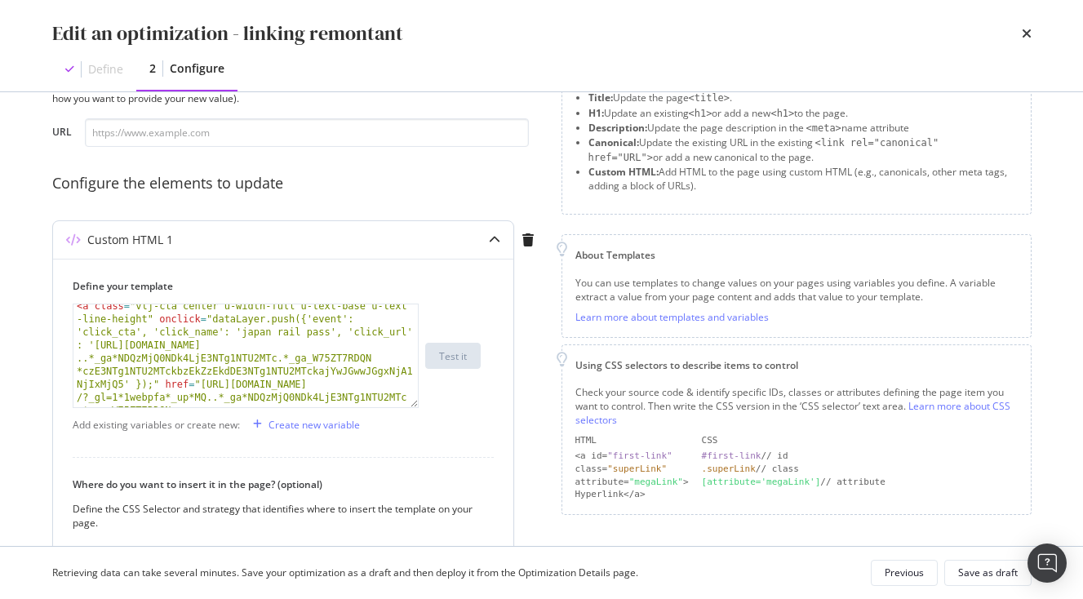
scroll to position [317, 0]
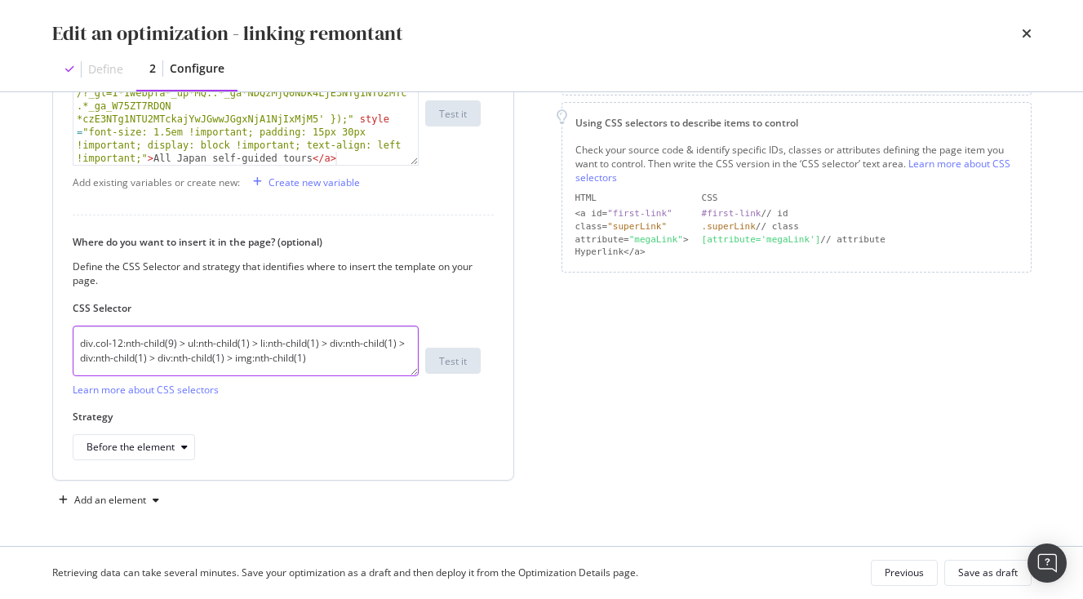
drag, startPoint x: 352, startPoint y: 362, endPoint x: -92, endPoint y: 304, distance: 447.6
click at [73, 326] on textarea "div.col-12:nth-child(9) > ul:nth-child(1) > li:nth-child(1) > div:nth-child(1) …" at bounding box center [246, 351] width 346 height 51
paste textarea "2) > div:nth-child(1) > div:nth-child(2) > p"
type textarea "div.col-12:nth-child(9) > ul:nth-child(1) > li:nth-child(2) > div:nth-child(1) …"
click at [970, 564] on div "Save as draft" at bounding box center [988, 573] width 60 height 23
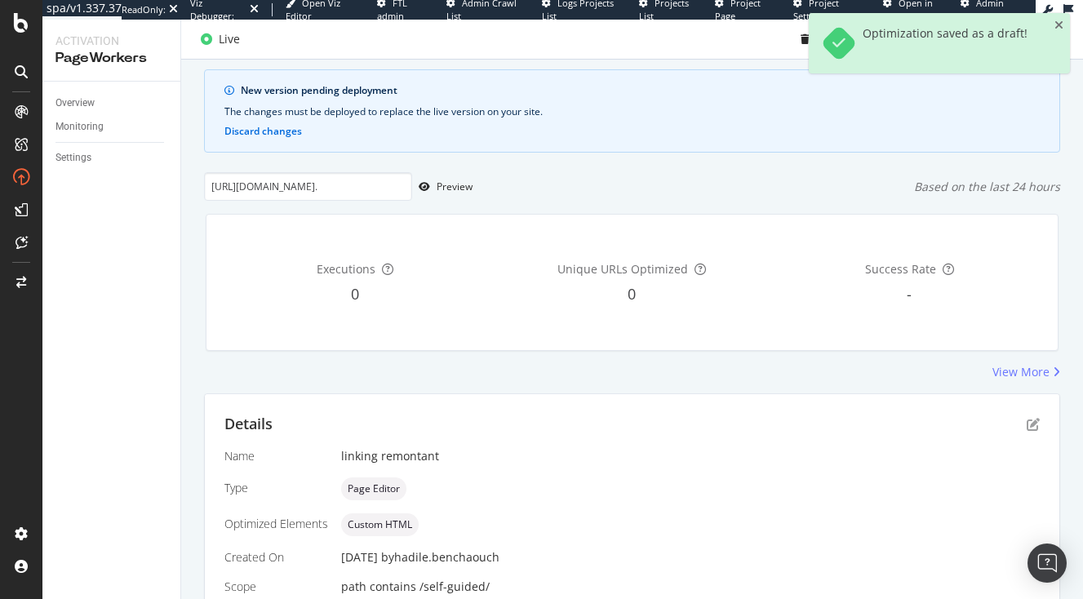
scroll to position [94, 0]
click at [1058, 24] on icon "close toast" at bounding box center [1058, 25] width 9 height 11
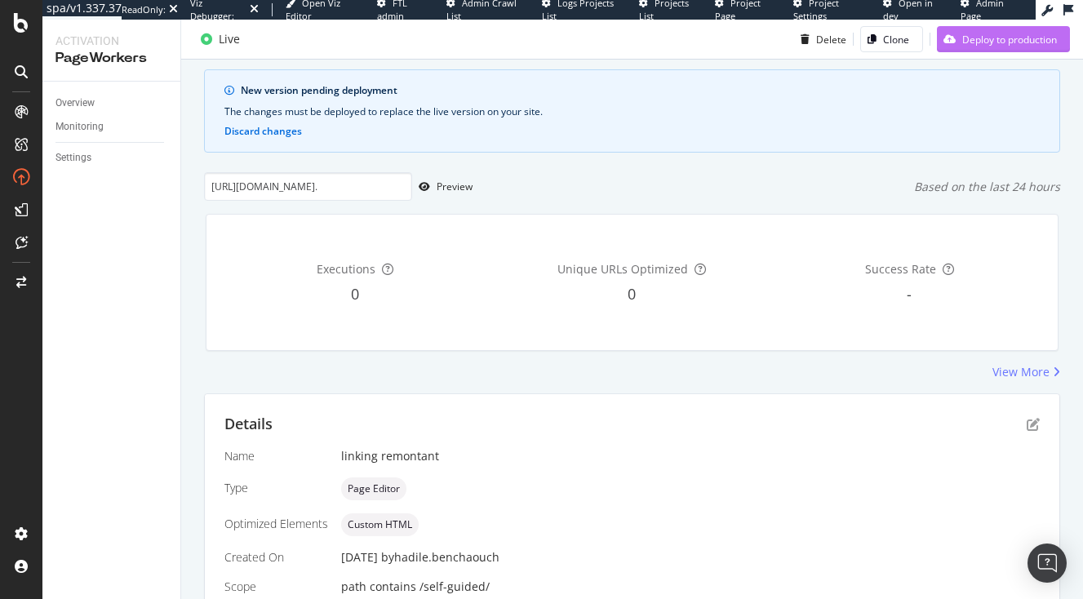
click at [1045, 36] on div "Deploy to production" at bounding box center [1009, 39] width 95 height 14
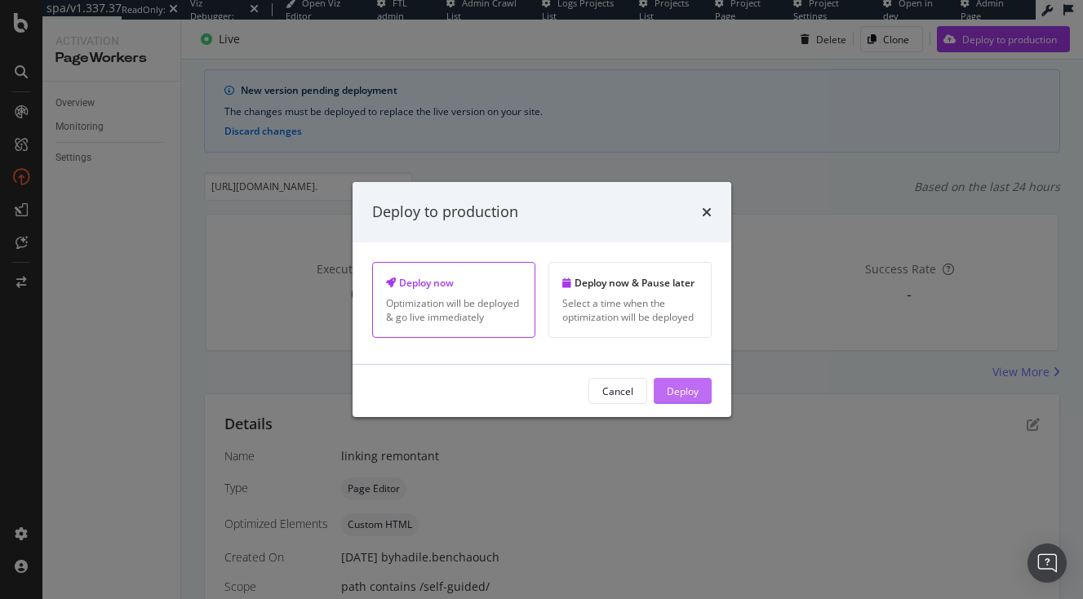
click at [689, 390] on div "Deploy" at bounding box center [683, 391] width 32 height 14
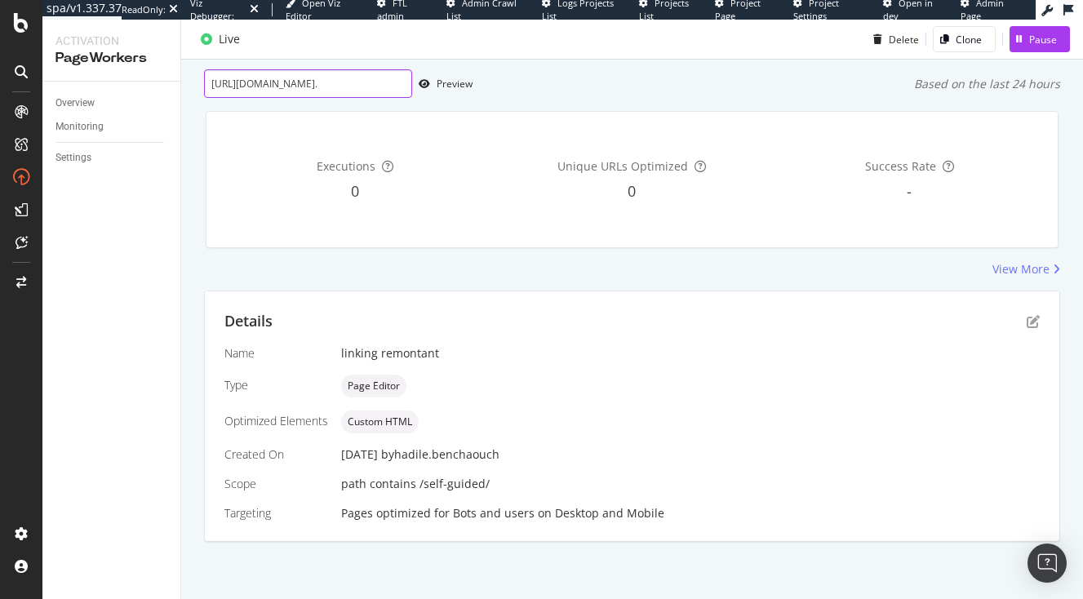
click at [358, 91] on input "[URL][DOMAIN_NAME]." at bounding box center [308, 83] width 208 height 29
click at [437, 80] on div "Preview" at bounding box center [455, 84] width 36 height 14
click at [1032, 313] on div "Details" at bounding box center [631, 321] width 815 height 21
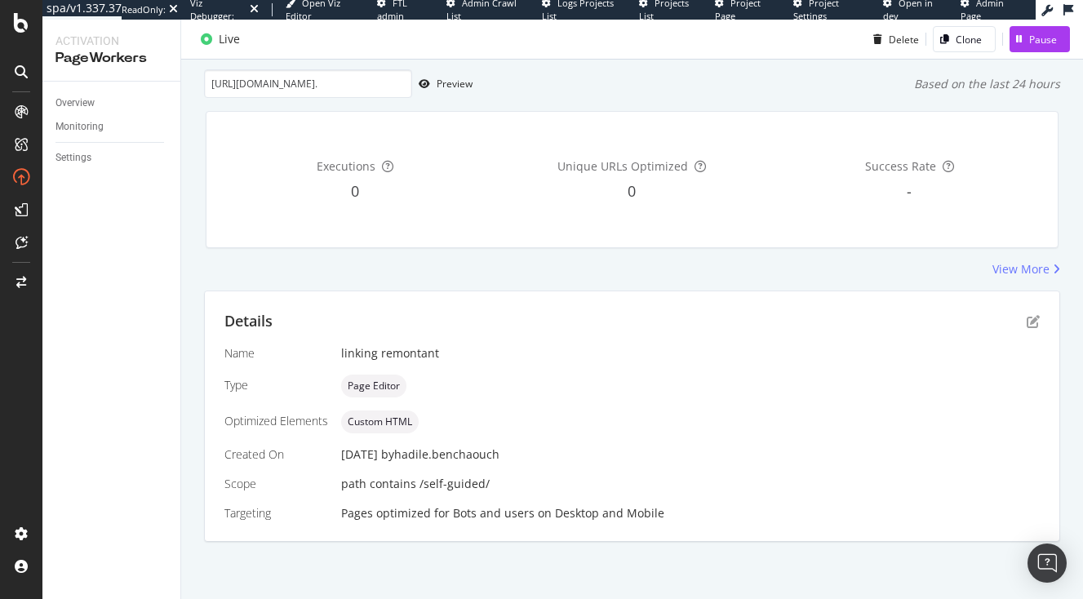
click at [1043, 325] on div "Details Name linking remontant Type Page Editor Optimized Elements Custom HTML …" at bounding box center [632, 416] width 854 height 250
click at [1036, 325] on icon "pen-to-square" at bounding box center [1033, 321] width 13 height 13
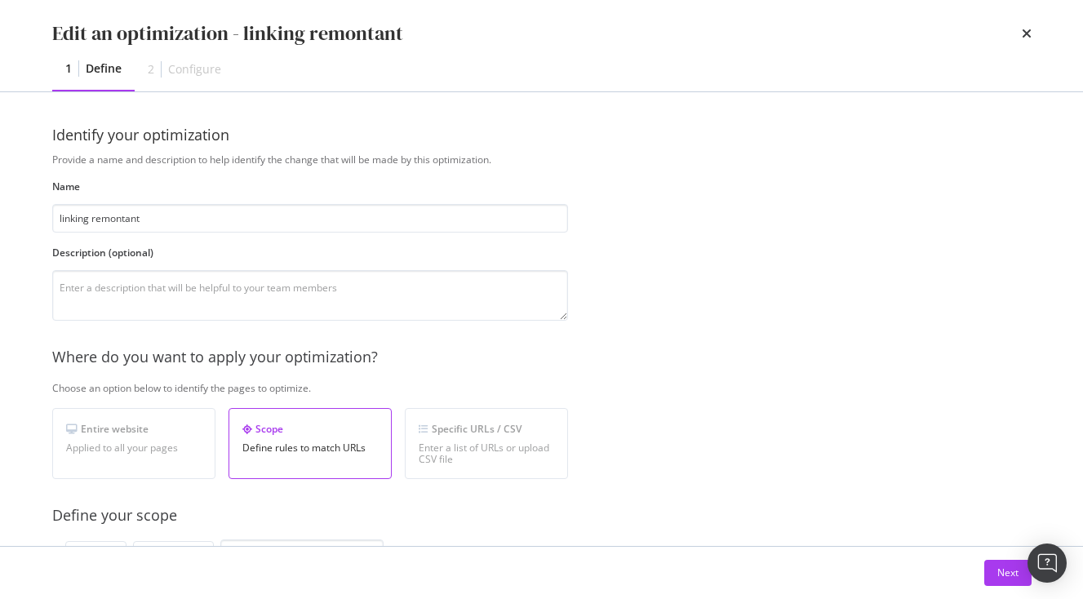
scroll to position [520, 0]
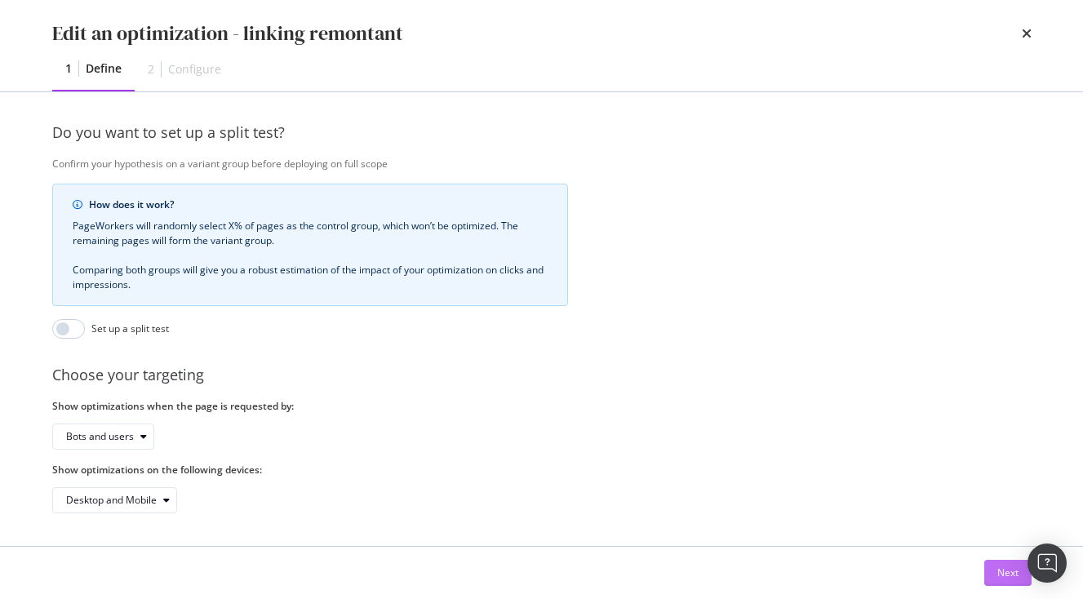
click at [1012, 568] on div "Next" at bounding box center [1007, 573] width 21 height 14
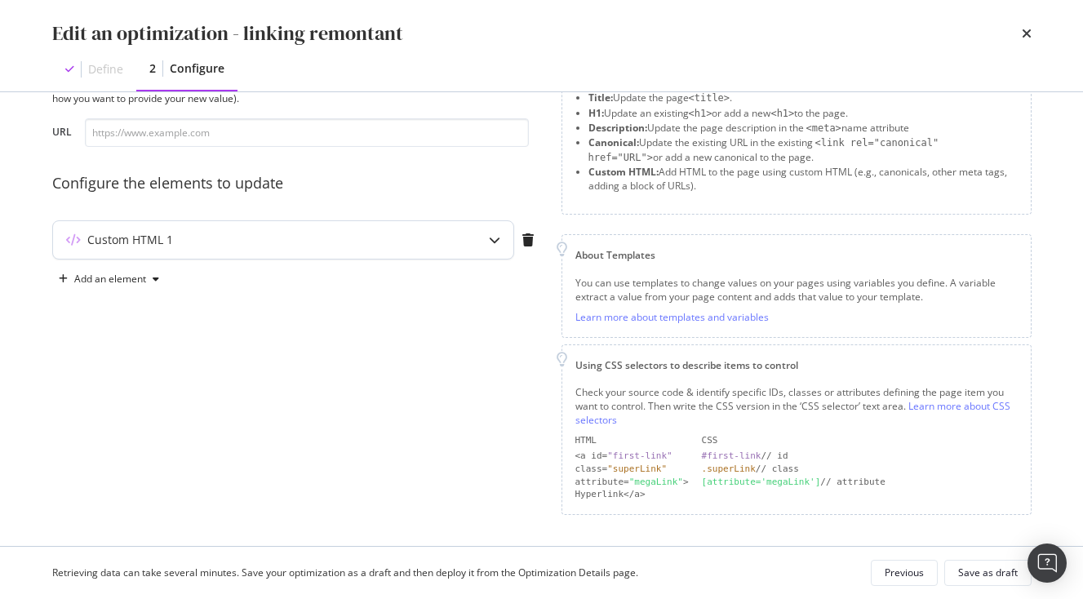
click at [455, 237] on div "Custom HTML 1" at bounding box center [283, 240] width 460 height 38
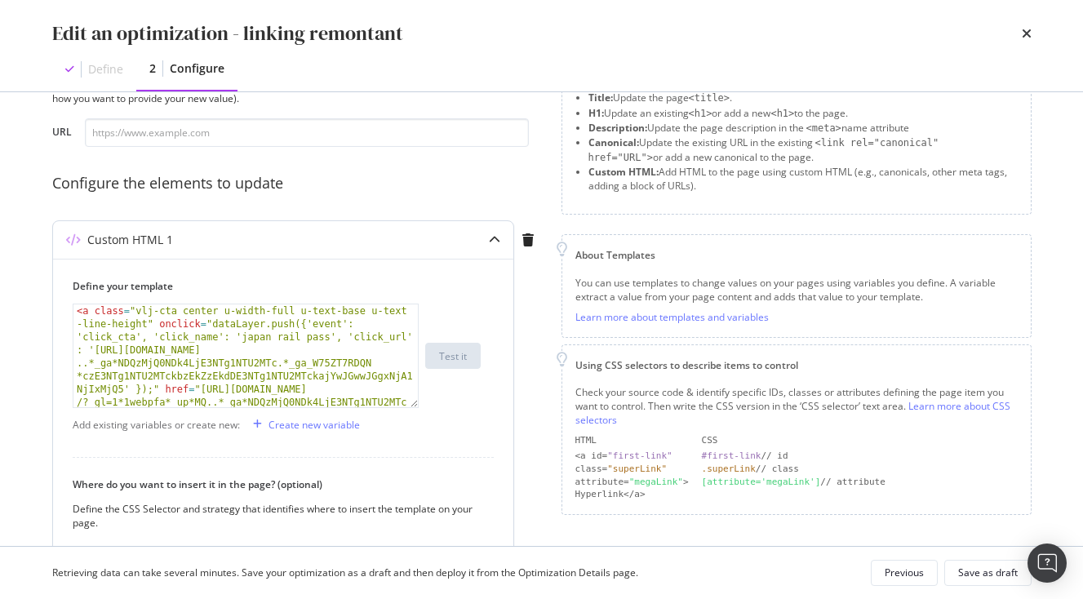
scroll to position [317, 0]
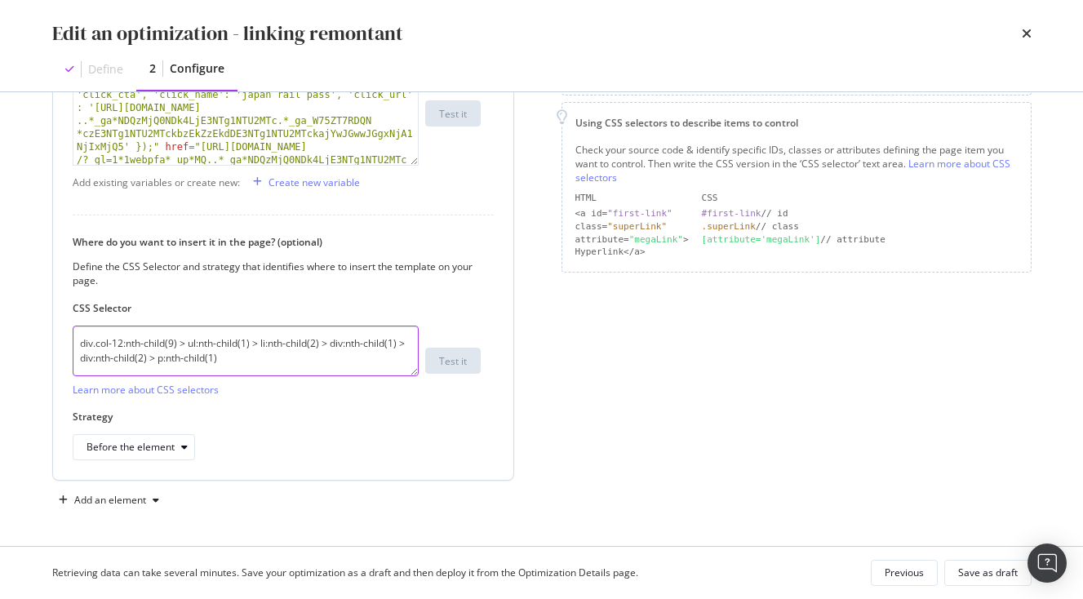
drag, startPoint x: 229, startPoint y: 366, endPoint x: -87, endPoint y: 273, distance: 330.0
click at [73, 326] on textarea "div.col-12:nth-child(9) > ul:nth-child(1) > li:nth-child(2) > div:nth-child(1) …" at bounding box center [246, 351] width 346 height 51
paste textarea "#prog_14 > div:nth-child(2) > button:nth-child(1) > figure:nth-child(1) > figca…"
type textarea "#prog_14 > div:nth-child(2) > button:nth-child(1) > figure:nth-child(1) > figca…"
click at [992, 568] on div "Save as draft" at bounding box center [988, 573] width 60 height 14
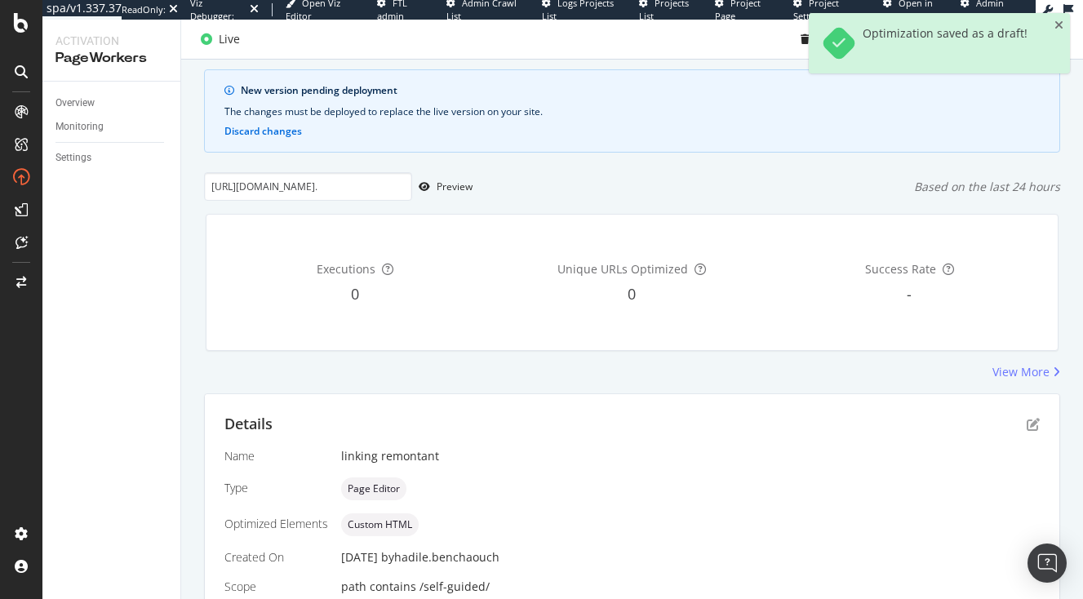
scroll to position [94, 0]
click at [1059, 30] on icon "close toast" at bounding box center [1058, 25] width 9 height 11
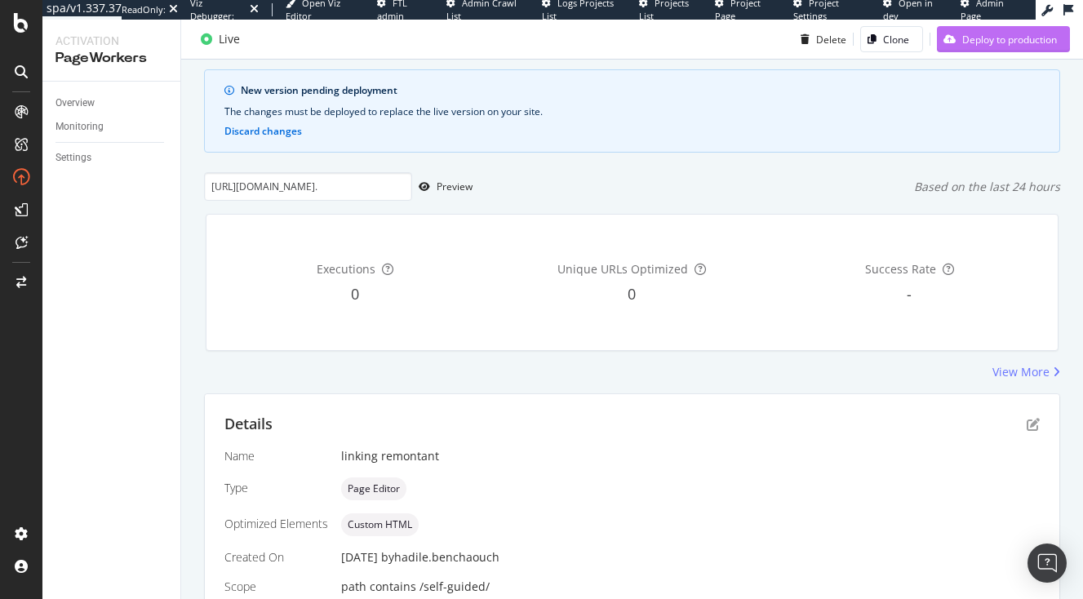
click at [1015, 34] on div "Deploy to production" at bounding box center [1009, 39] width 95 height 14
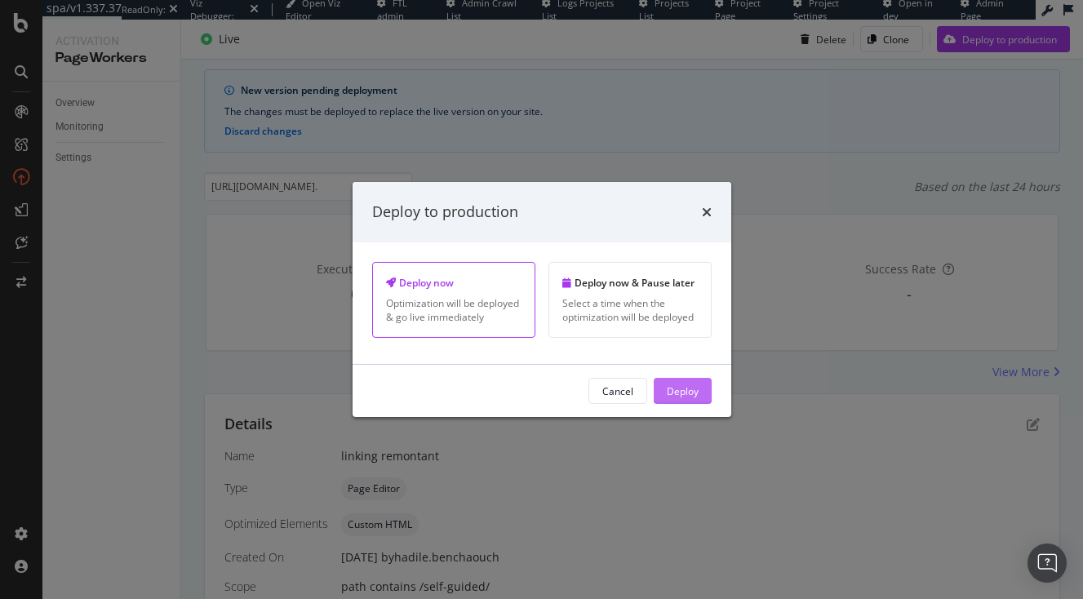
click at [695, 383] on div "Deploy" at bounding box center [683, 391] width 32 height 24
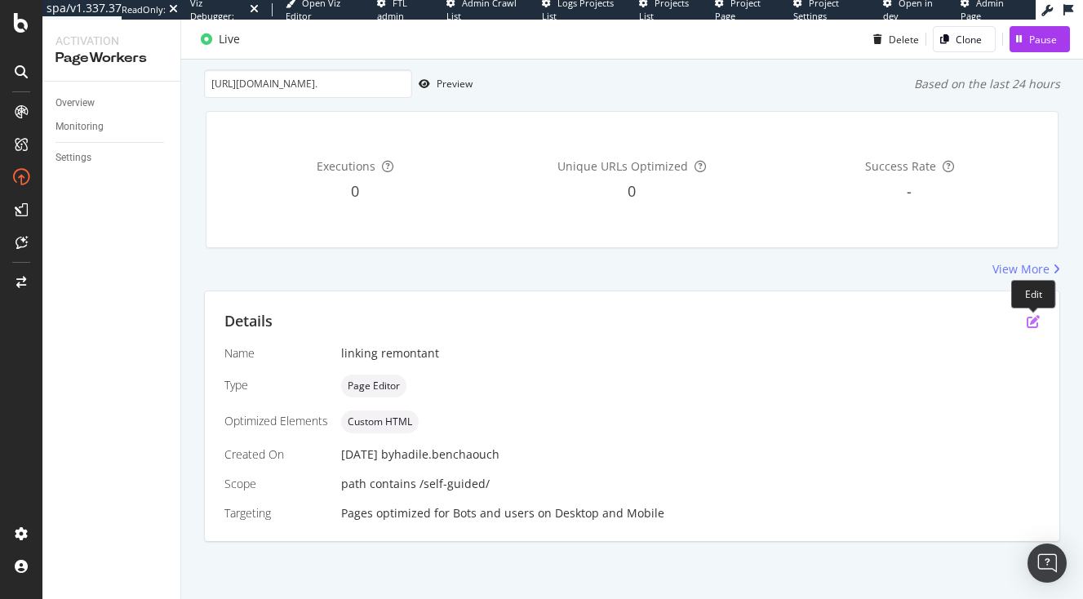
click at [1033, 321] on icon "pen-to-square" at bounding box center [1033, 321] width 13 height 13
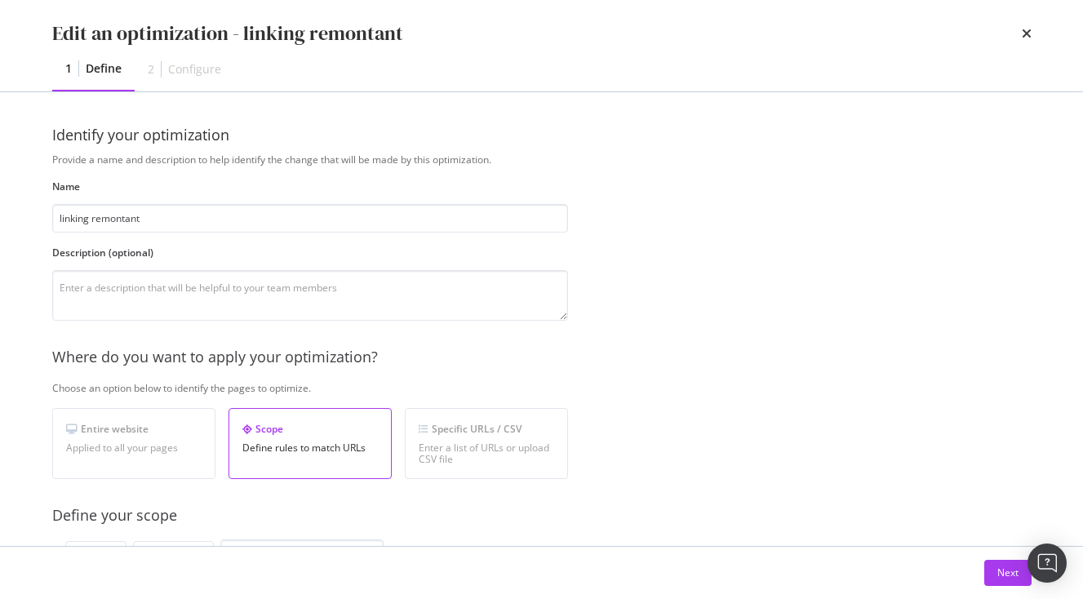
scroll to position [520, 0]
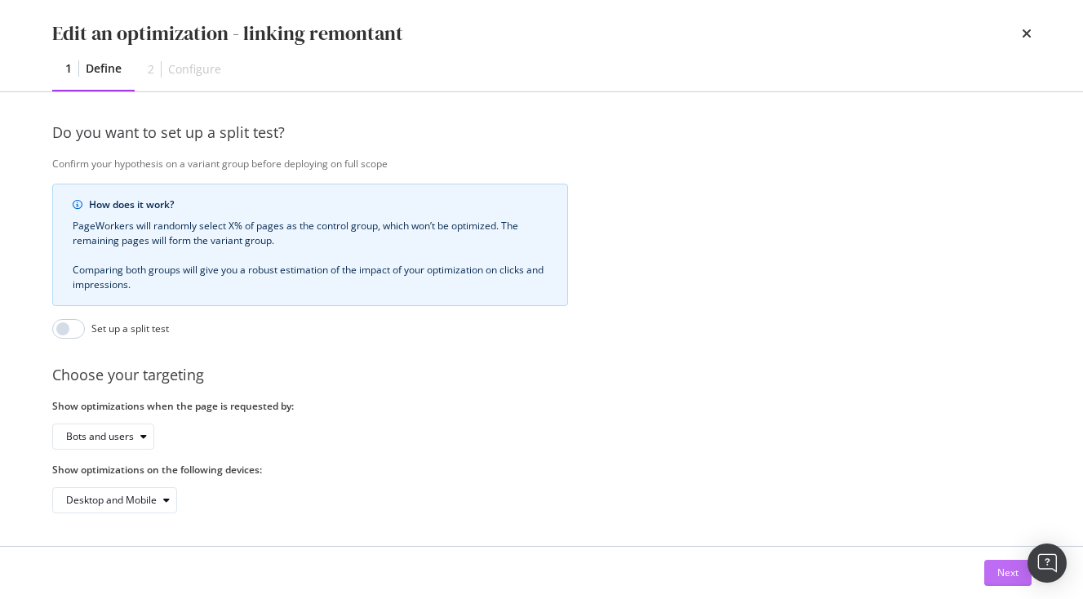
click at [1001, 566] on div "Next" at bounding box center [1007, 573] width 21 height 14
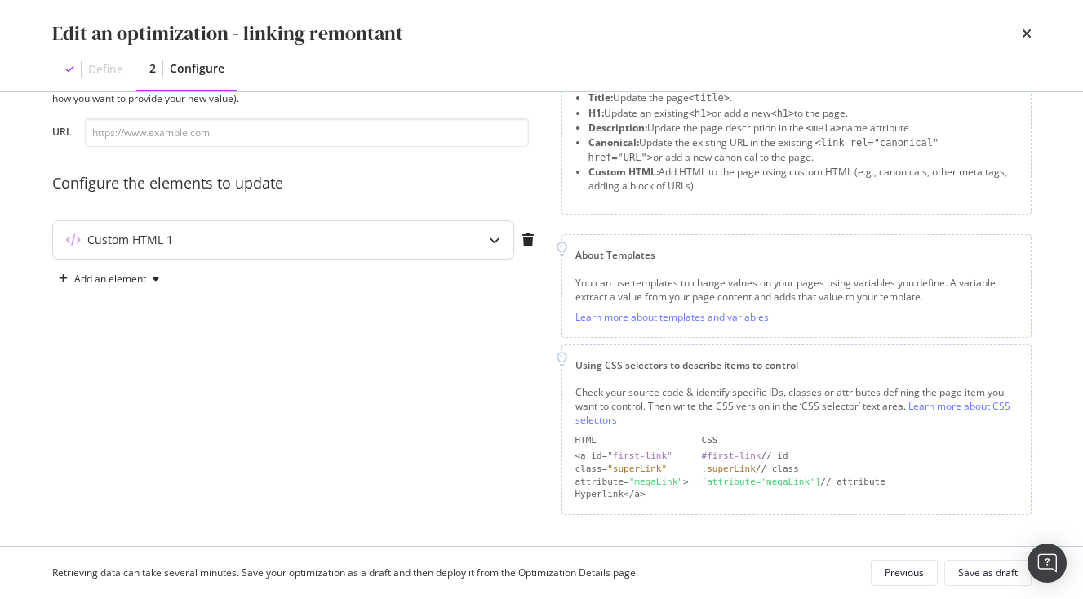
click at [346, 228] on div "Custom HTML 1" at bounding box center [283, 240] width 460 height 38
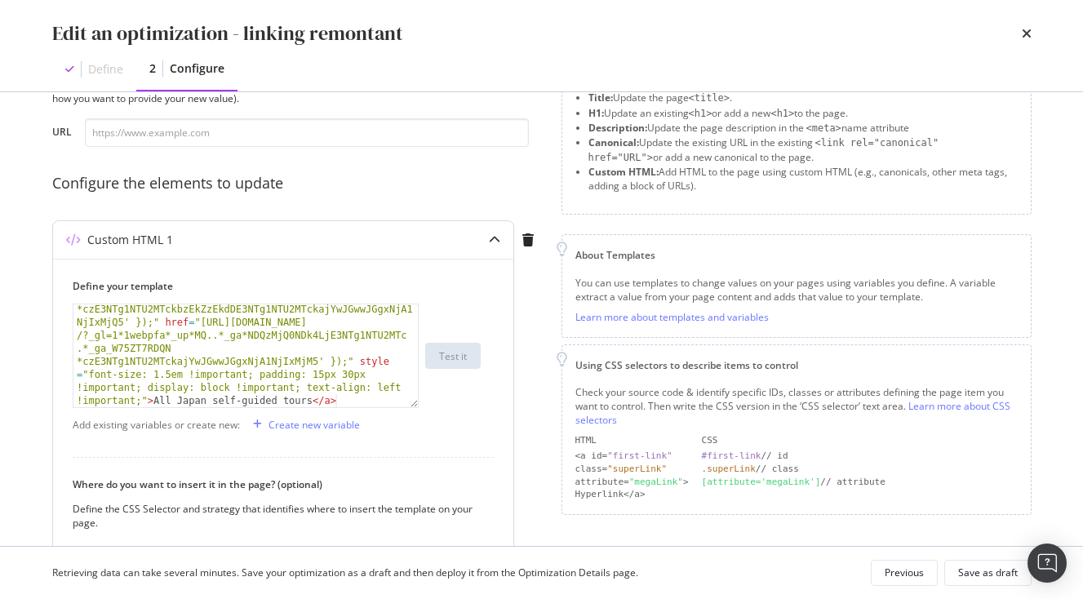
scroll to position [317, 0]
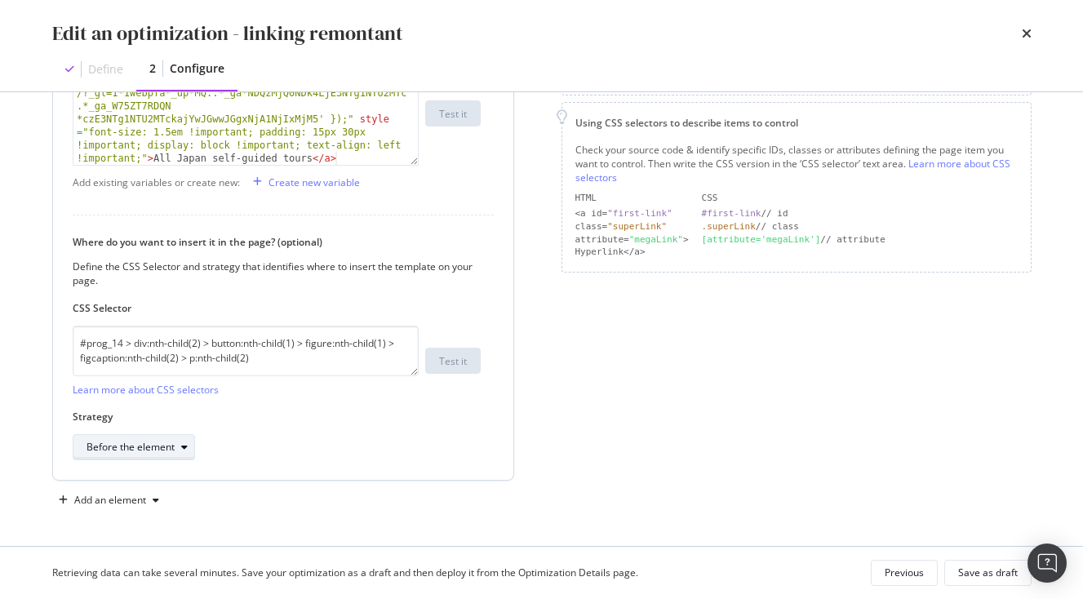
click at [161, 439] on div "Before the element" at bounding box center [141, 447] width 108 height 23
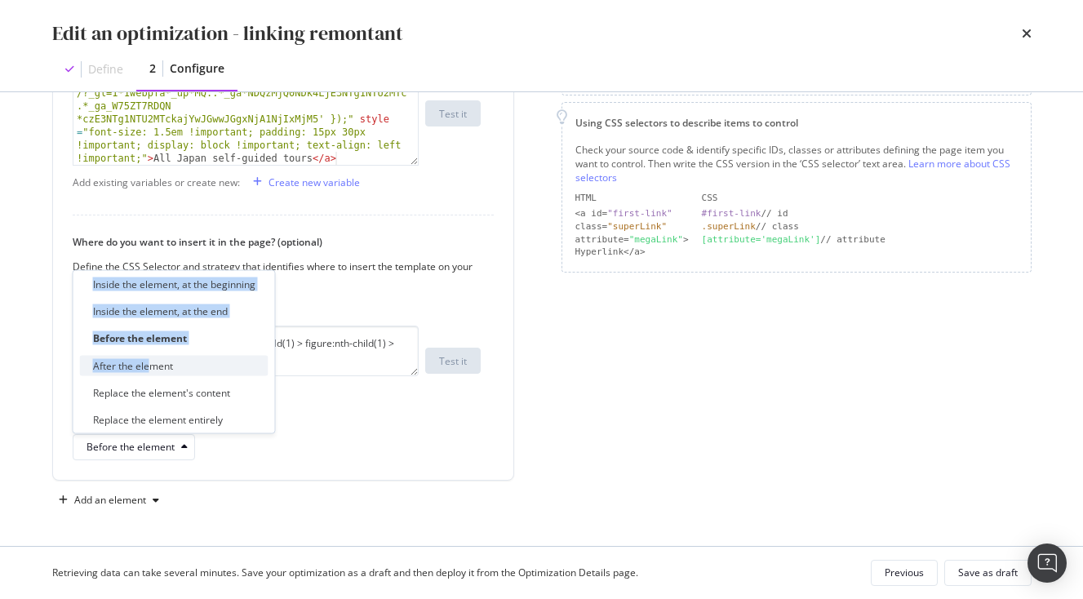
click at [151, 370] on div "After the element" at bounding box center [133, 365] width 80 height 14
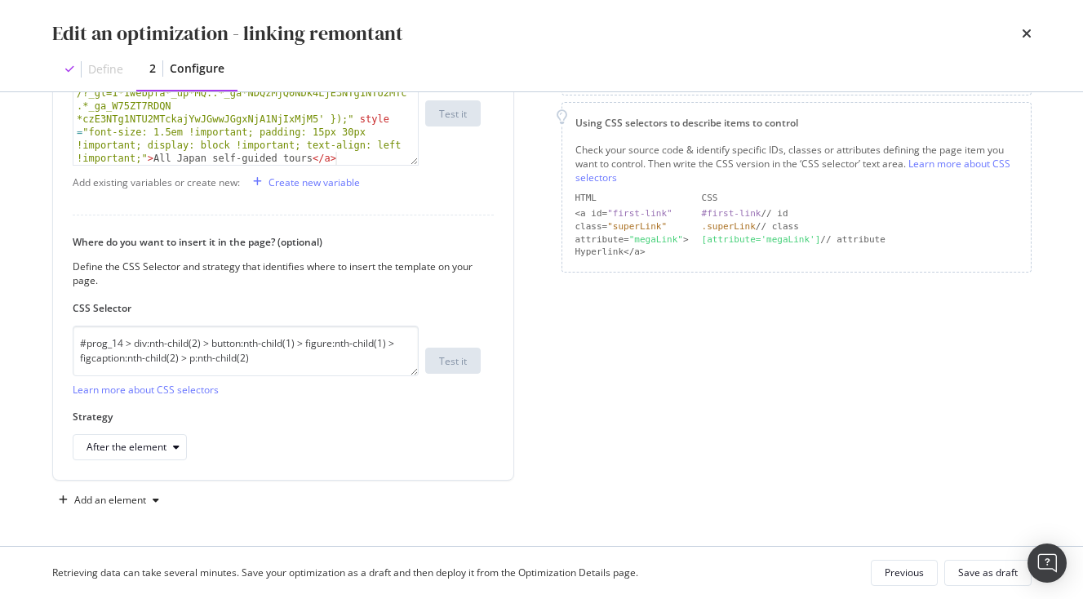
click at [977, 590] on div "Retrieving data can take several minutes. Save your optimization as a draft and…" at bounding box center [542, 573] width 1045 height 52
click at [972, 570] on div "Save as draft" at bounding box center [988, 573] width 60 height 14
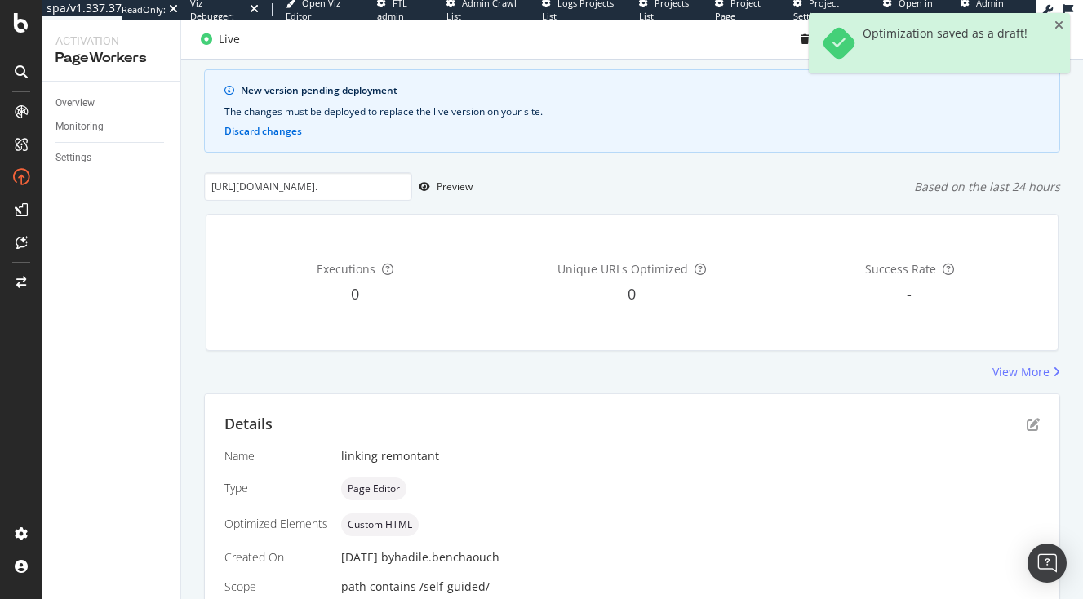
scroll to position [94, 0]
click at [1059, 27] on icon "close toast" at bounding box center [1058, 25] width 9 height 11
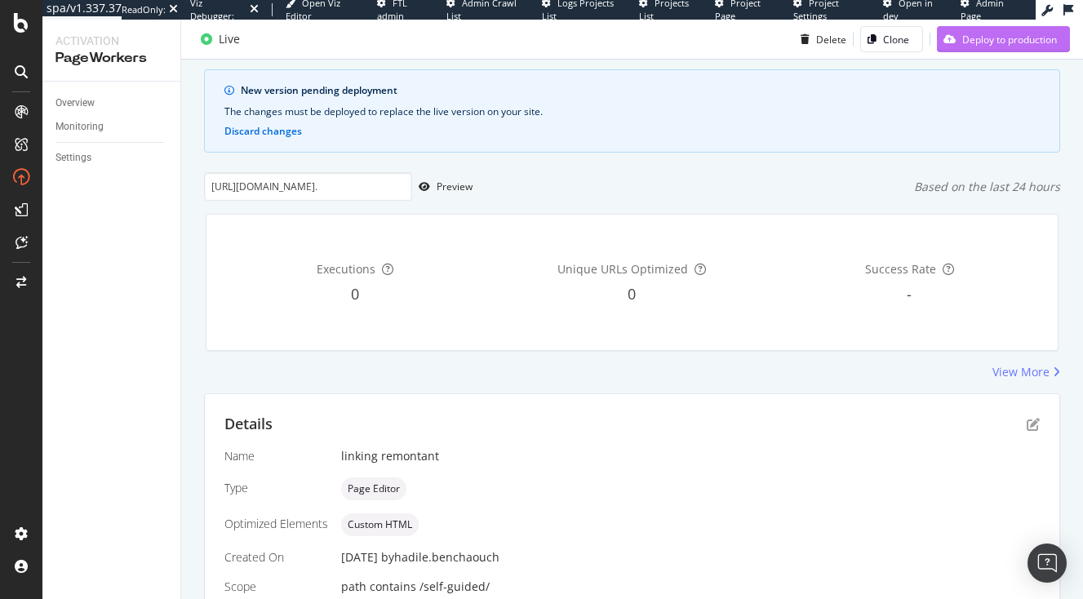
click at [997, 39] on div "Deploy to production" at bounding box center [1009, 39] width 95 height 14
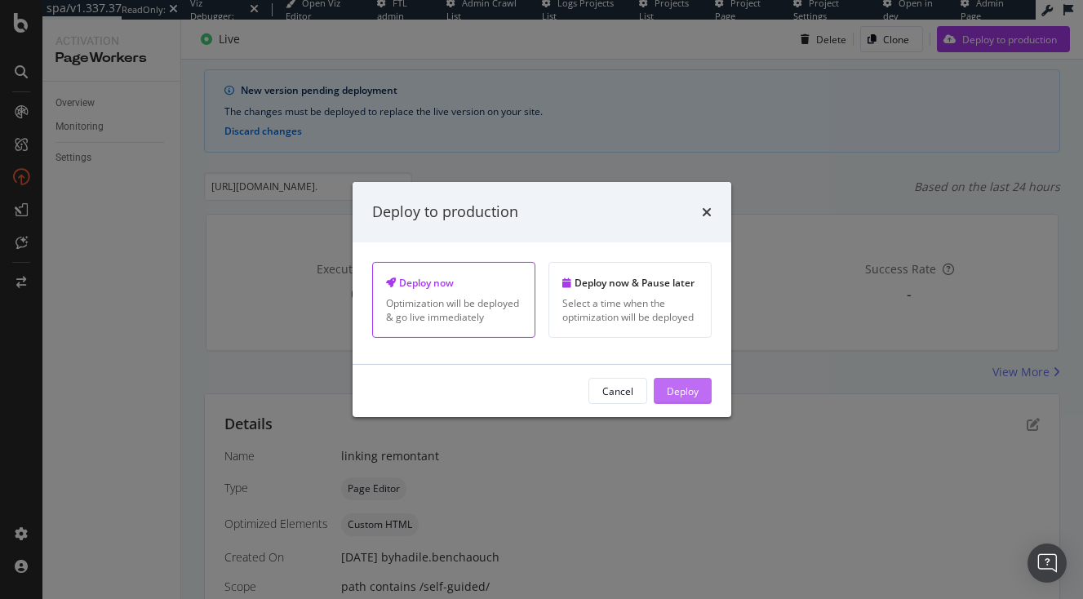
click at [681, 384] on div "Deploy" at bounding box center [683, 391] width 32 height 14
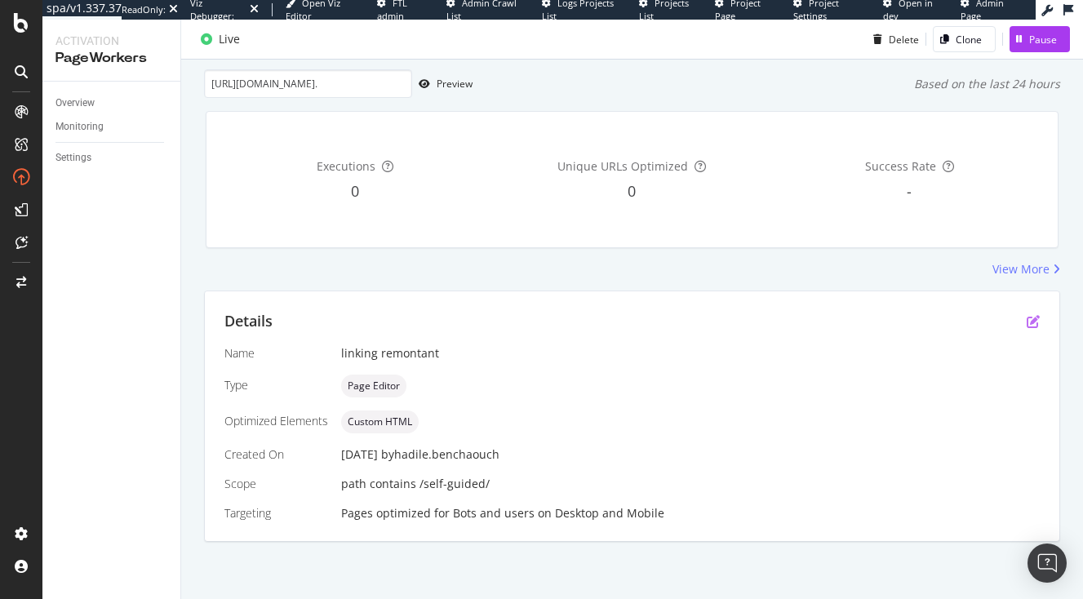
click at [1036, 315] on icon "pen-to-square" at bounding box center [1033, 321] width 13 height 13
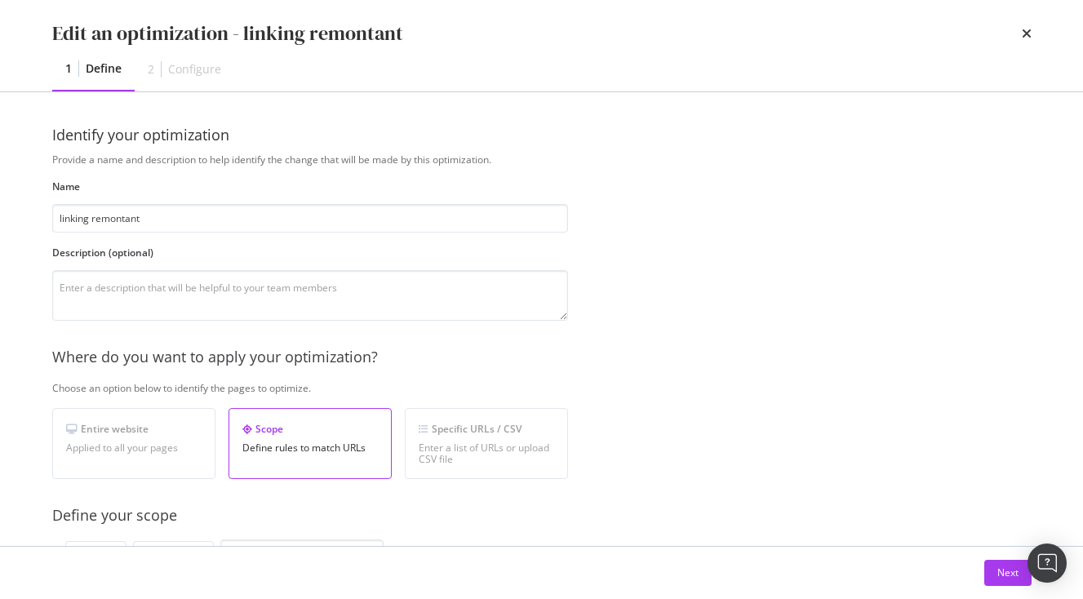
scroll to position [520, 0]
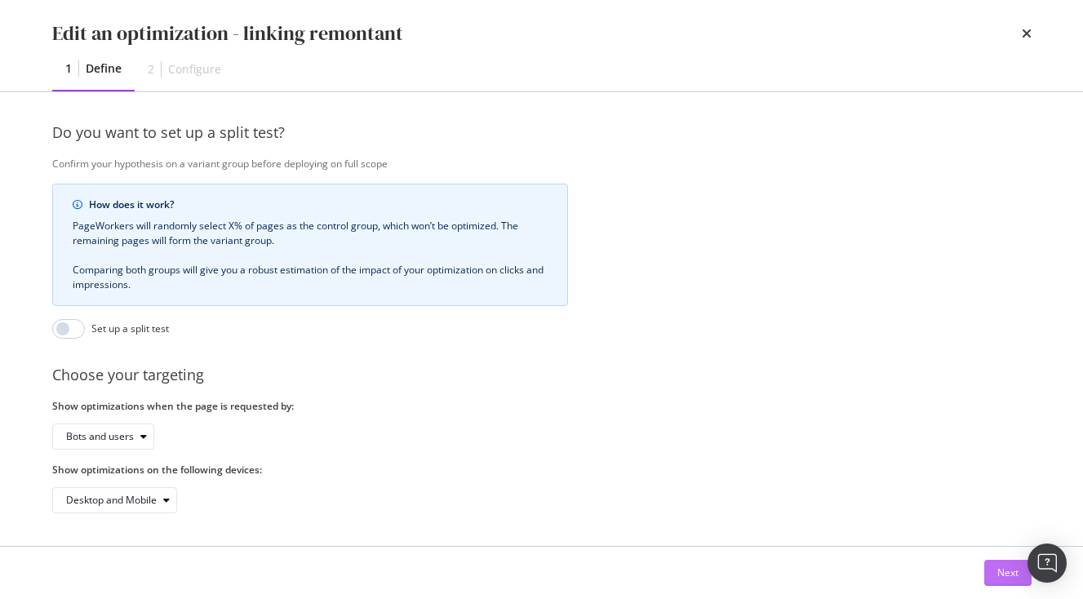
click at [996, 563] on button "Next" at bounding box center [1007, 573] width 47 height 26
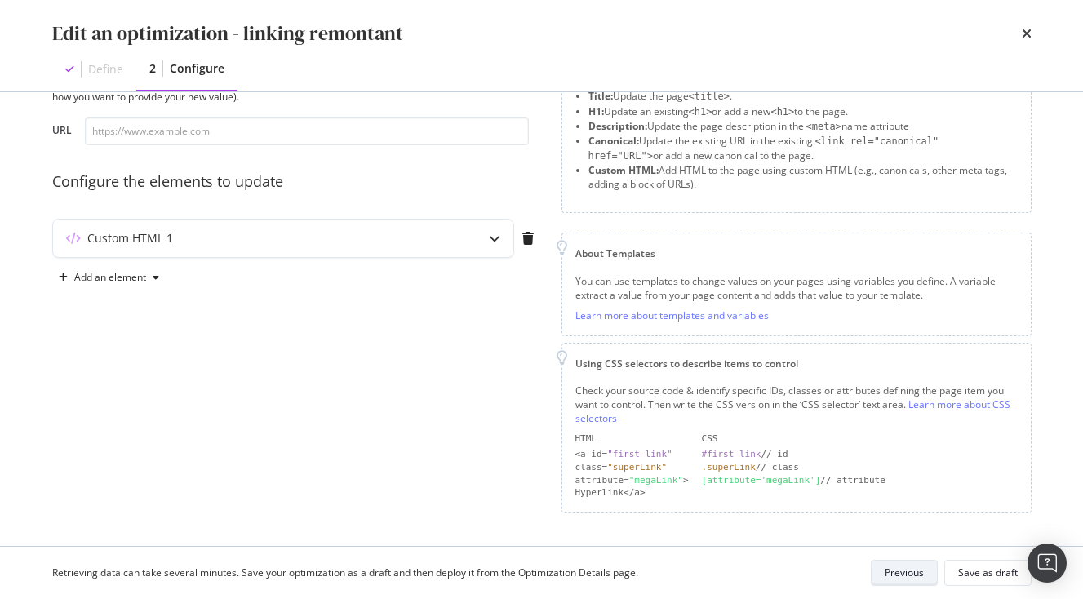
scroll to position [75, 0]
click at [373, 257] on div "Custom HTML 1" at bounding box center [283, 240] width 460 height 38
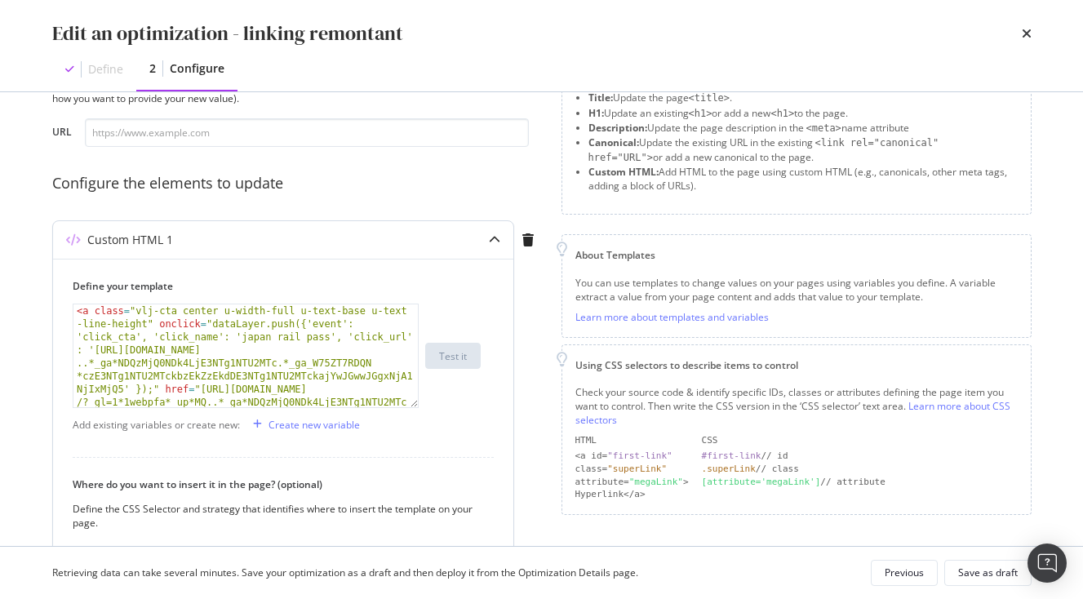
type textarea "<a class="vlj-cta center u-width-full u-text-base u-text-line-height" onclick="…"
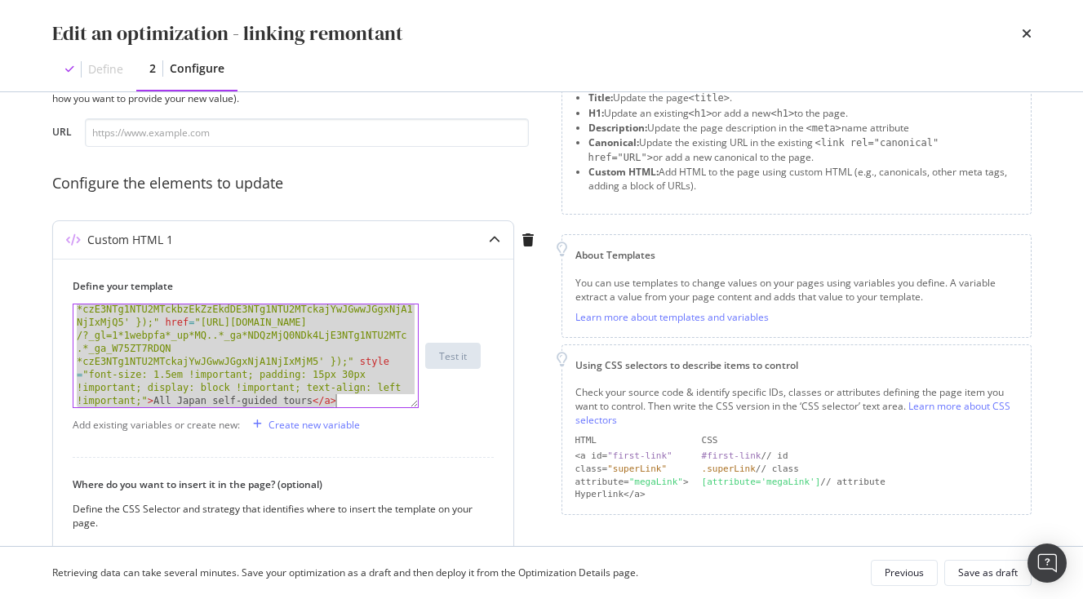
scroll to position [67, 0]
drag, startPoint x: 75, startPoint y: 316, endPoint x: 308, endPoint y: 537, distance: 321.0
click at [308, 537] on div "Define your template <a class="vlj-cta center u-width-full u-text-base u-text-l…" at bounding box center [283, 491] width 460 height 464
click at [290, 354] on div "< a class = "vlj-cta center u-width-full u-text-base u-text -line-height" oncli…" at bounding box center [245, 458] width 344 height 442
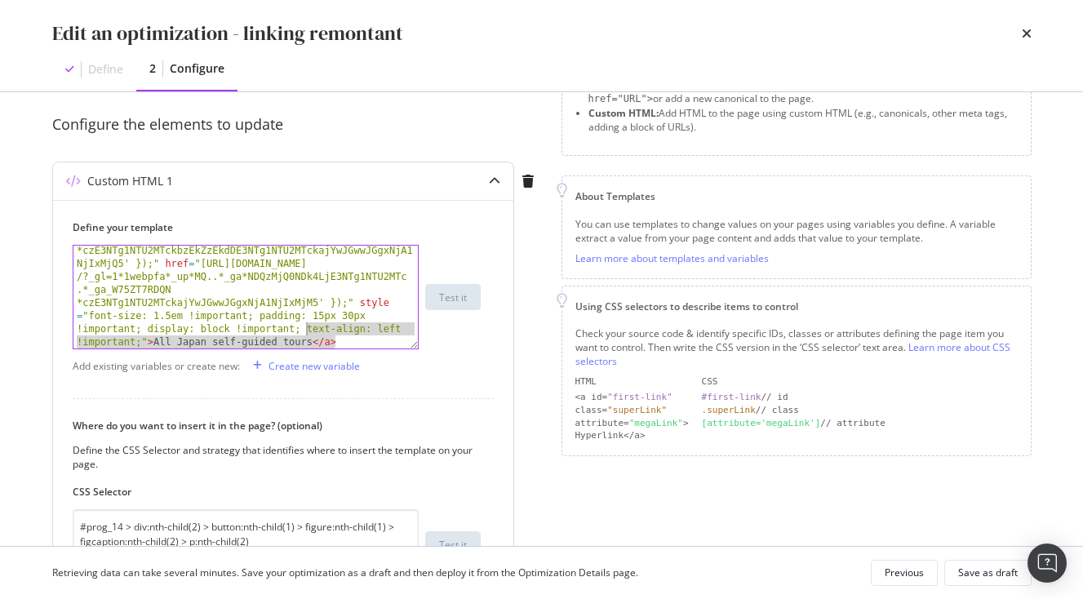
scroll to position [0, 0]
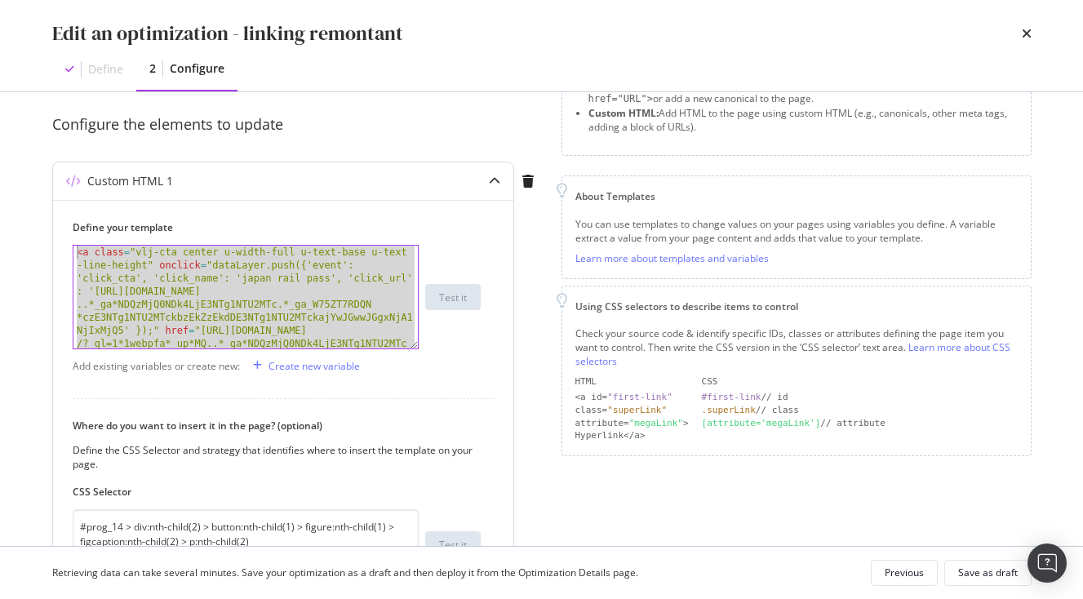
drag, startPoint x: 351, startPoint y: 342, endPoint x: -29, endPoint y: 166, distance: 419.2
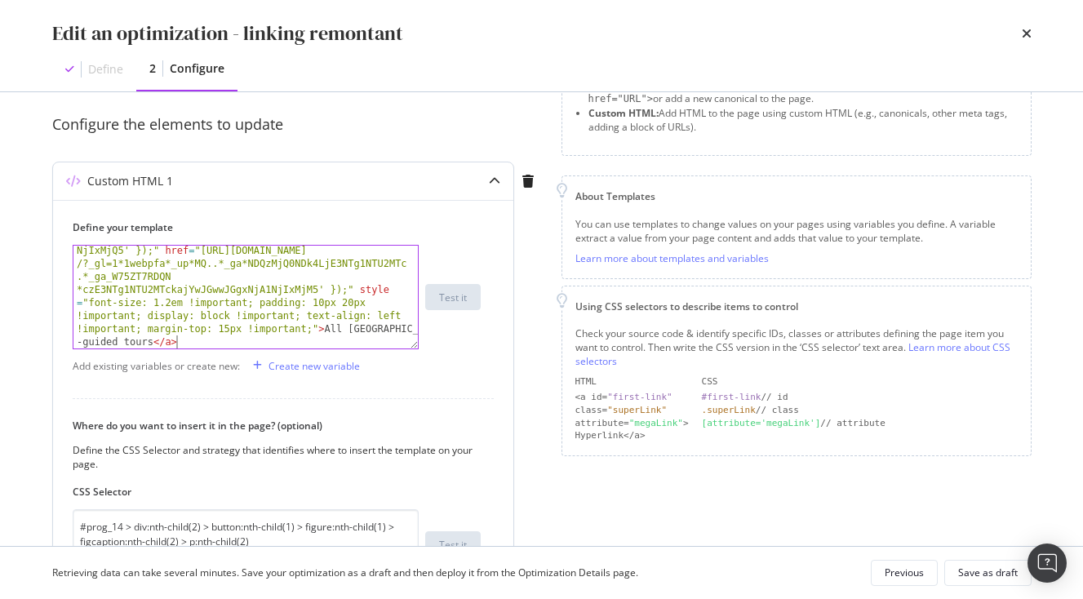
scroll to position [80, 0]
click at [1003, 571] on div "Save as draft" at bounding box center [988, 573] width 60 height 14
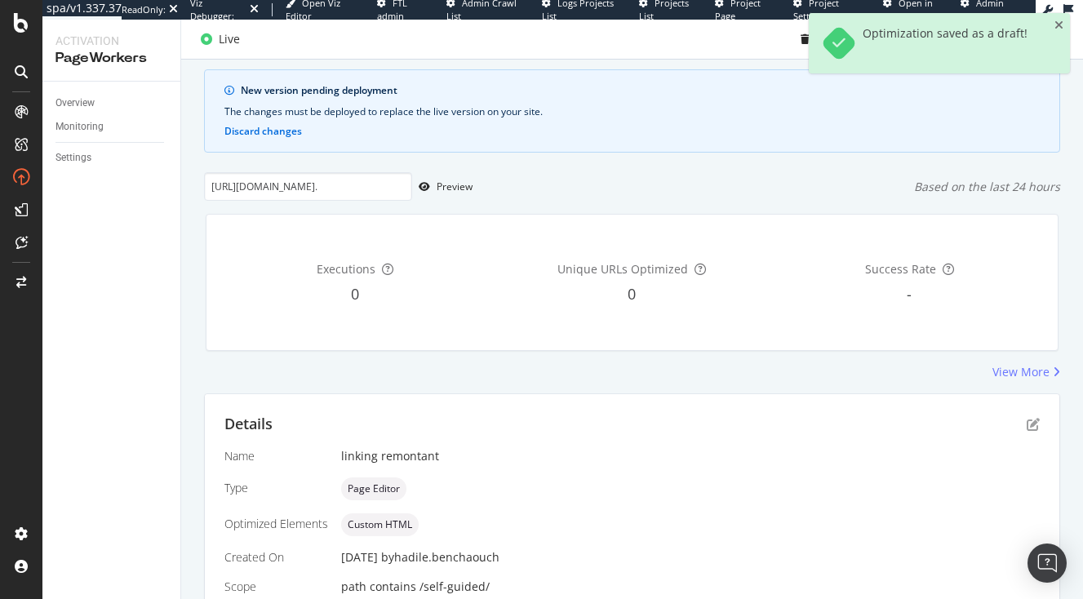
scroll to position [94, 0]
click at [1059, 26] on icon "close toast" at bounding box center [1058, 25] width 9 height 11
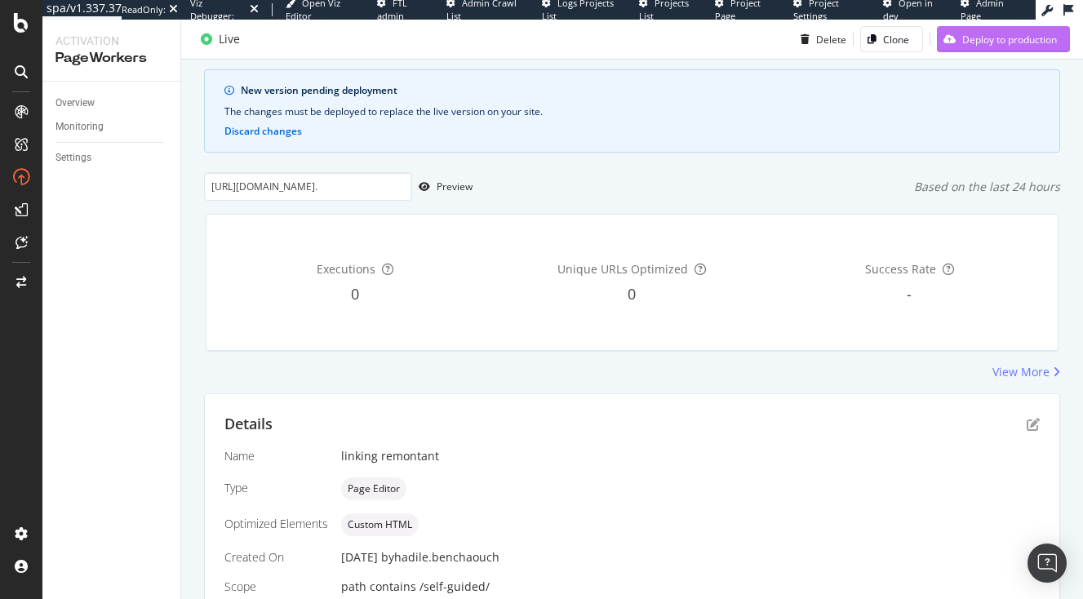
click at [1040, 33] on div "Deploy to production" at bounding box center [1009, 39] width 95 height 14
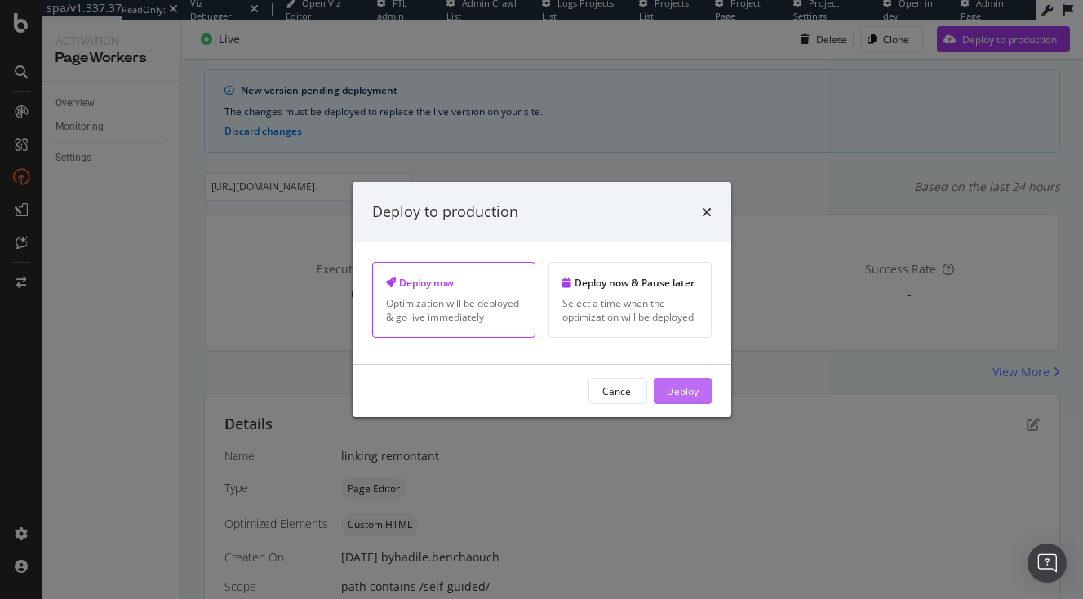
click at [695, 382] on div "Deploy" at bounding box center [683, 391] width 32 height 24
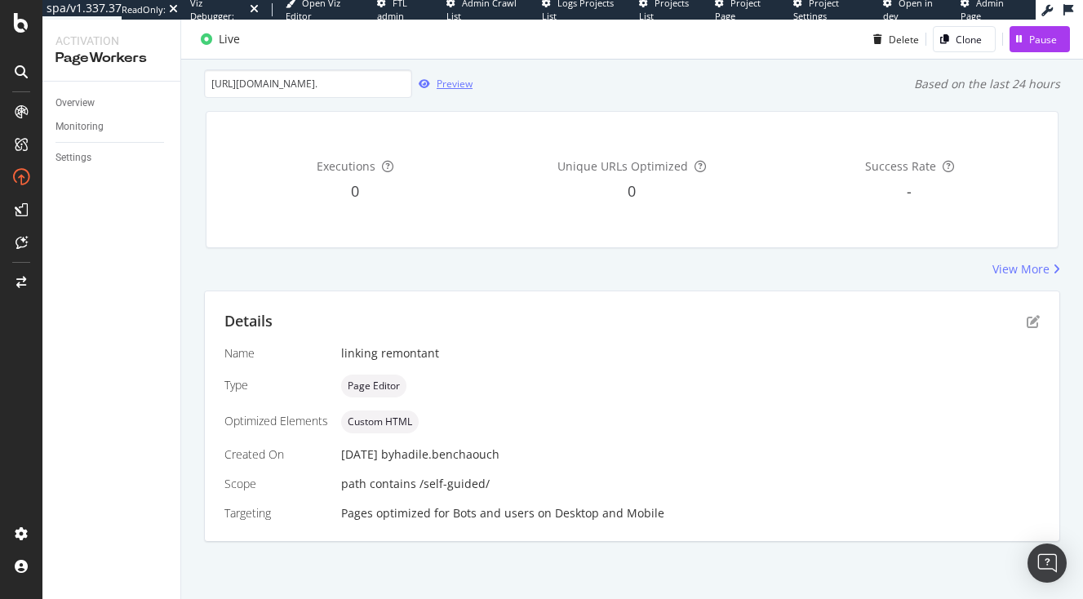
click at [428, 85] on icon "button" at bounding box center [424, 84] width 11 height 10
click at [427, 82] on icon "button" at bounding box center [424, 84] width 11 height 10
click at [1033, 314] on div "Details" at bounding box center [631, 321] width 815 height 21
click at [1030, 324] on icon "pen-to-square" at bounding box center [1033, 321] width 13 height 13
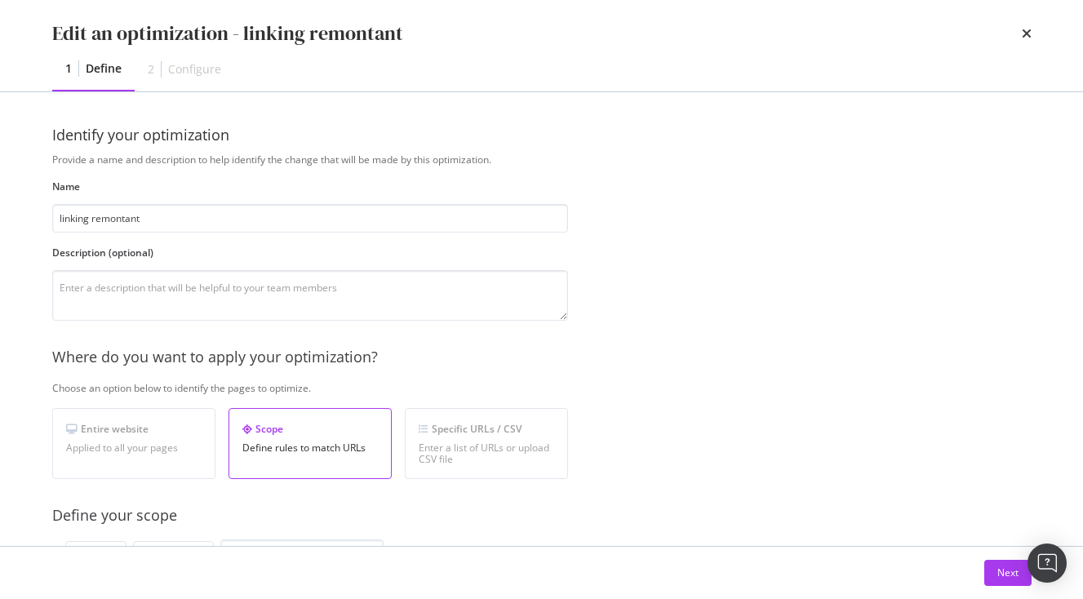
scroll to position [520, 0]
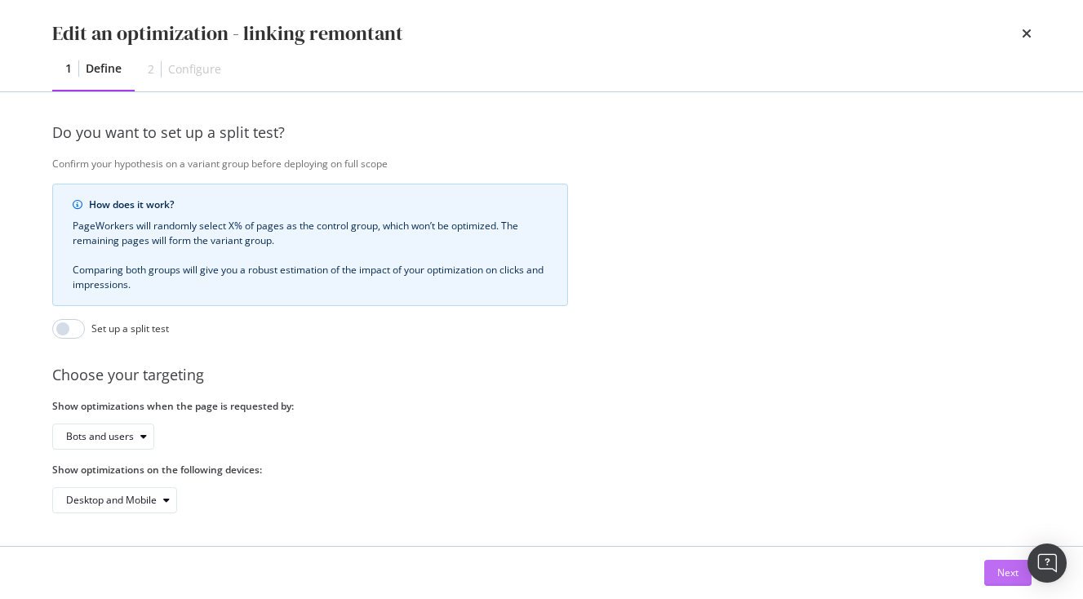
click at [1015, 570] on div "Next" at bounding box center [1007, 573] width 21 height 14
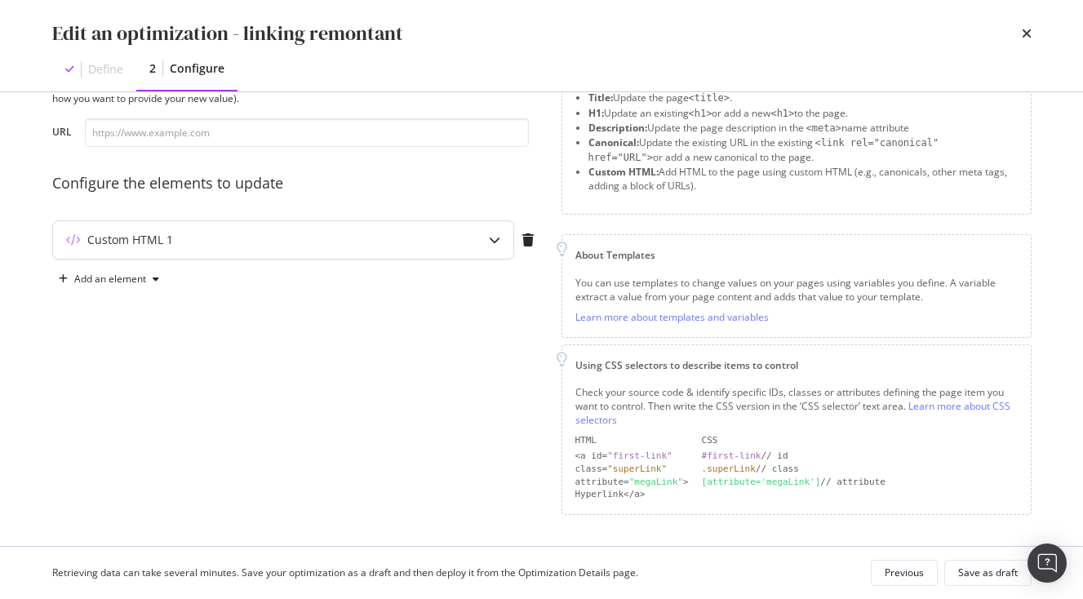
click at [365, 237] on div "Custom HTML 1" at bounding box center [251, 240] width 396 height 16
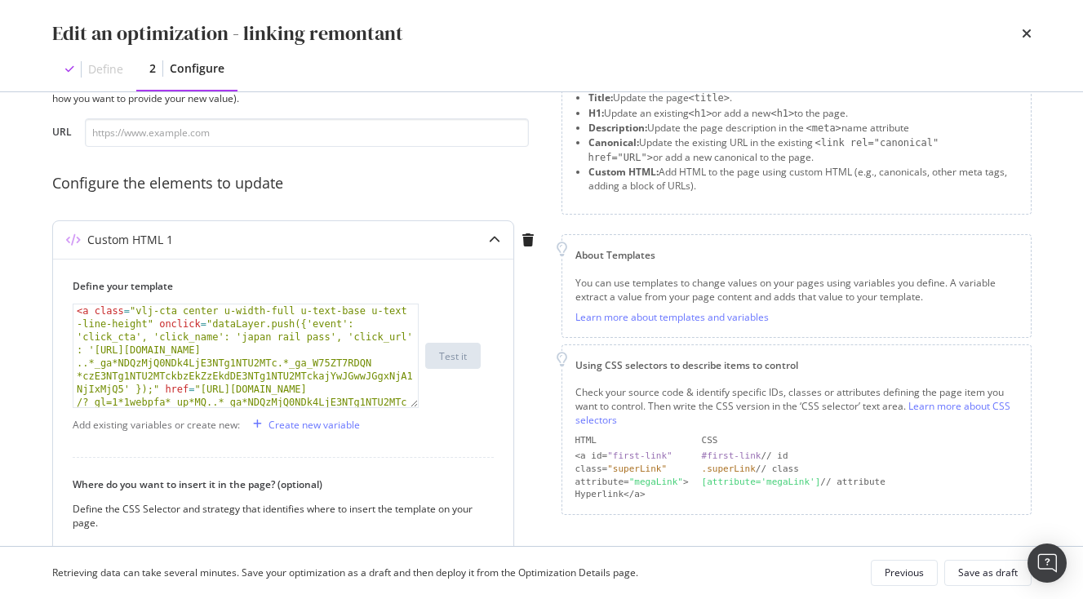
type textarea "<a class="vlj-cta center u-width-full u-text-base u-text-line-height" onclick="…"
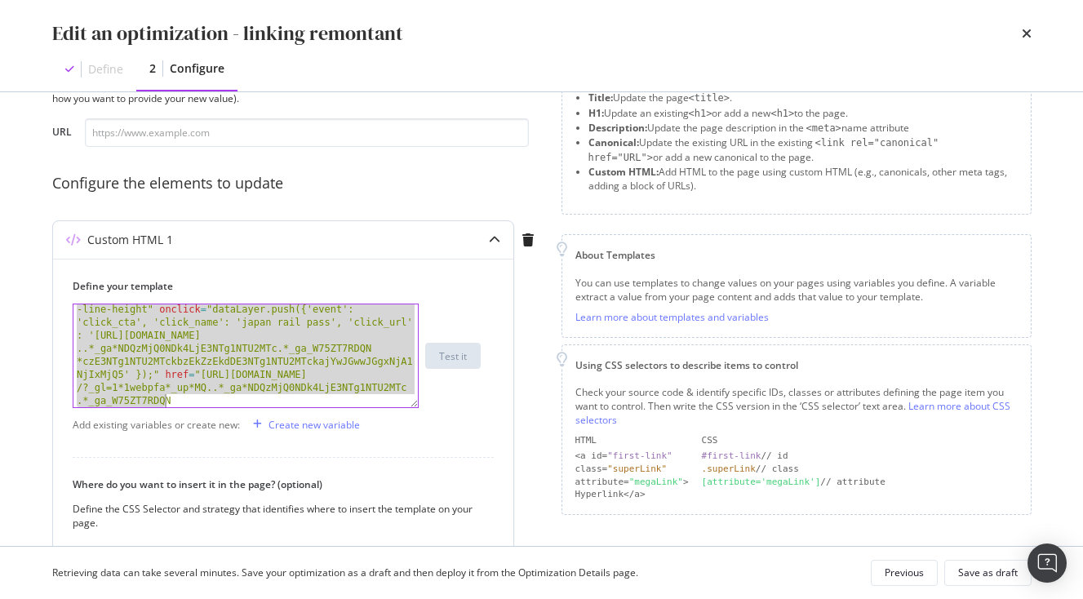
scroll to position [80, 0]
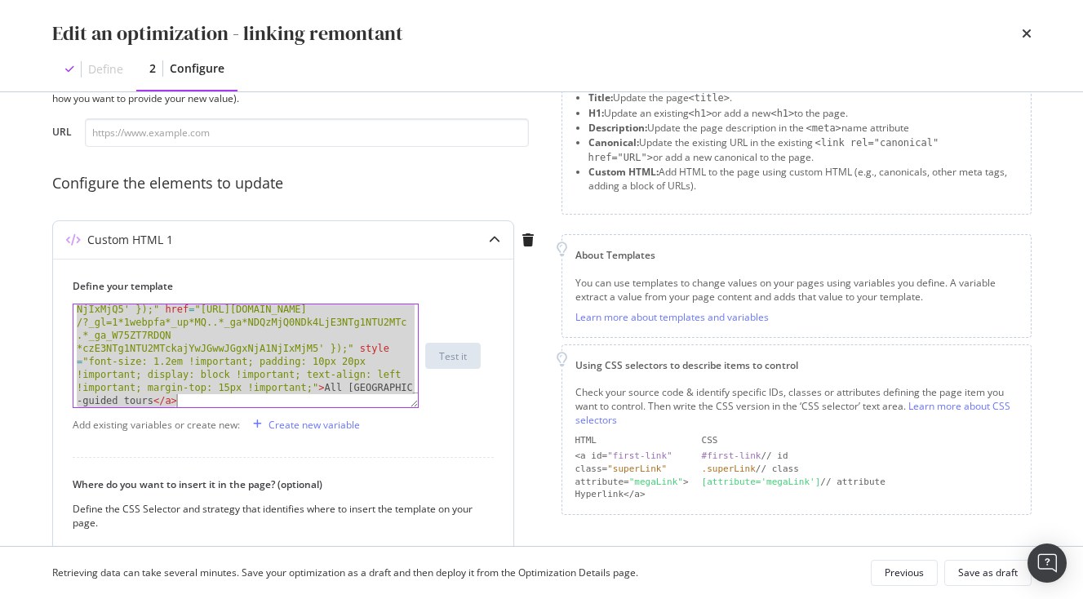
drag, startPoint x: 77, startPoint y: 313, endPoint x: 225, endPoint y: 518, distance: 253.7
click at [225, 518] on div "Define your template <a class="vlj-cta center u-width-full u-text-base u-text-l…" at bounding box center [283, 491] width 460 height 464
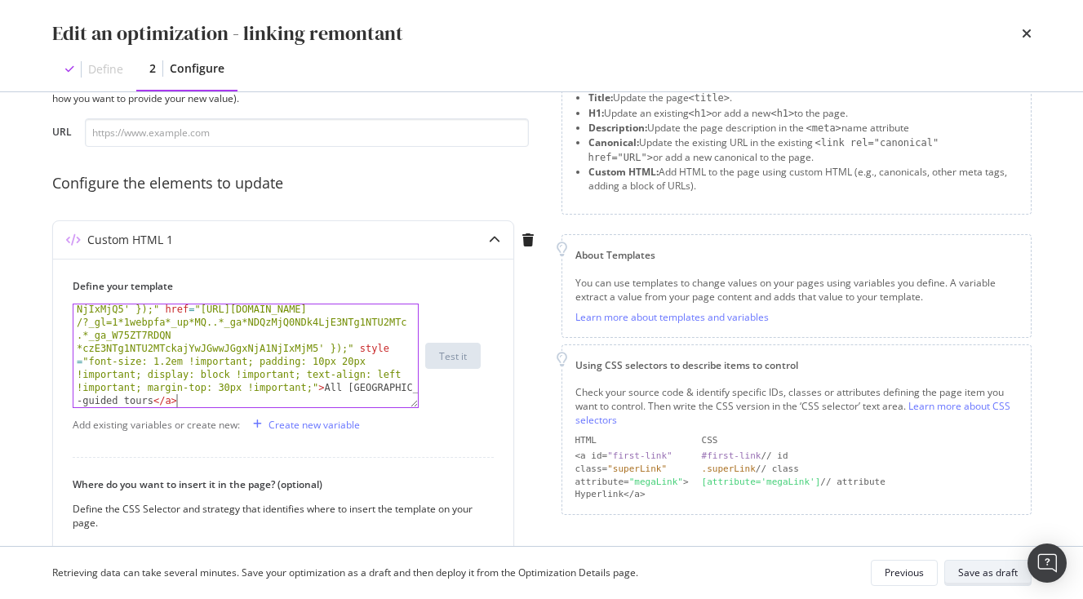
click at [961, 572] on div "Save as draft" at bounding box center [988, 573] width 60 height 14
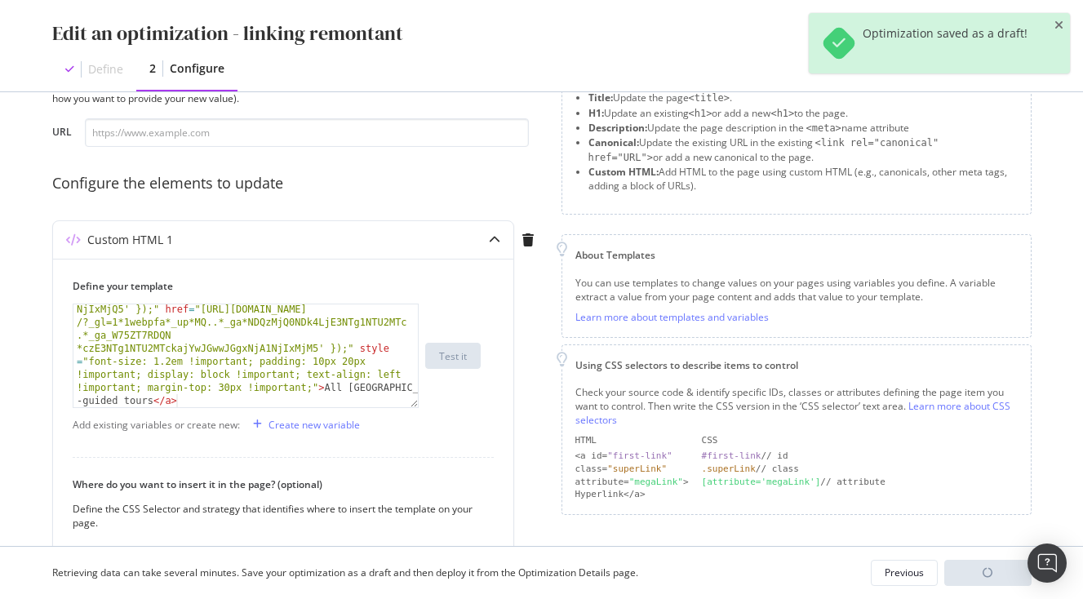
scroll to position [94, 0]
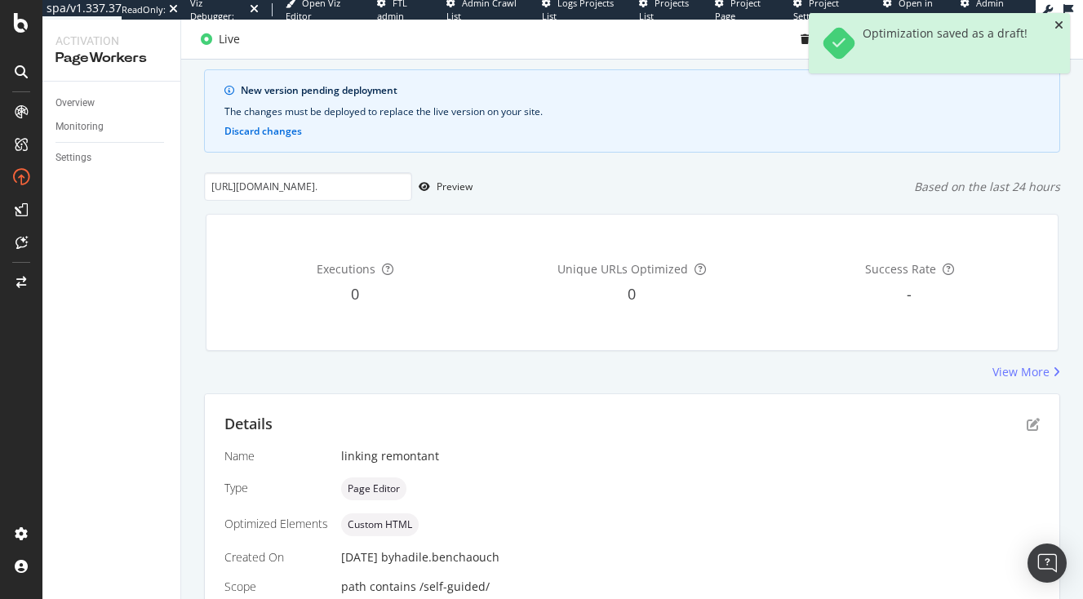
click at [1056, 23] on icon "close toast" at bounding box center [1058, 25] width 9 height 11
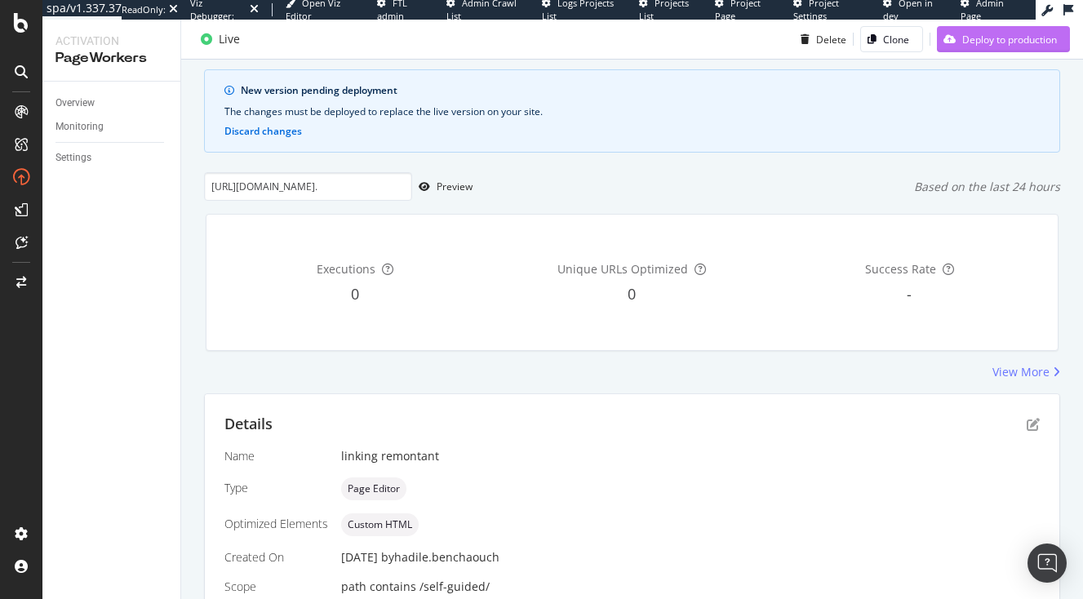
click at [1019, 46] on div "Deploy to production" at bounding box center [1009, 39] width 95 height 14
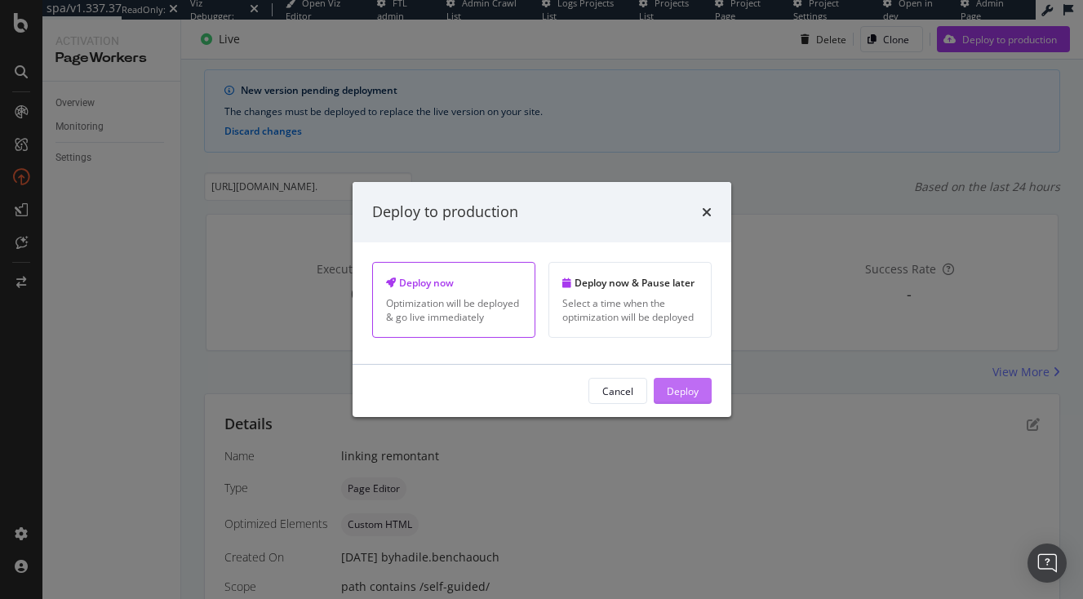
click at [684, 381] on div "Deploy" at bounding box center [683, 391] width 32 height 24
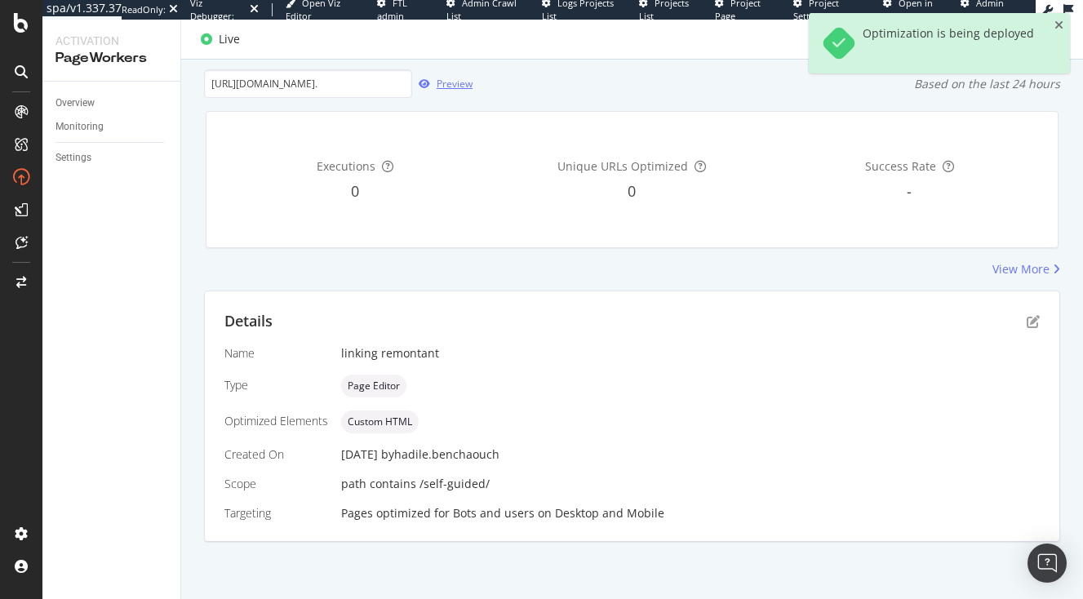
click at [428, 84] on icon "button" at bounding box center [424, 84] width 11 height 10
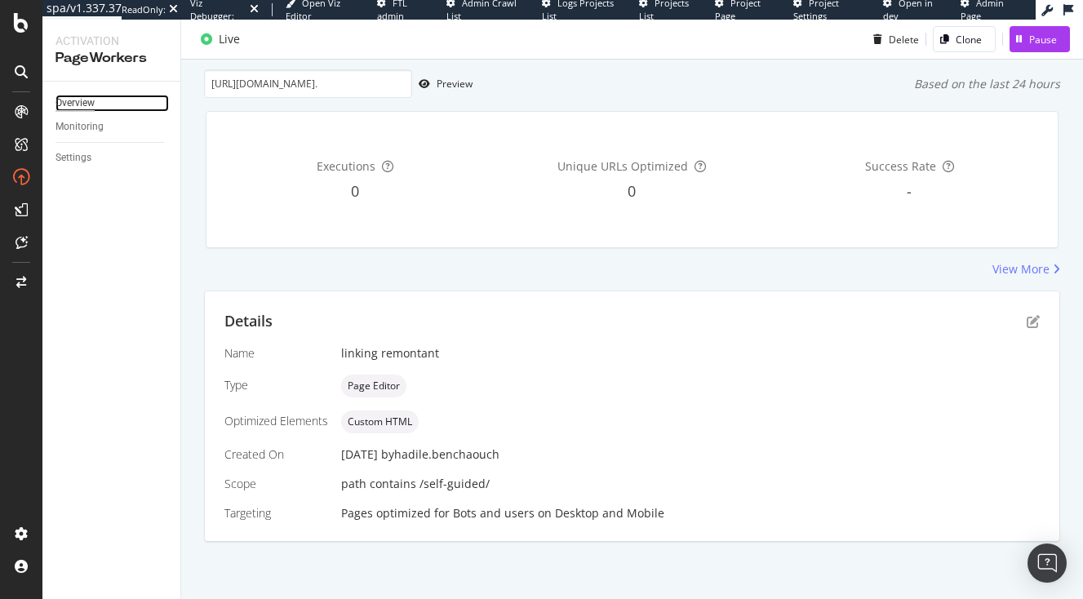
click at [82, 99] on div "Overview" at bounding box center [74, 103] width 39 height 17
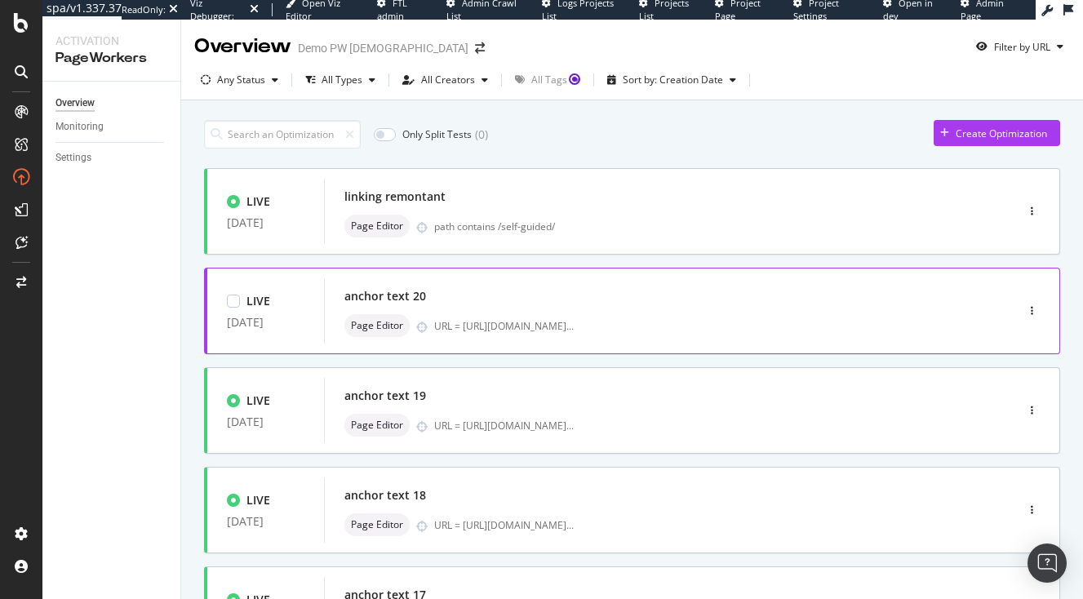
click at [273, 290] on div "LIVE [DATE]" at bounding box center [265, 310] width 117 height 49
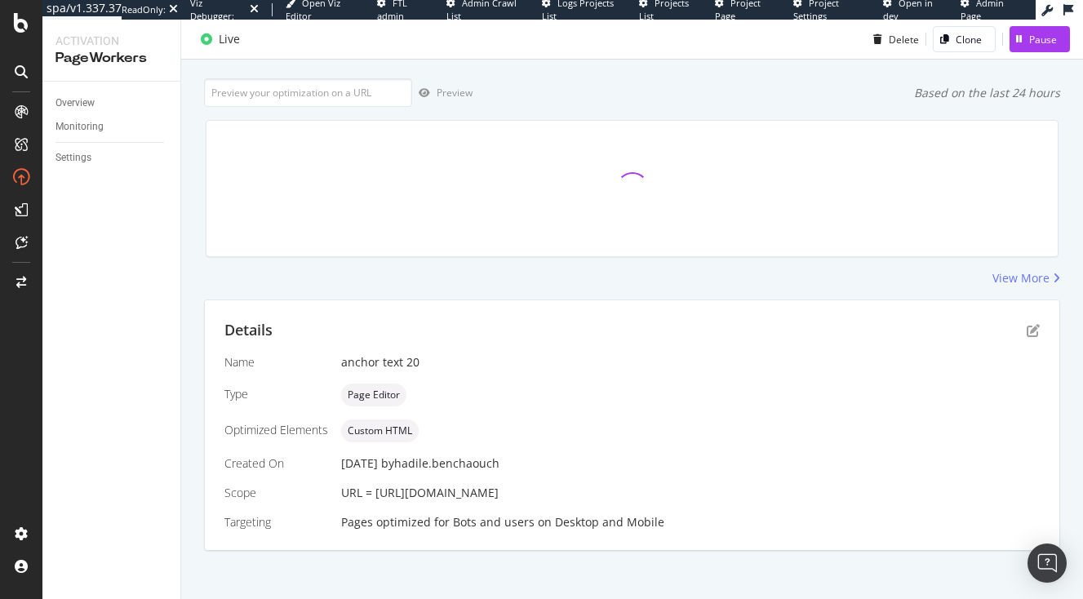
scroll to position [127, 0]
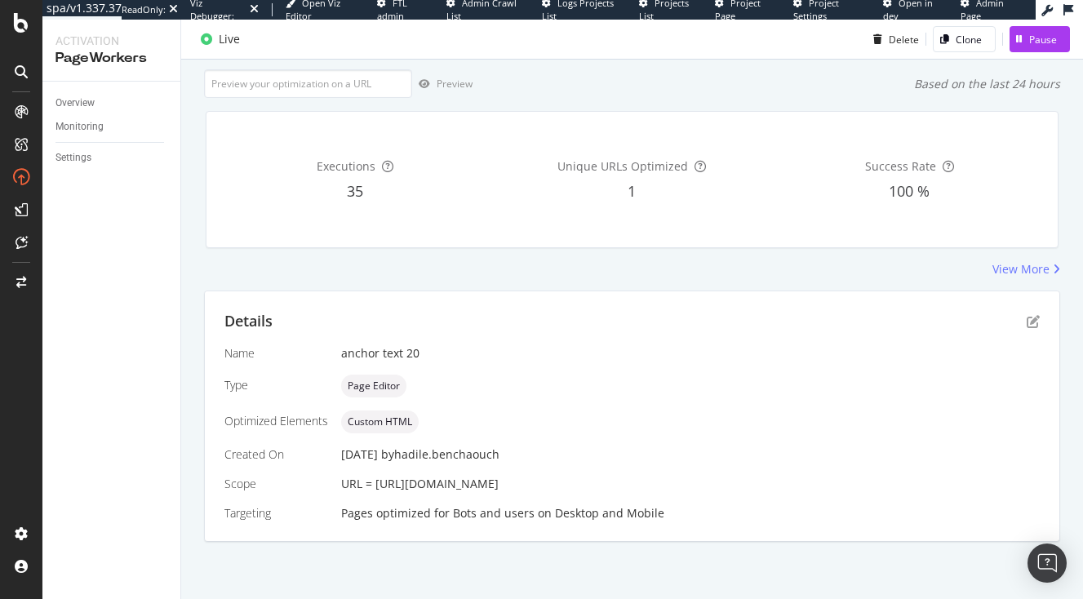
drag, startPoint x: 375, startPoint y: 451, endPoint x: 541, endPoint y: 482, distance: 169.4
click at [541, 482] on div "URL = [URL][DOMAIN_NAME]" at bounding box center [690, 484] width 699 height 16
copy span "[URL][DOMAIN_NAME]"
